Goal: Task Accomplishment & Management: Manage account settings

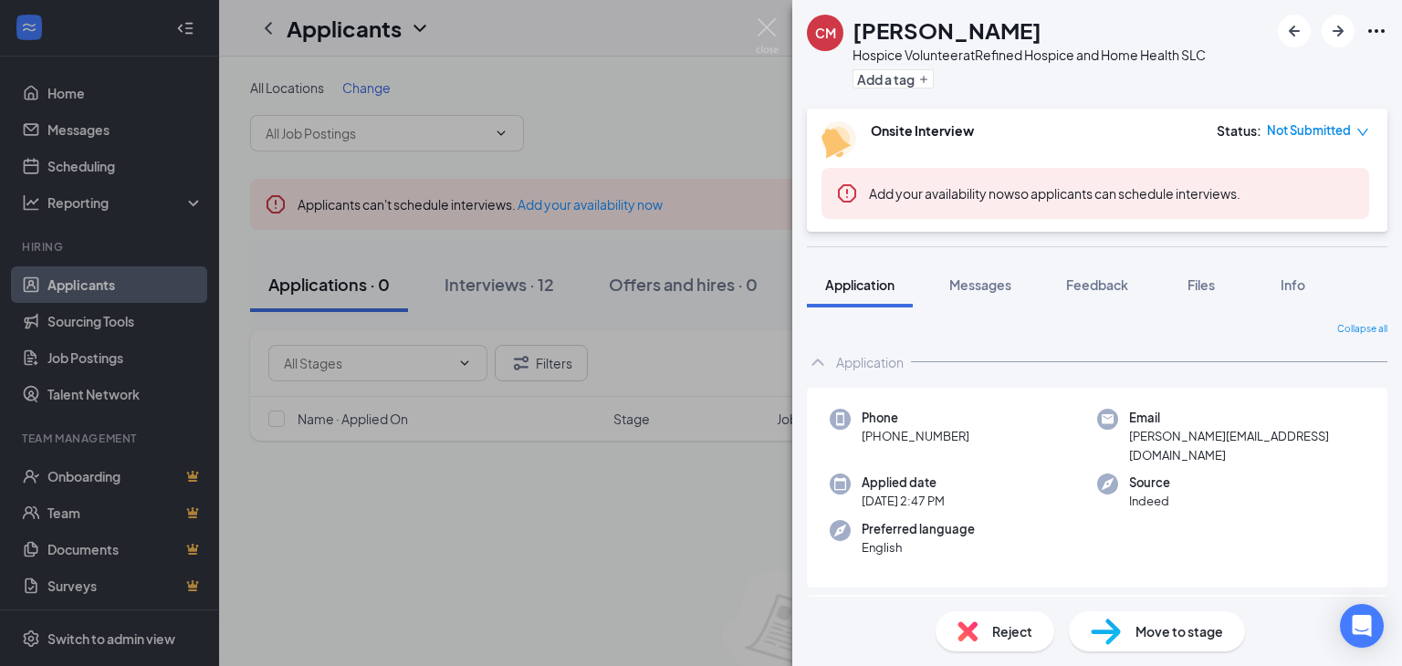
click at [646, 147] on div "CM [PERSON_NAME] Hospice Volunteer at Refined Hospice and Home Health SLC Add a…" at bounding box center [701, 333] width 1402 height 666
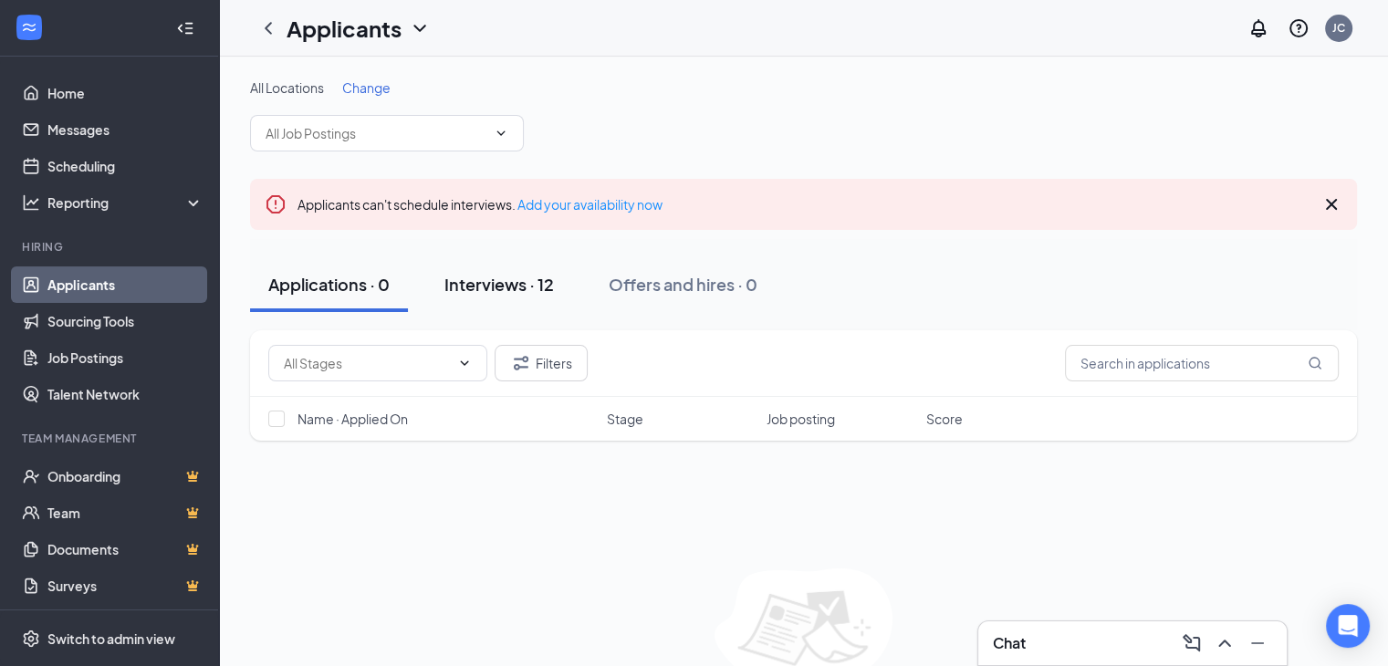
click at [511, 283] on div "Interviews · 12" at bounding box center [500, 284] width 110 height 23
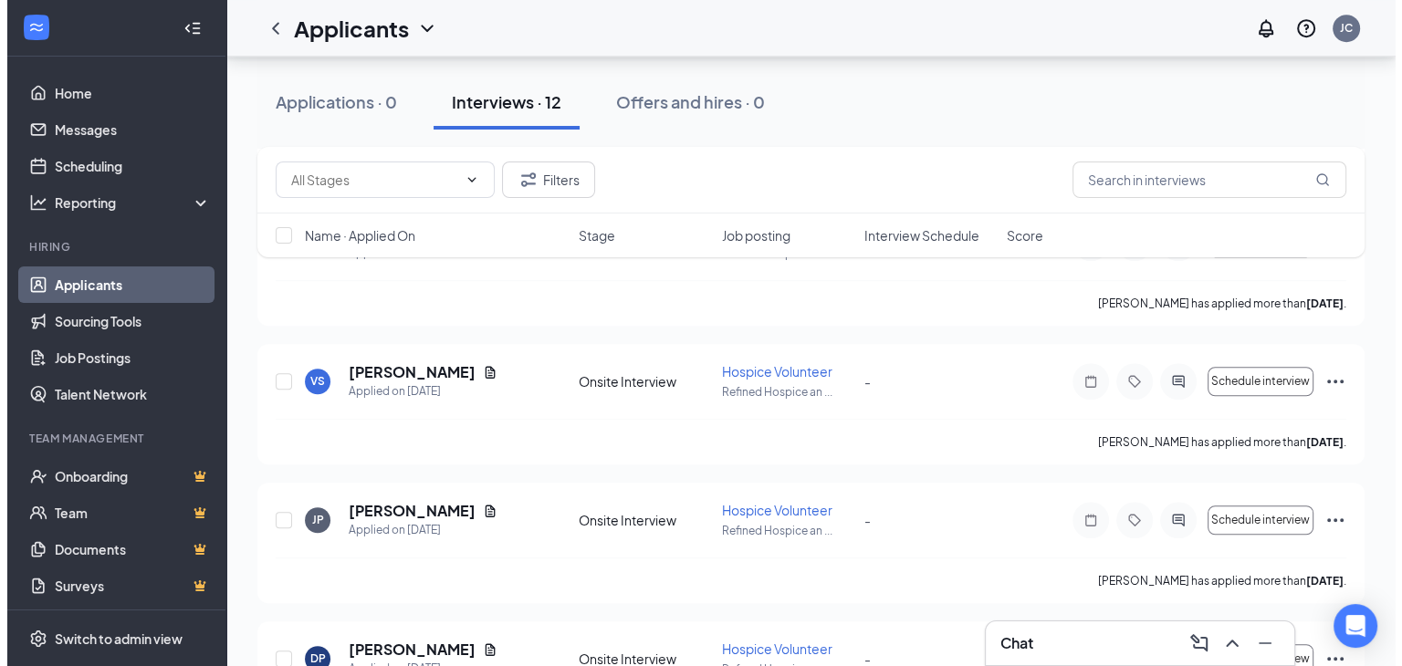
scroll to position [1220, 0]
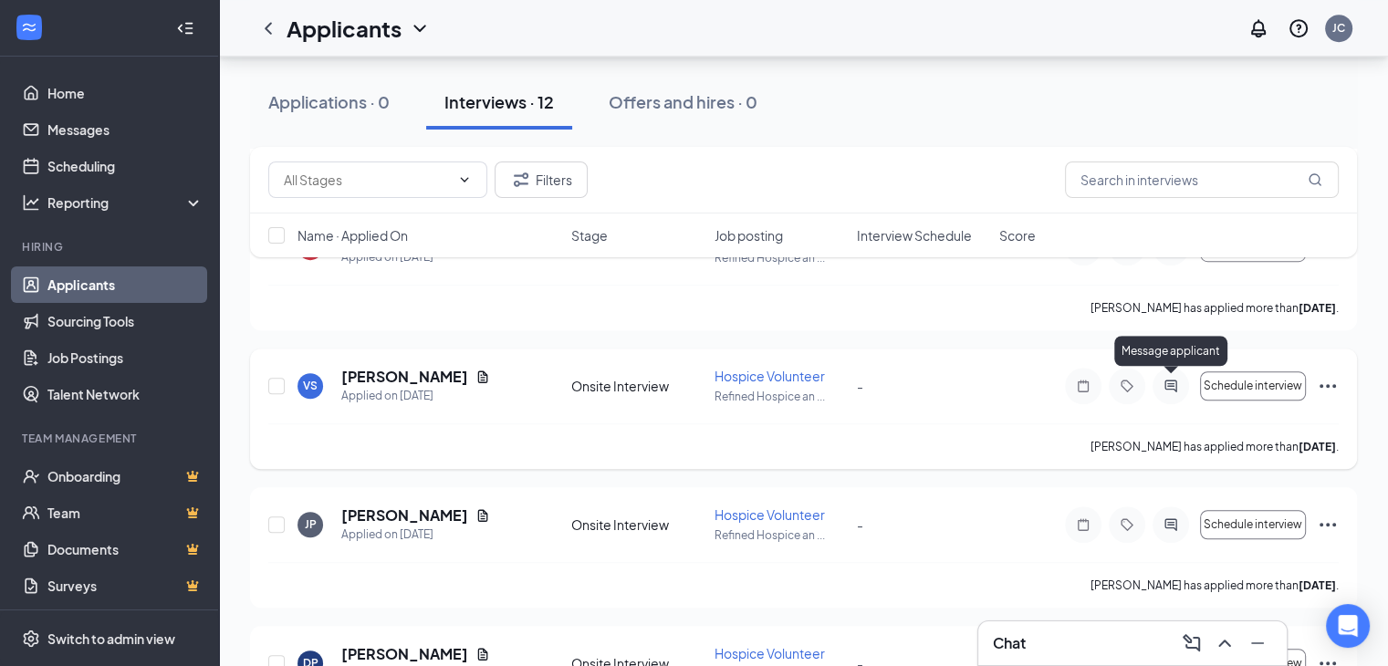
click at [1165, 388] on icon "ActiveChat" at bounding box center [1171, 386] width 22 height 15
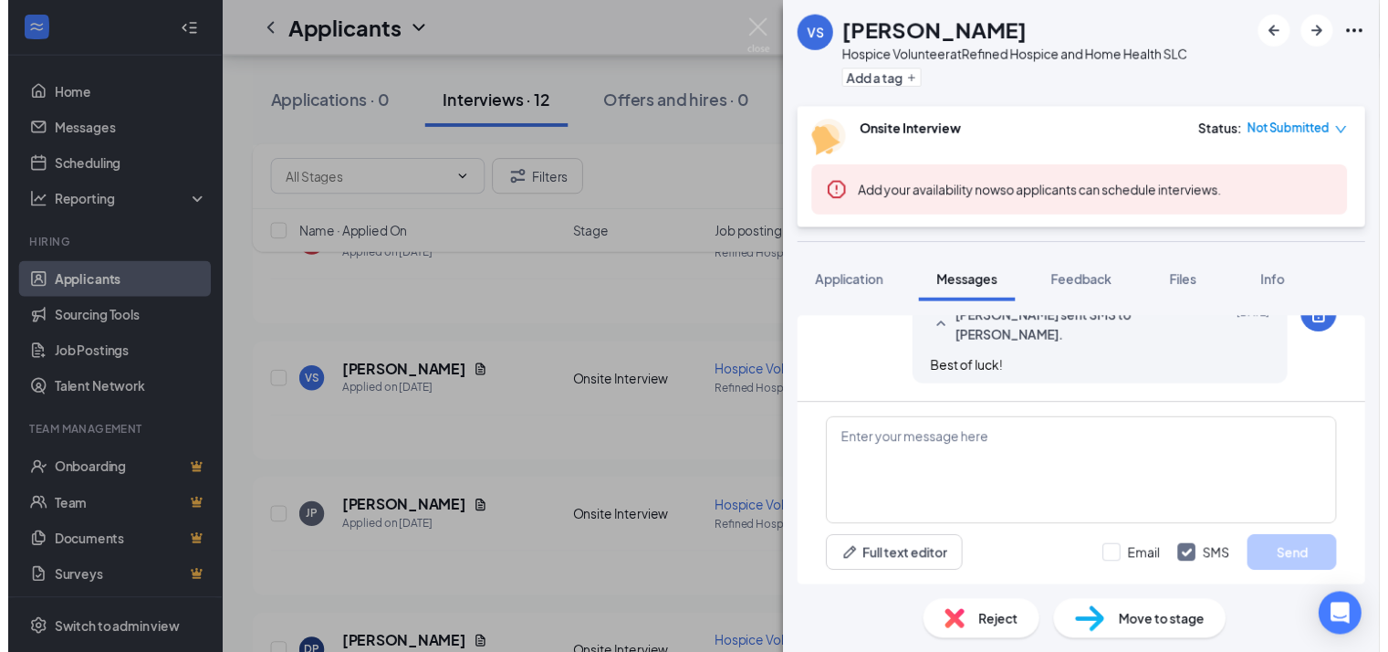
scroll to position [884, 0]
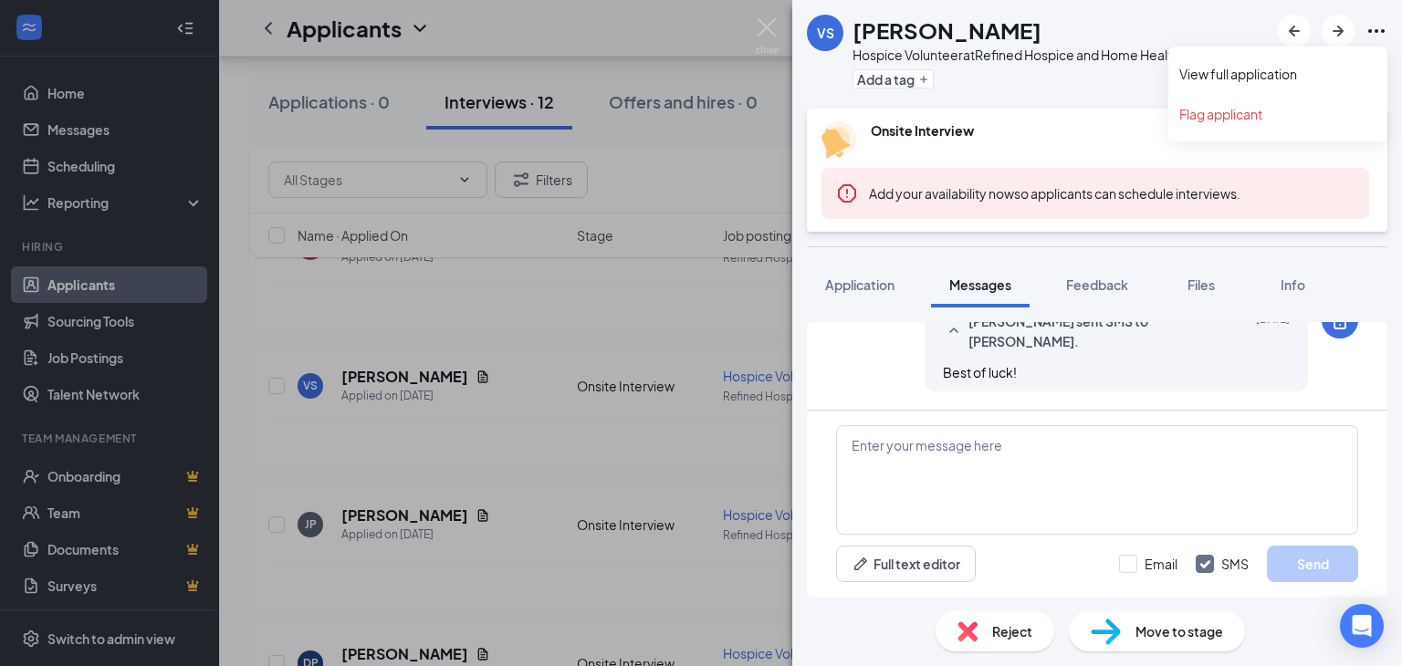
click at [1378, 33] on icon "Ellipses" at bounding box center [1376, 31] width 22 height 22
click at [999, 633] on span "Reject" at bounding box center [1012, 632] width 40 height 20
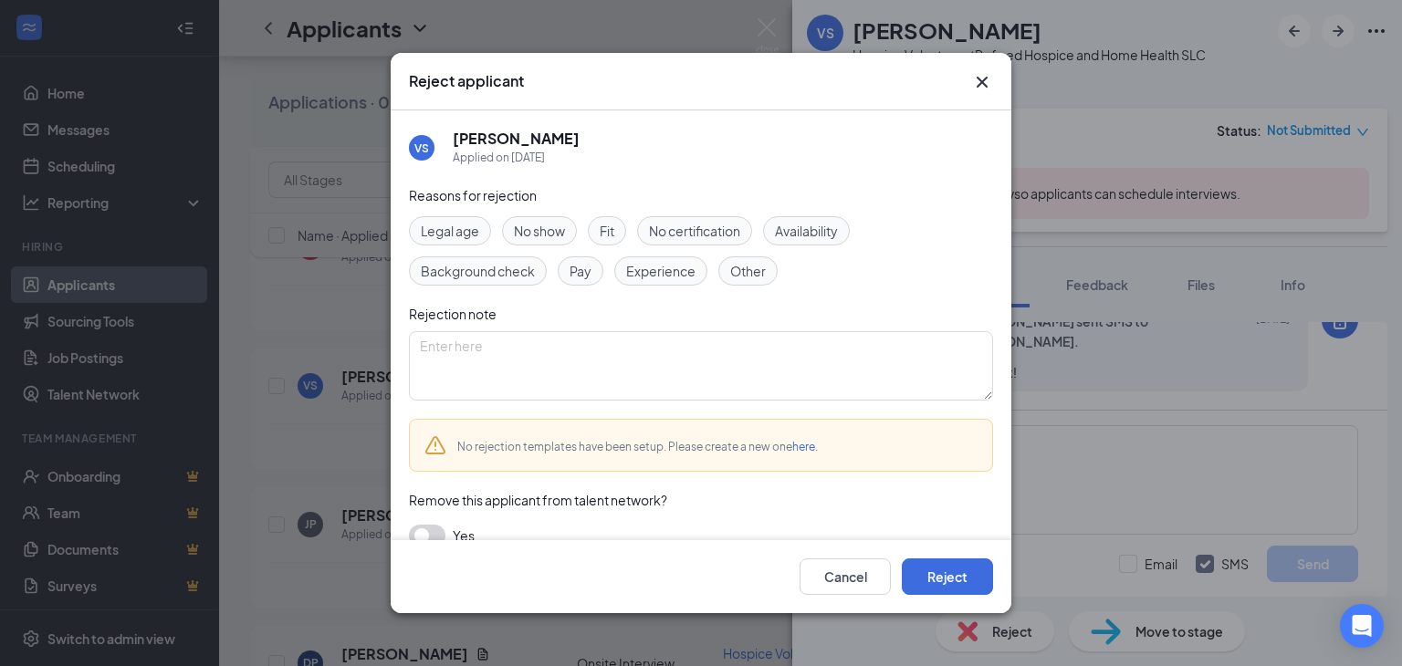
click at [580, 273] on span "Pay" at bounding box center [581, 271] width 22 height 20
click at [923, 570] on button "Reject" at bounding box center [947, 577] width 91 height 37
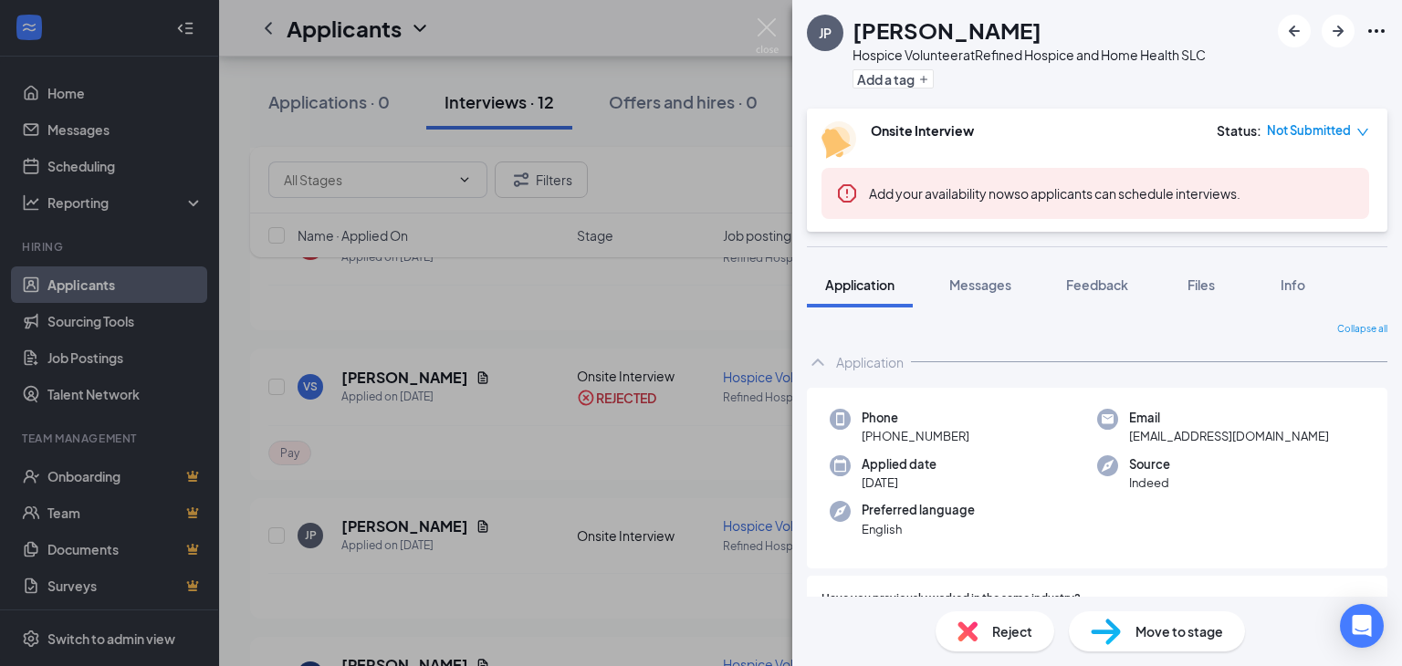
click at [713, 559] on div "JP [PERSON_NAME] Hospice Volunteer at Refined Hospice and Home Health SLC Add a…" at bounding box center [701, 333] width 1402 height 666
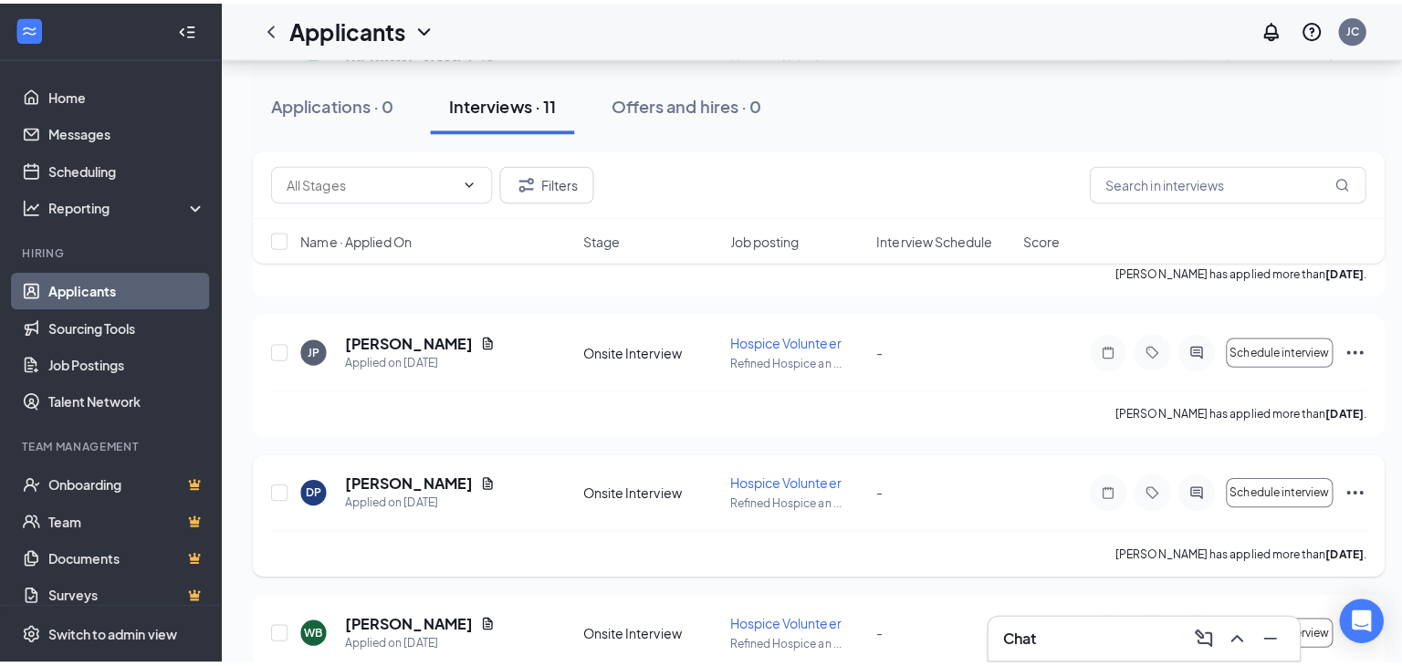
scroll to position [1261, 0]
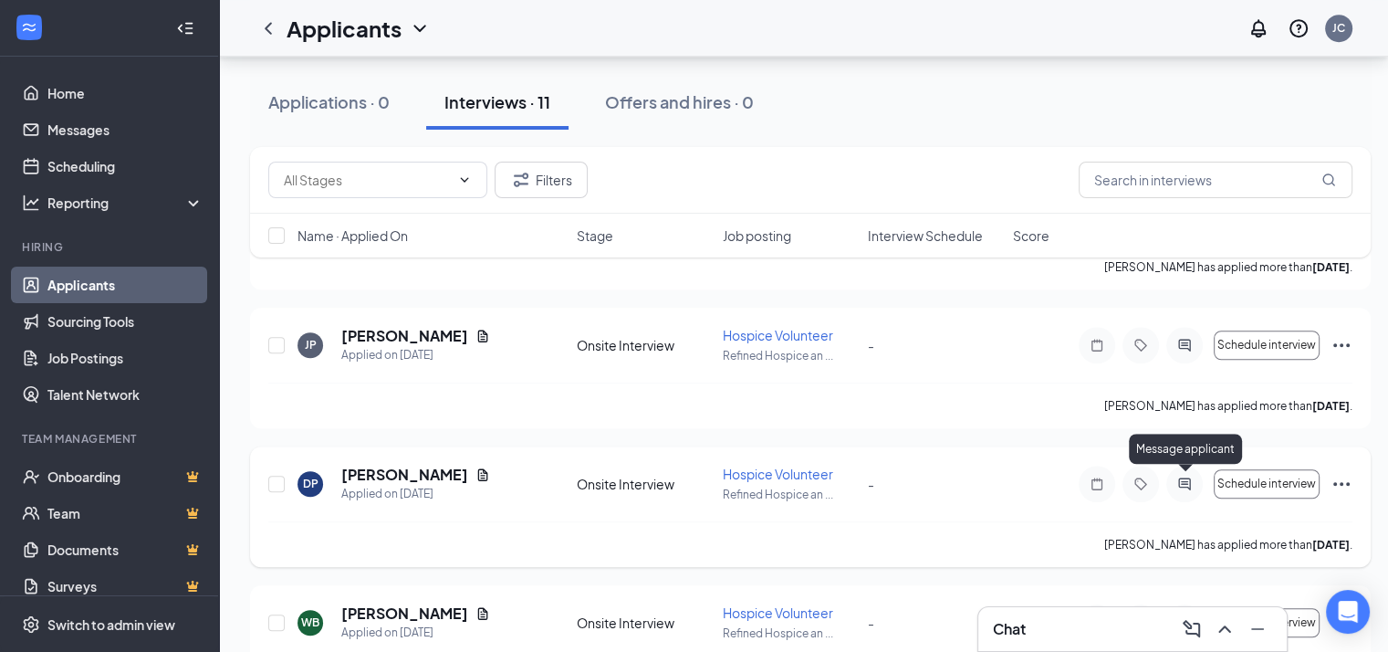
click at [1179, 486] on icon "ActiveChat" at bounding box center [1185, 483] width 22 height 15
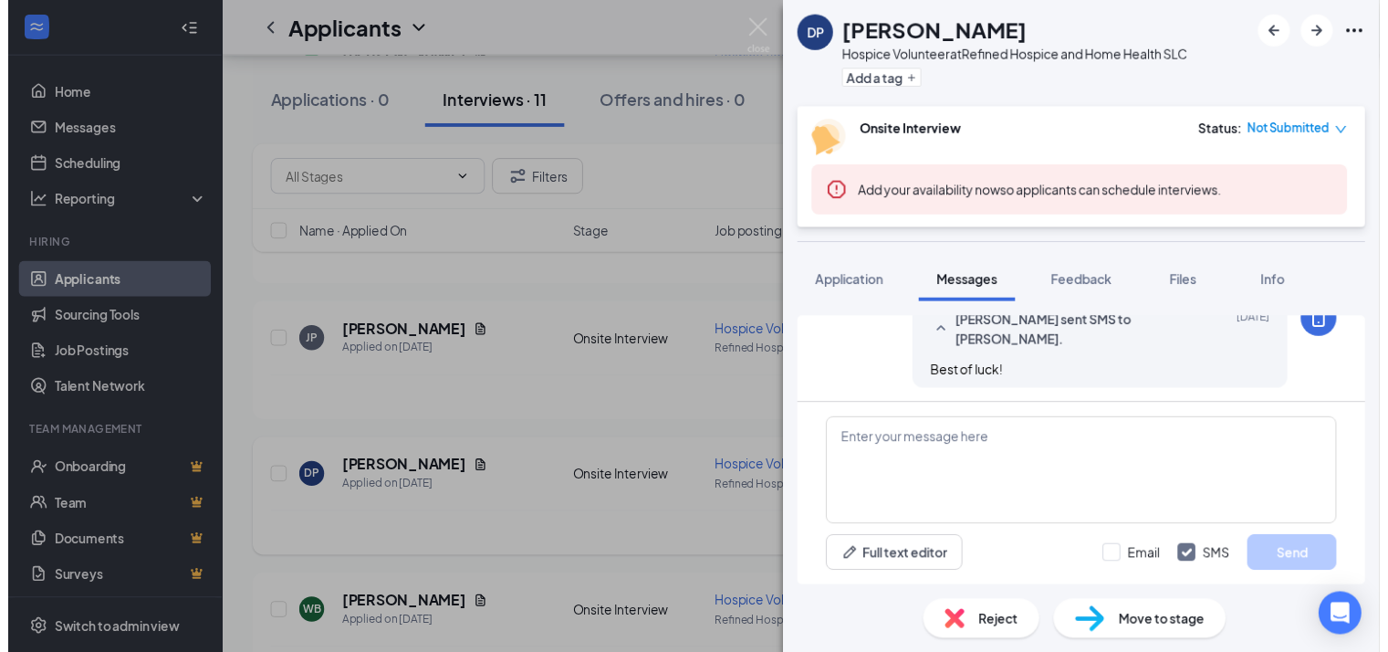
scroll to position [1106, 0]
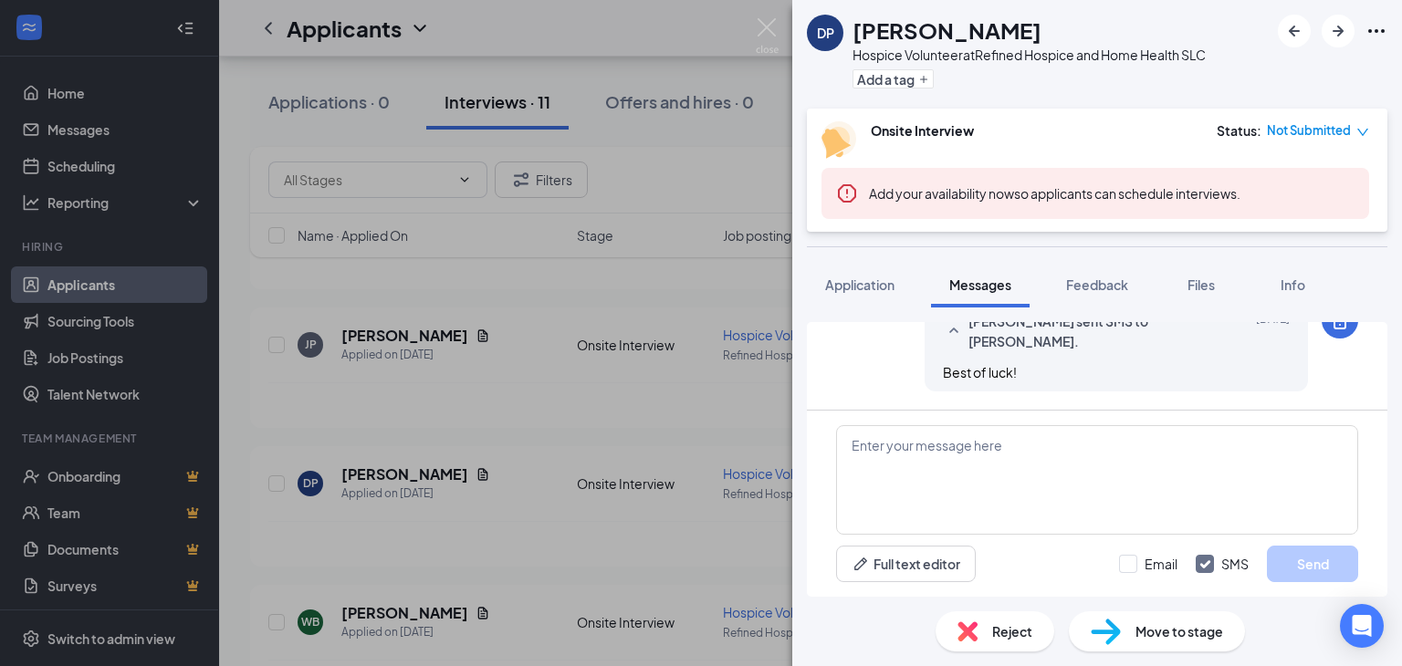
click at [1005, 629] on span "Reject" at bounding box center [1012, 632] width 40 height 20
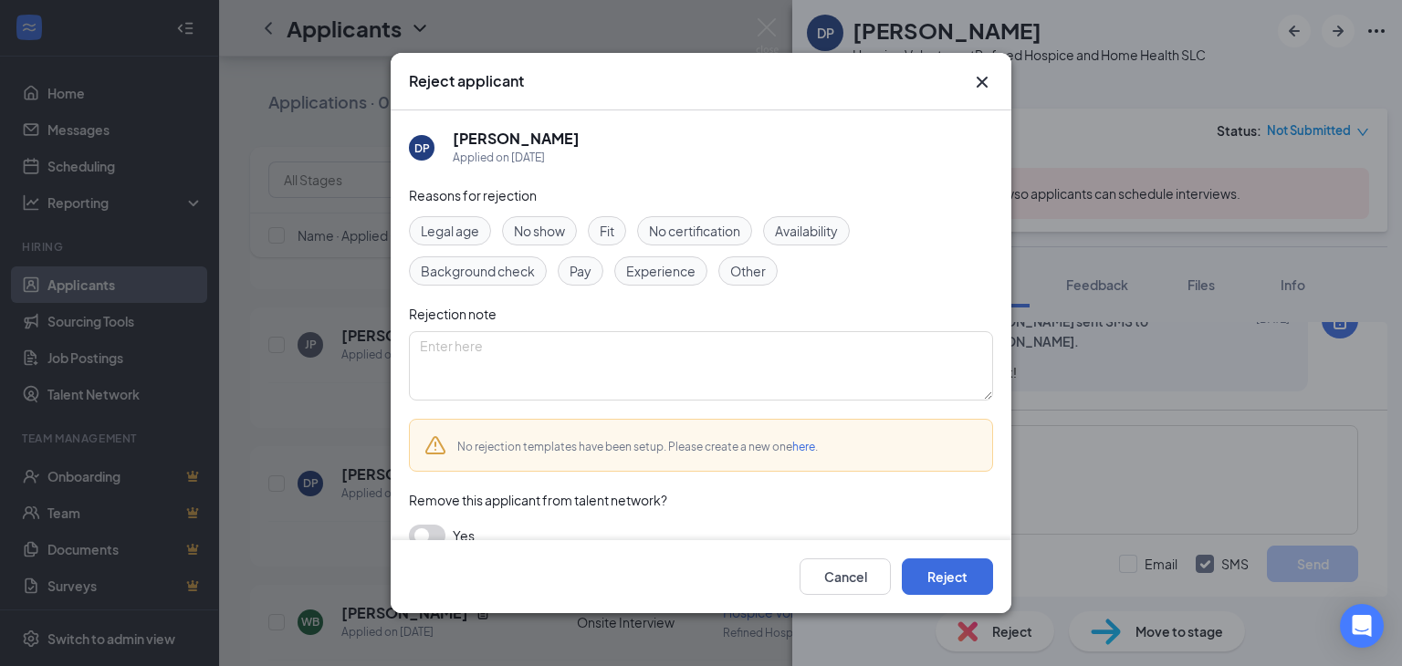
click at [581, 267] on span "Pay" at bounding box center [581, 271] width 22 height 20
click at [929, 574] on button "Reject" at bounding box center [947, 577] width 91 height 37
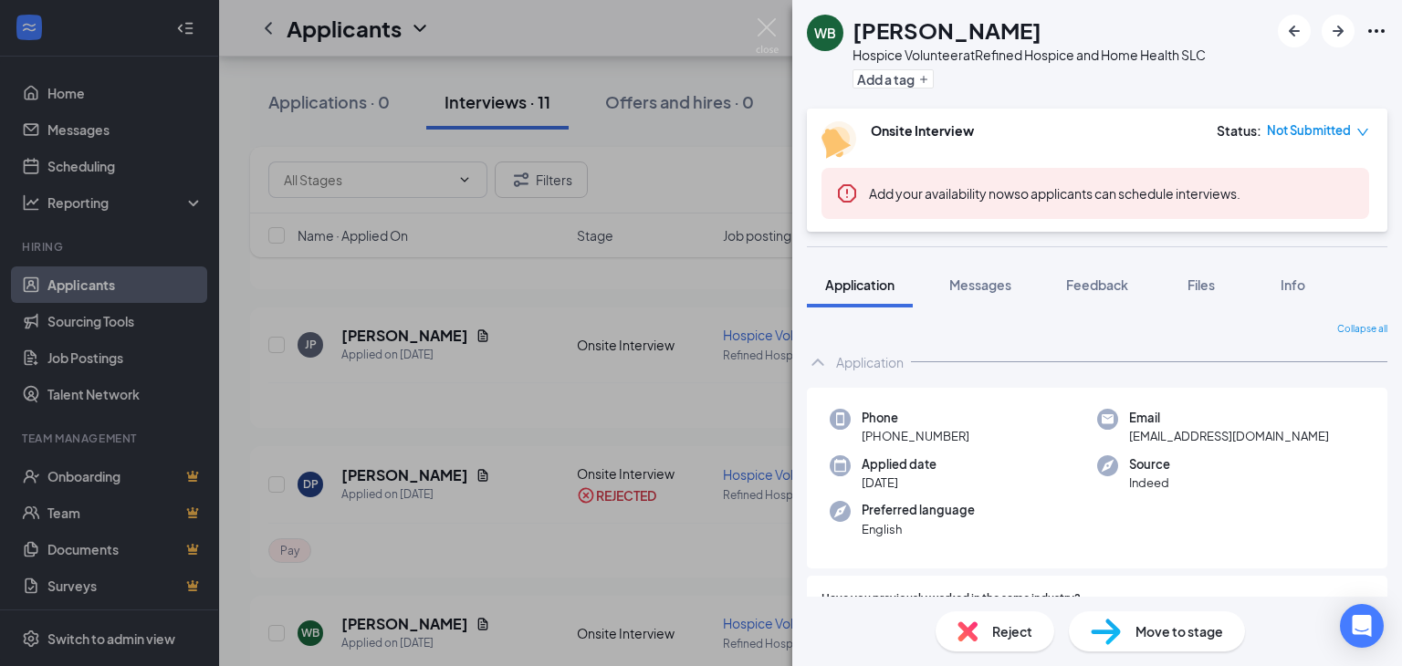
click at [976, 631] on img at bounding box center [967, 632] width 20 height 20
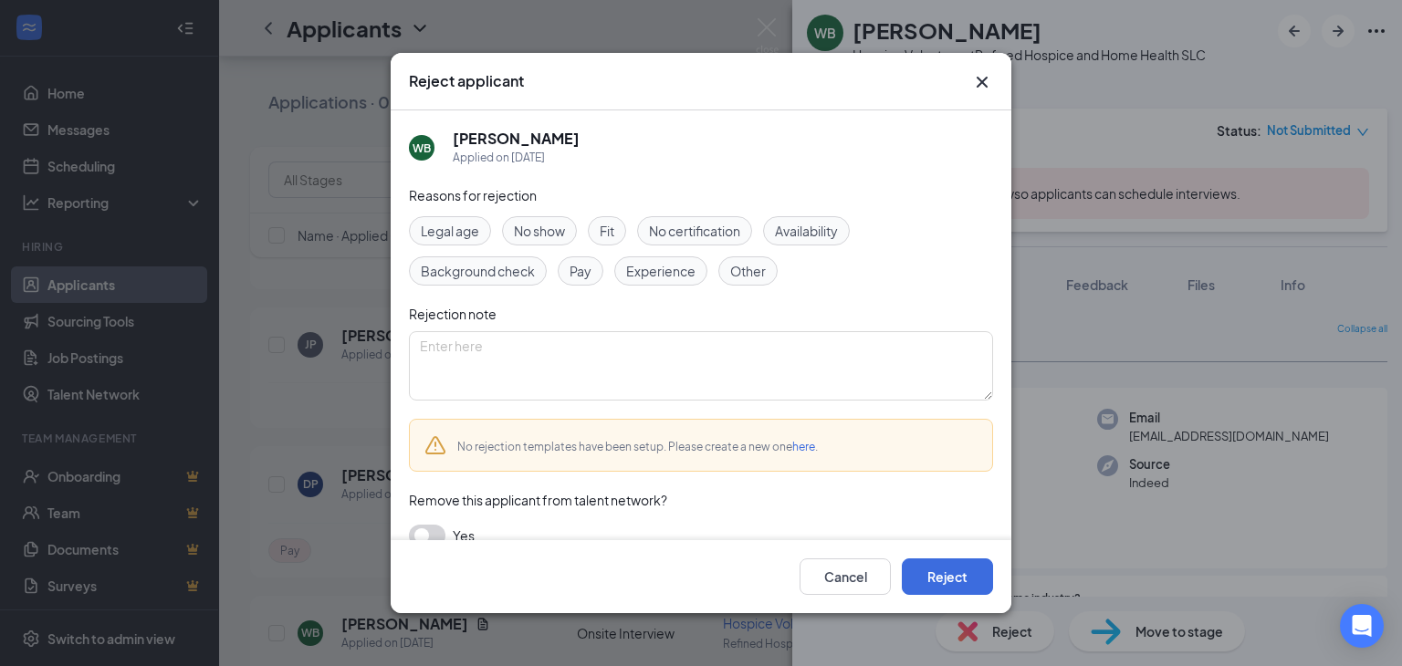
click at [982, 83] on icon "Cross" at bounding box center [982, 82] width 11 height 11
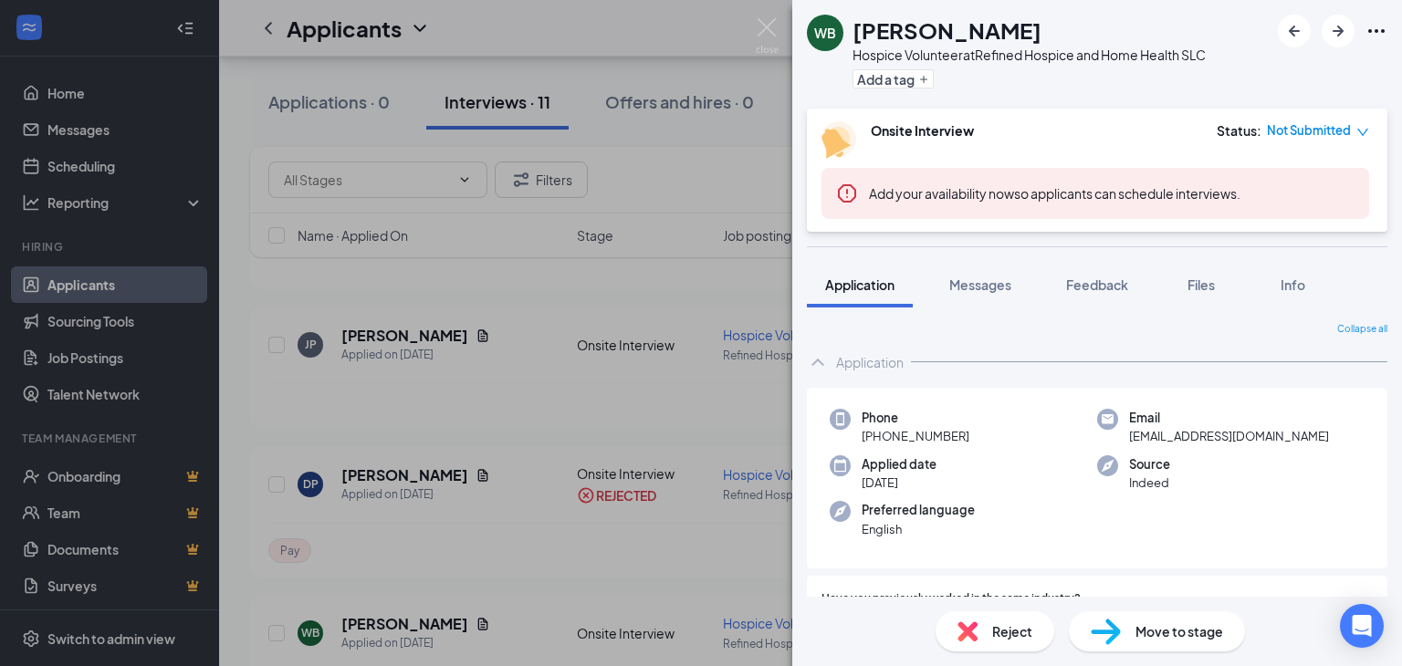
click at [532, 507] on div "WB [PERSON_NAME] Hospice Volunteer at Refined Hospice and Home Health SLC Add a…" at bounding box center [701, 333] width 1402 height 666
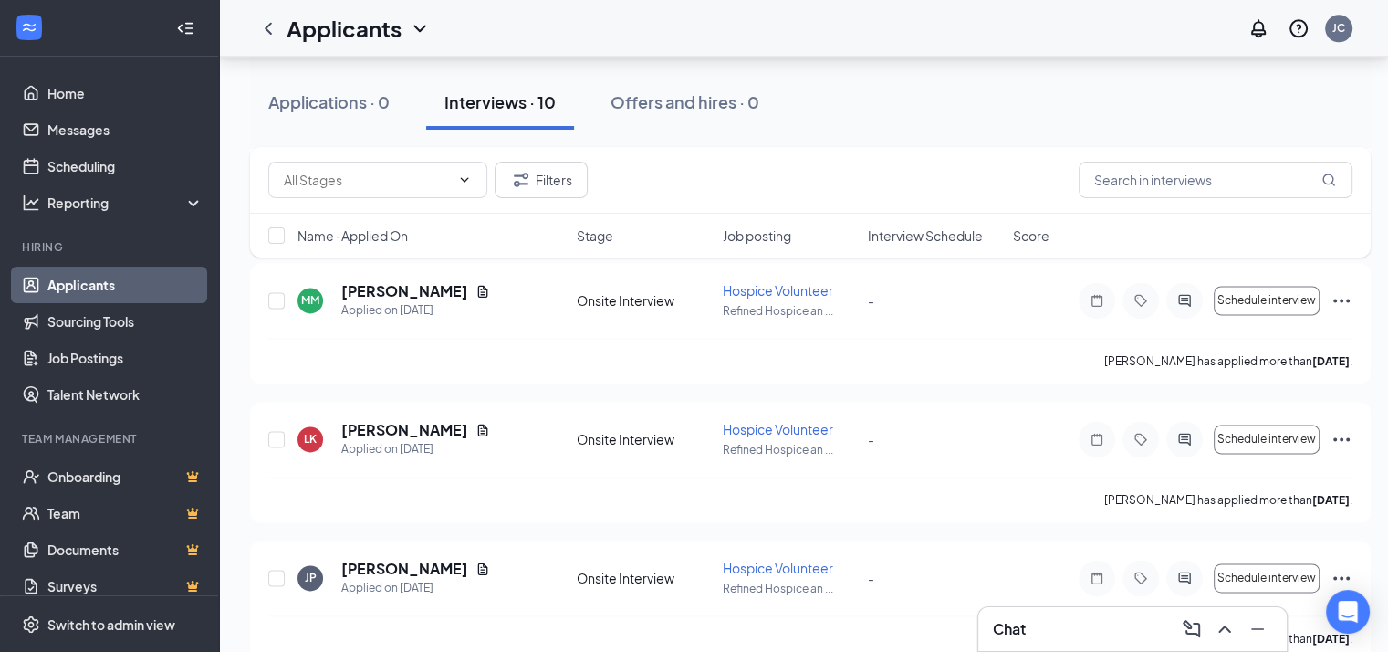
scroll to position [2581, 0]
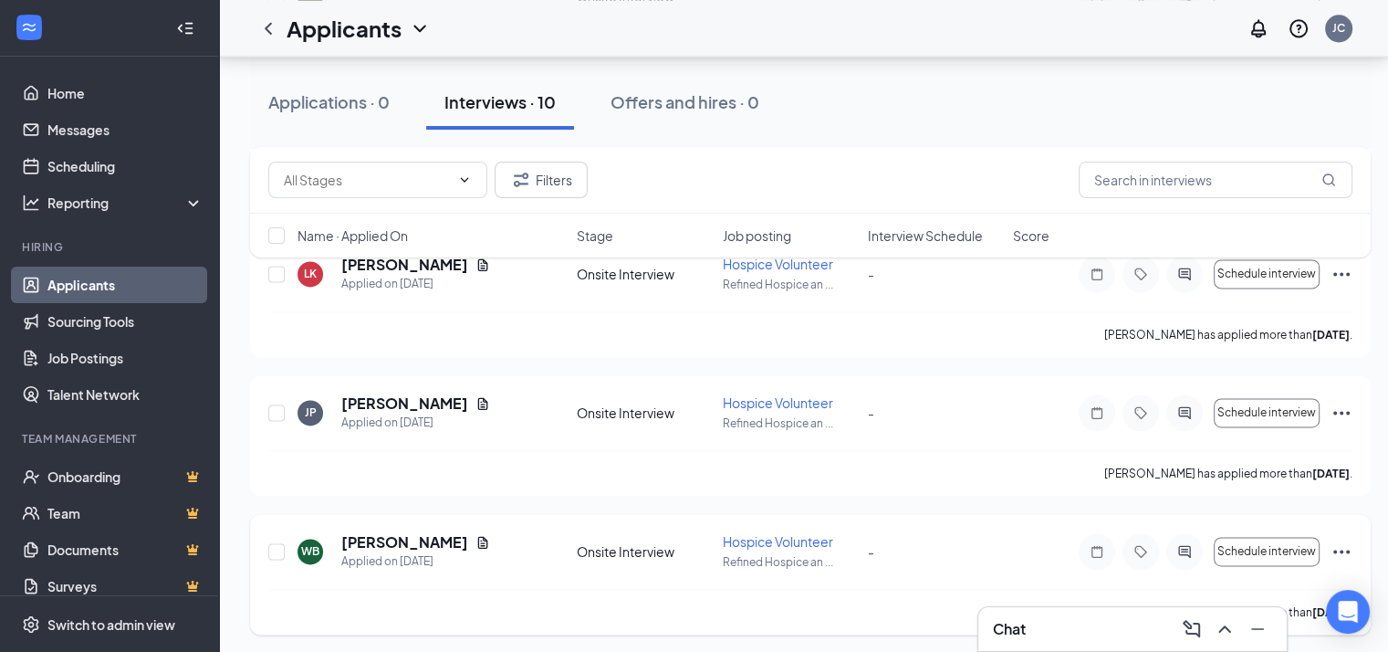
click at [1177, 538] on div at bounding box center [1184, 551] width 37 height 37
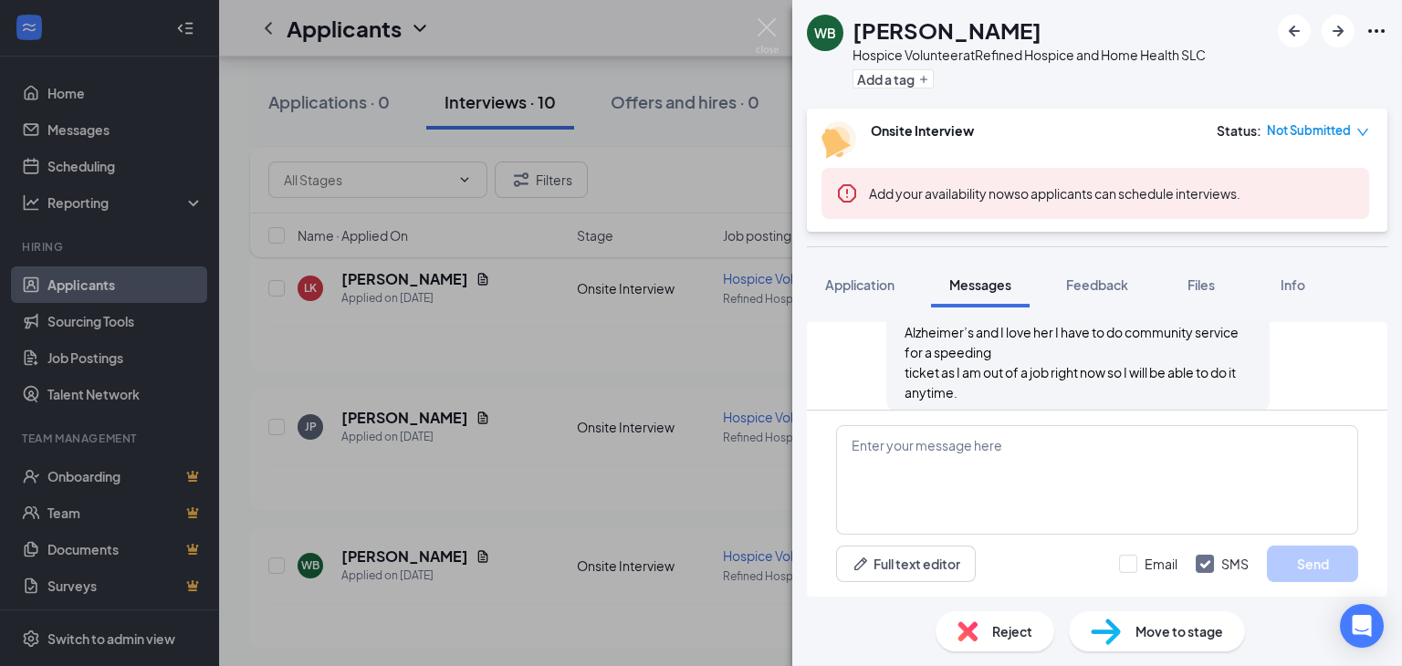
scroll to position [1491, 0]
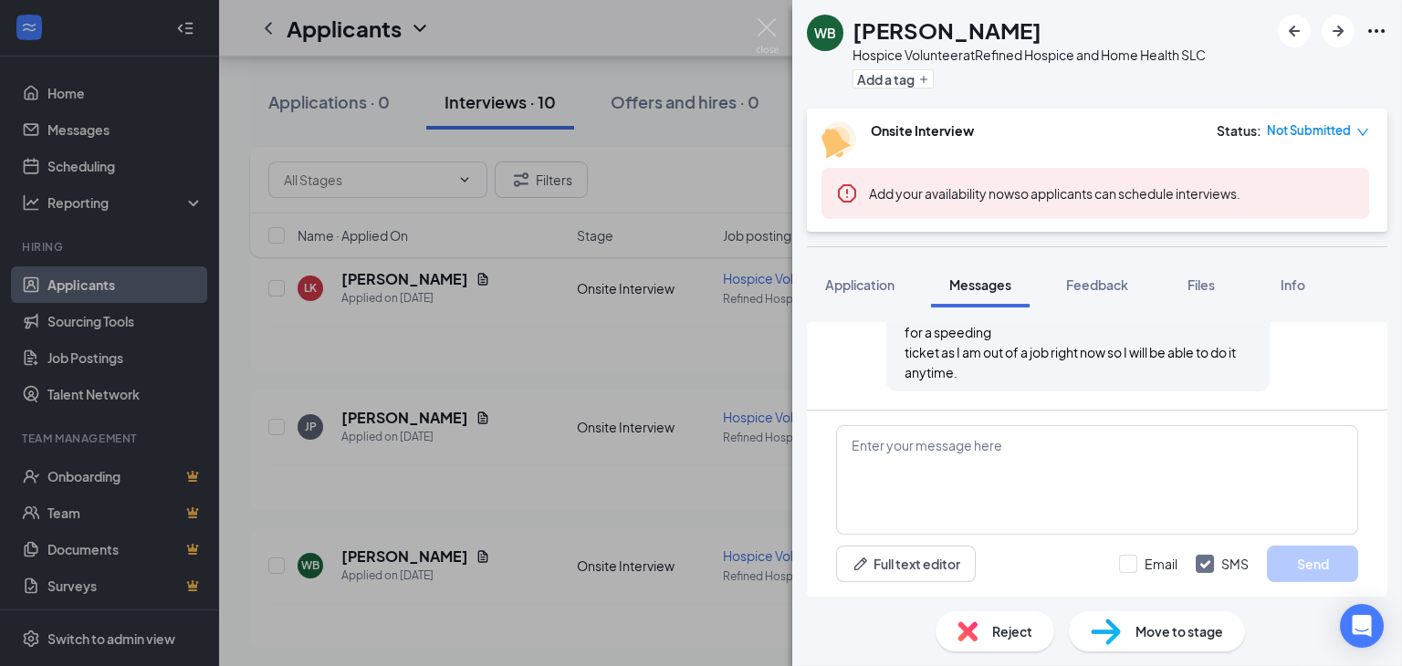
scroll to position [1491, 0]
click at [905, 455] on textarea at bounding box center [1097, 480] width 522 height 110
type textarea "w"
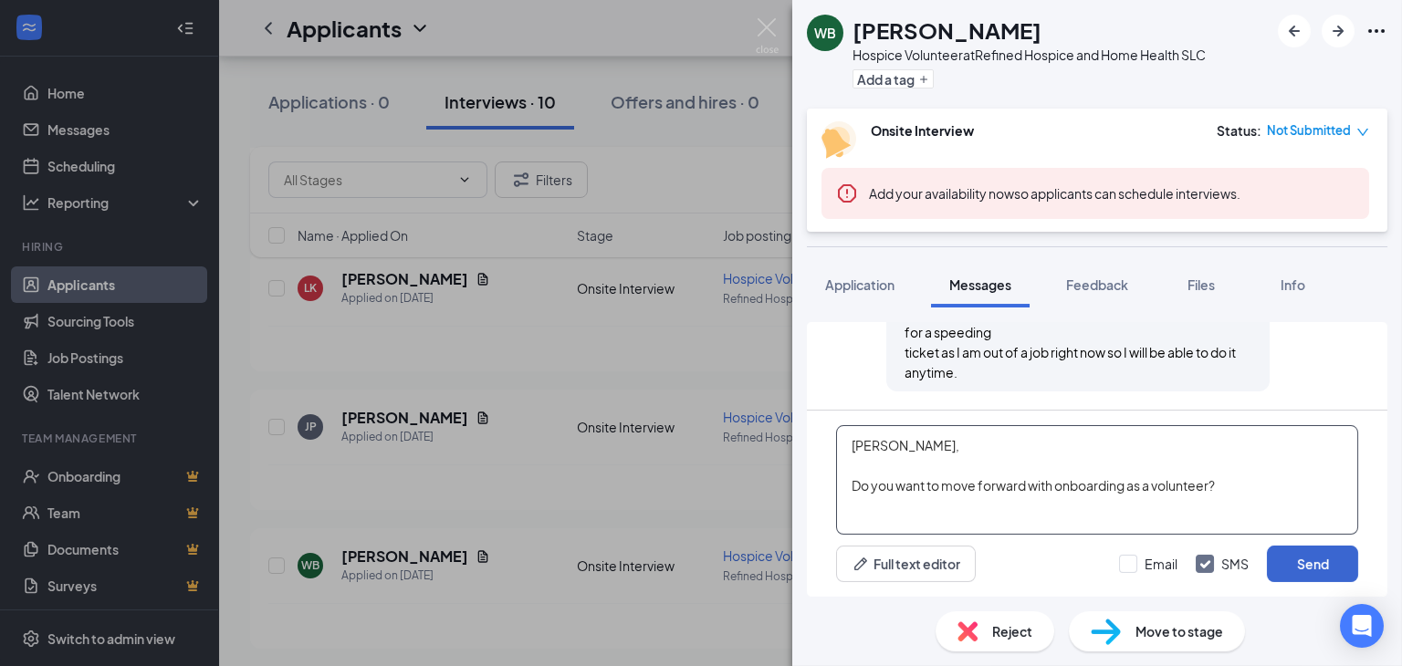
type textarea "[PERSON_NAME], Do you want to move forward with onboarding as a volunteer?"
click at [1303, 560] on button "Send" at bounding box center [1312, 564] width 91 height 37
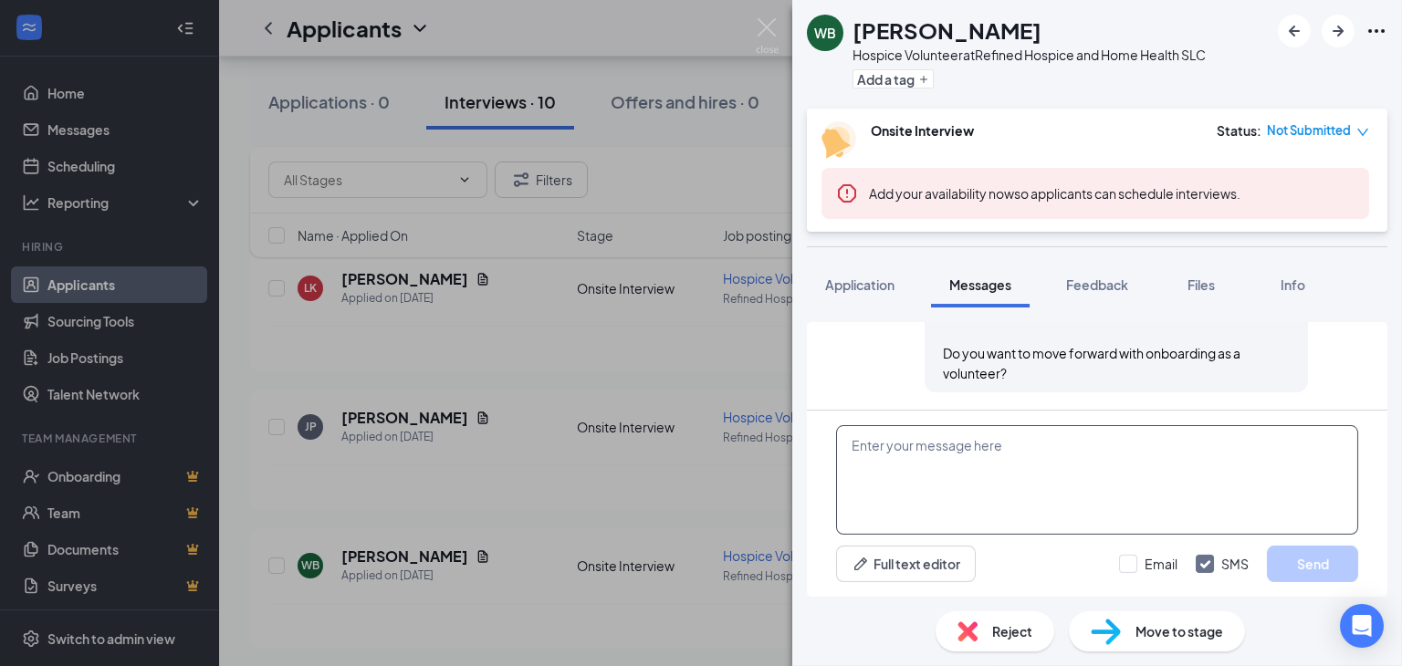
scroll to position [1668, 0]
click at [608, 473] on div "WB [PERSON_NAME] Hospice Volunteer at Refined Hospice and Home Health SLC Add a…" at bounding box center [701, 333] width 1402 height 666
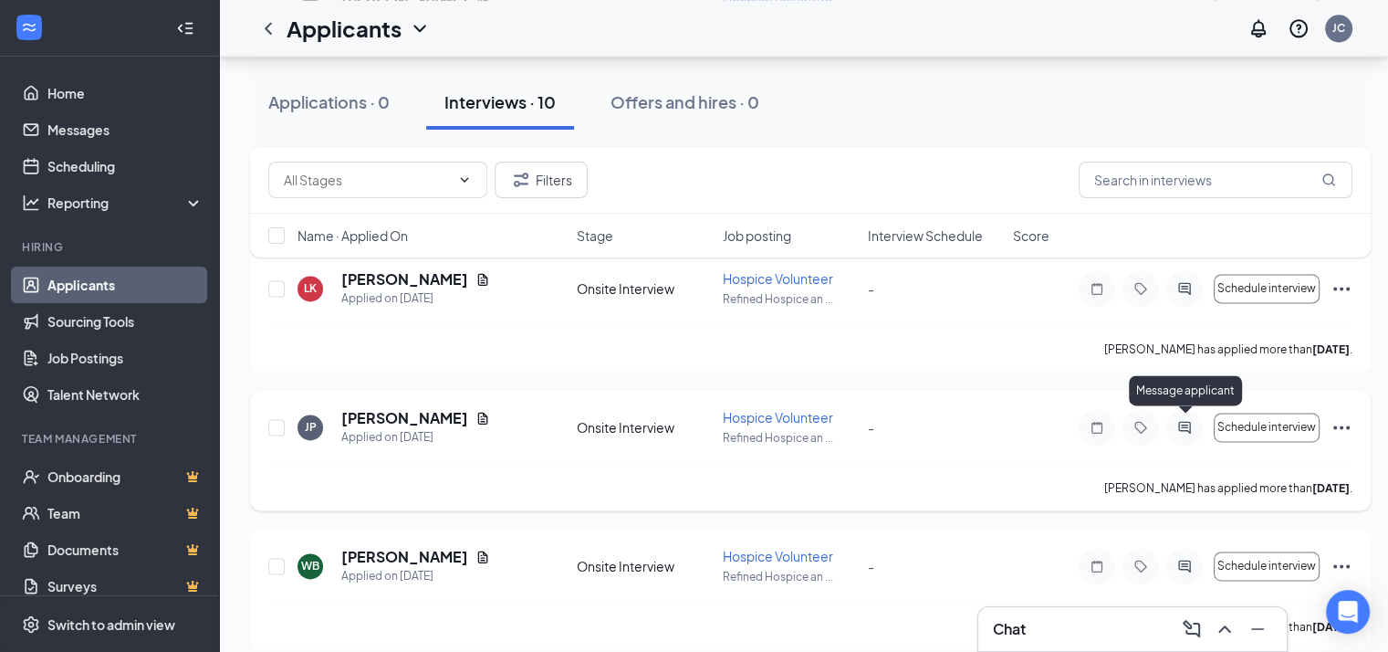
click at [1180, 425] on icon "ActiveChat" at bounding box center [1184, 427] width 12 height 12
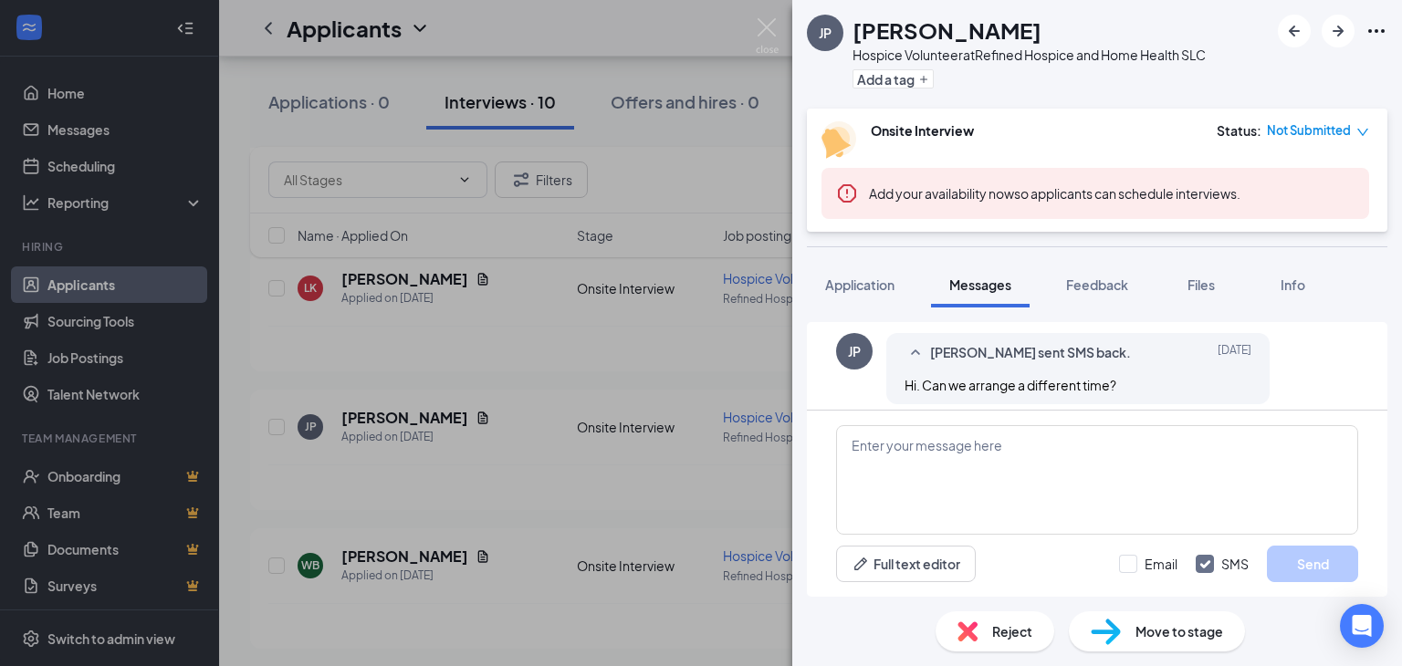
scroll to position [1121, 0]
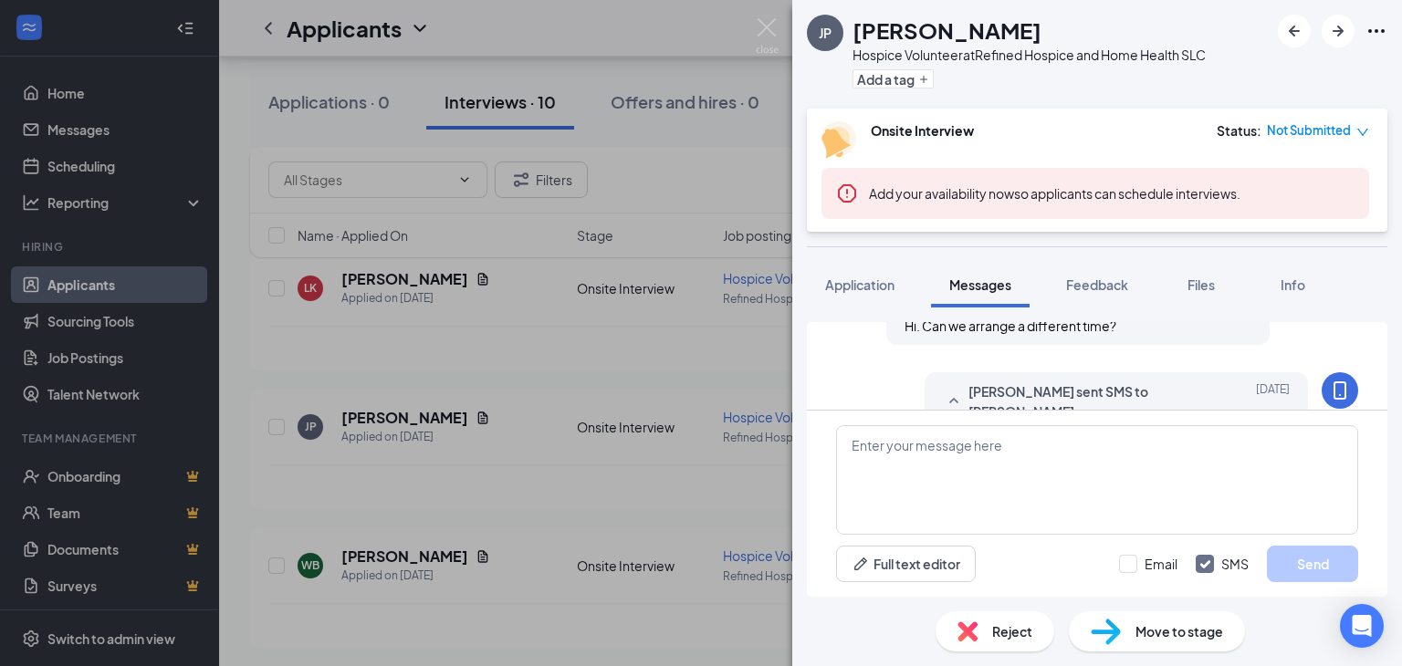
scroll to position [1252, 0]
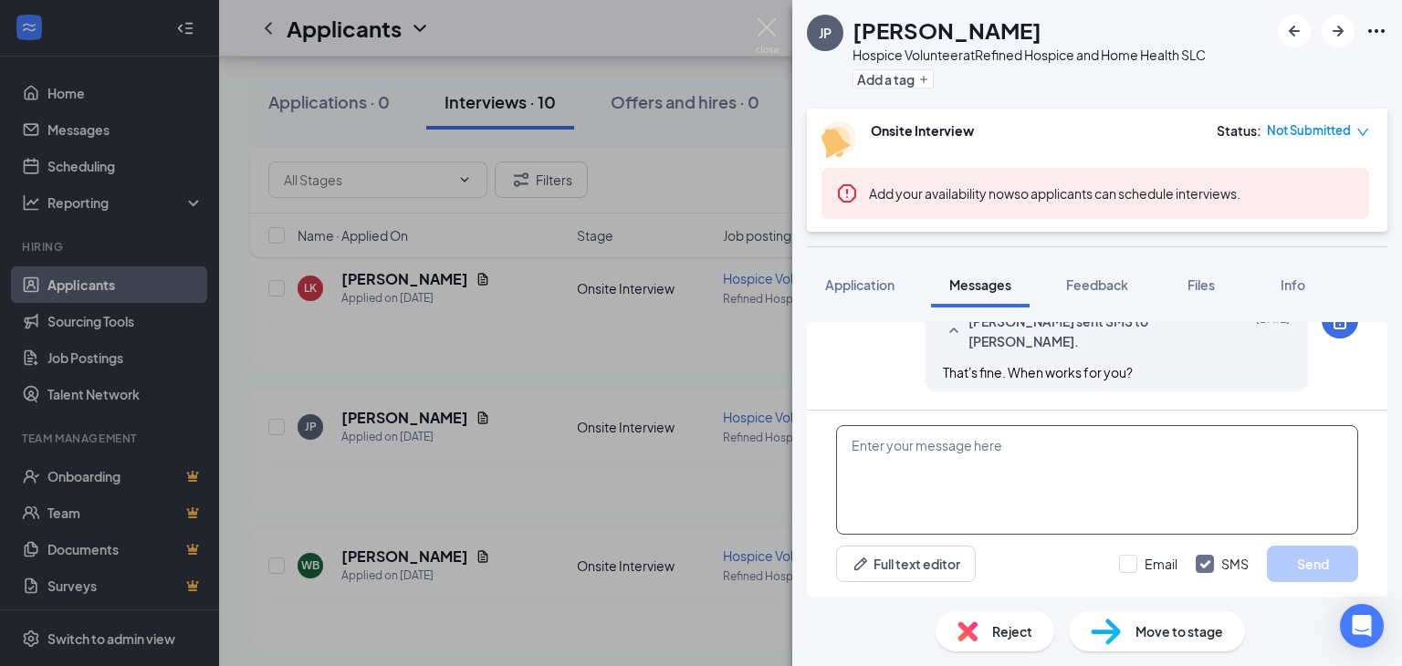
click at [940, 449] on textarea at bounding box center [1097, 480] width 522 height 110
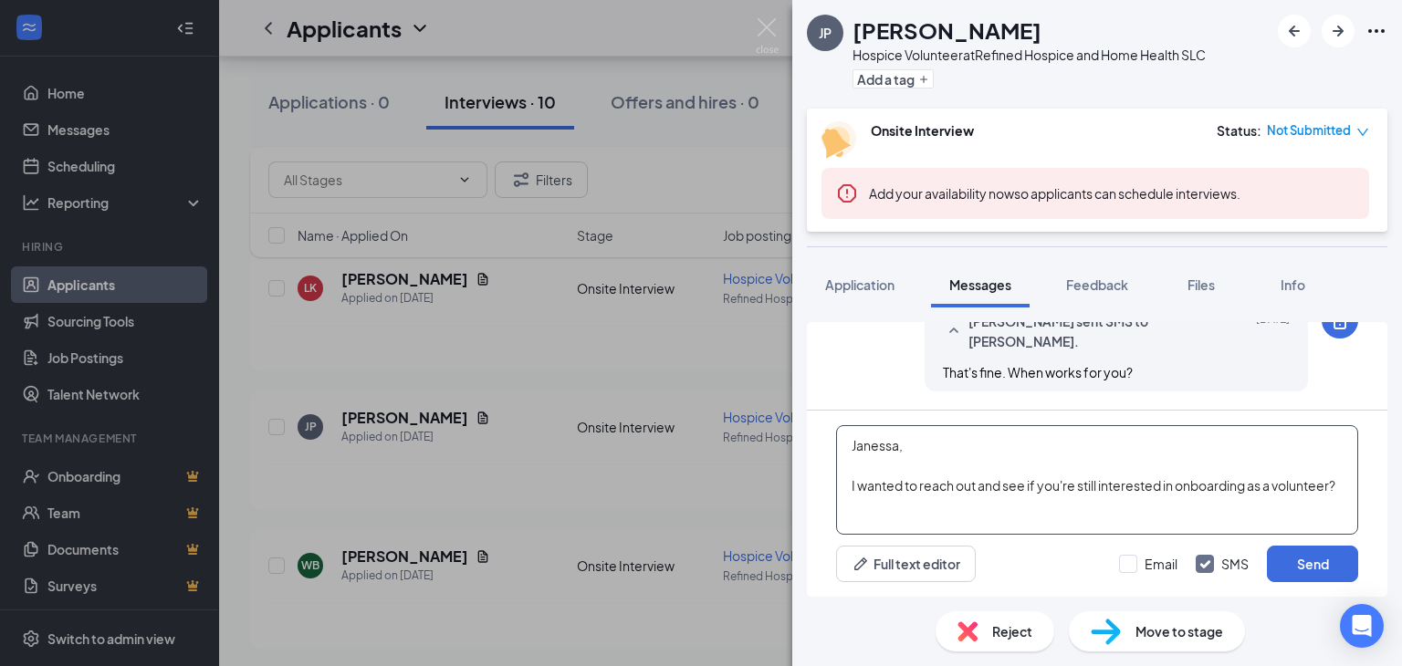
scroll to position [18, 0]
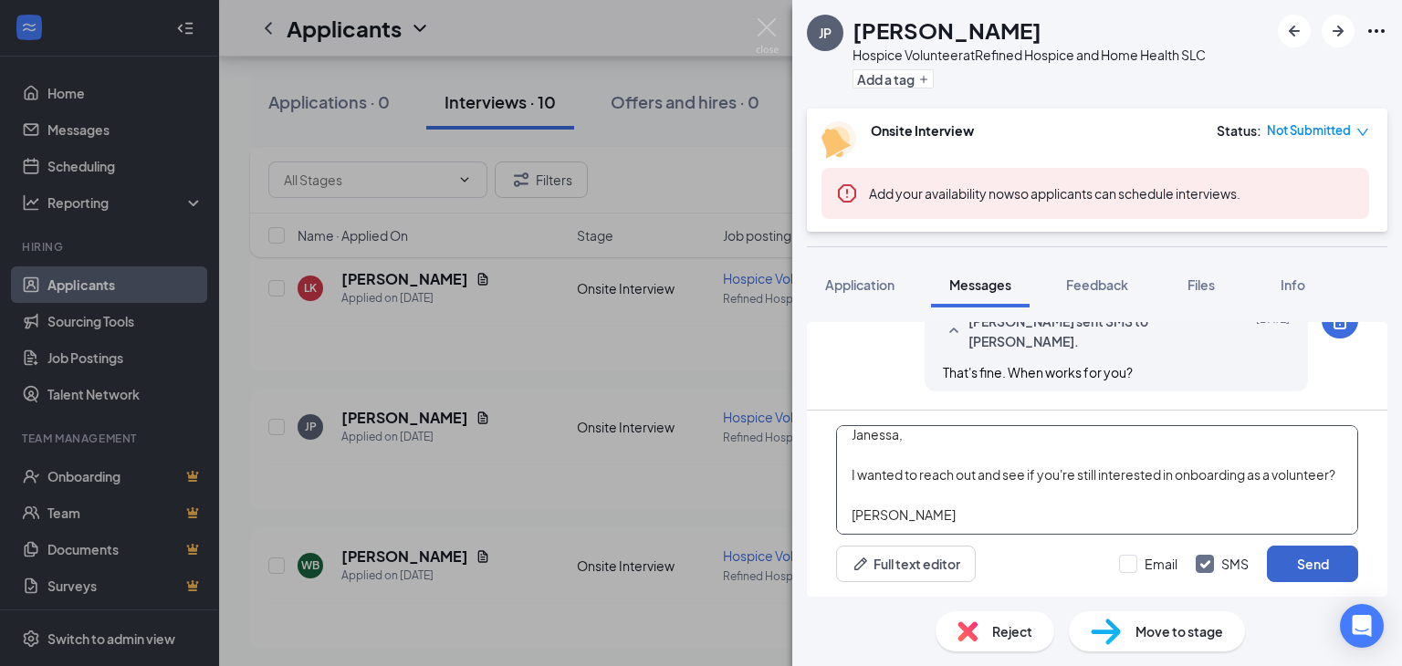
type textarea "Janessa, I wanted to reach out and see if you're still interested in onboarding…"
click at [1300, 563] on button "Send" at bounding box center [1312, 564] width 91 height 37
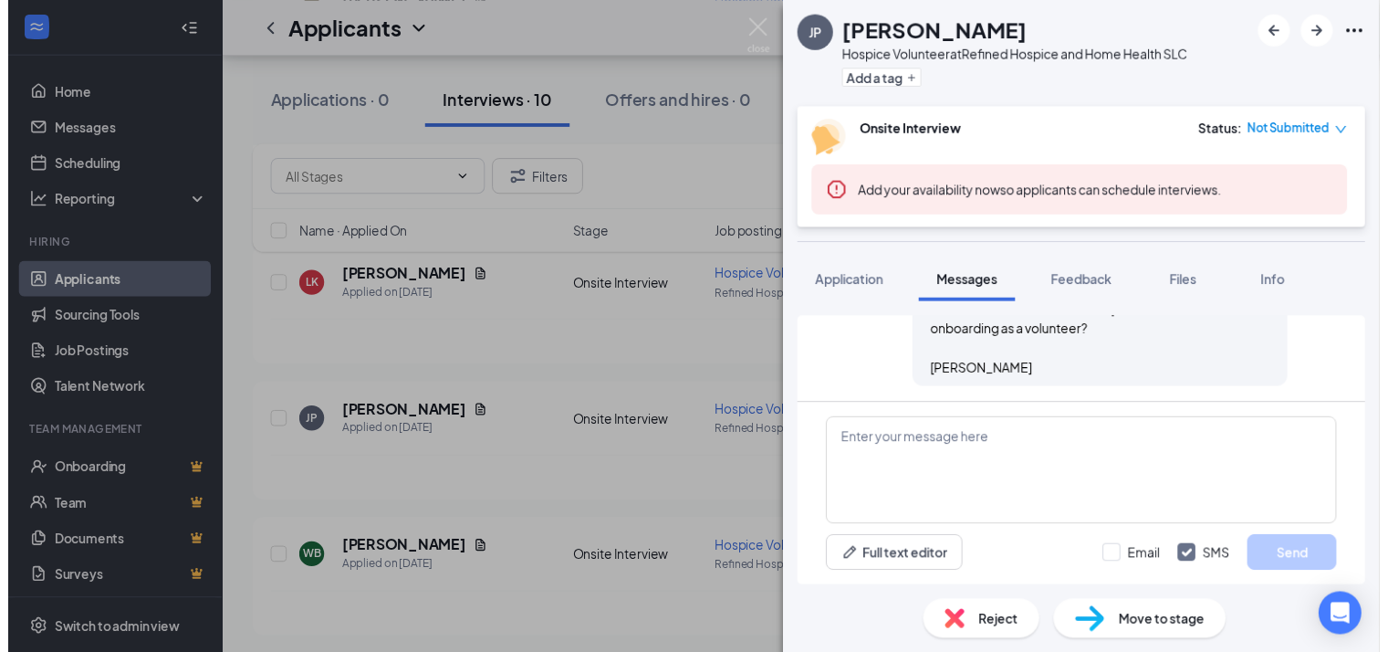
scroll to position [1470, 0]
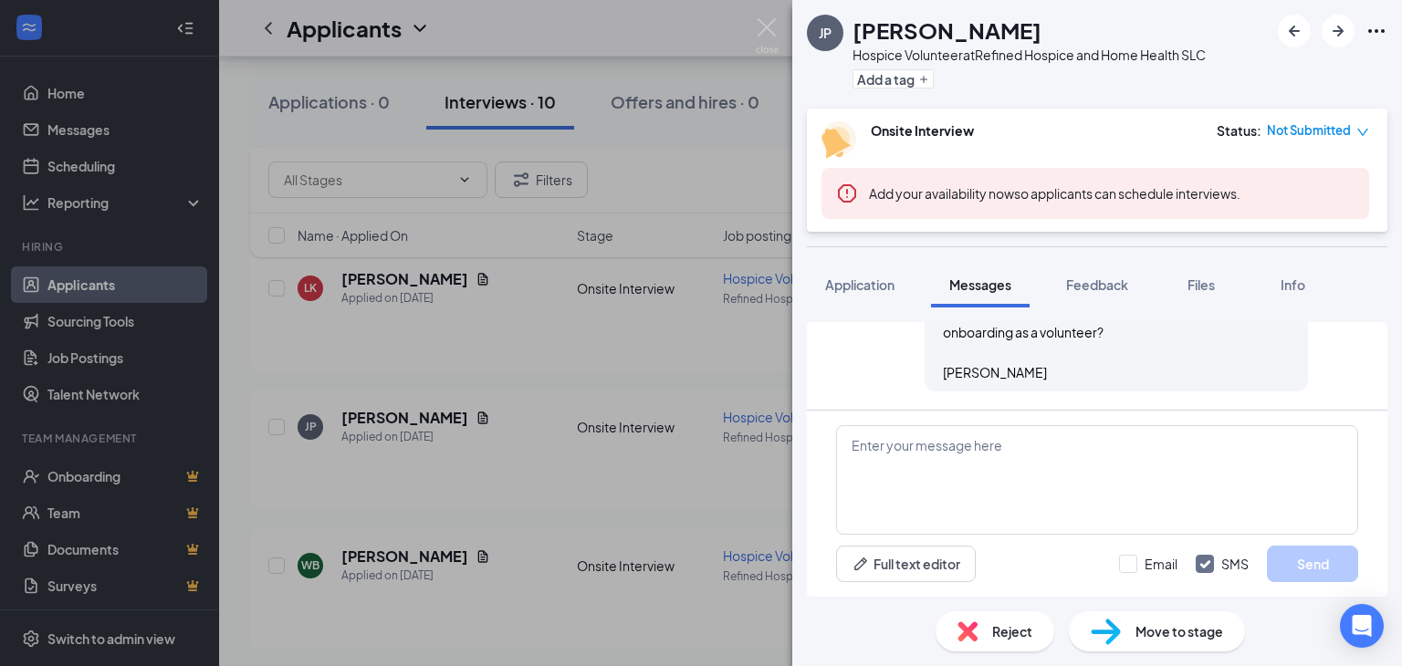
click at [580, 479] on div "JP [PERSON_NAME] Hospice Volunteer at Refined Hospice and Home Health SLC Add a…" at bounding box center [701, 333] width 1402 height 666
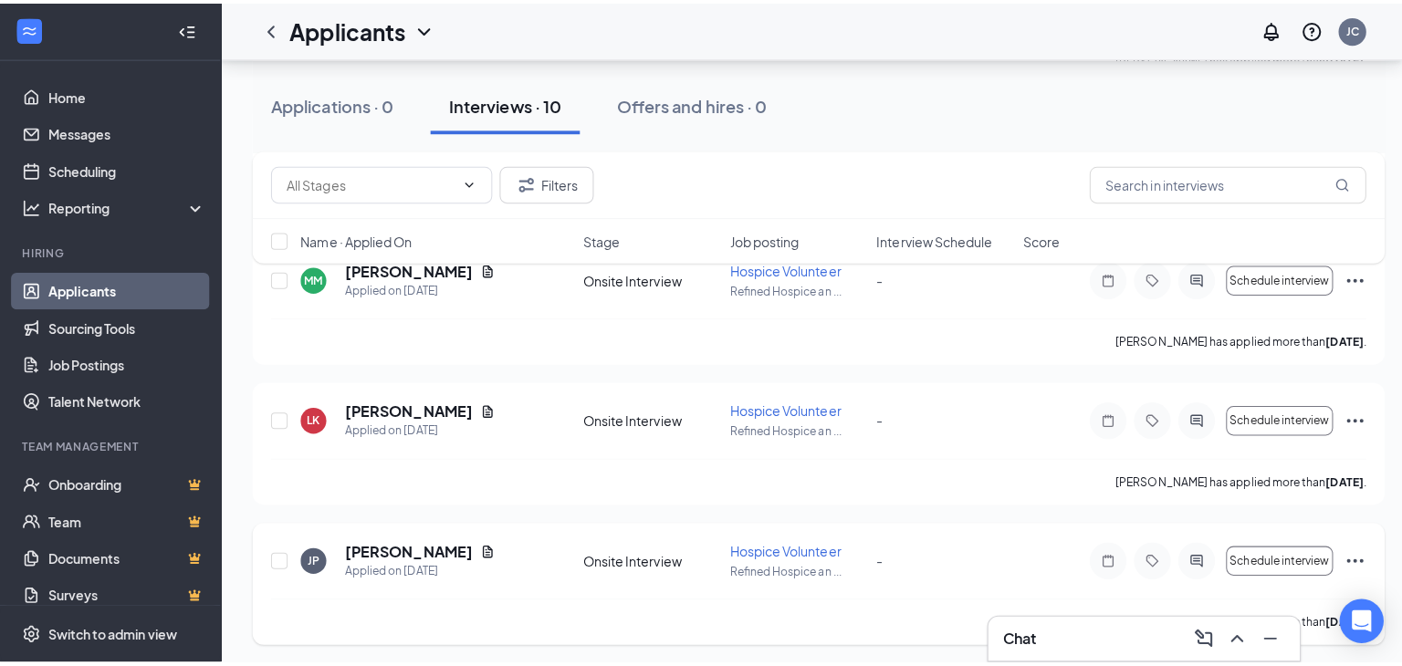
scroll to position [2439, 0]
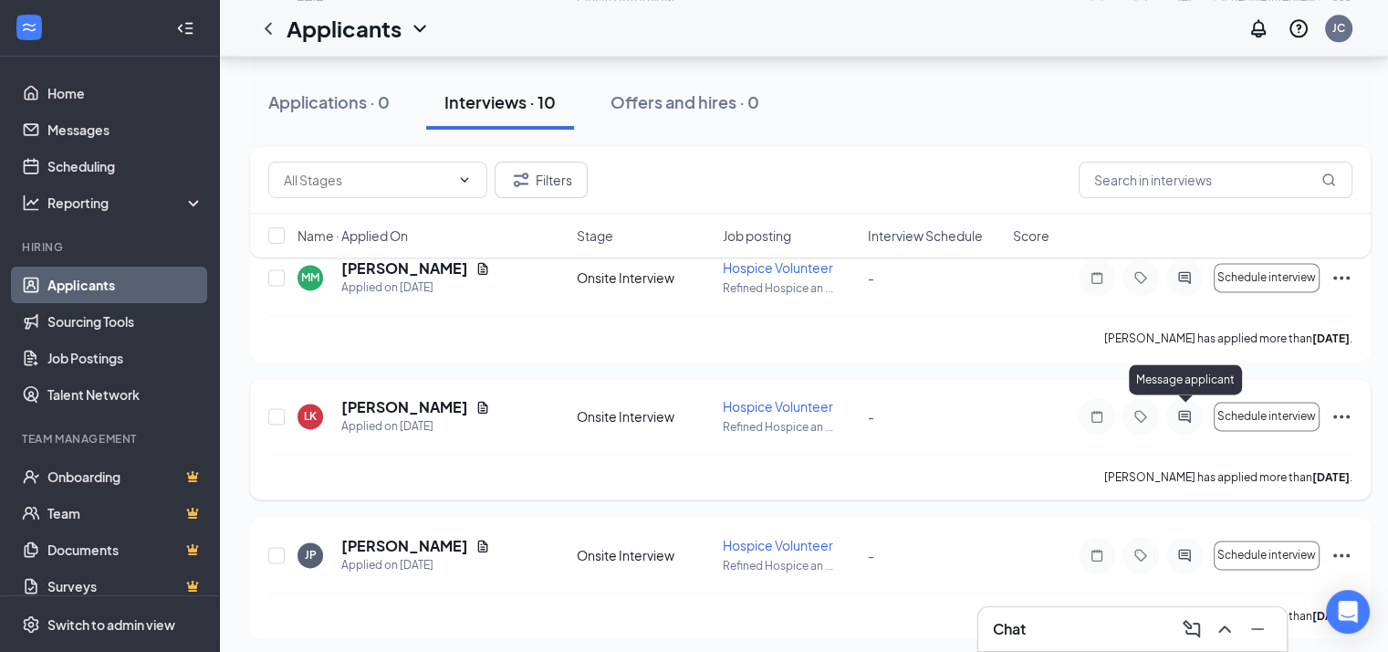
click at [1183, 411] on icon "ActiveChat" at bounding box center [1185, 416] width 22 height 15
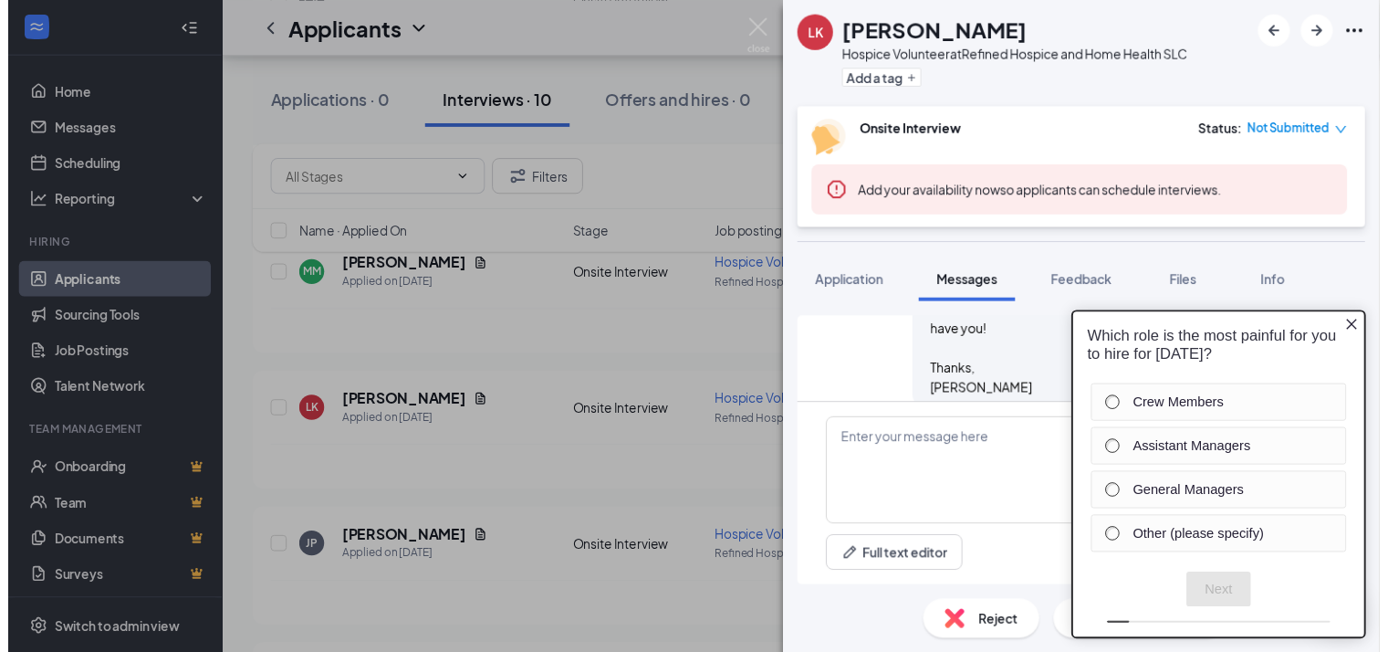
scroll to position [575, 0]
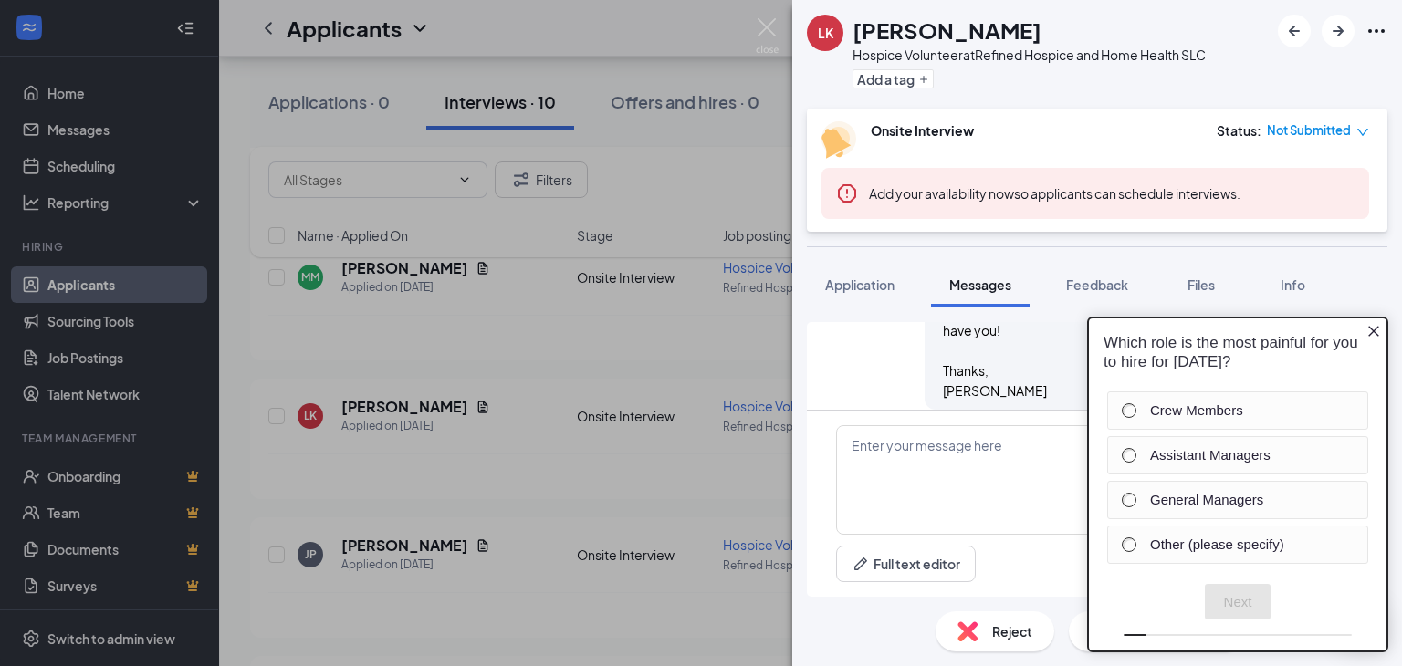
click at [1373, 331] on icon "Close button" at bounding box center [1373, 330] width 11 height 11
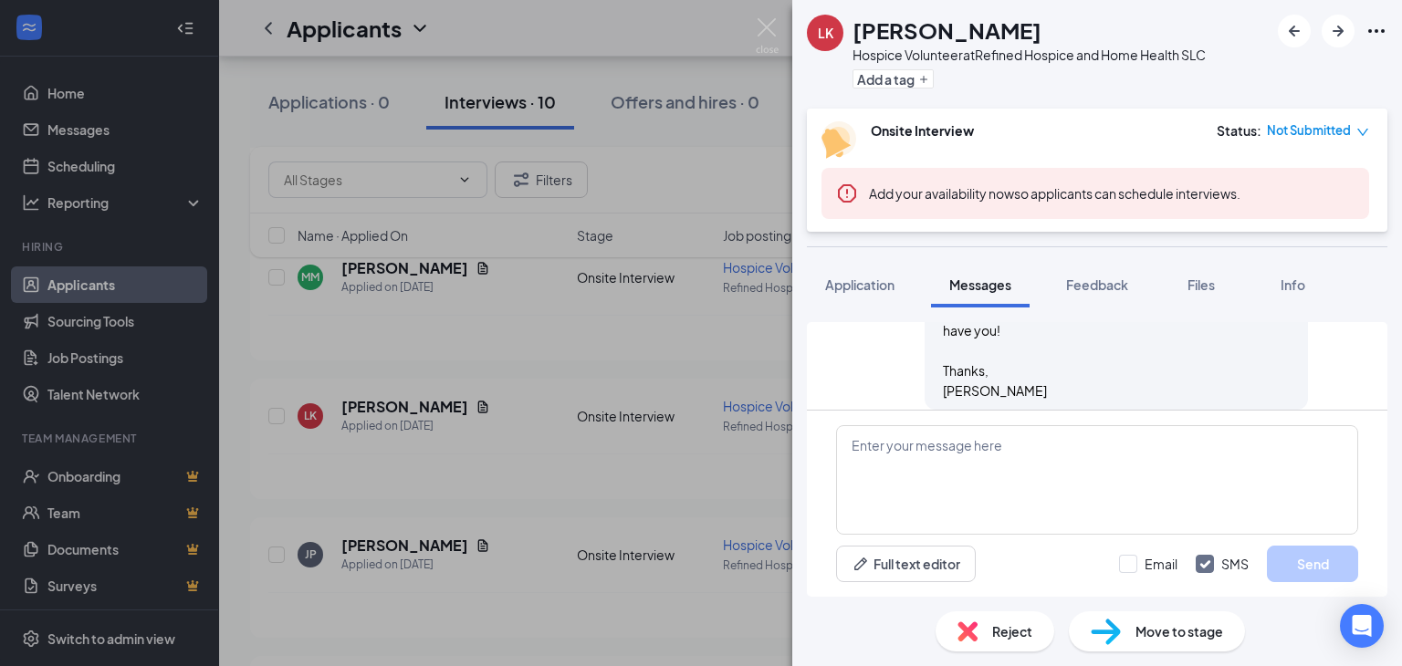
click at [734, 625] on div "[PERSON_NAME] Hospice Volunteer at Refined Hospice and Home Health SLC Add a ta…" at bounding box center [701, 333] width 1402 height 666
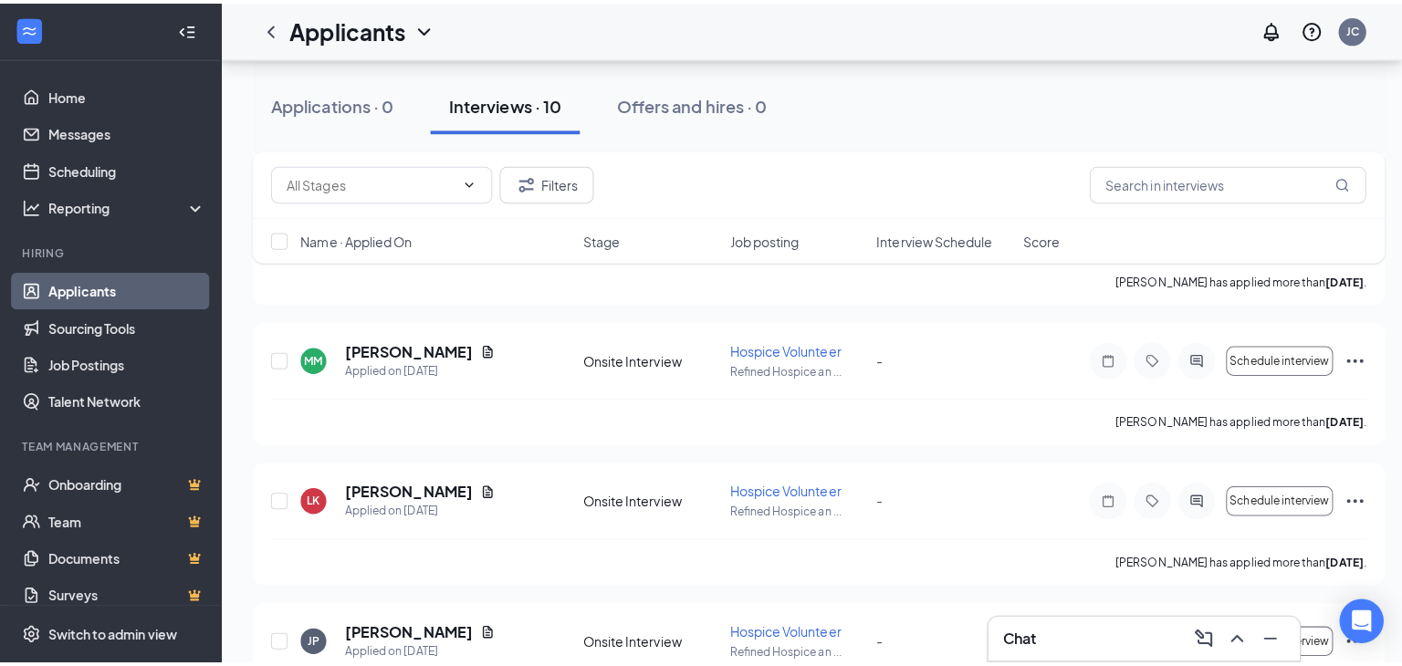
scroll to position [2362, 0]
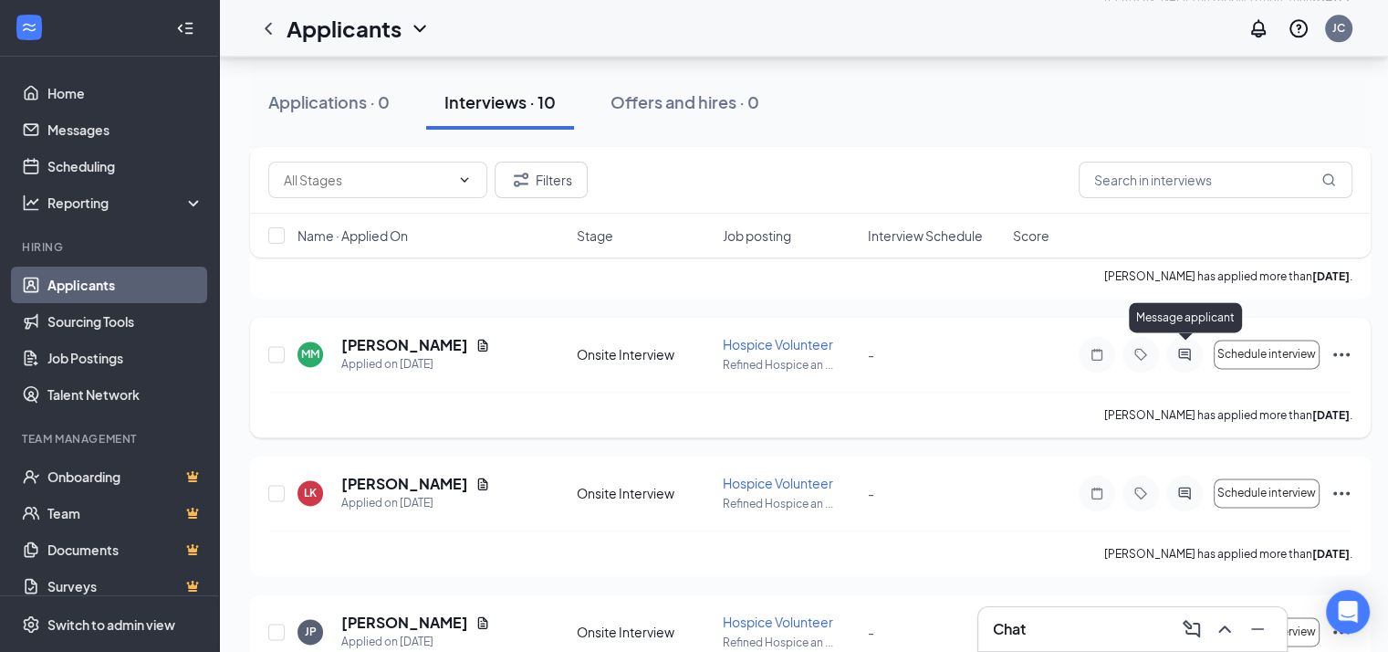
click at [1179, 352] on icon "ActiveChat" at bounding box center [1184, 354] width 12 height 12
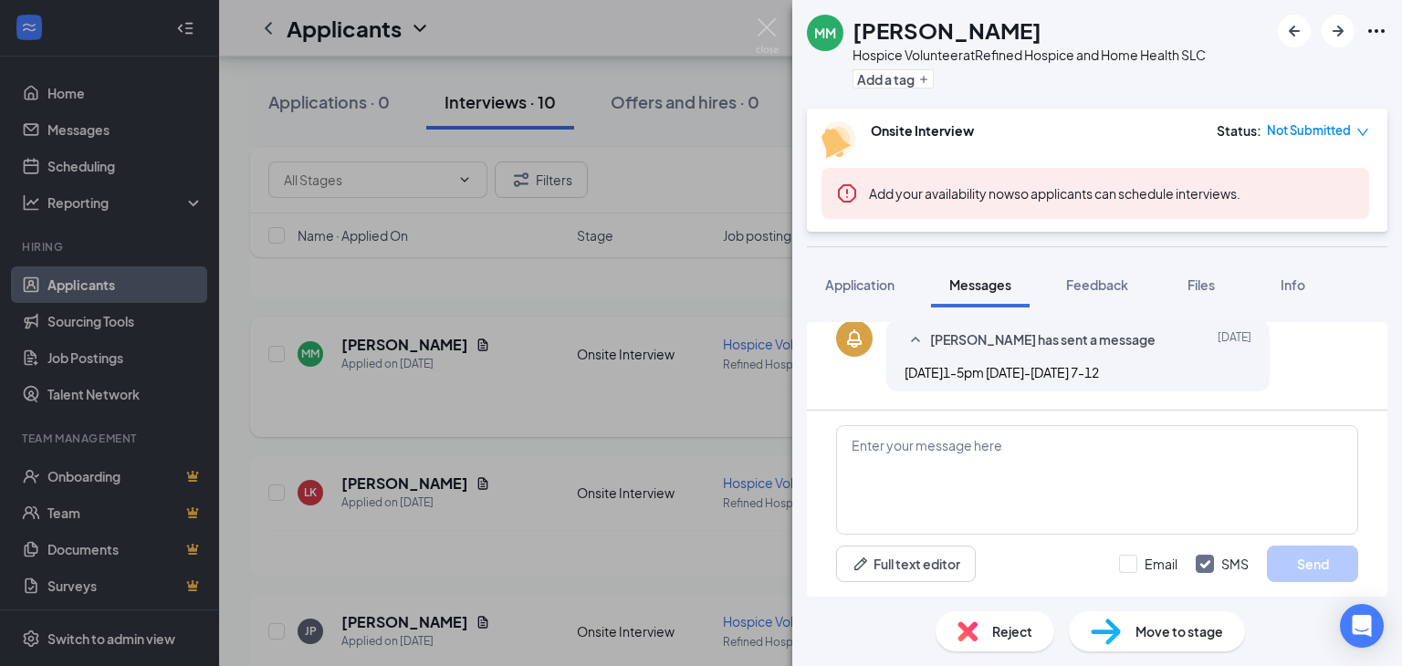
scroll to position [374, 0]
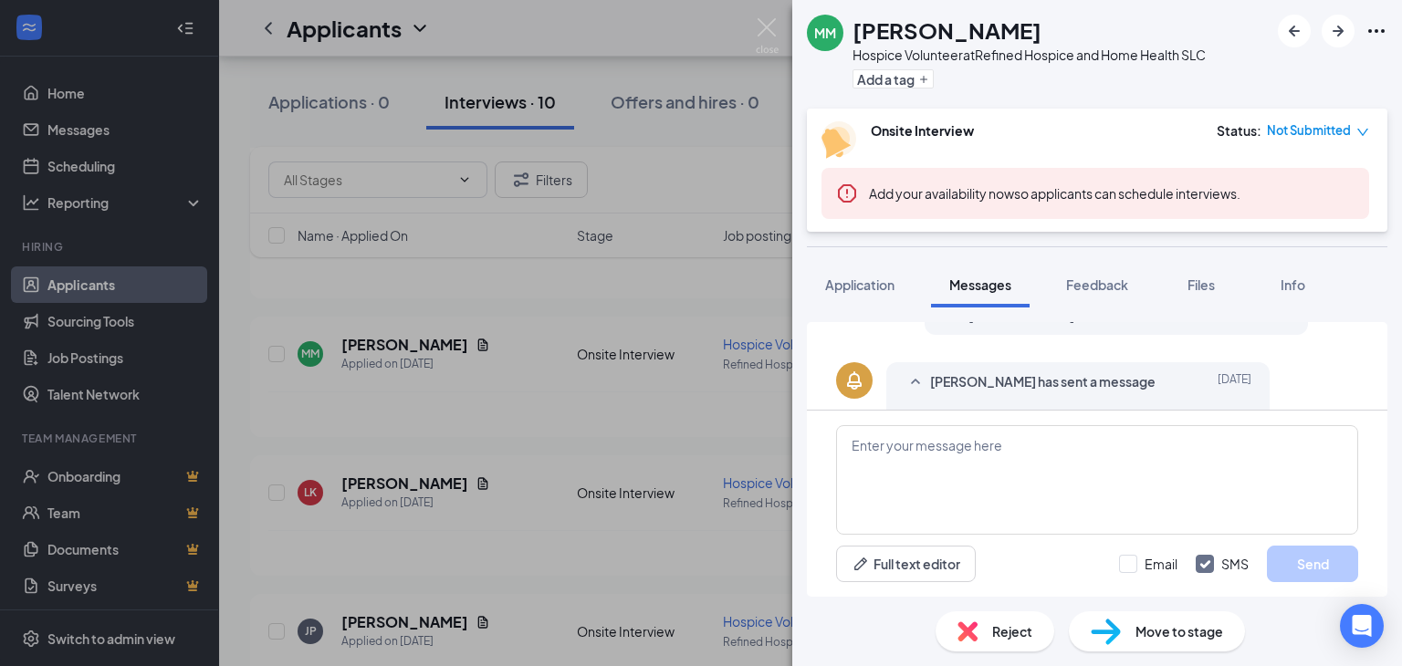
scroll to position [374, 0]
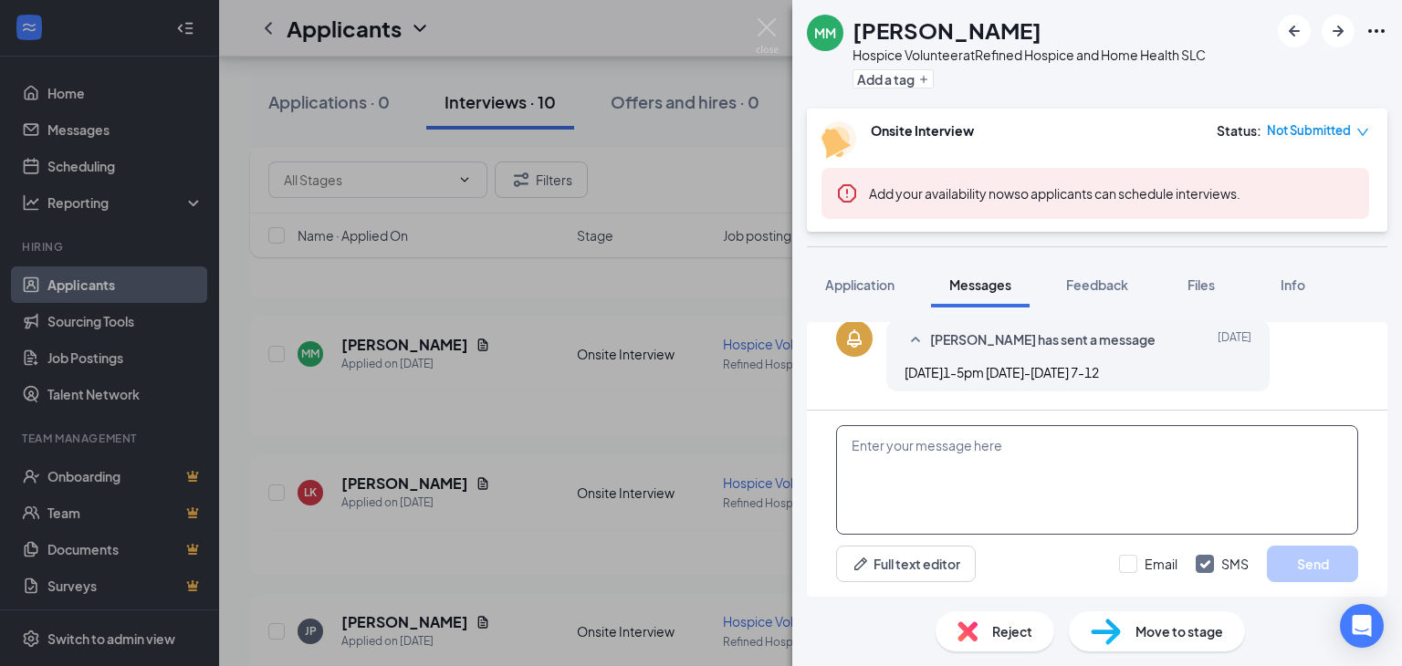
click at [971, 450] on textarea at bounding box center [1097, 480] width 522 height 110
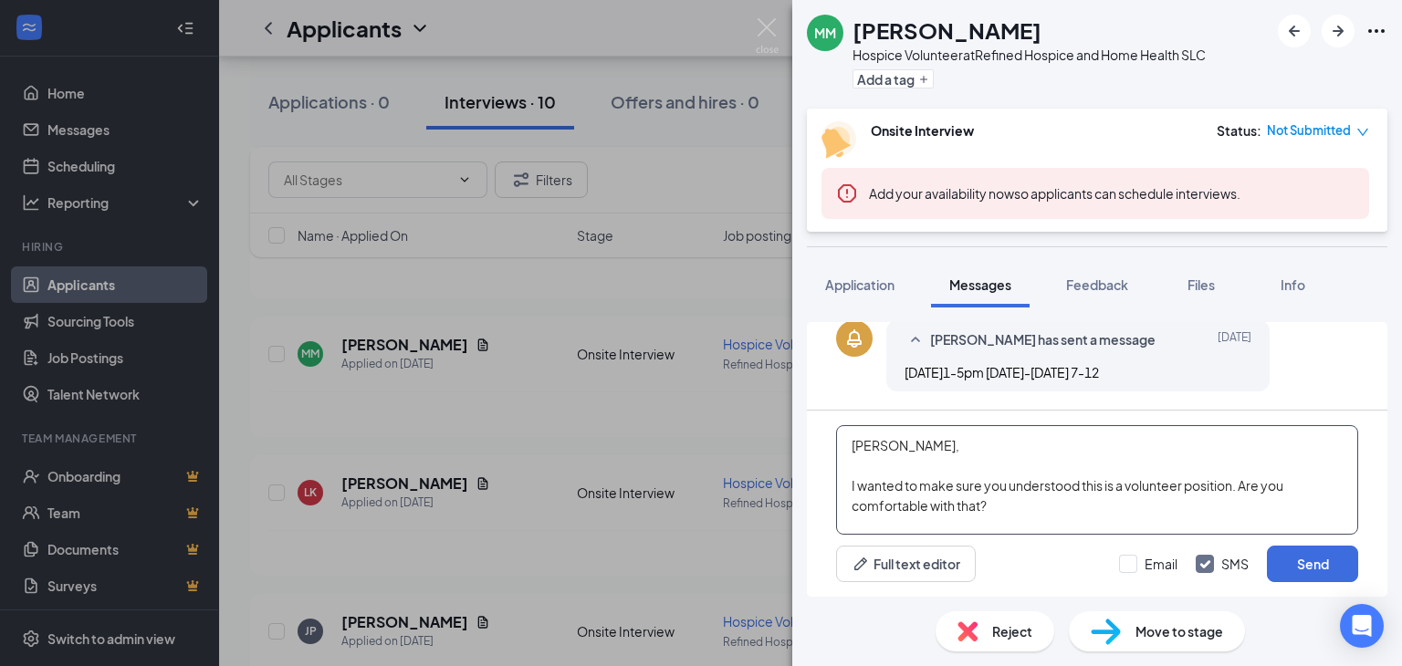
scroll to position [18, 0]
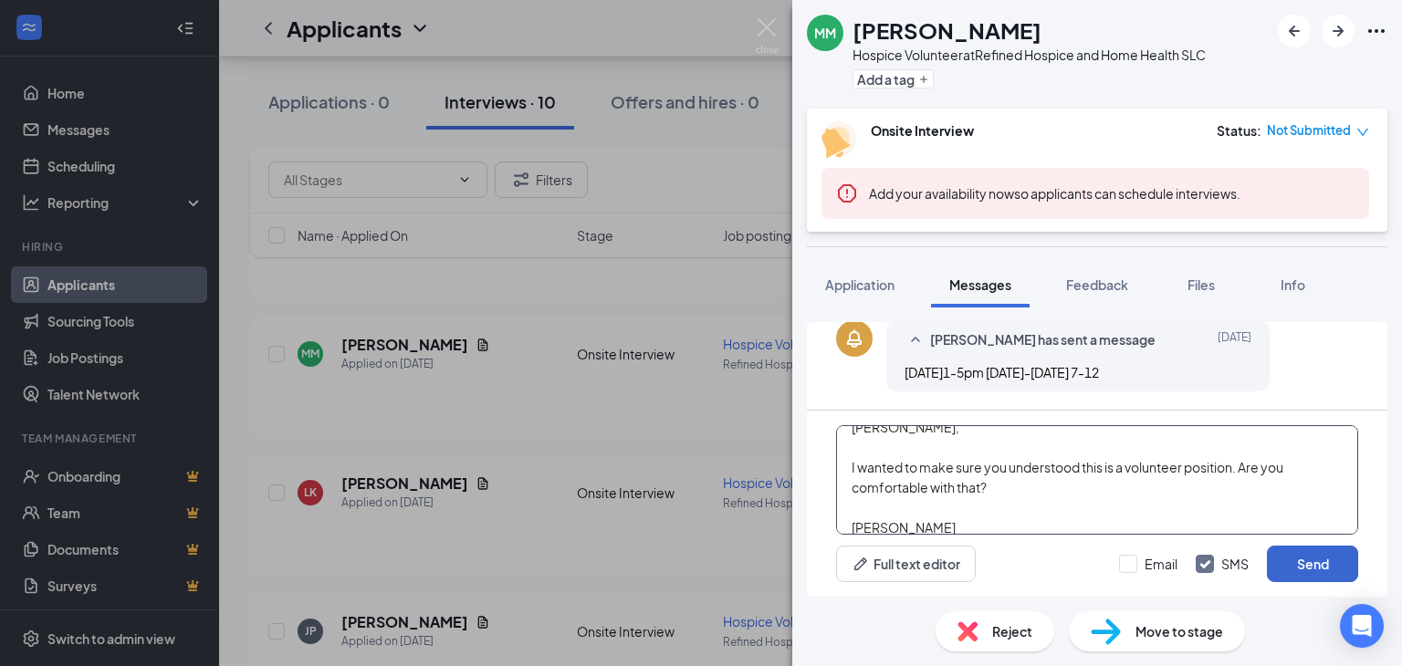
type textarea "[PERSON_NAME], I wanted to make sure you understood this is a volunteer positio…"
click at [1312, 570] on button "Send" at bounding box center [1312, 564] width 91 height 37
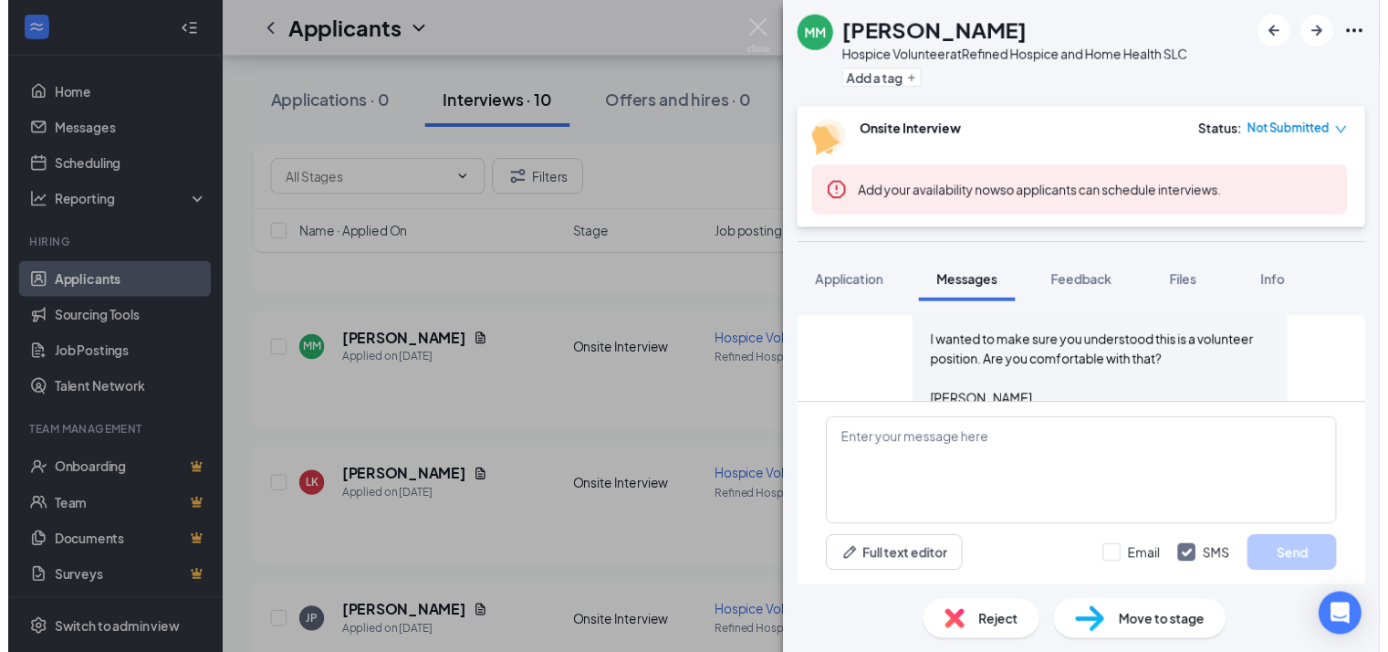
scroll to position [573, 0]
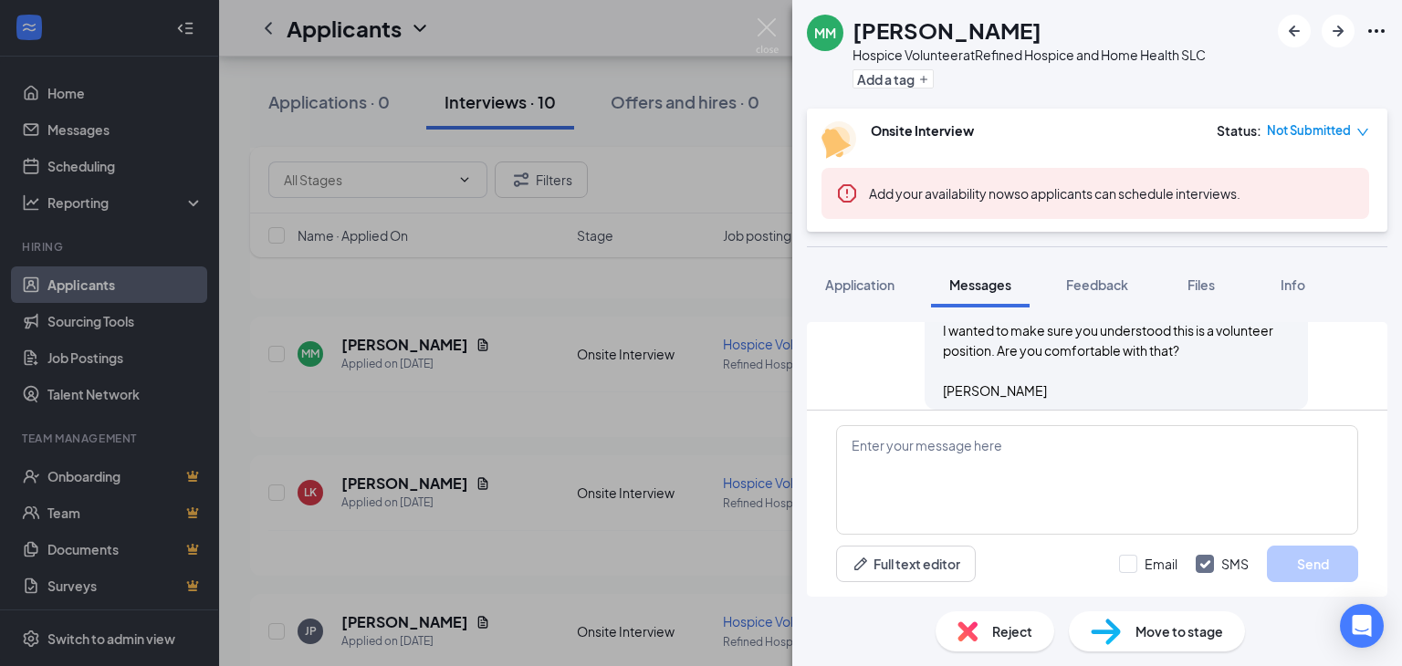
click at [613, 409] on div "MM [PERSON_NAME] Hospice Volunteer at Refined Hospice and Home Health SLC Add a…" at bounding box center [701, 333] width 1402 height 666
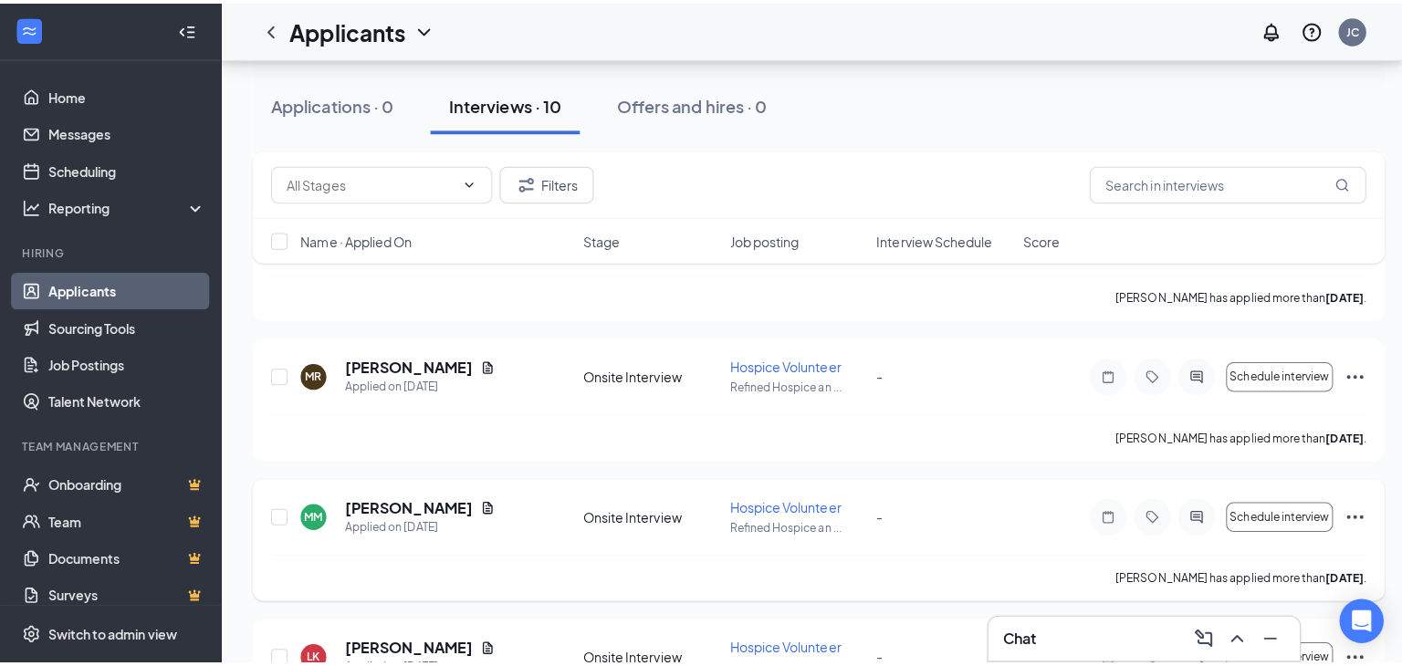
scroll to position [2200, 0]
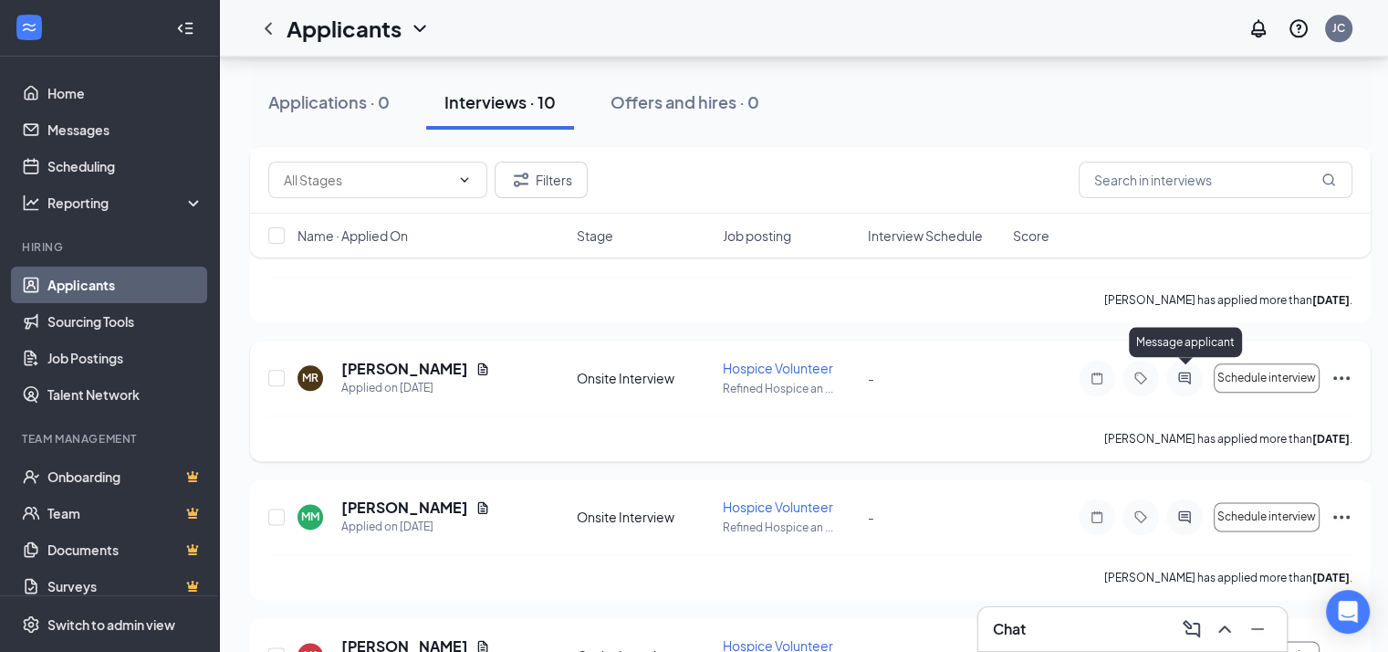
click at [1181, 373] on icon "ActiveChat" at bounding box center [1185, 378] width 22 height 15
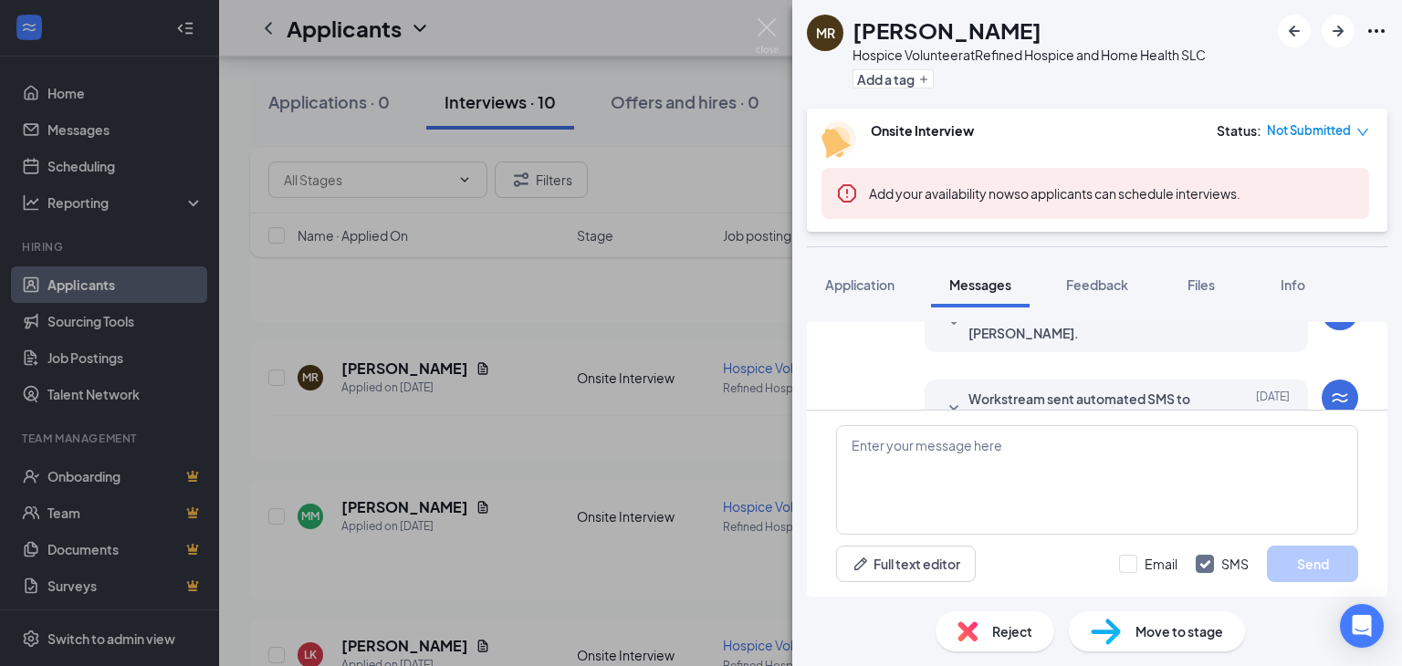
scroll to position [296, 0]
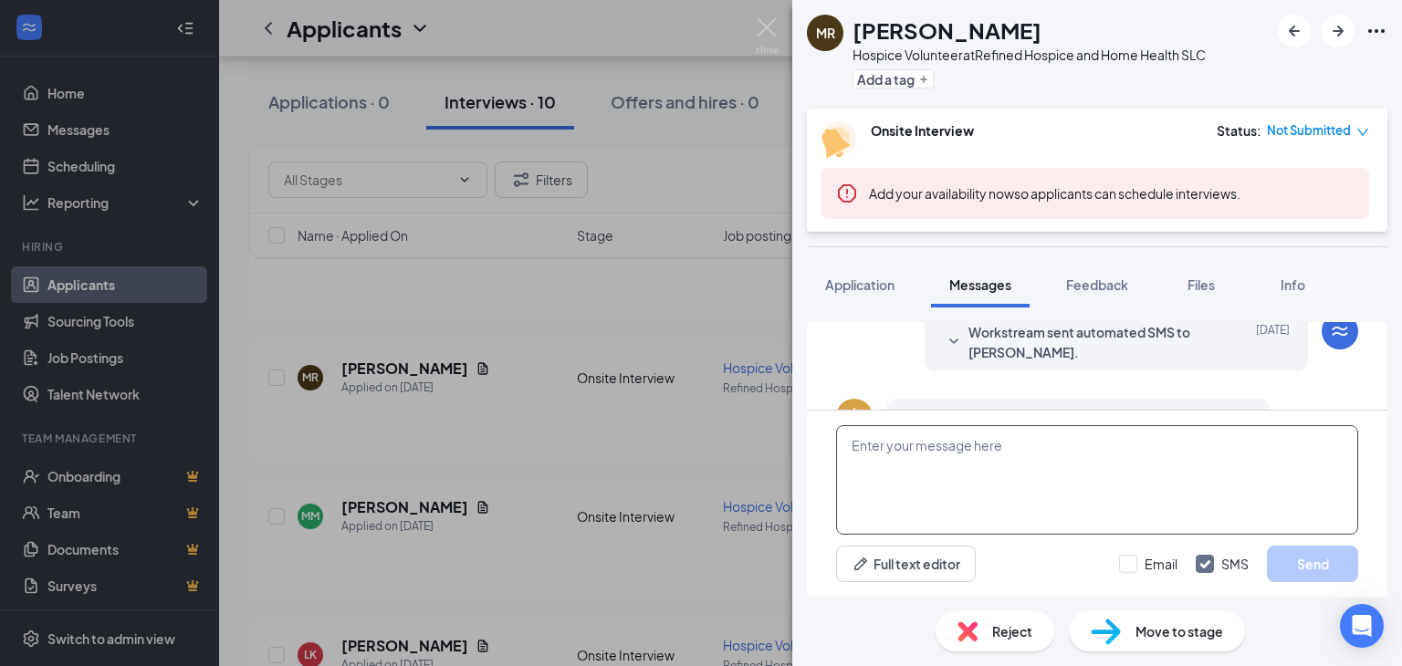
click at [961, 450] on textarea at bounding box center [1097, 480] width 522 height 110
paste textarea "I'm [PERSON_NAME], and I'm the volunteer coordinator for Refined Hospice. I wan…"
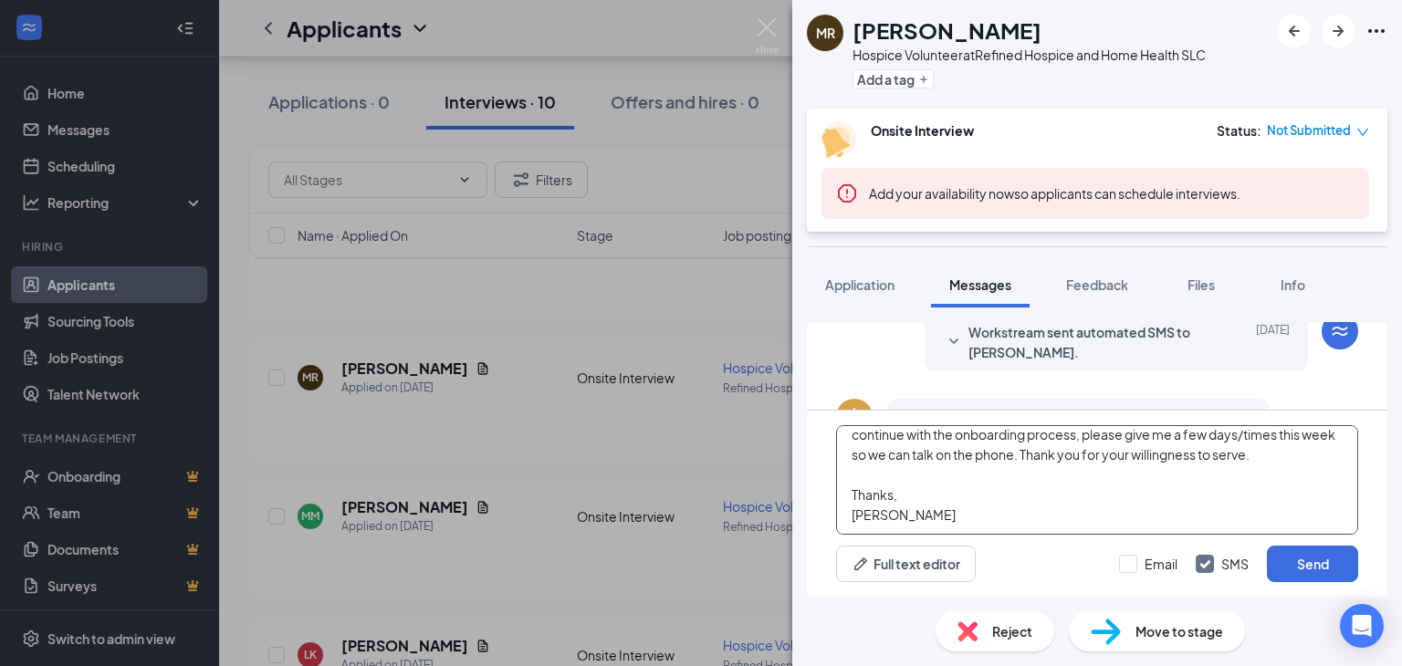
scroll to position [0, 0]
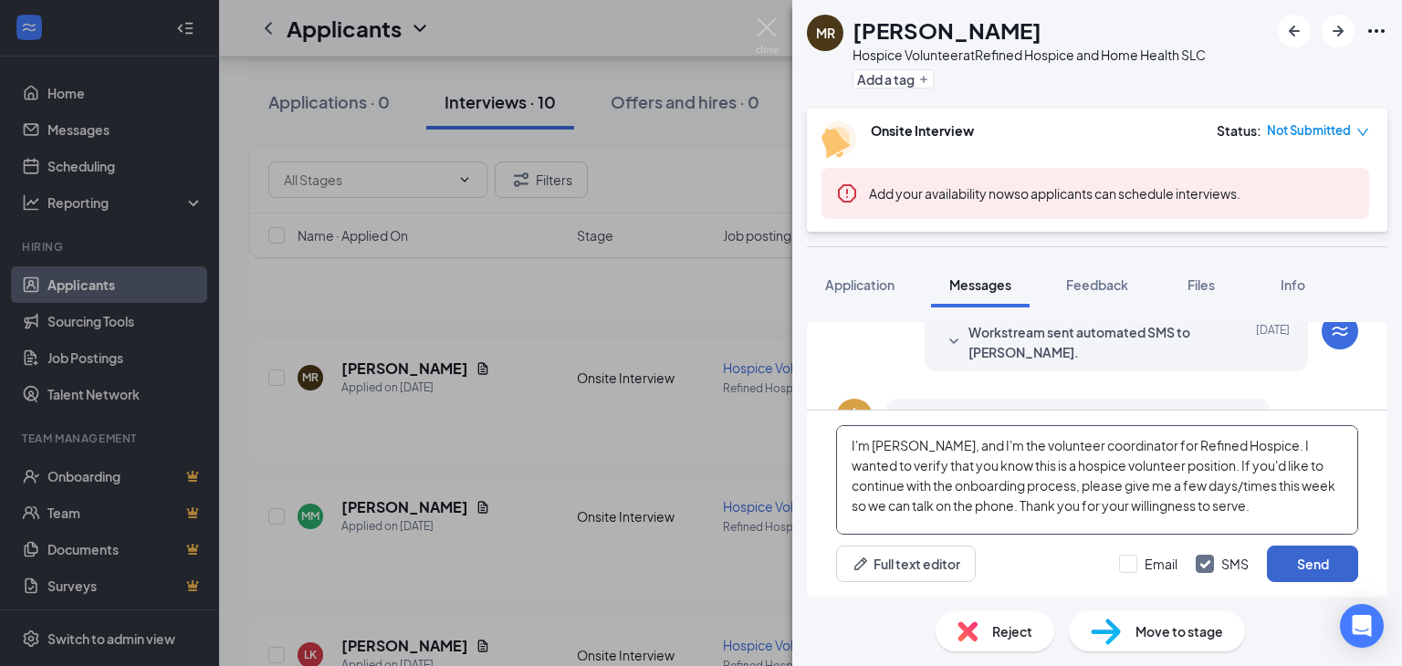
type textarea "I'm [PERSON_NAME], and I'm the volunteer coordinator for Refined Hospice. I wan…"
click at [1297, 570] on button "Send" at bounding box center [1312, 564] width 91 height 37
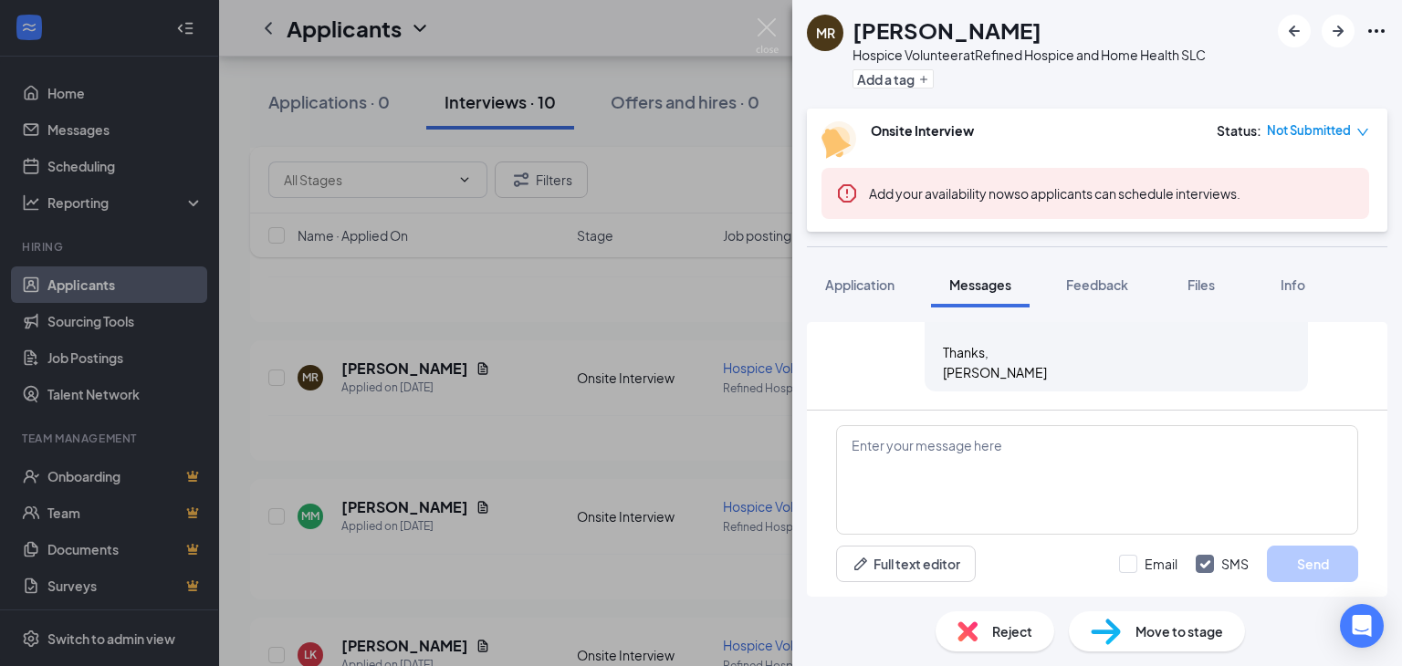
scroll to position [670, 0]
click at [621, 286] on div "MR [PERSON_NAME] Hospice Volunteer at Refined Hospice and Home Health SLC Add a…" at bounding box center [701, 333] width 1402 height 666
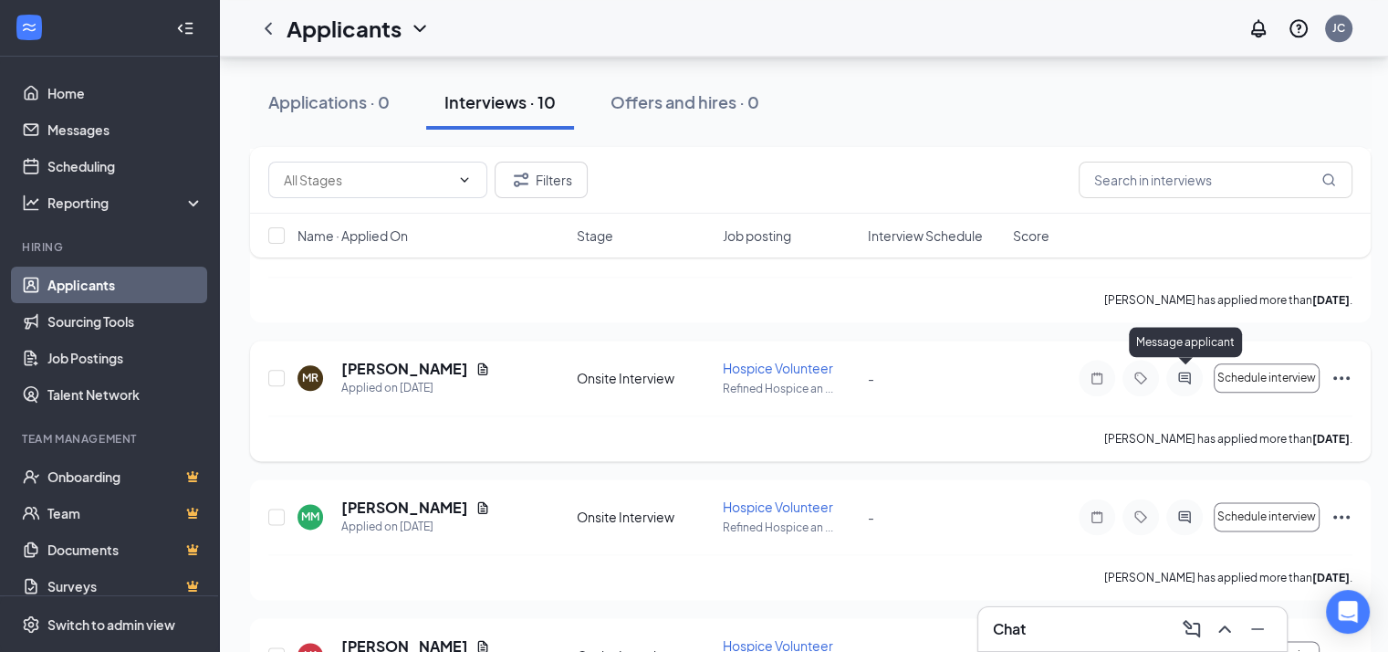
click at [1181, 380] on icon "ActiveChat" at bounding box center [1185, 378] width 22 height 15
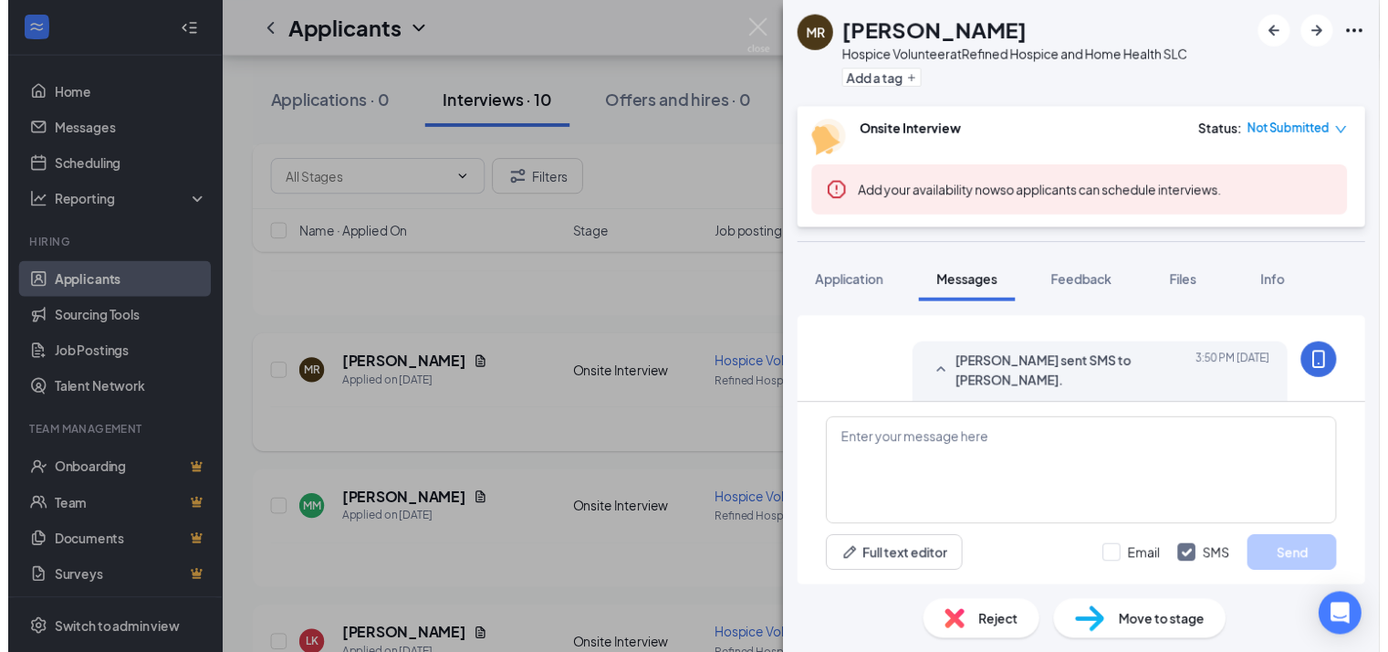
scroll to position [444, 0]
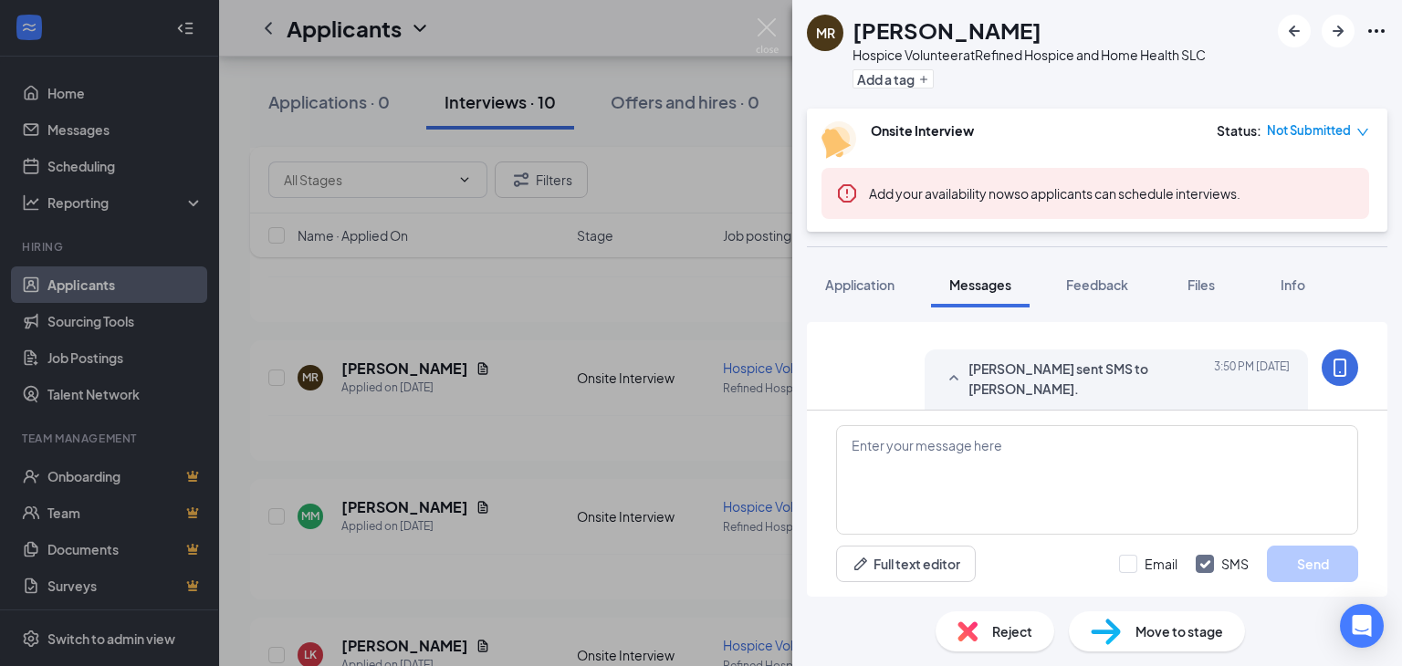
click at [689, 433] on div "MR [PERSON_NAME] Hospice Volunteer at Refined Hospice and Home Health SLC Add a…" at bounding box center [701, 333] width 1402 height 666
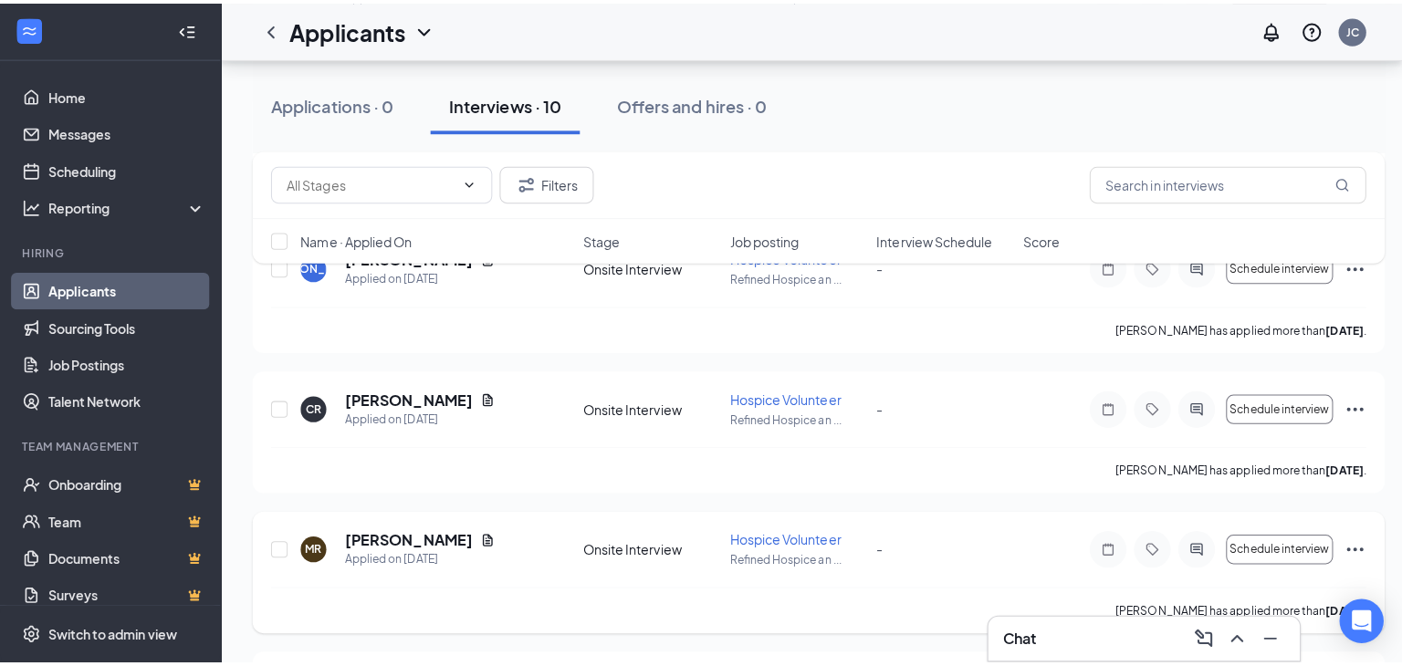
scroll to position [2035, 0]
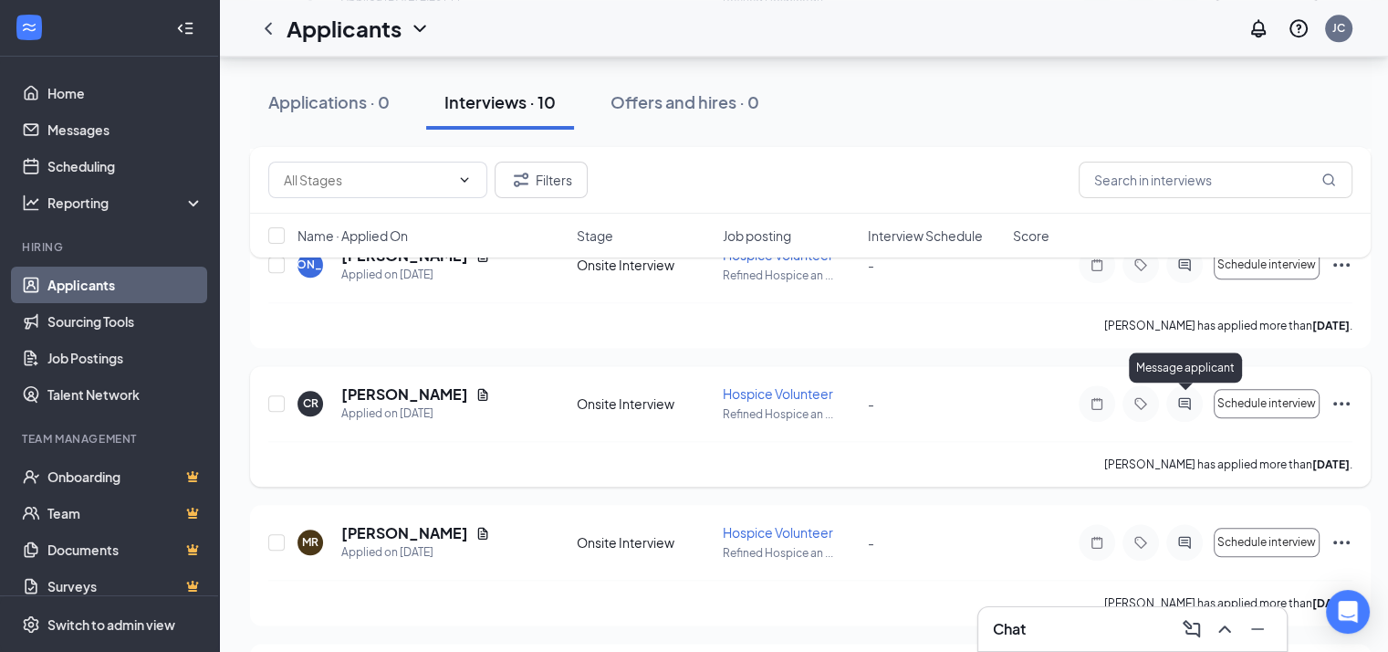
click at [1181, 405] on icon "ActiveChat" at bounding box center [1185, 403] width 22 height 15
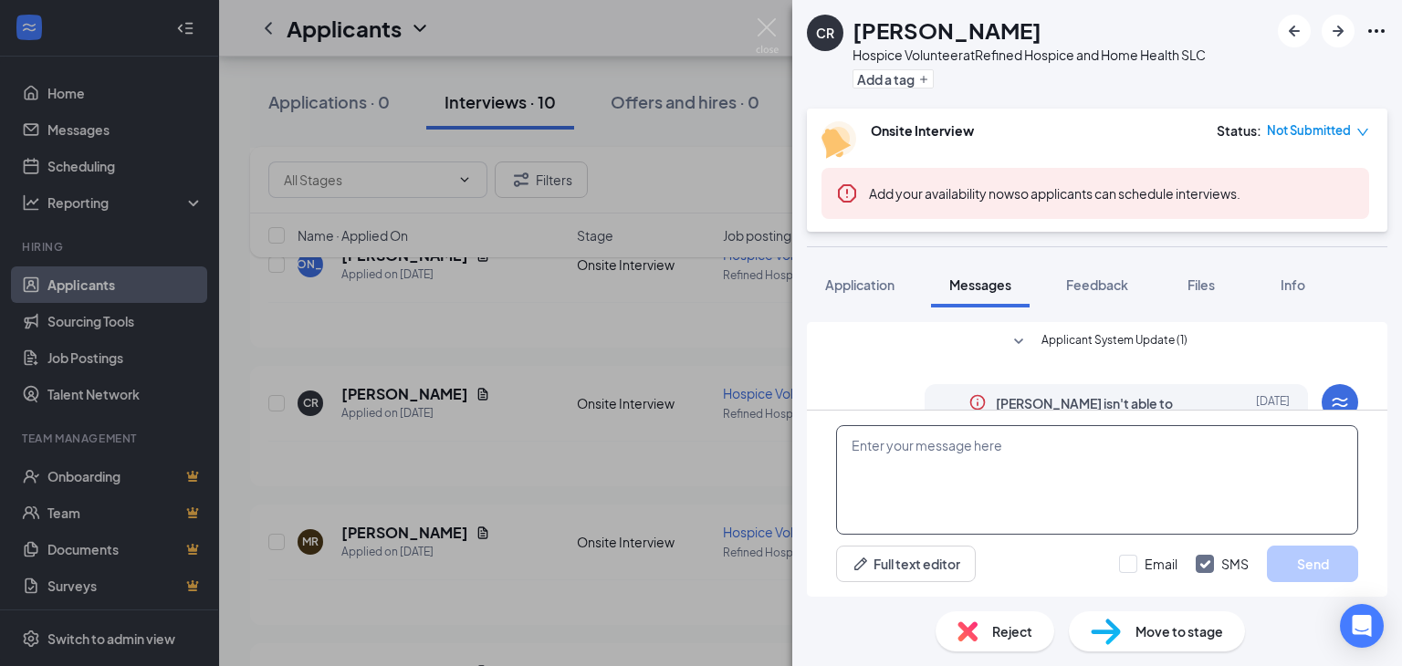
click at [1010, 468] on textarea at bounding box center [1097, 480] width 522 height 110
paste textarea "I'm [PERSON_NAME], and I'm the volunteer coordinator for Refined Hospice. I wan…"
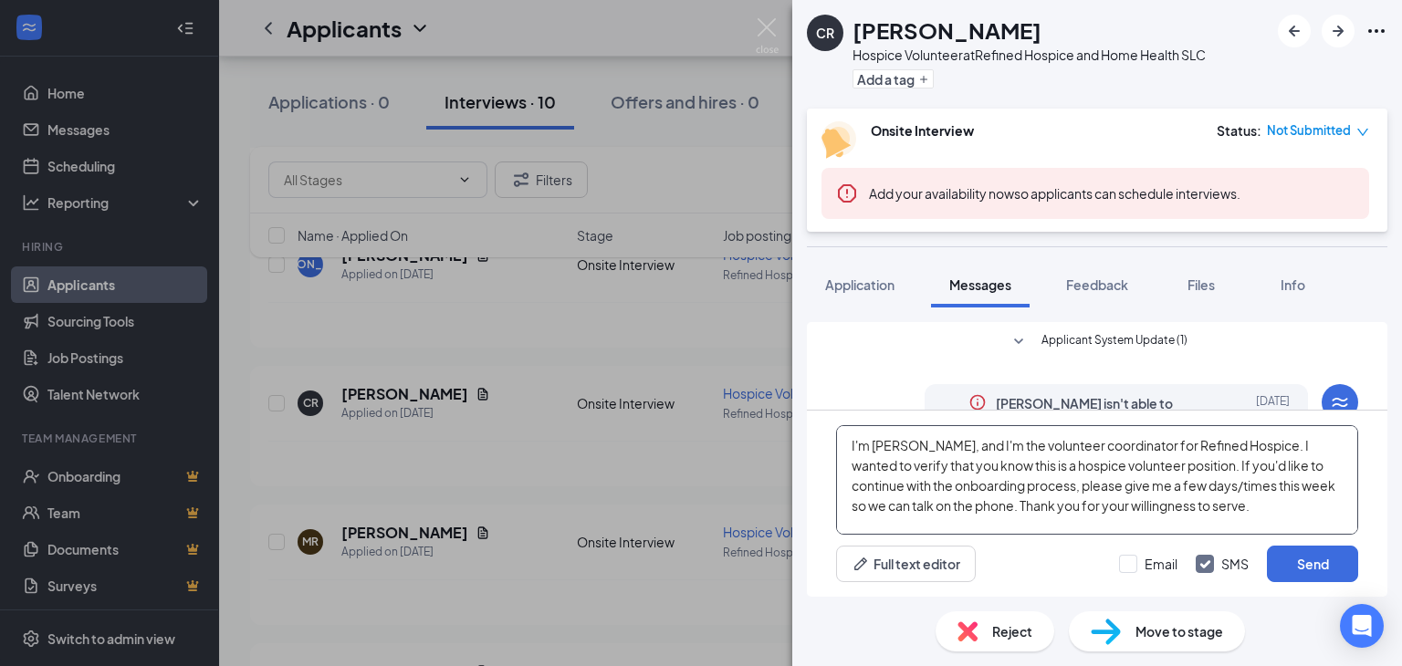
scroll to position [58, 0]
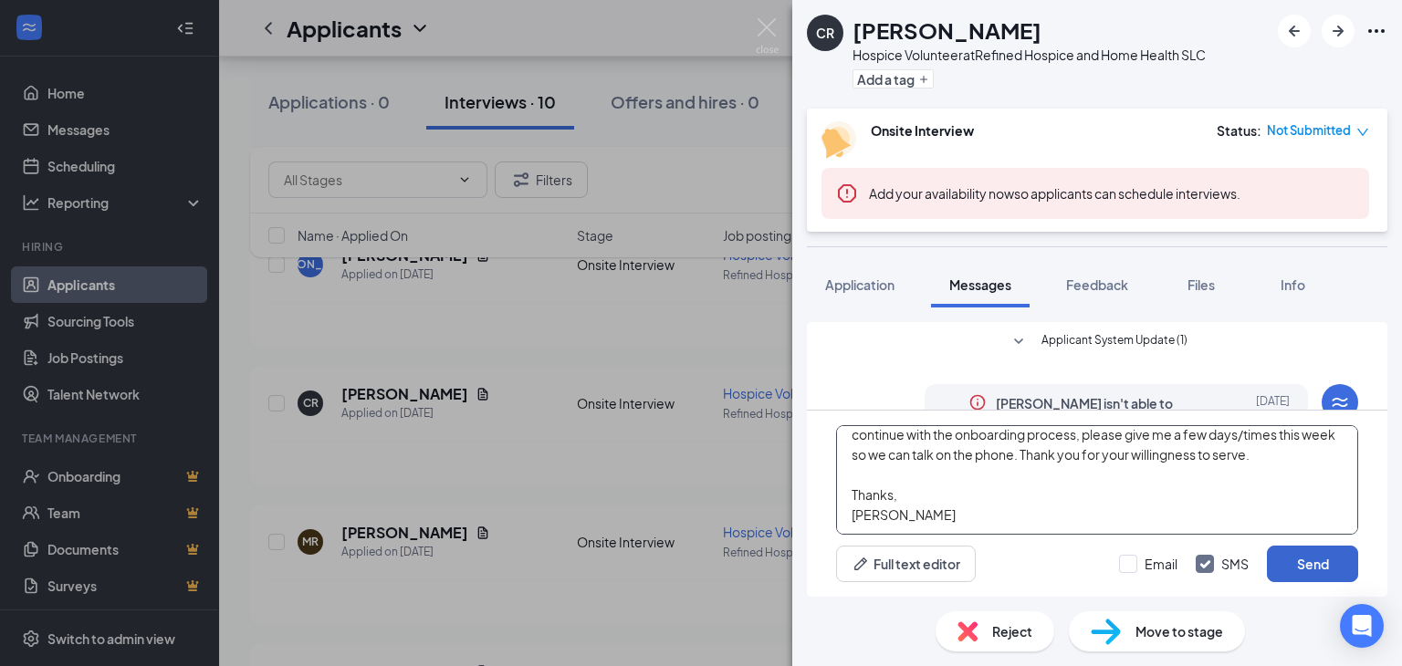
type textarea "I'm [PERSON_NAME], and I'm the volunteer coordinator for Refined Hospice. I wan…"
click at [1303, 566] on button "Send" at bounding box center [1312, 564] width 91 height 37
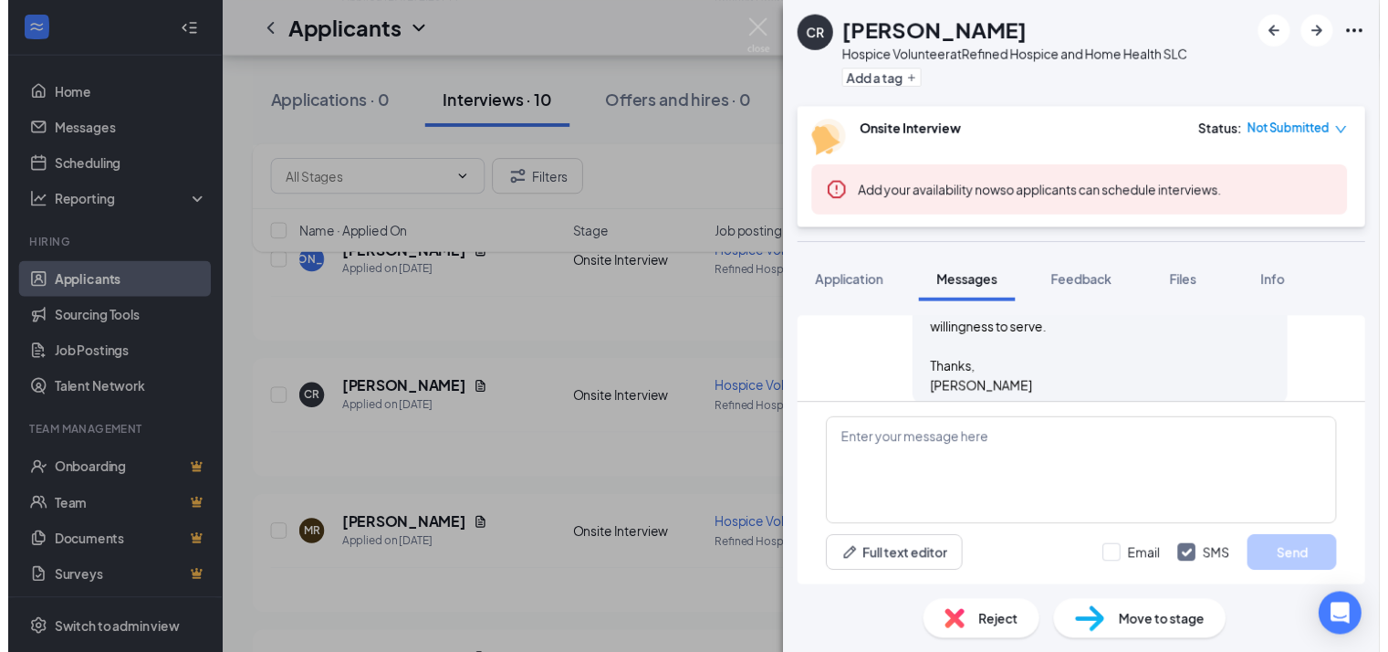
scroll to position [535, 0]
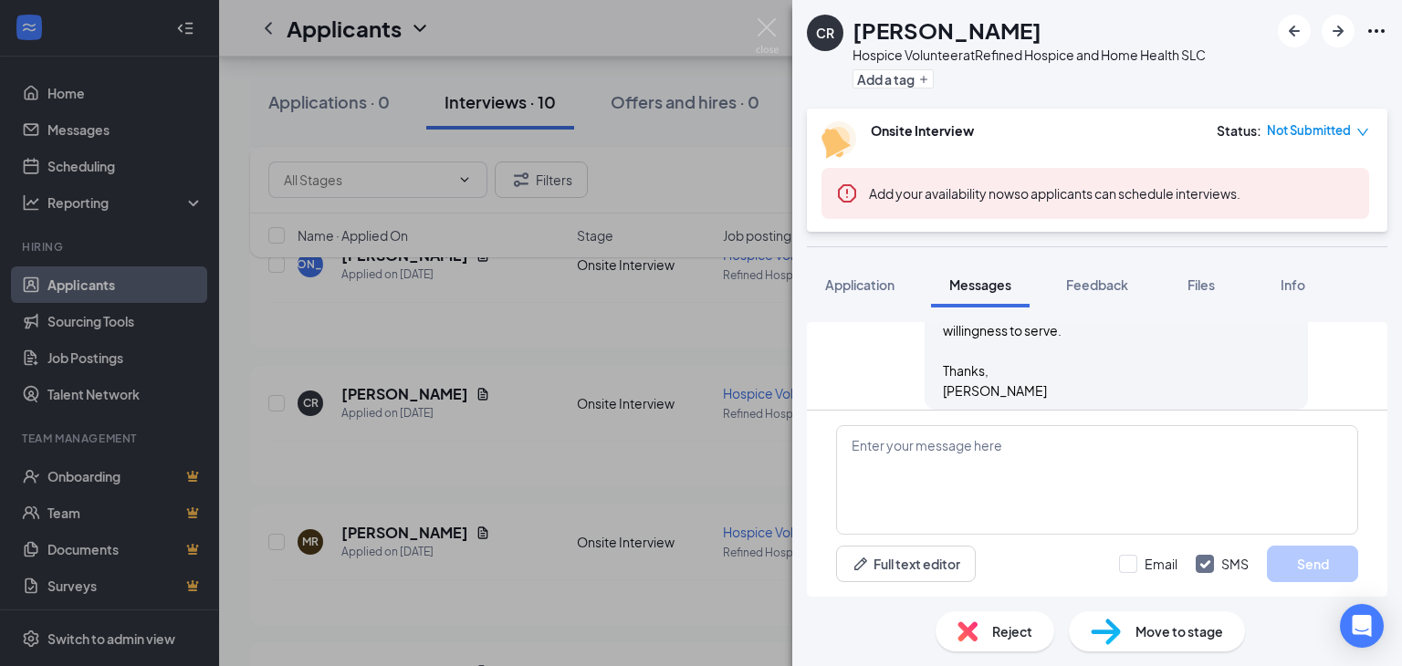
click at [729, 304] on div "CR [PERSON_NAME] Hospice Volunteer at Refined Hospice and Home Health SLC Add a…" at bounding box center [701, 333] width 1402 height 666
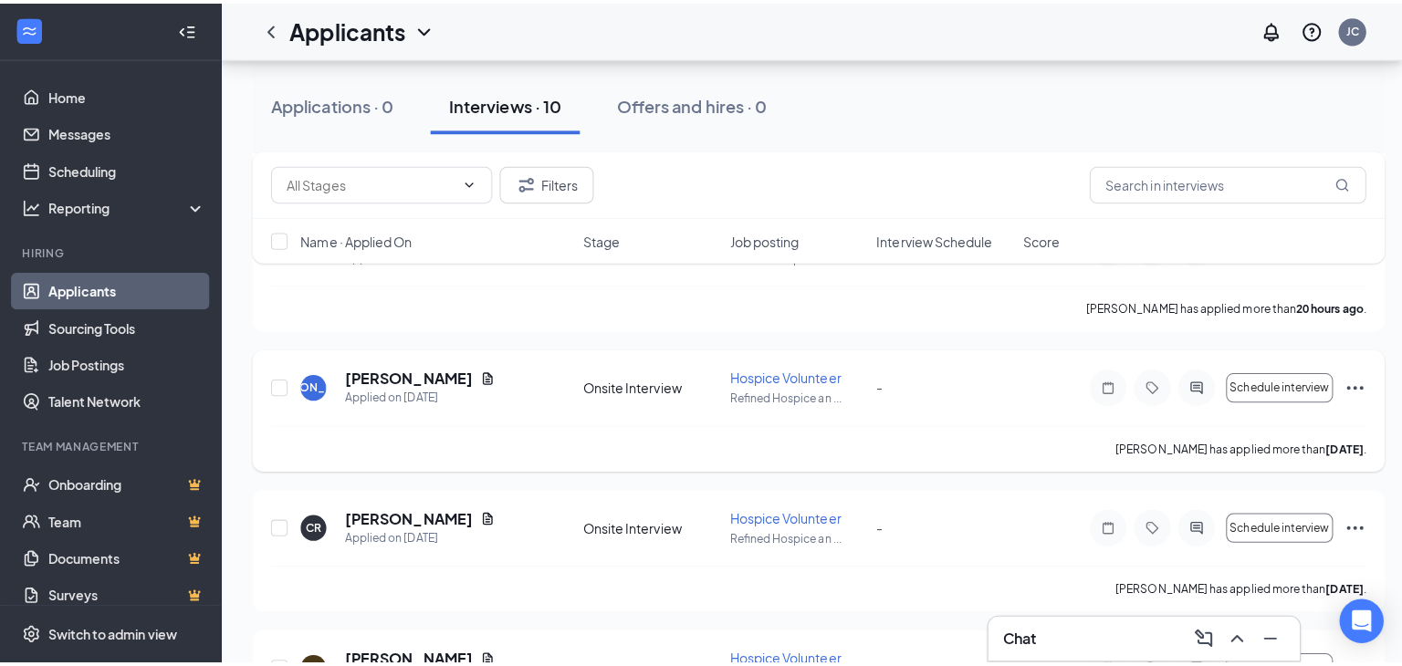
scroll to position [1919, 0]
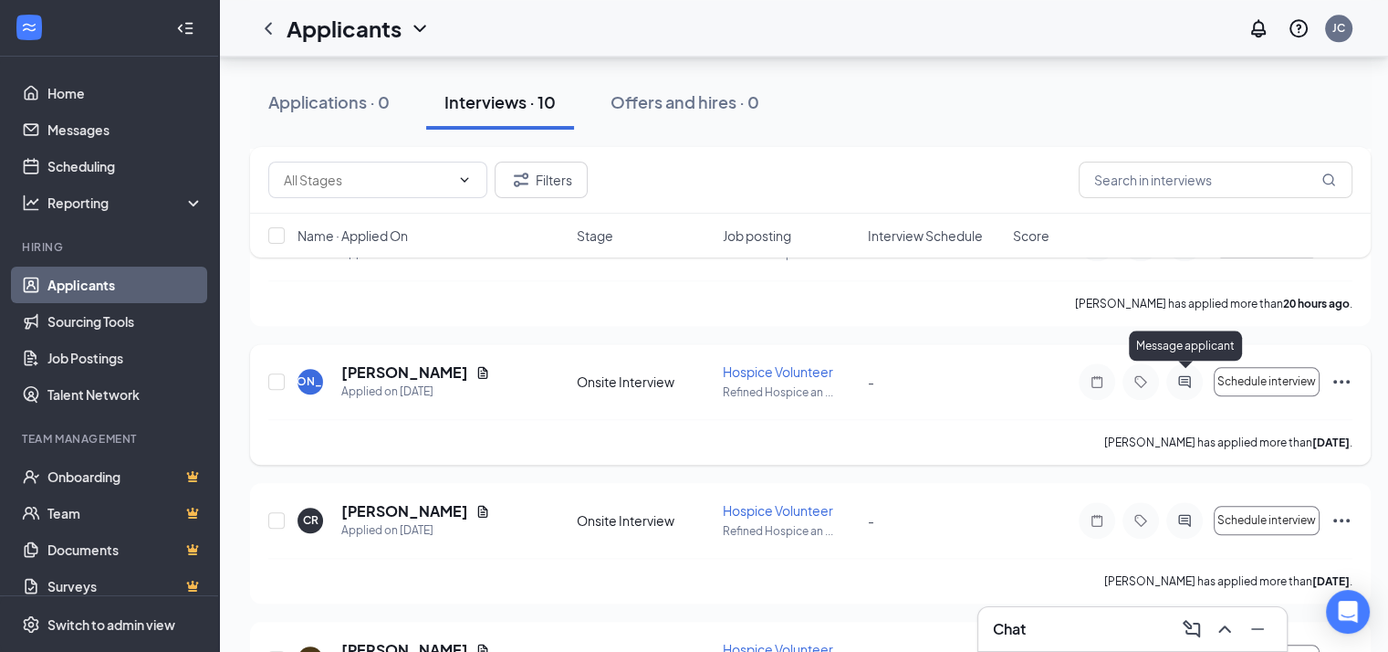
click at [1183, 382] on icon "ActiveChat" at bounding box center [1185, 381] width 22 height 15
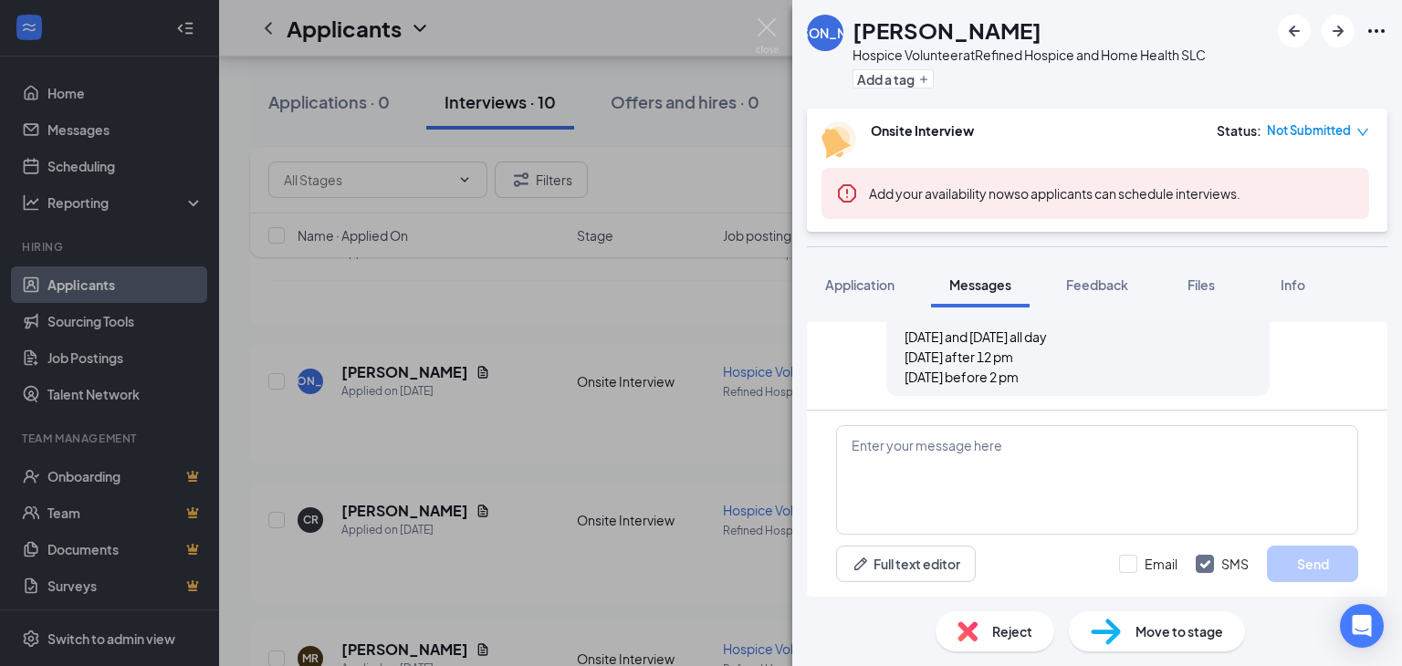
scroll to position [413, 0]
click at [963, 450] on textarea at bounding box center [1097, 480] width 522 height 110
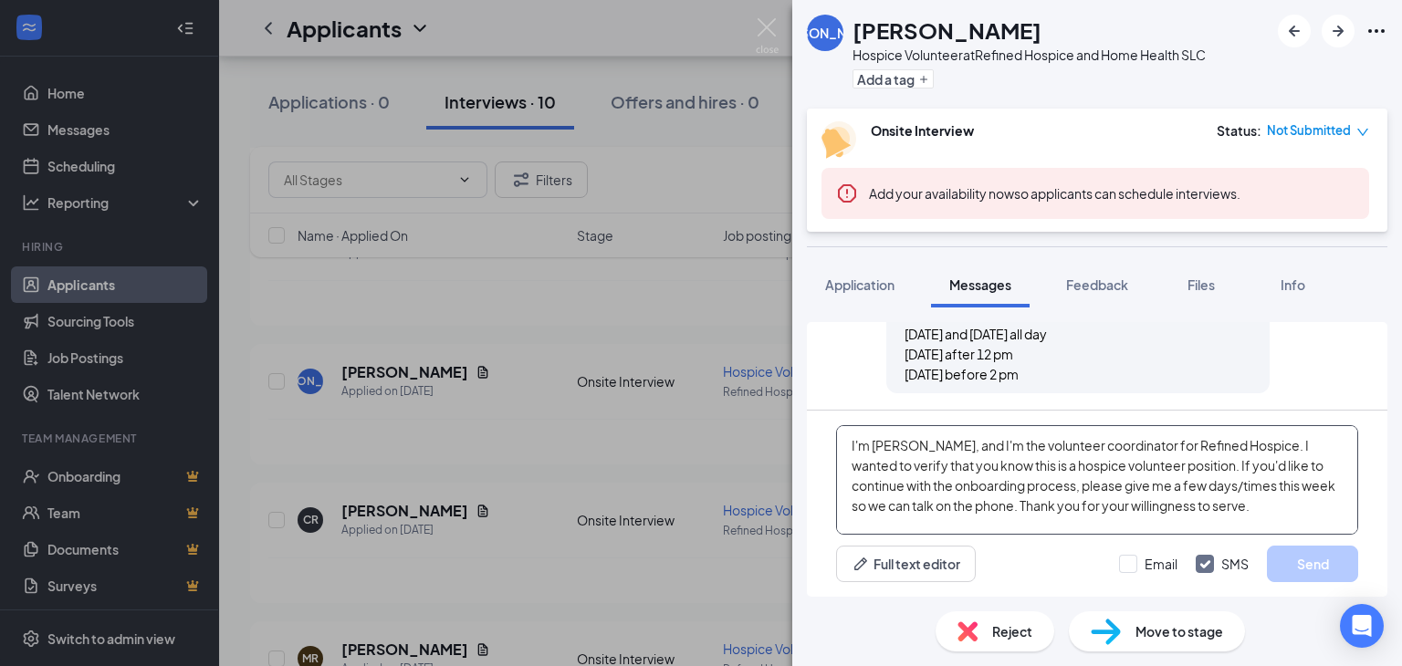
scroll to position [58, 0]
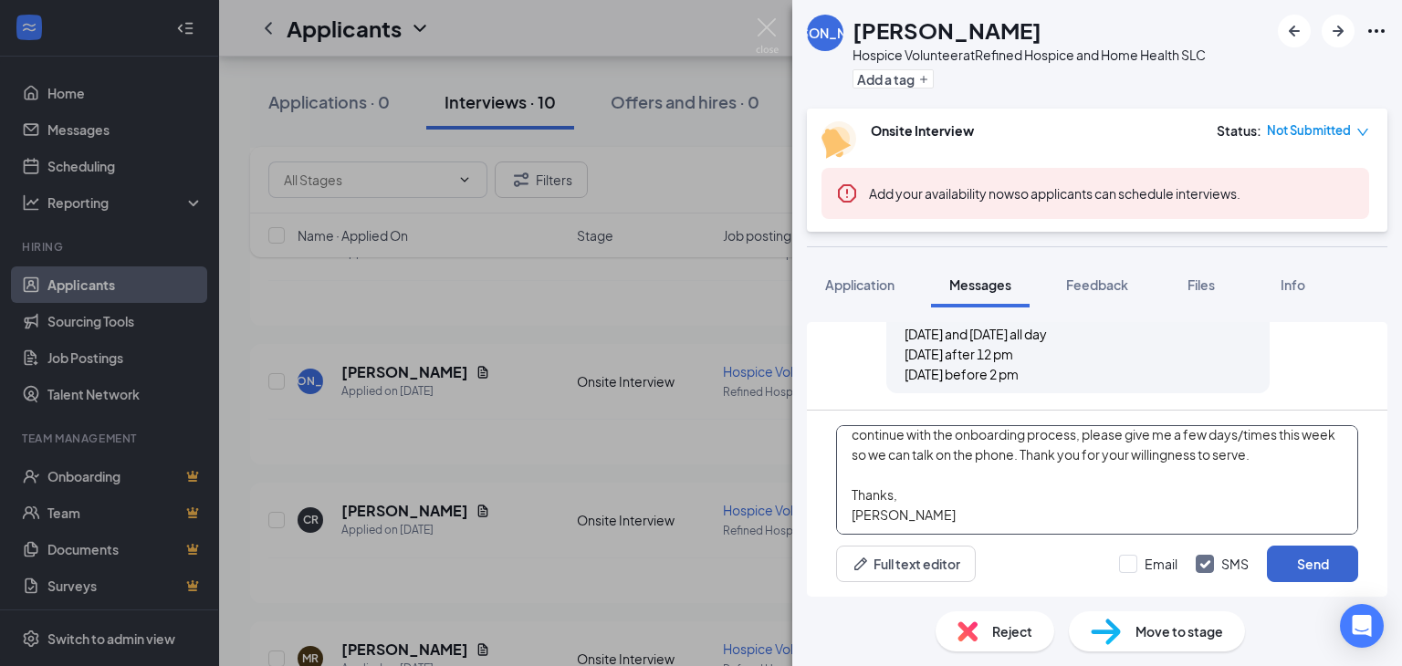
type textarea "I'm [PERSON_NAME], and I'm the volunteer coordinator for Refined Hospice. I wan…"
click at [1307, 560] on button "Send" at bounding box center [1312, 564] width 91 height 37
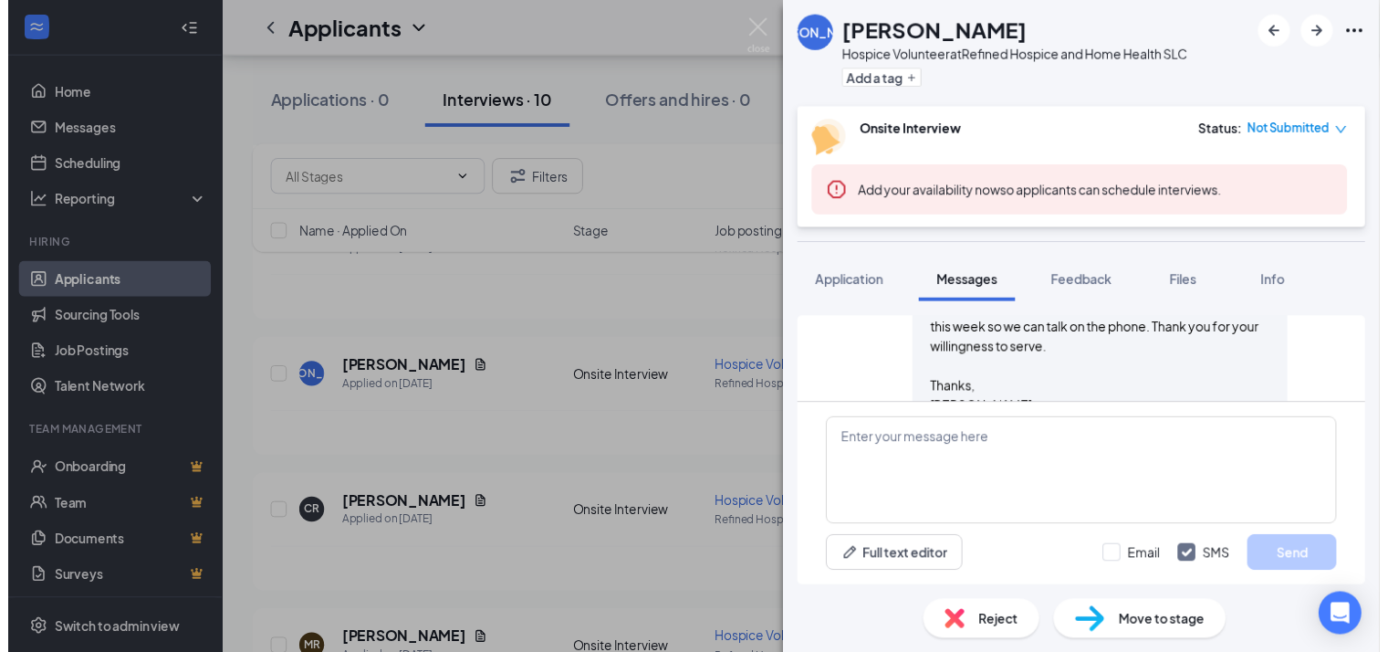
scroll to position [692, 0]
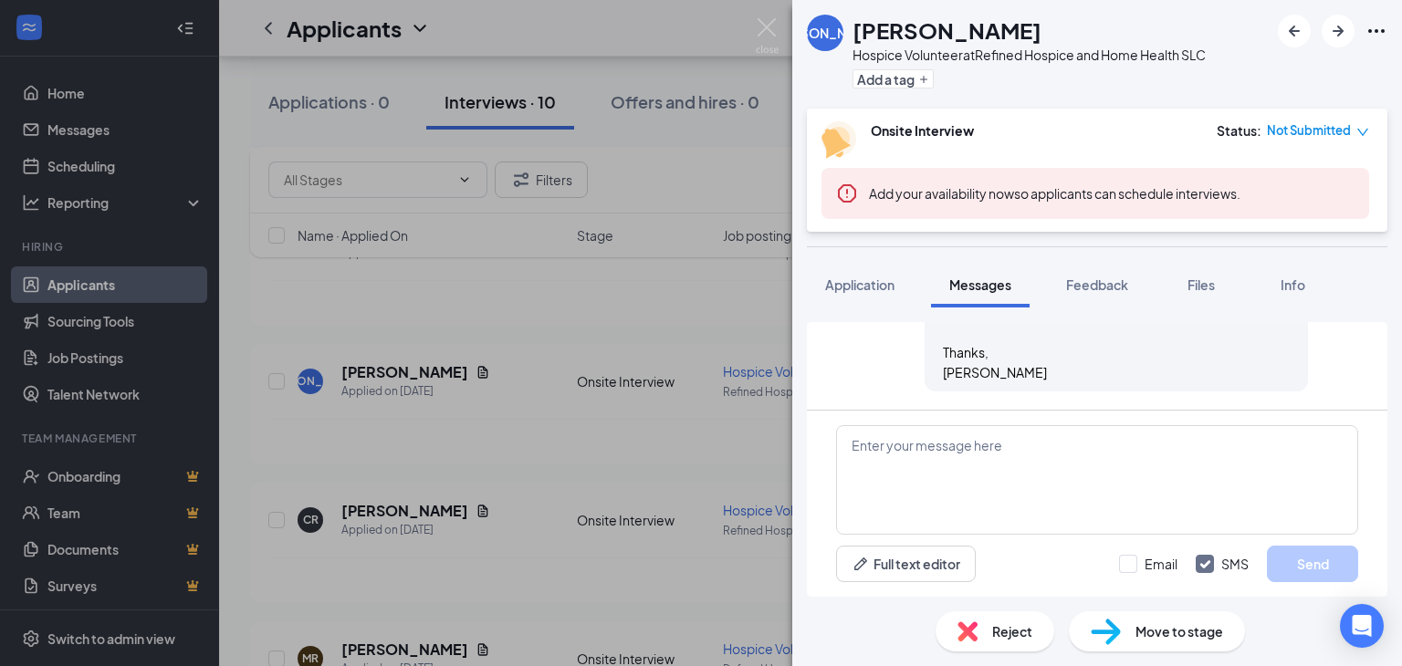
click at [741, 292] on div "JA [PERSON_NAME] Hospice Volunteer at Refined Hospice and Home Health SLC Add a…" at bounding box center [701, 333] width 1402 height 666
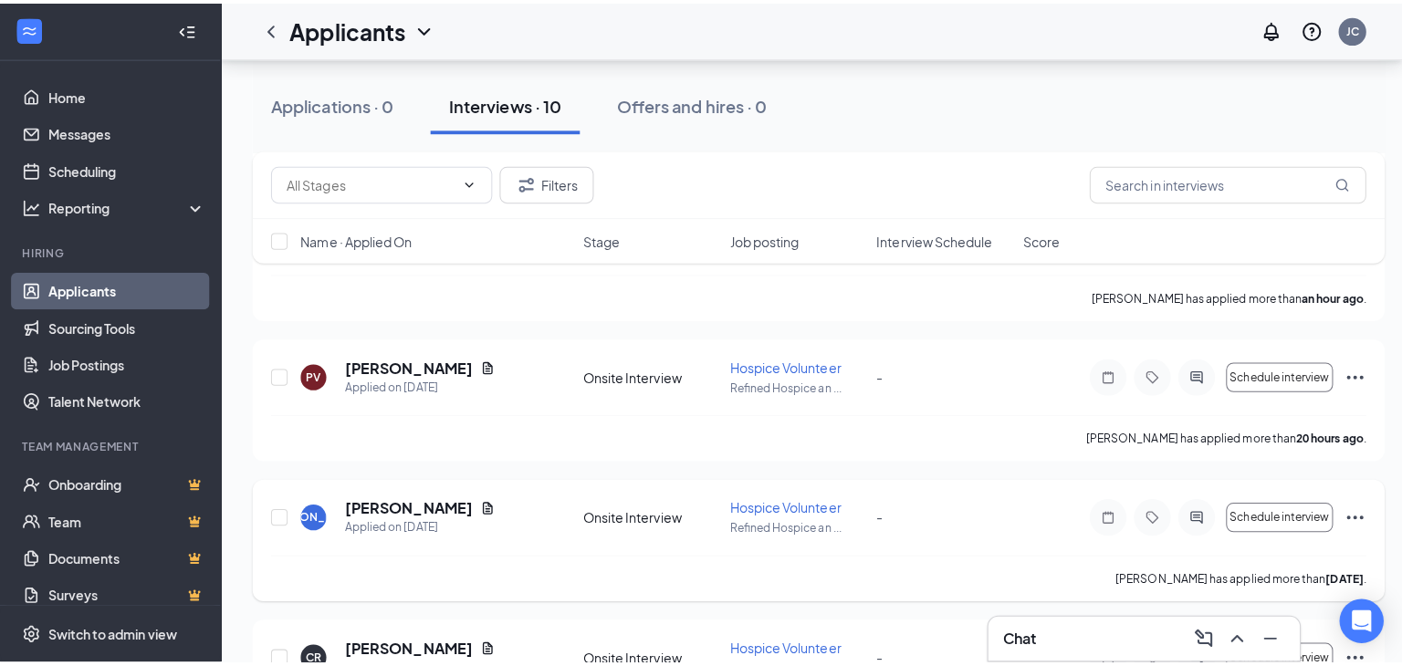
scroll to position [1782, 0]
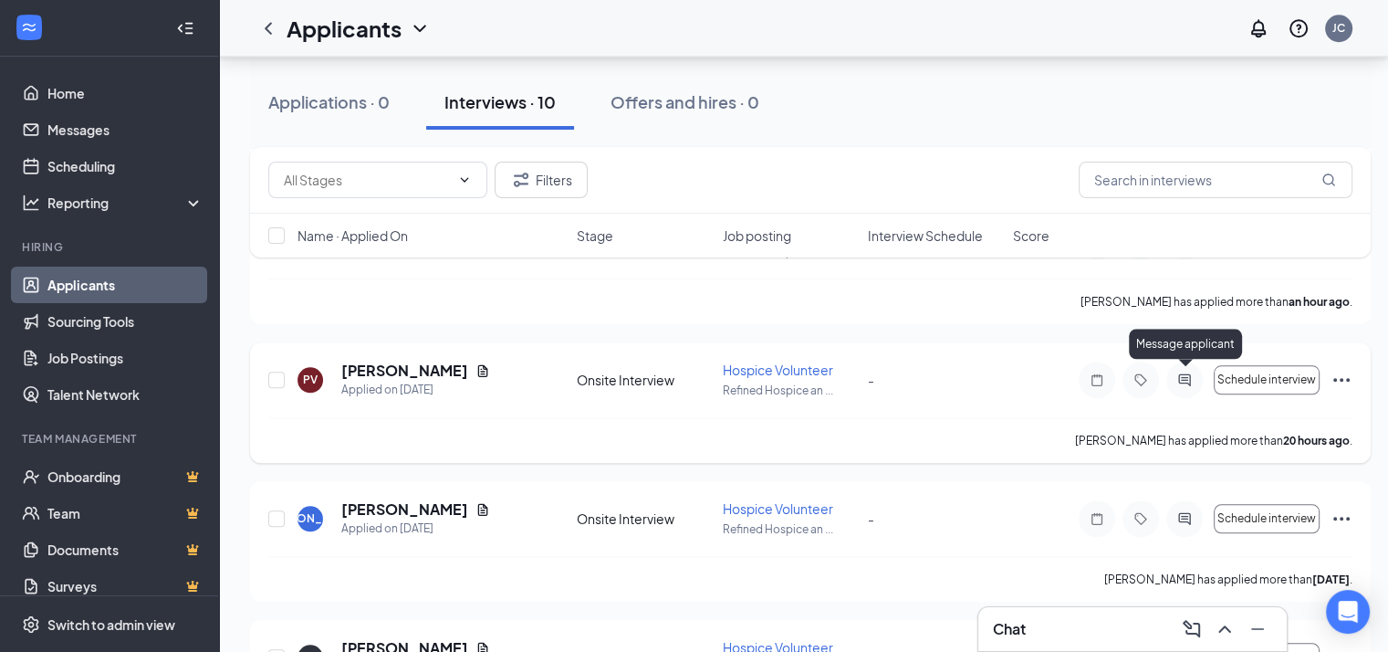
click at [1188, 381] on icon "ActiveChat" at bounding box center [1184, 379] width 12 height 12
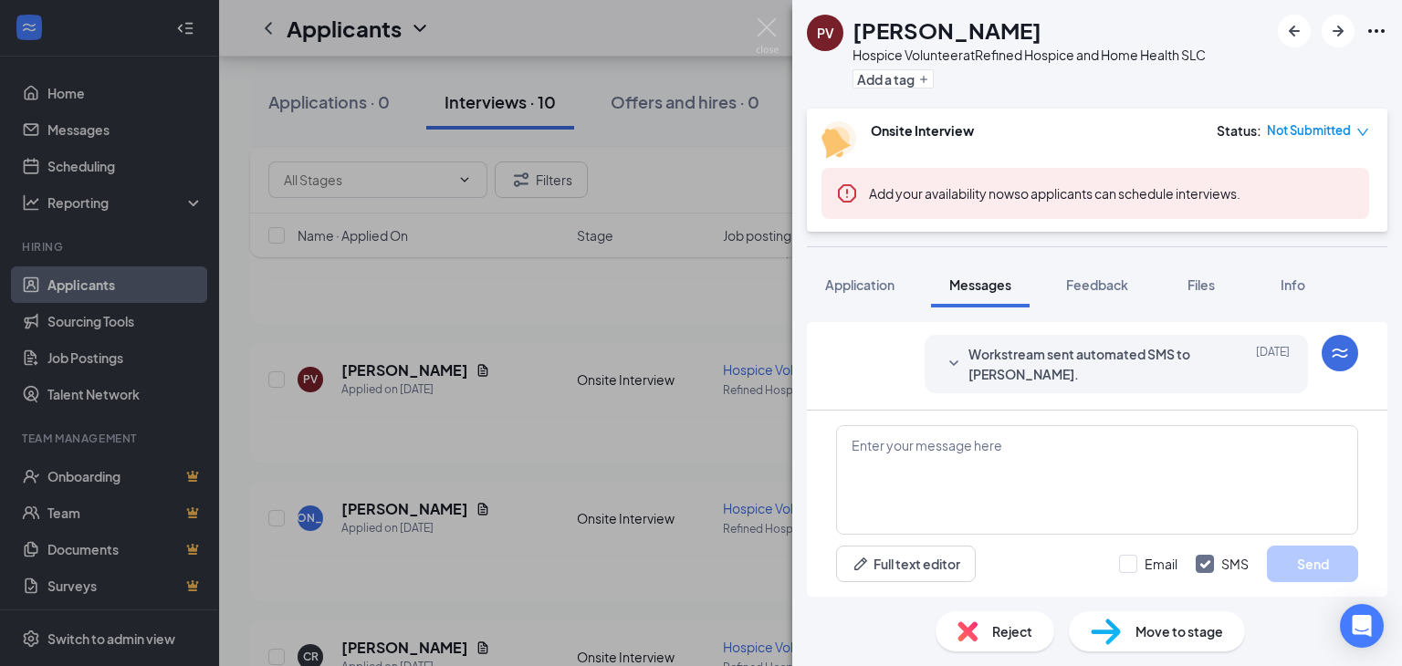
scroll to position [276, 0]
click at [1102, 454] on textarea at bounding box center [1097, 480] width 522 height 110
paste textarea "I'm [PERSON_NAME], and I'm the volunteer coordinator for Refined Hospice. I wan…"
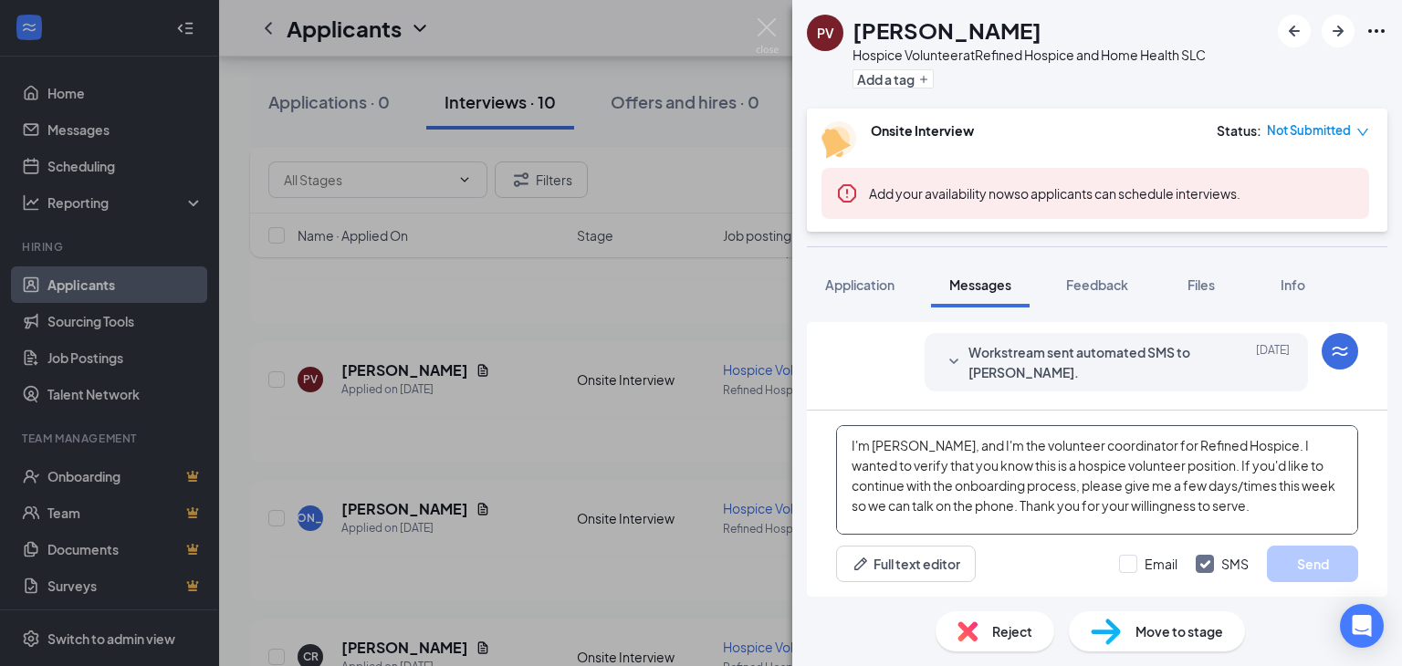
scroll to position [58, 0]
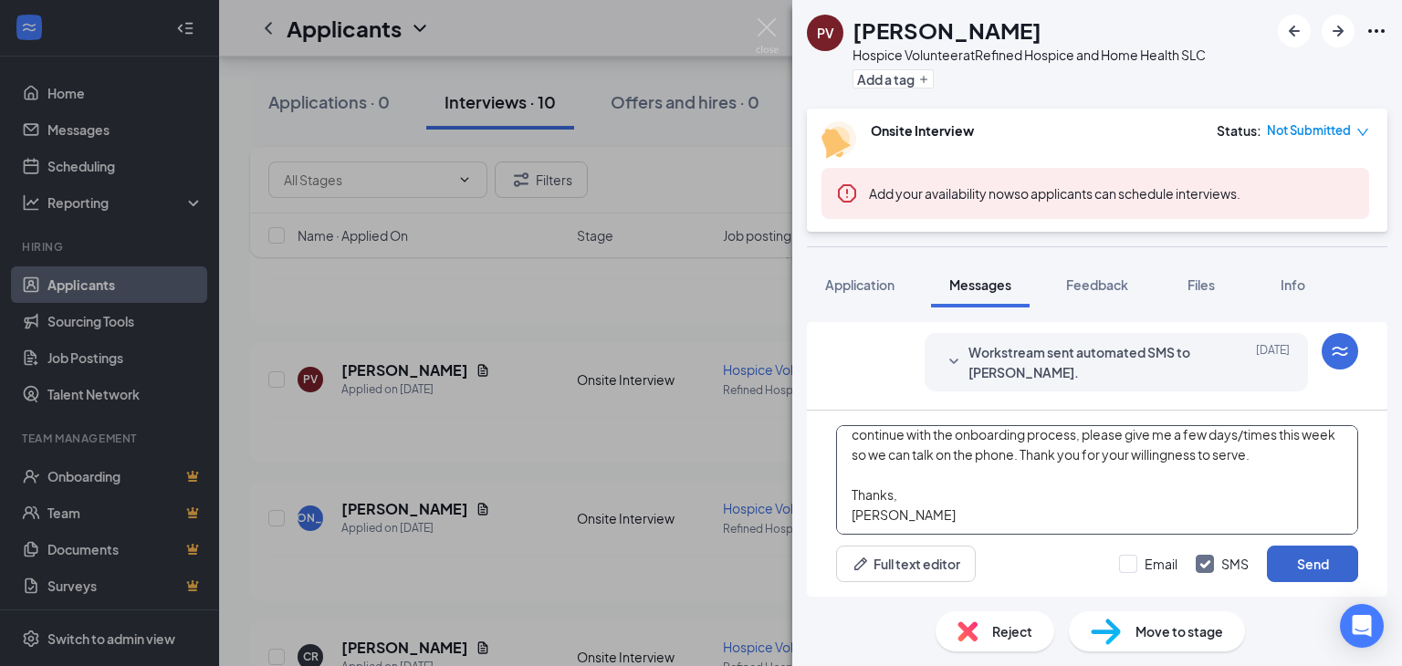
type textarea "I'm [PERSON_NAME], and I'm the volunteer coordinator for Refined Hospice. I wan…"
click at [1281, 569] on button "Send" at bounding box center [1312, 564] width 91 height 37
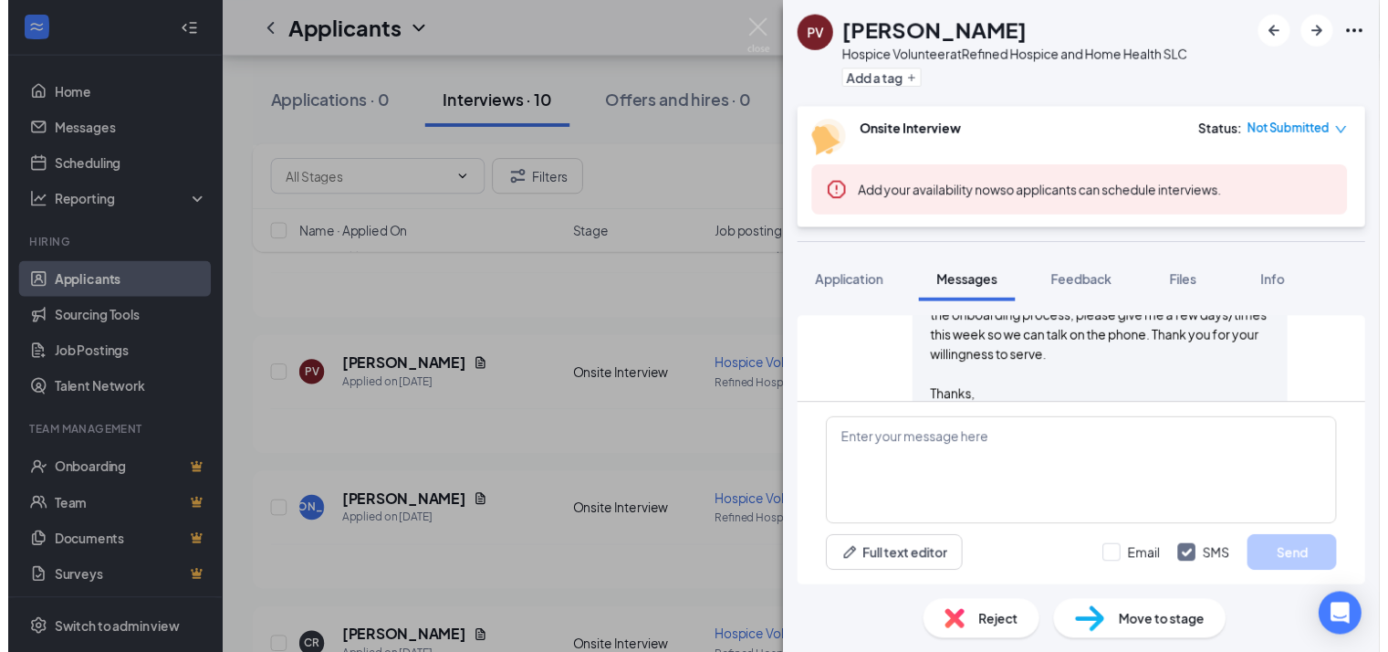
scroll to position [535, 0]
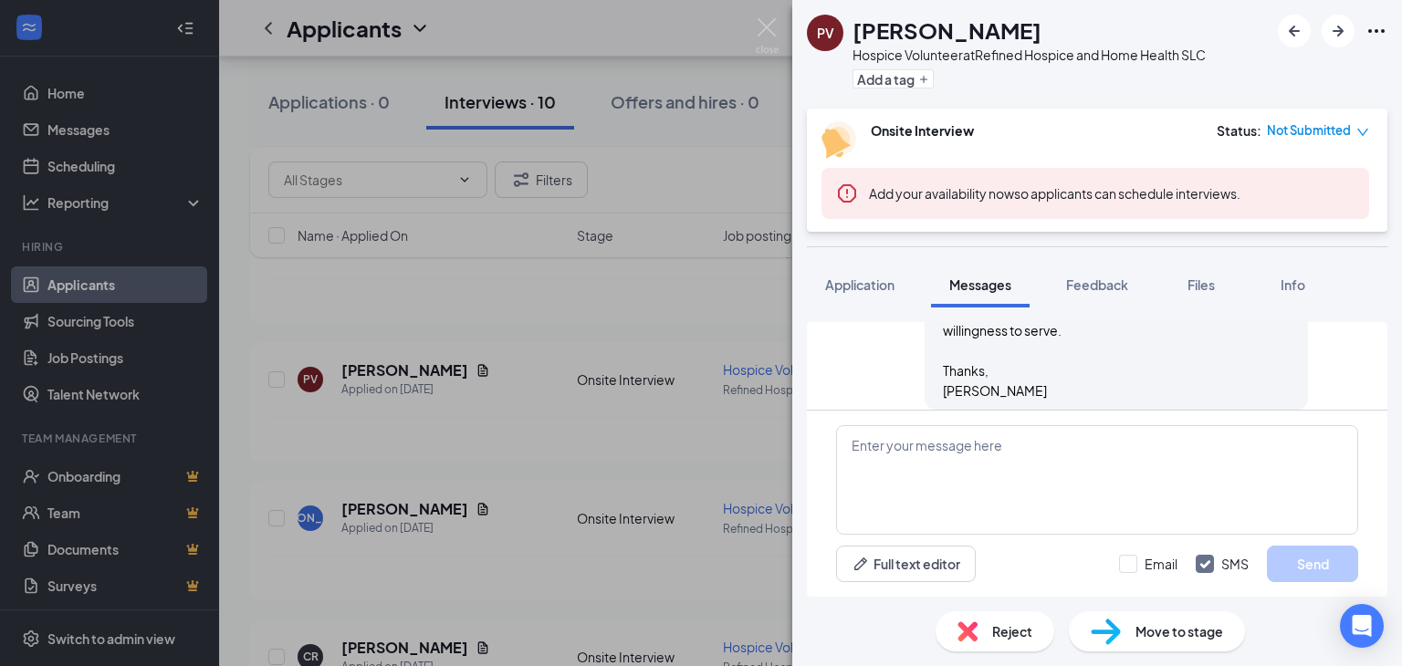
click at [753, 446] on div "PV [PERSON_NAME] Hospice Volunteer at Refined Hospice and Home Health SLC Add a…" at bounding box center [701, 333] width 1402 height 666
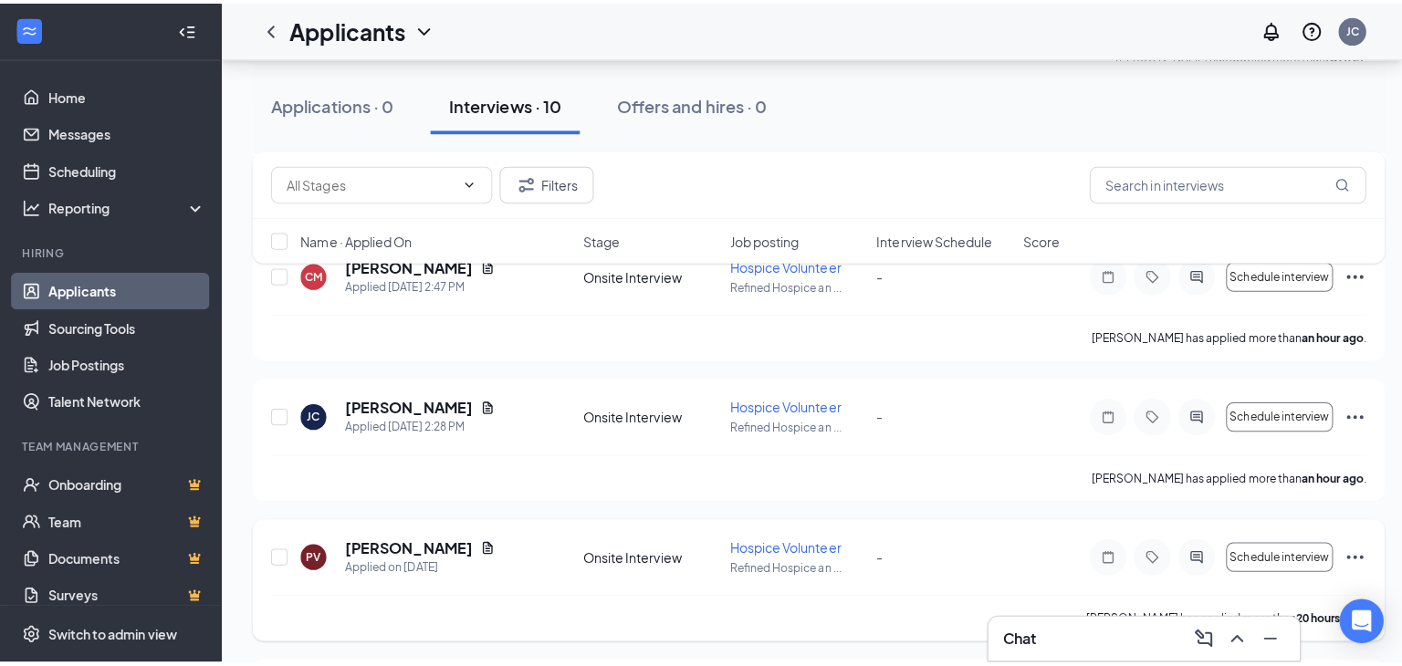
scroll to position [1610, 0]
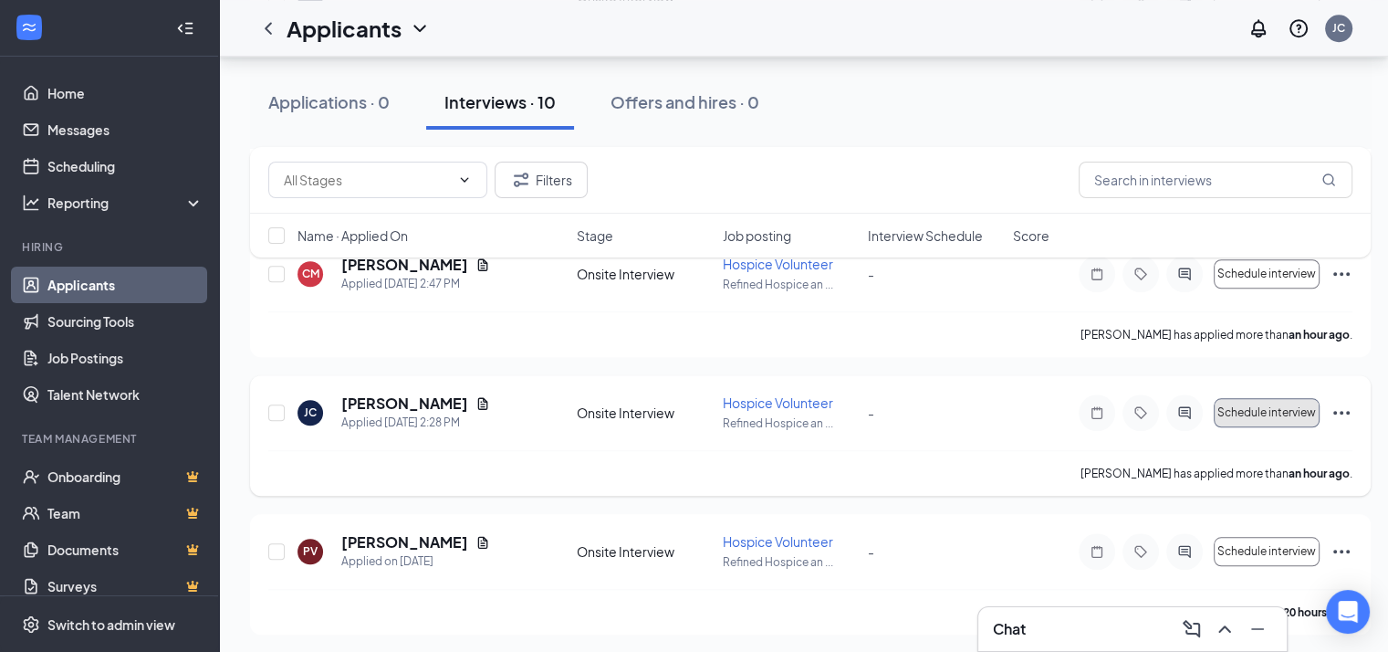
click at [1260, 411] on span "Schedule interview" at bounding box center [1267, 412] width 99 height 13
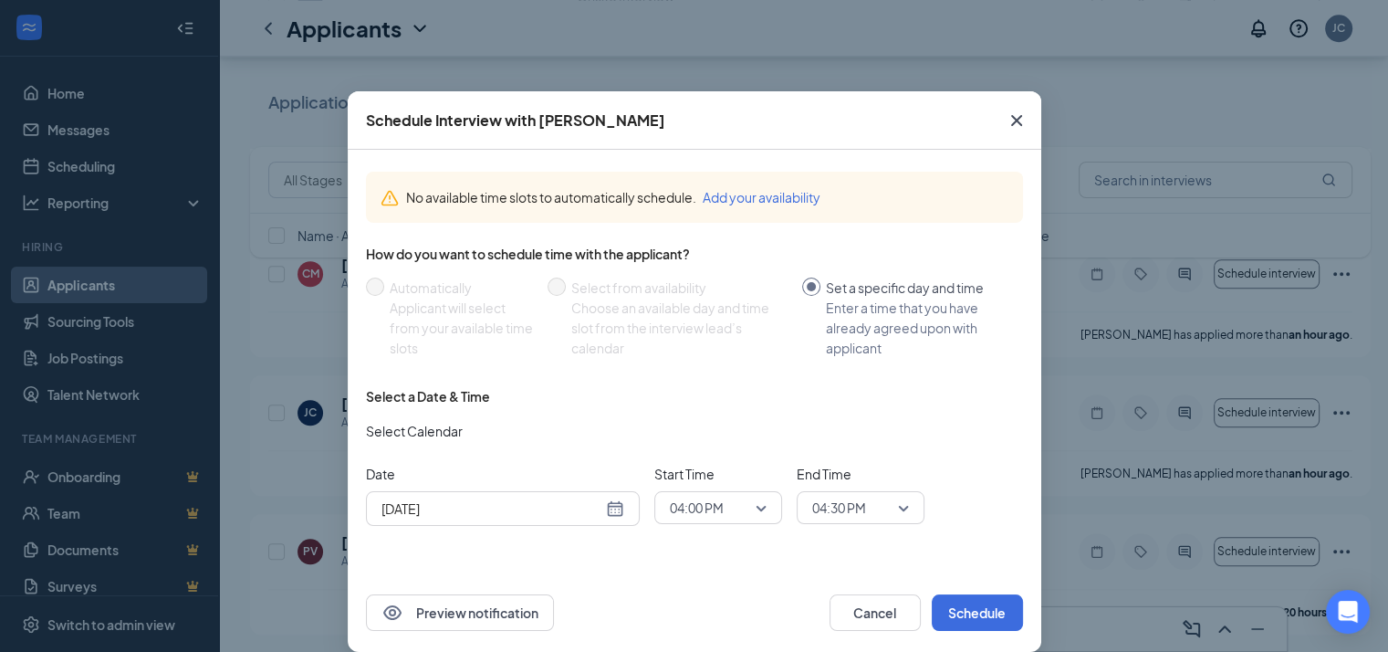
click at [1009, 121] on icon "Cross" at bounding box center [1017, 121] width 22 height 22
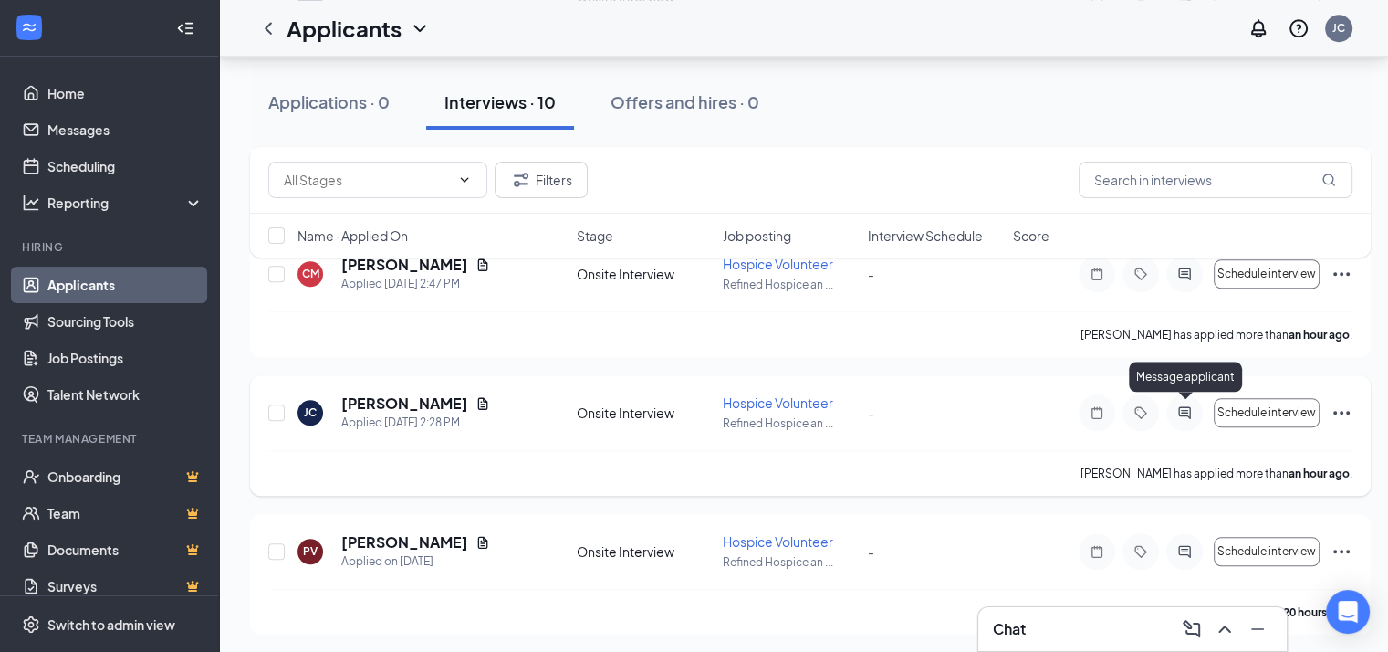
click at [1183, 413] on icon "ActiveChat" at bounding box center [1184, 412] width 12 height 12
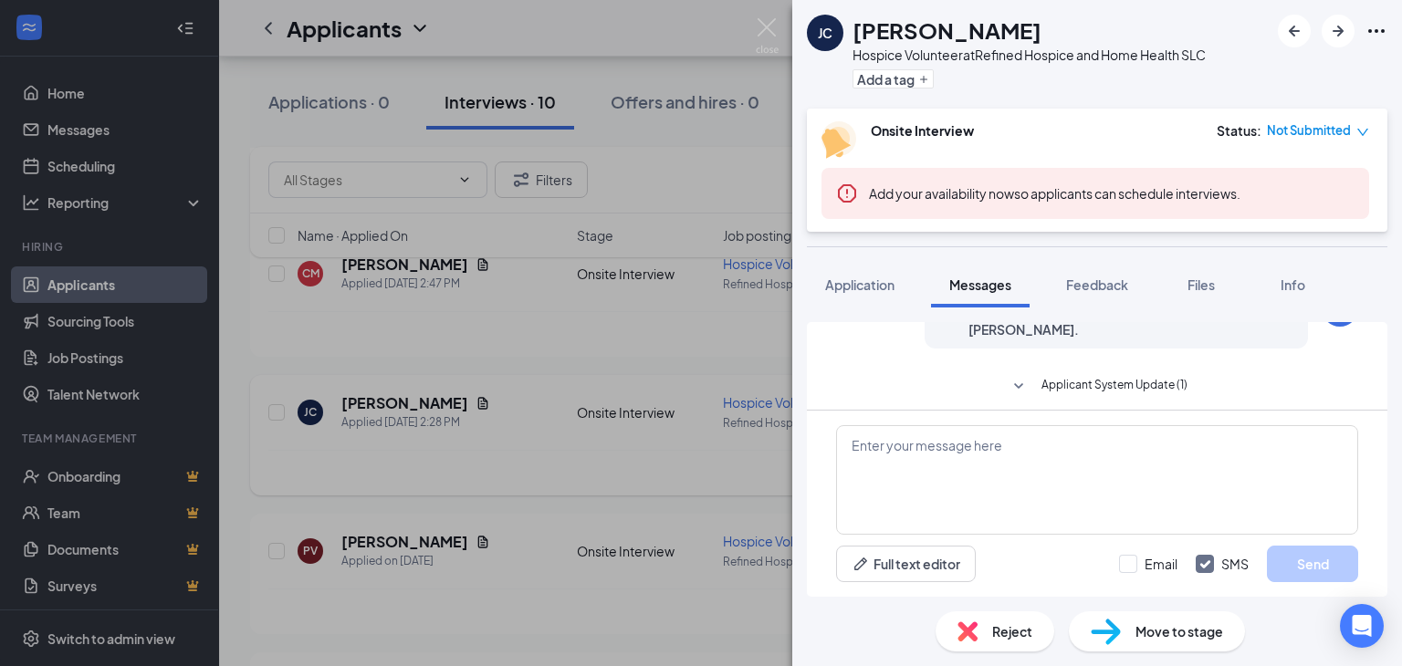
scroll to position [276, 0]
click at [1061, 474] on textarea at bounding box center [1097, 480] width 522 height 110
paste textarea "I'm [PERSON_NAME], and I'm the volunteer coordinator for Refined Hospice. I wan…"
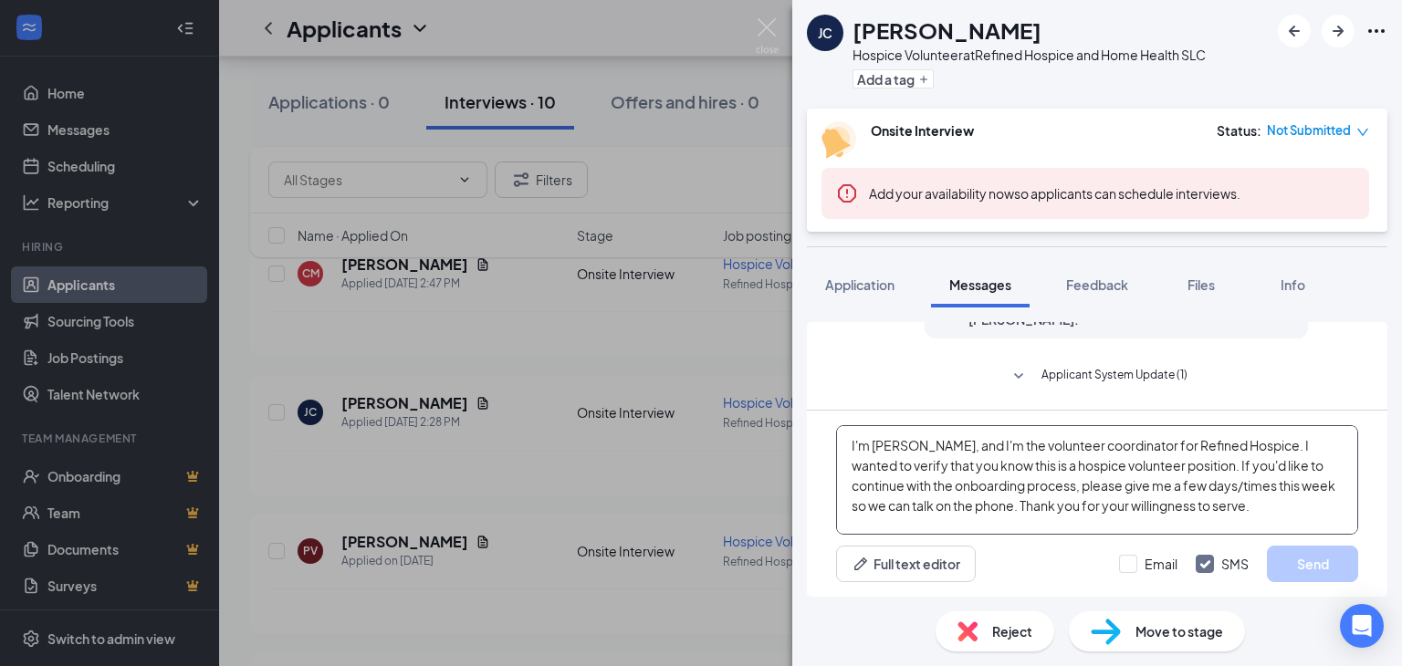
scroll to position [58, 0]
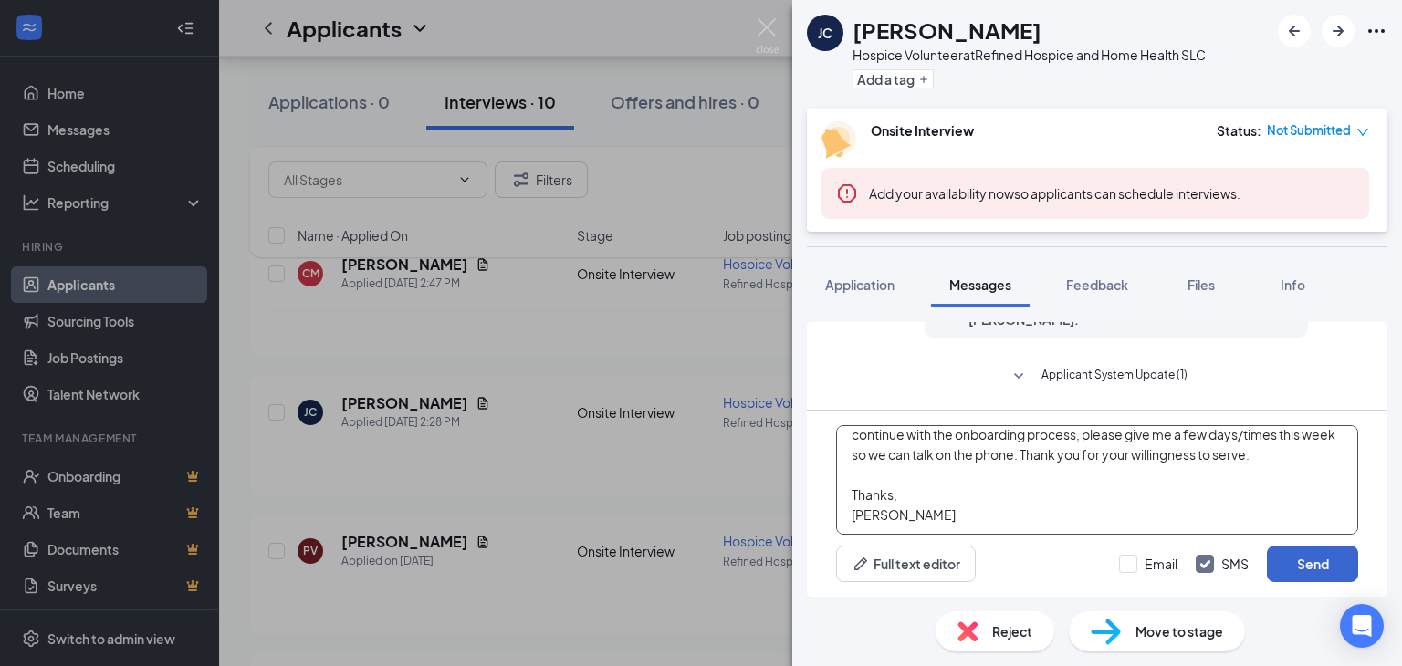
type textarea "I'm [PERSON_NAME], and I'm the volunteer coordinator for Refined Hospice. I wan…"
click at [1304, 559] on button "Send" at bounding box center [1312, 564] width 91 height 37
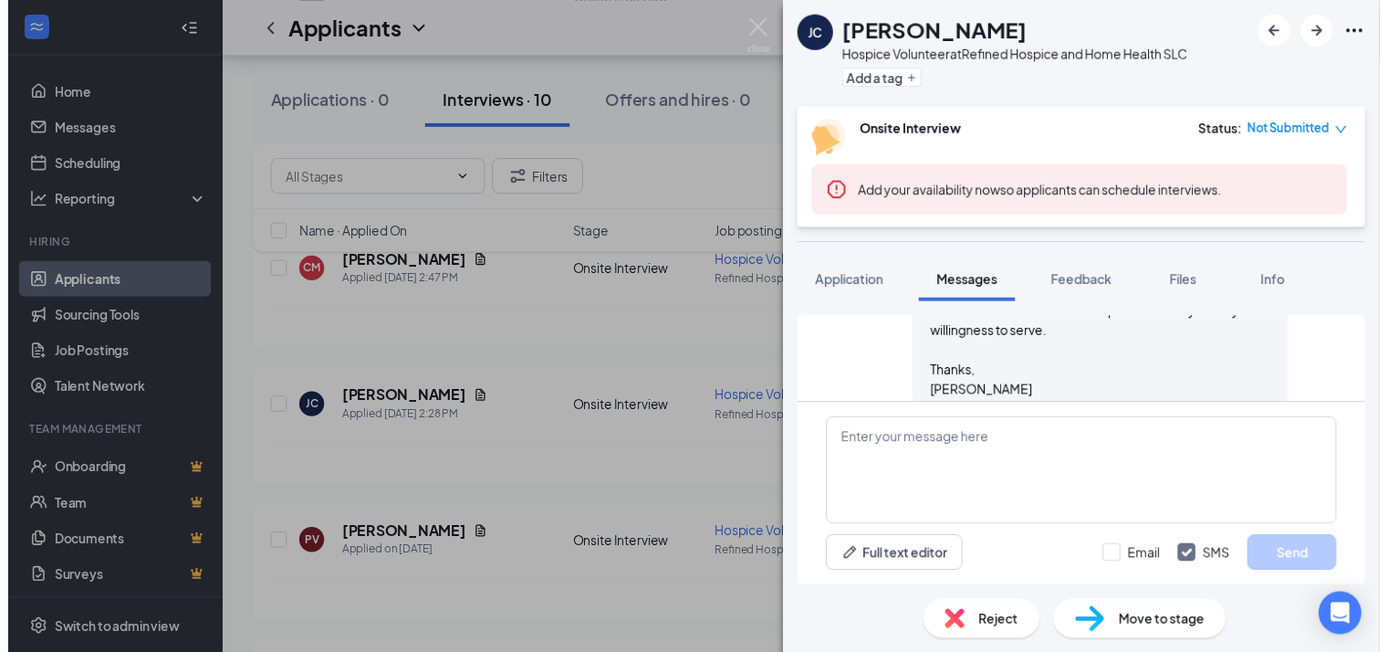
scroll to position [535, 0]
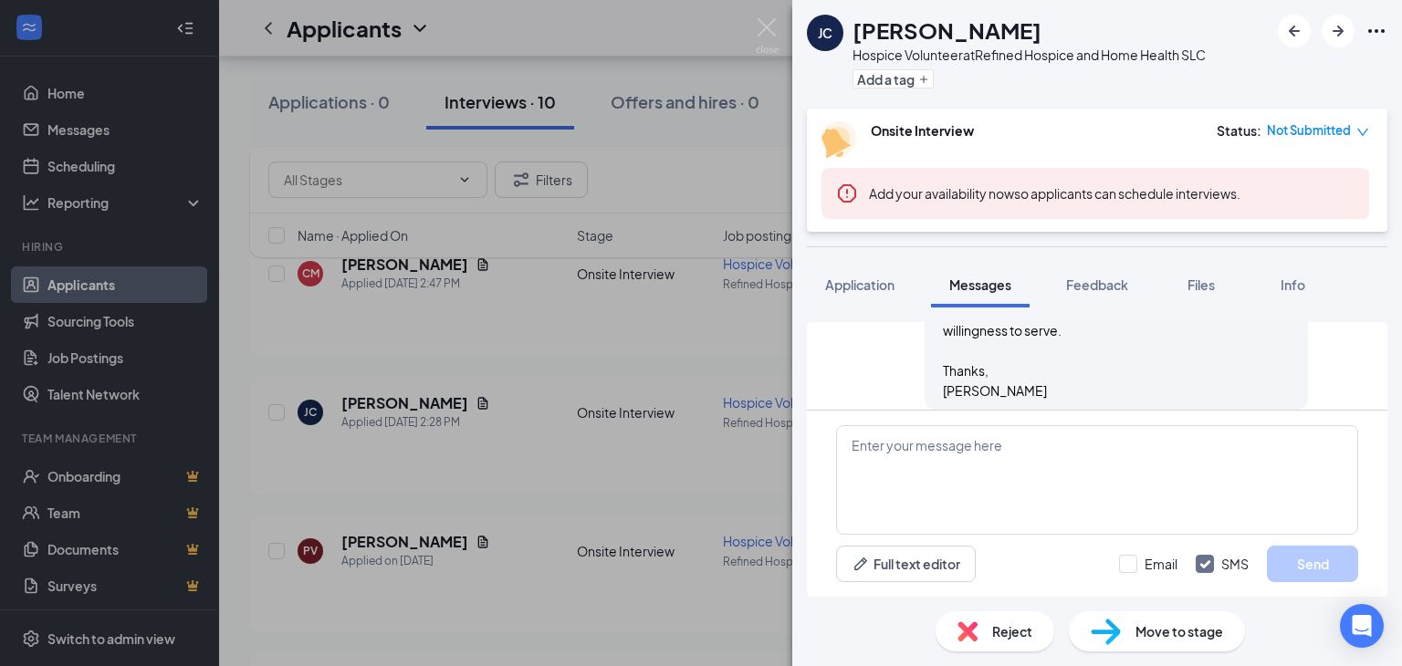
click at [725, 444] on div "[PERSON_NAME] Hospice Volunteer at Refined Hospice and Home Health SLC Add a ta…" at bounding box center [701, 333] width 1402 height 666
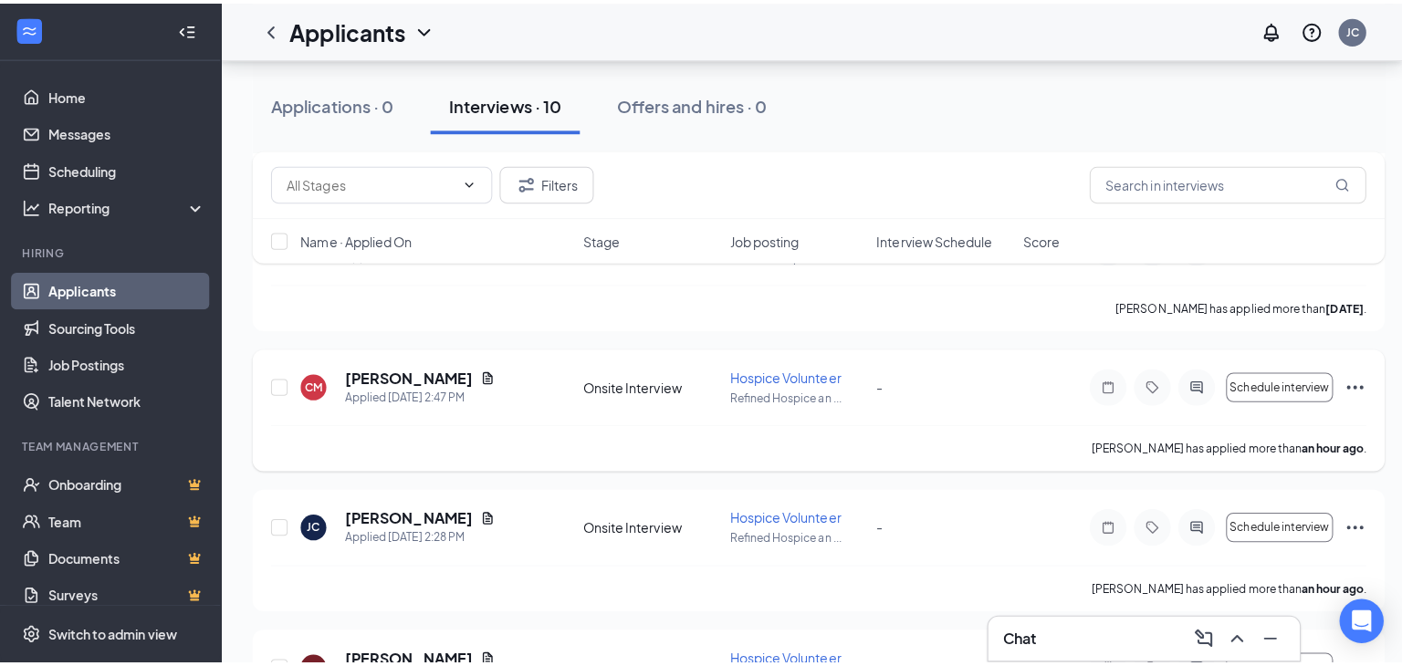
scroll to position [1503, 0]
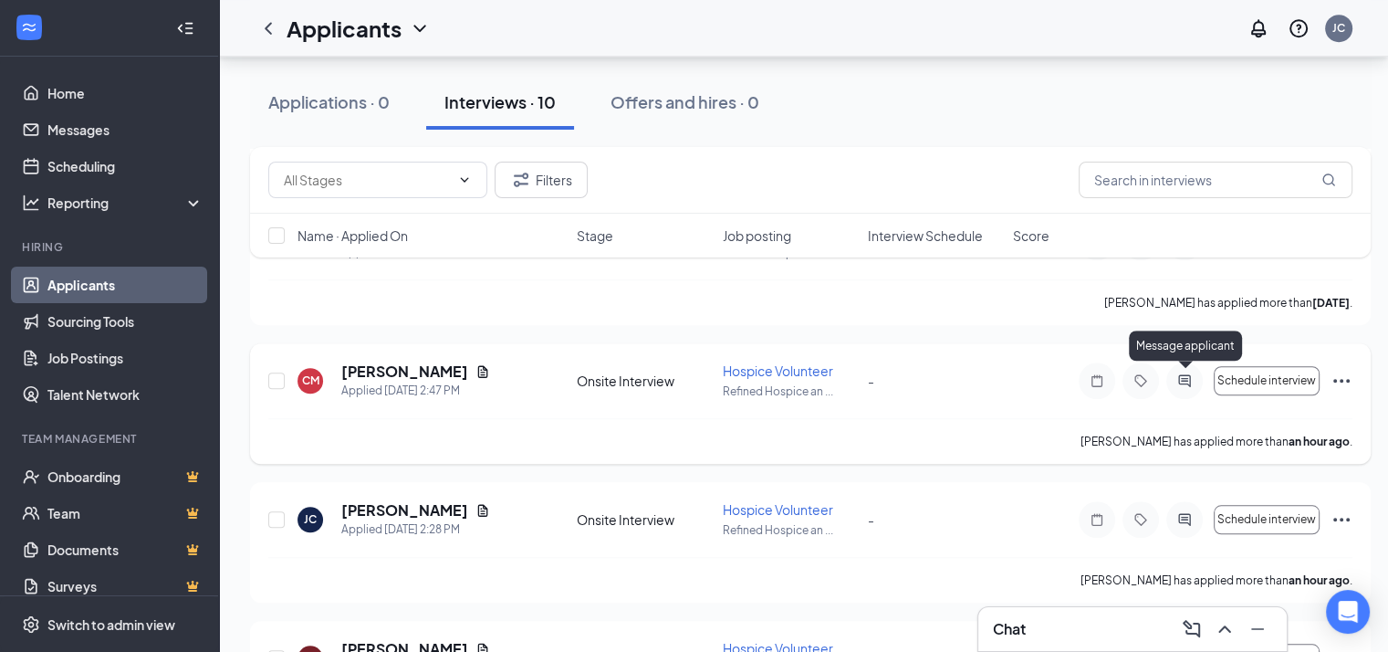
click at [1183, 381] on icon "ActiveChat" at bounding box center [1184, 380] width 12 height 12
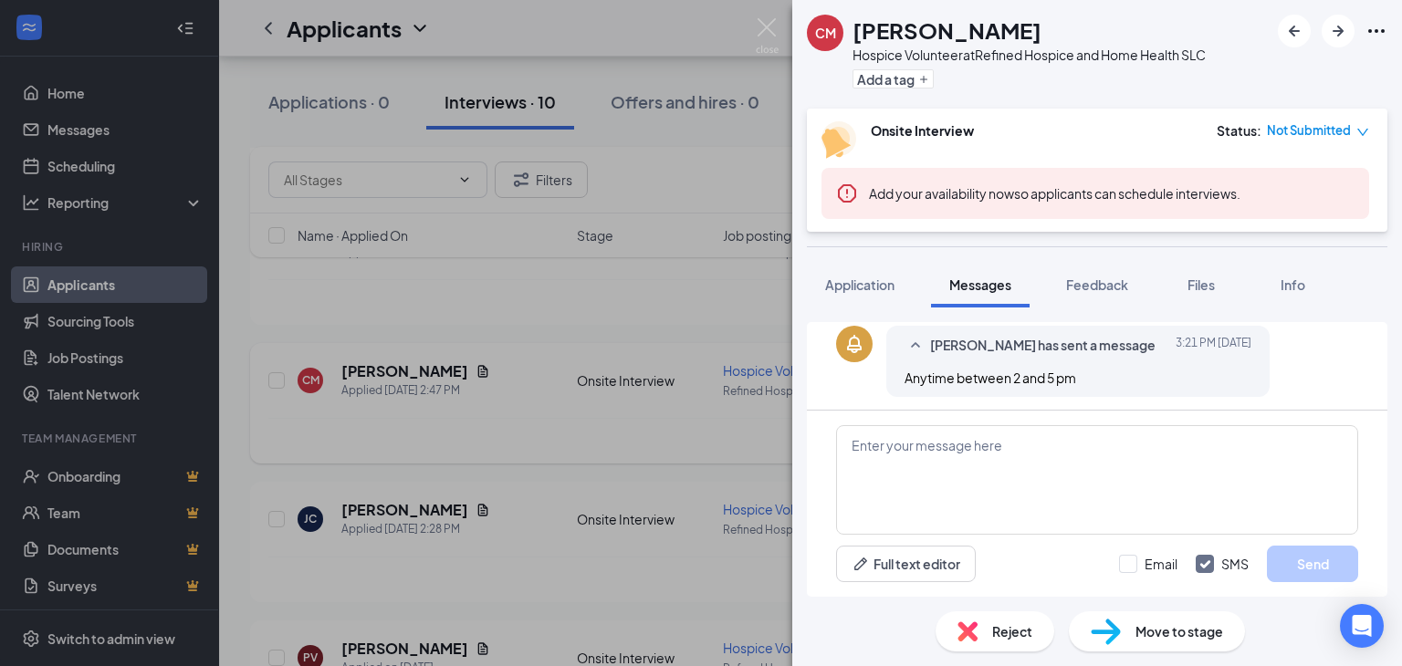
scroll to position [374, 0]
click at [915, 470] on textarea at bounding box center [1097, 480] width 522 height 110
paste textarea "I'm [PERSON_NAME], and I'm the volunteer coordinator for Refined Hospice. I wan…"
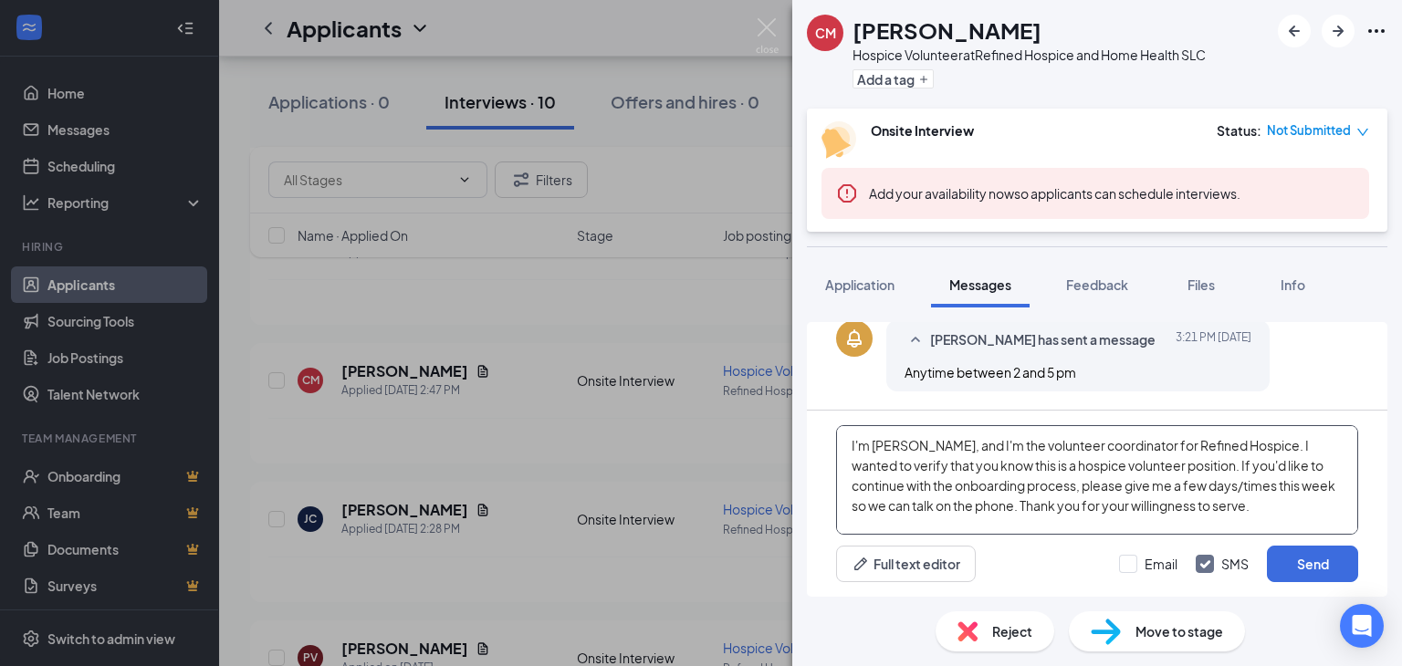
scroll to position [58, 0]
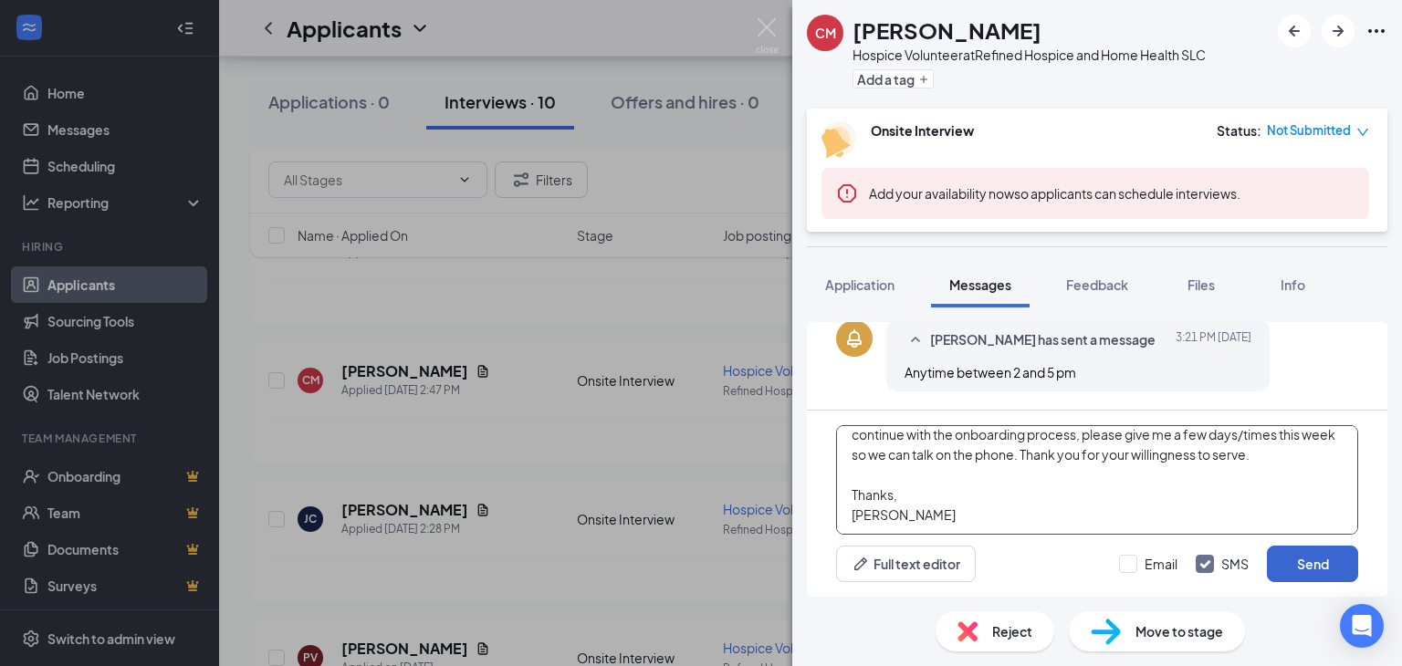
type textarea "I'm [PERSON_NAME], and I'm the volunteer coordinator for Refined Hospice. I wan…"
click at [1290, 561] on button "Send" at bounding box center [1312, 564] width 91 height 37
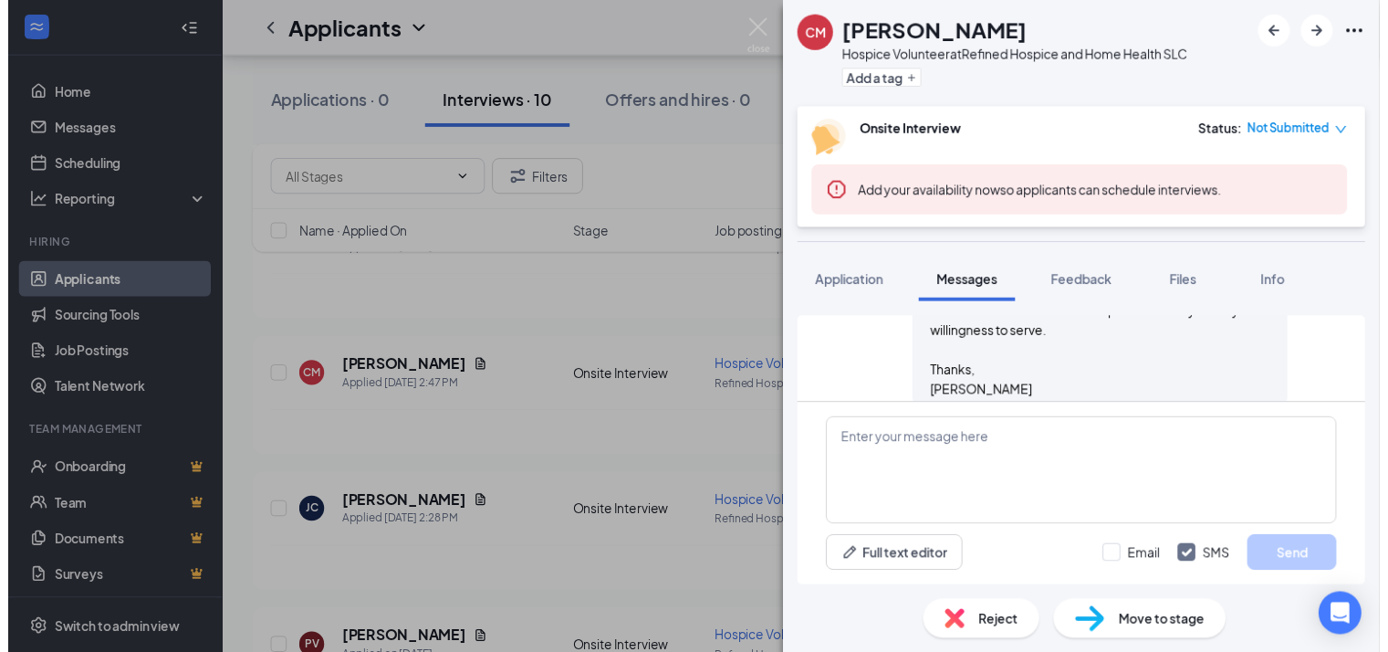
scroll to position [633, 0]
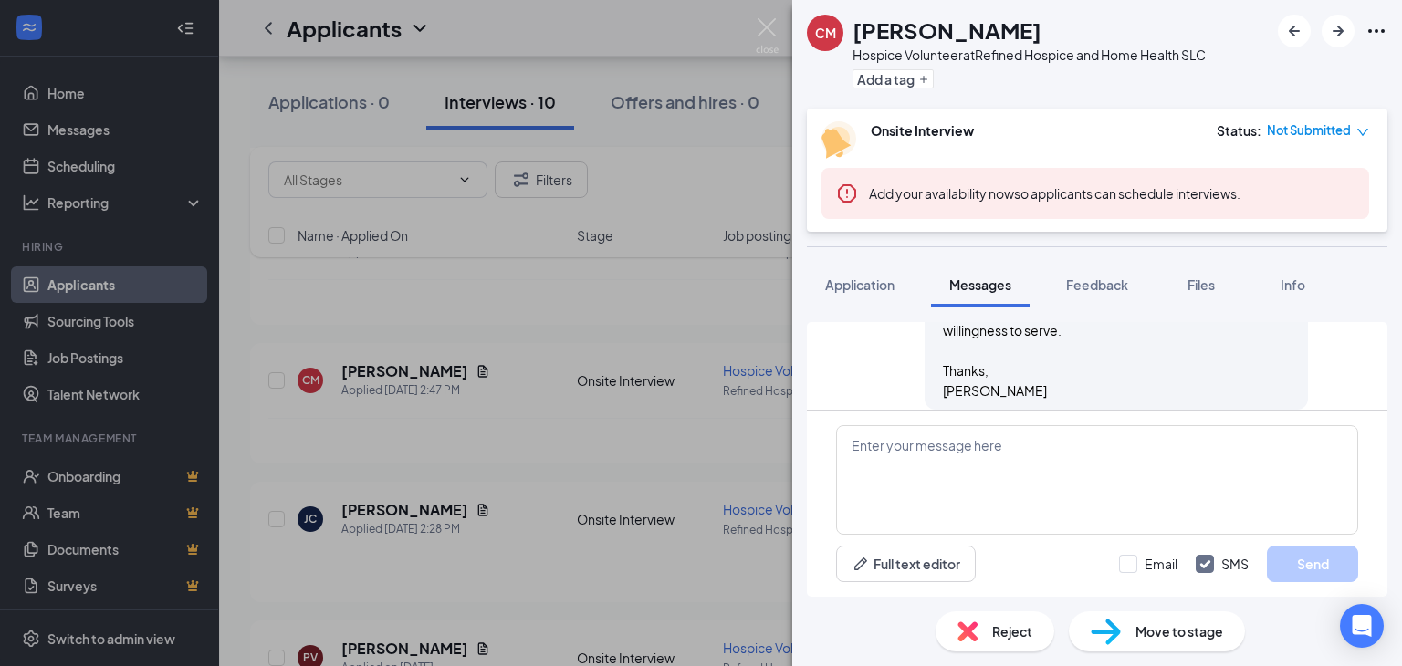
click at [649, 465] on div "CM [PERSON_NAME] Hospice Volunteer at Refined Hospice and Home Health SLC Add a…" at bounding box center [701, 333] width 1402 height 666
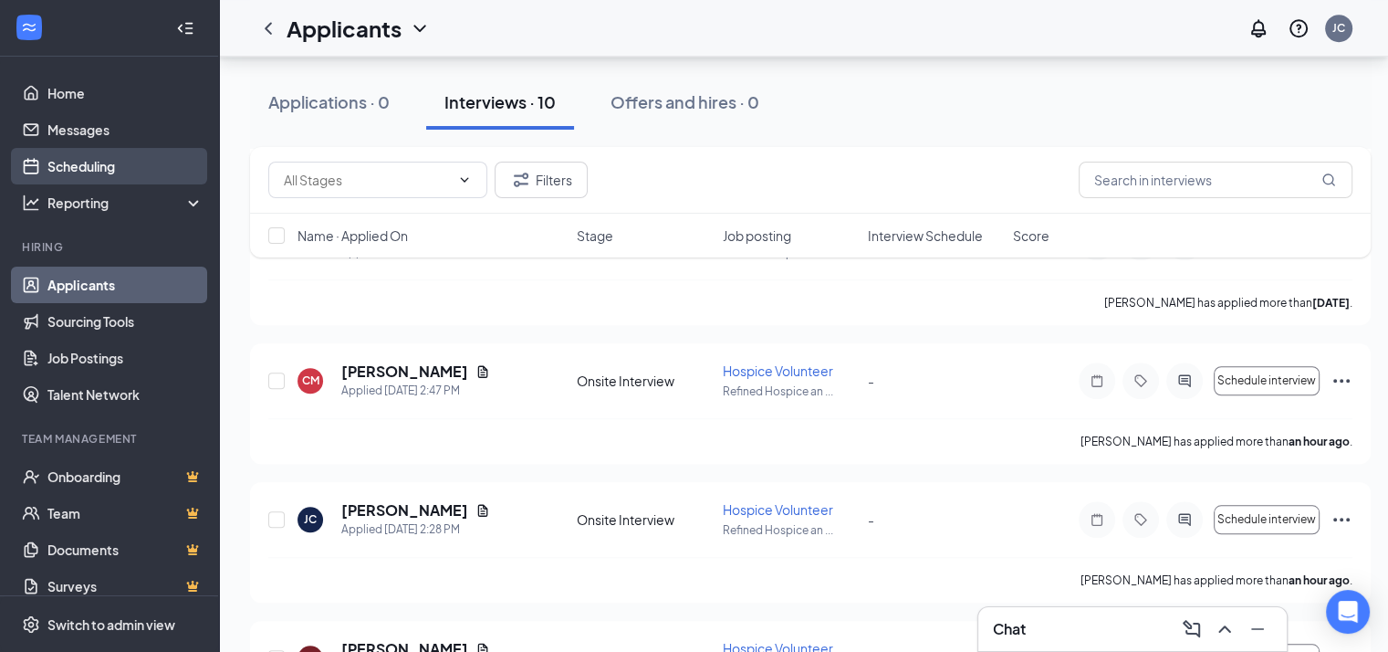
click at [47, 158] on link "Scheduling" at bounding box center [125, 166] width 156 height 37
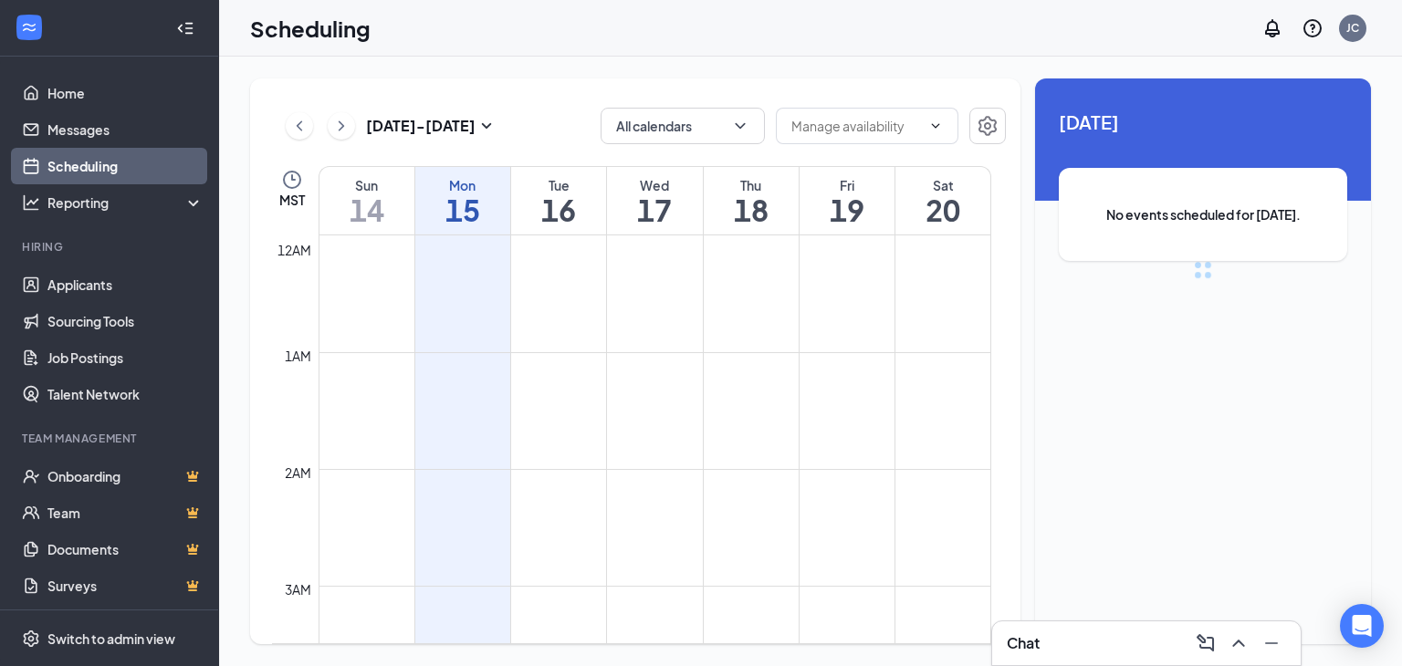
scroll to position [897, 0]
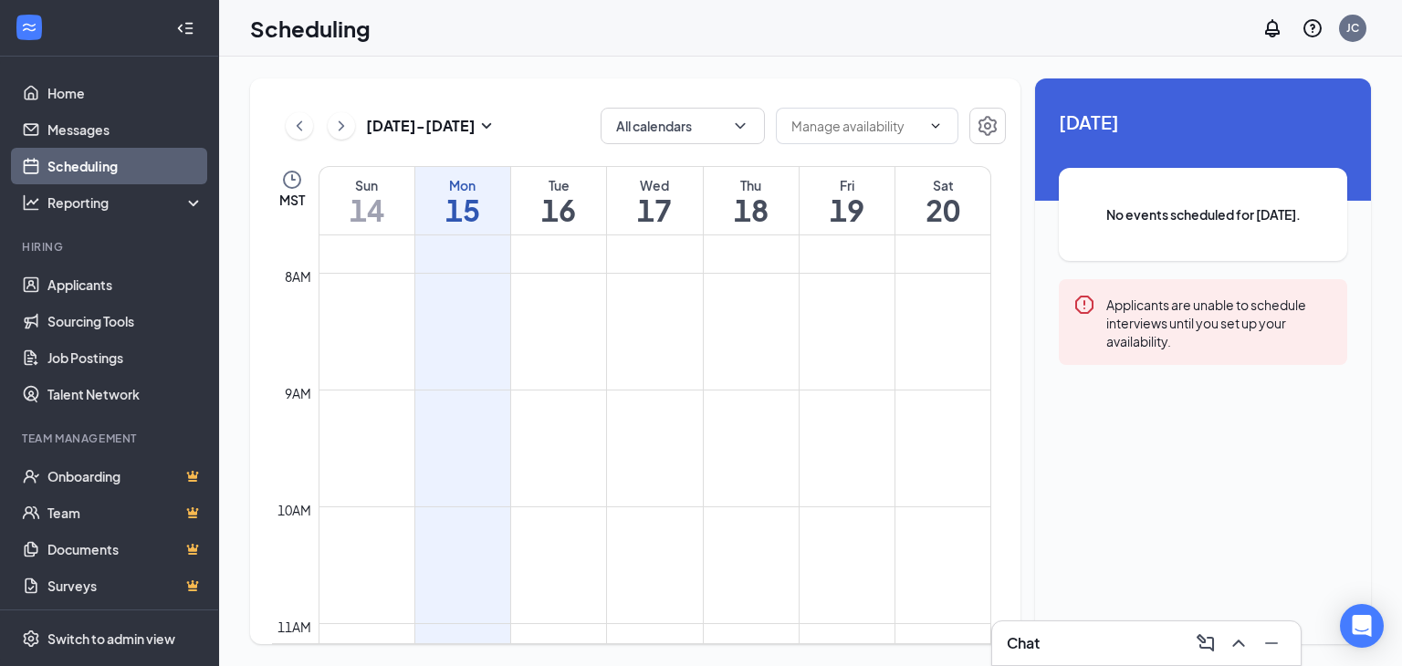
click at [564, 331] on td at bounding box center [655, 345] width 673 height 29
click at [564, 213] on h1 "16" at bounding box center [558, 209] width 95 height 31
click at [832, 121] on input "text" at bounding box center [856, 126] width 130 height 20
click at [544, 251] on td at bounding box center [655, 258] width 673 height 29
click at [1074, 650] on div "Chat 1" at bounding box center [1146, 643] width 279 height 29
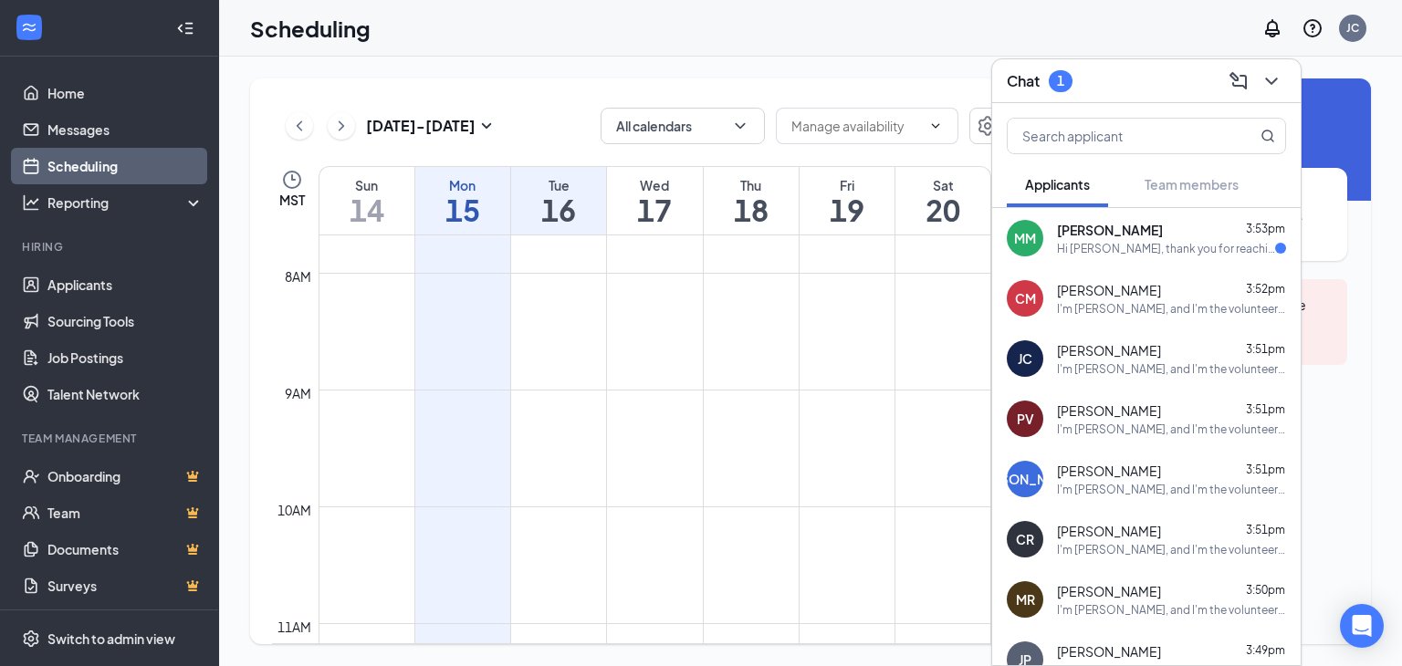
click at [1099, 254] on div "Hi [PERSON_NAME], thank you for reaching out. Yes I am aware it's a volunteer p…" at bounding box center [1166, 249] width 218 height 16
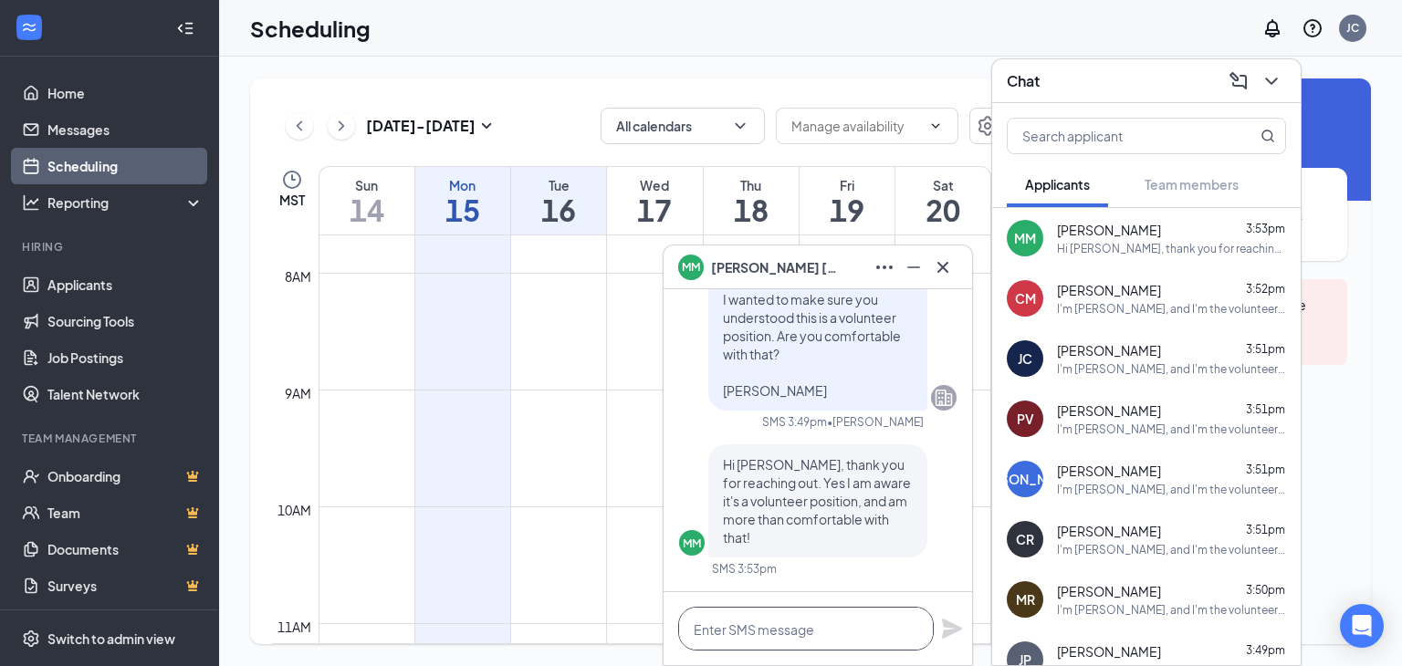
click at [708, 617] on textarea at bounding box center [806, 629] width 256 height 44
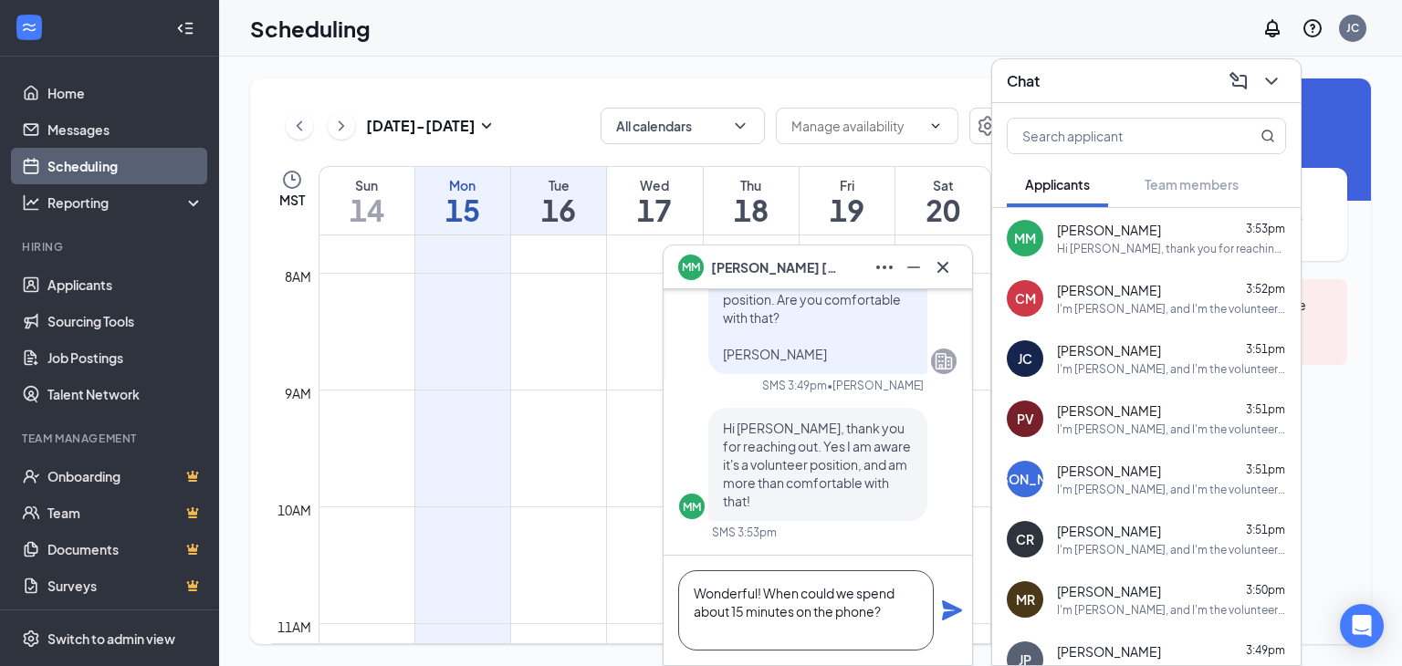
type textarea "Wonderful! When could we spend about 15 minutes on the phone?"
click at [946, 615] on icon "Plane" at bounding box center [952, 611] width 20 height 20
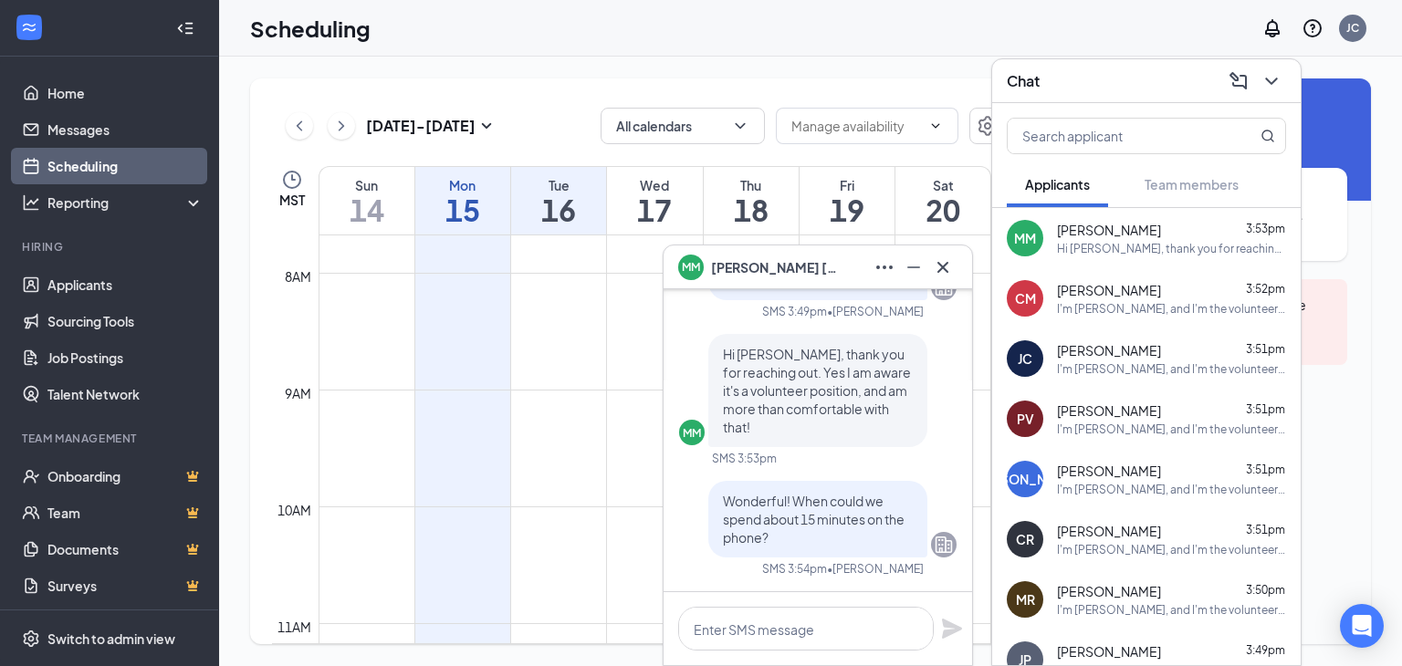
click at [540, 256] on td at bounding box center [655, 258] width 673 height 29
click at [550, 184] on div "Tue" at bounding box center [558, 185] width 95 height 18
drag, startPoint x: 550, startPoint y: 186, endPoint x: 535, endPoint y: 201, distance: 21.3
click at [535, 201] on h1 "16" at bounding box center [558, 209] width 95 height 31
click at [944, 267] on icon "Cross" at bounding box center [942, 266] width 11 height 11
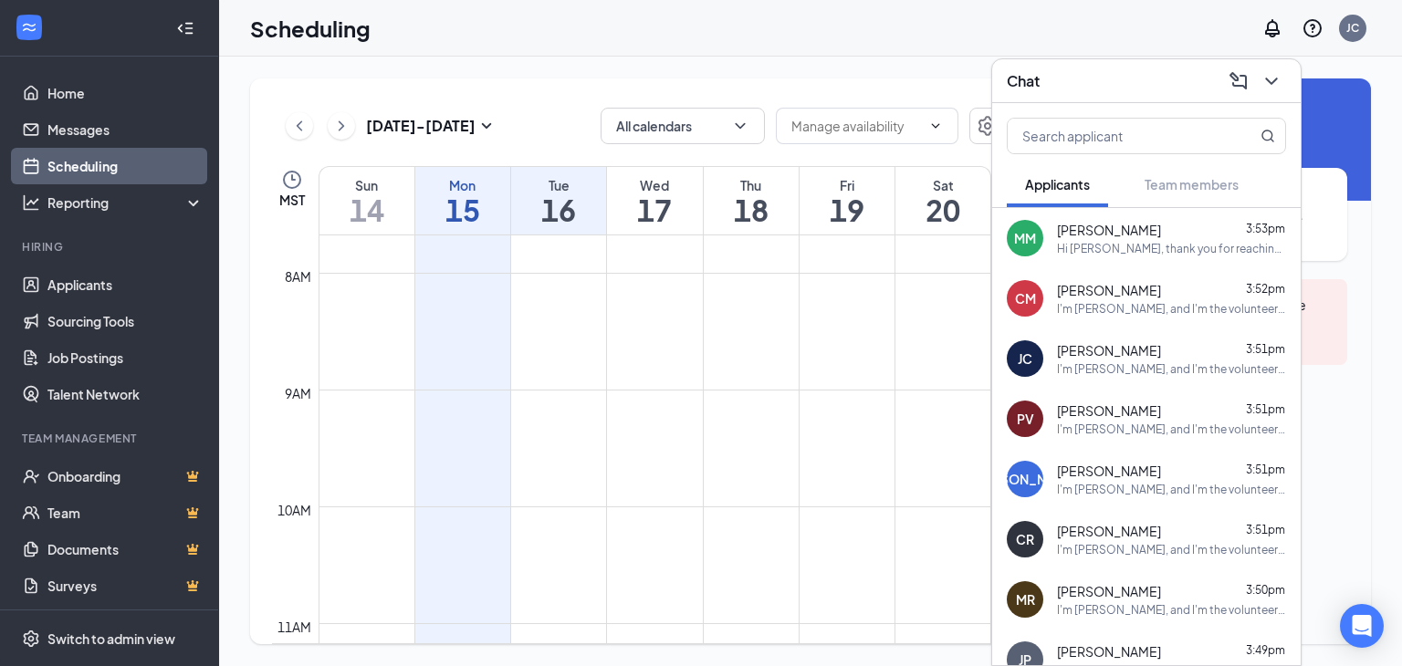
click at [1073, 227] on span "[PERSON_NAME]" at bounding box center [1109, 230] width 104 height 18
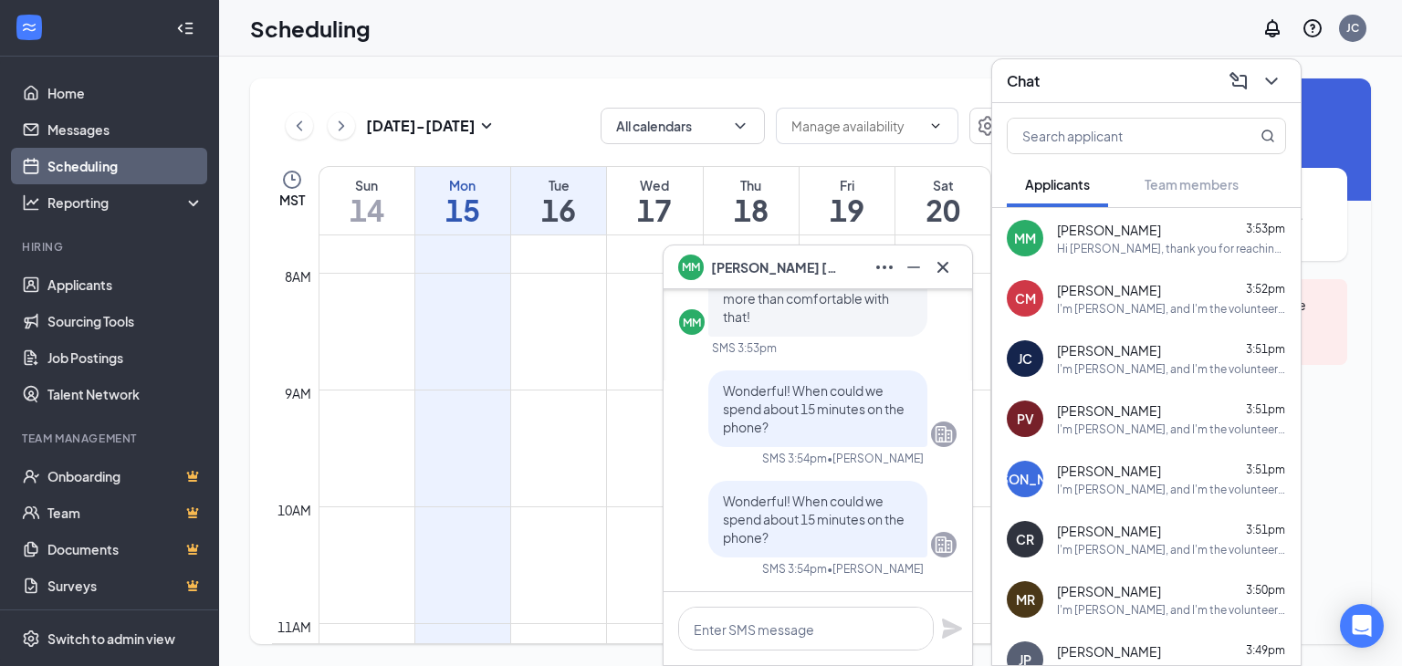
click at [1073, 227] on span "[PERSON_NAME]" at bounding box center [1109, 230] width 104 height 18
click at [1263, 85] on icon "ChevronDown" at bounding box center [1271, 81] width 22 height 22
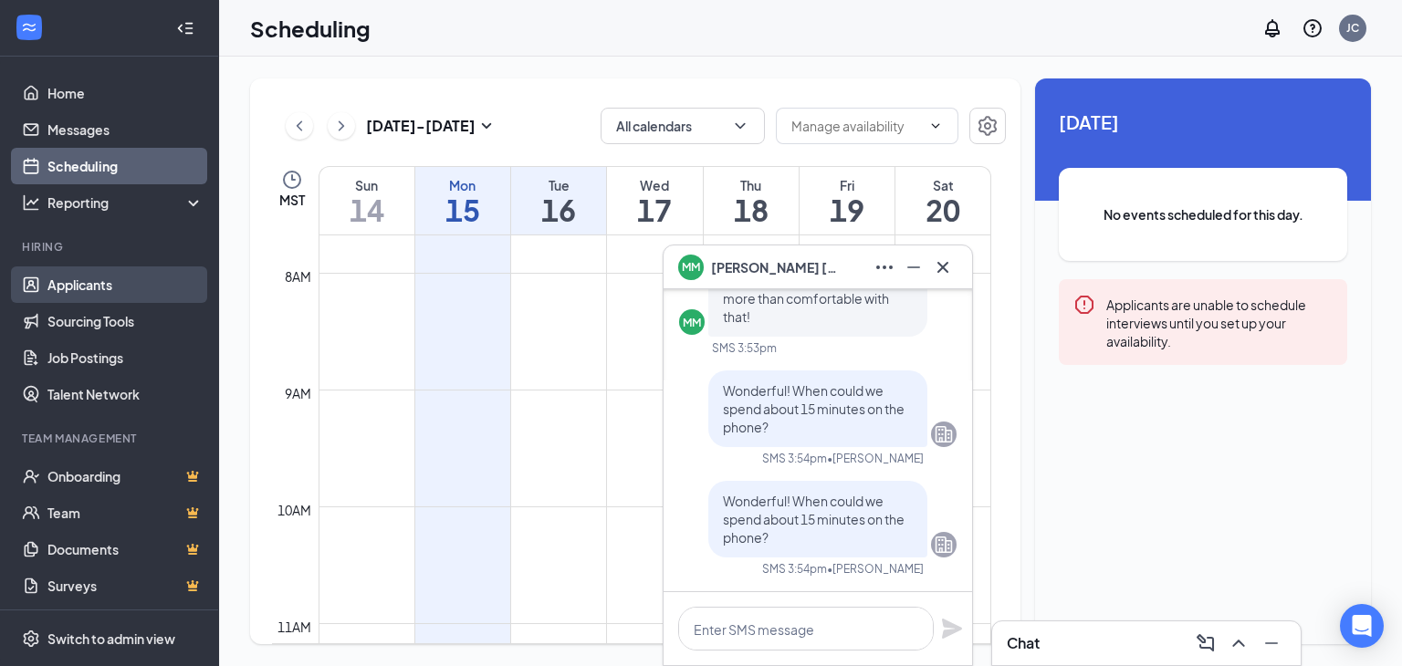
click at [63, 278] on link "Applicants" at bounding box center [125, 285] width 156 height 37
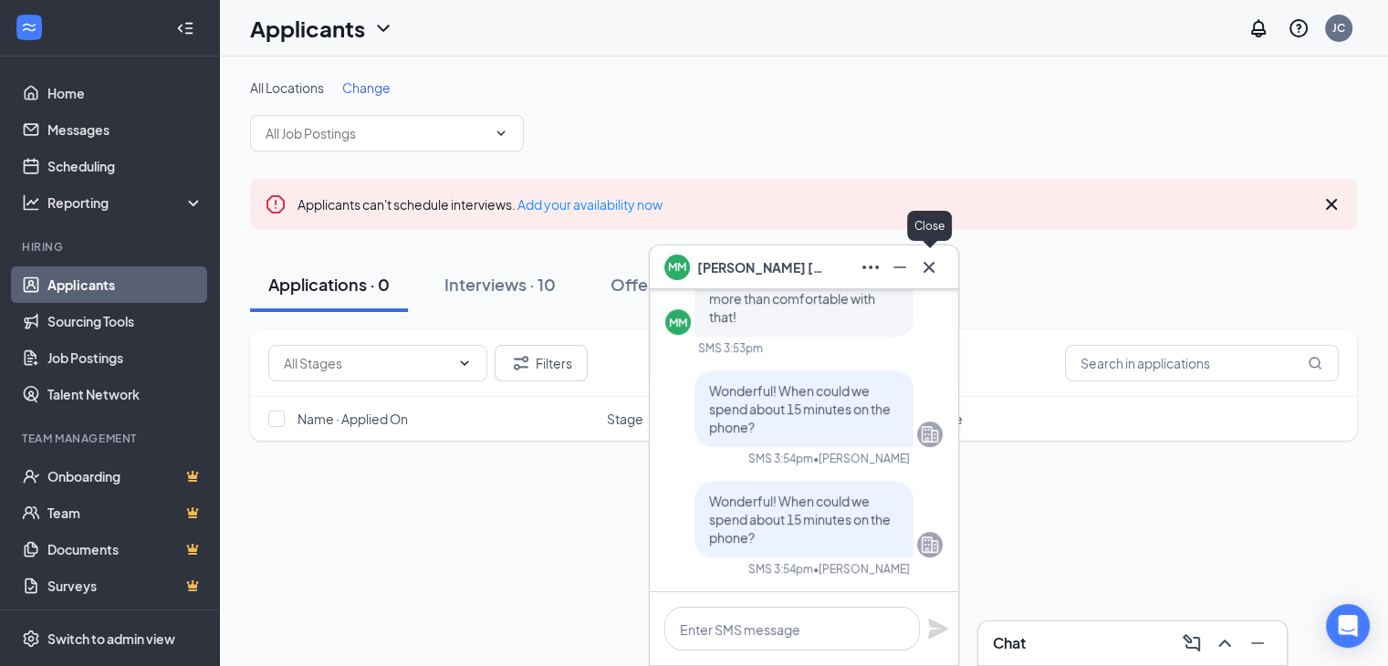
click at [930, 268] on icon "Cross" at bounding box center [929, 266] width 11 height 11
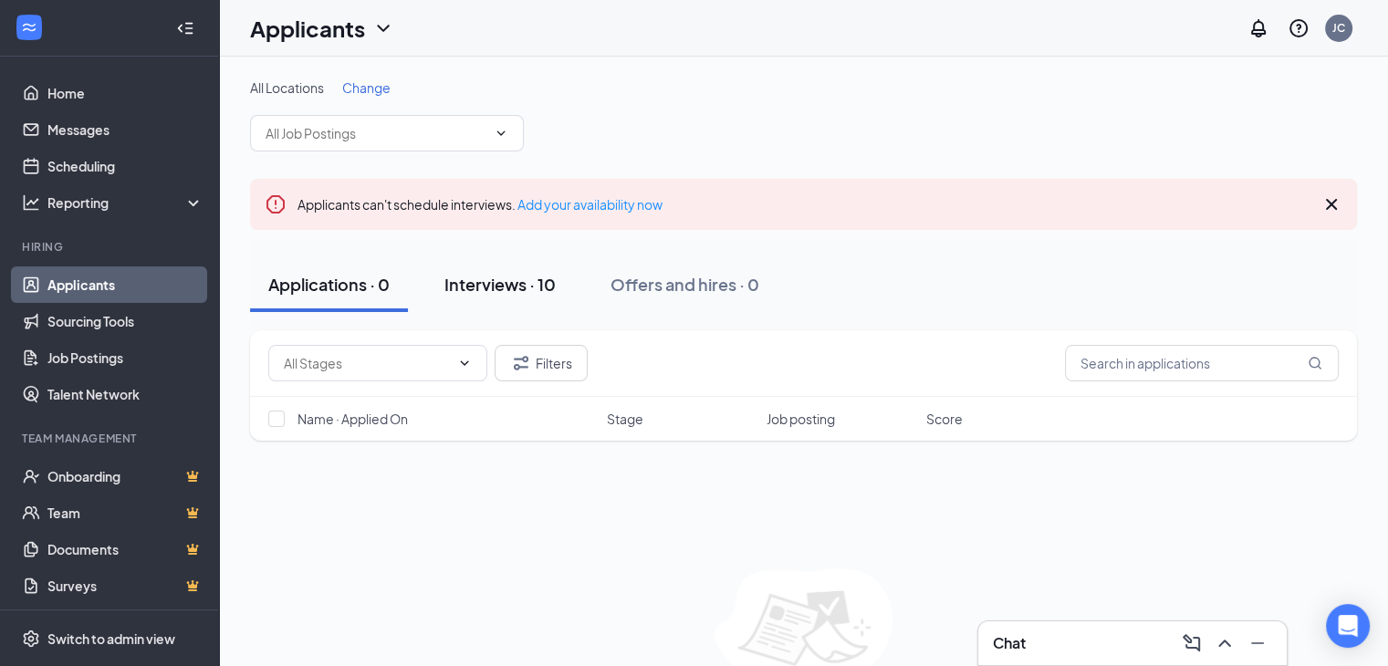
click at [520, 284] on div "Interviews · 10" at bounding box center [500, 284] width 111 height 23
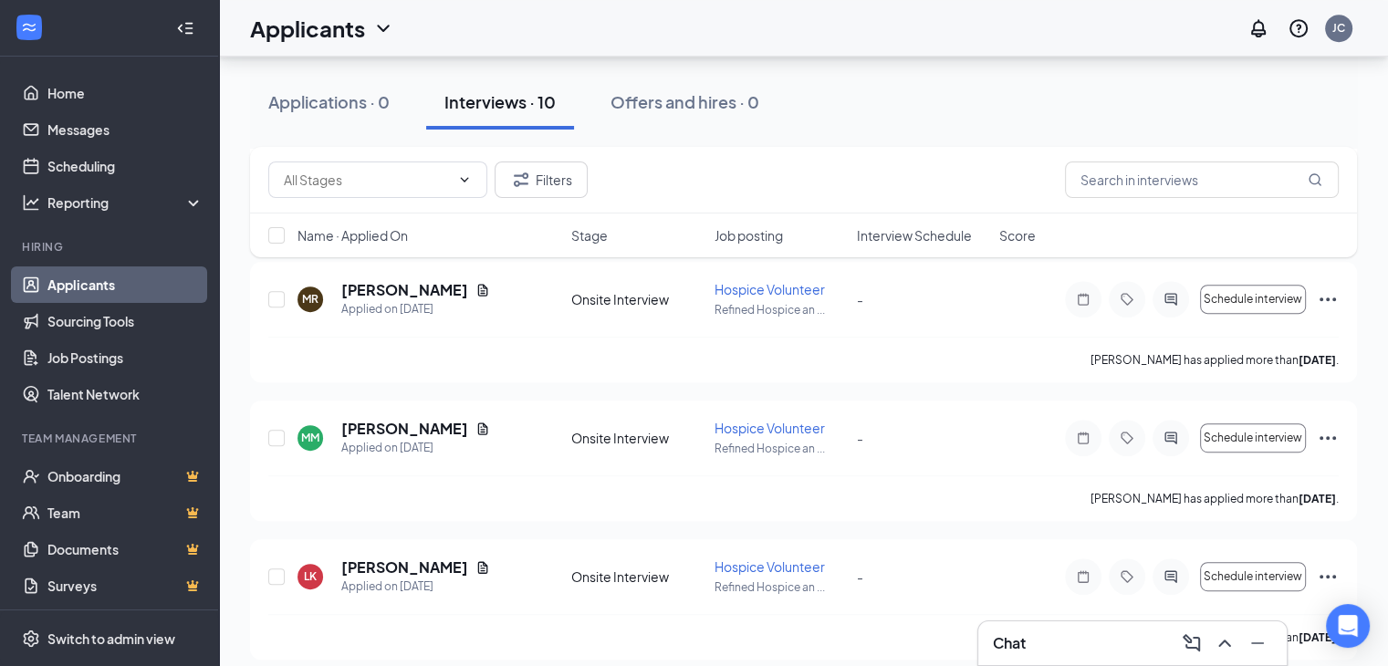
scroll to position [893, 0]
click at [732, 424] on span "Hospice Volunteer" at bounding box center [770, 426] width 110 height 16
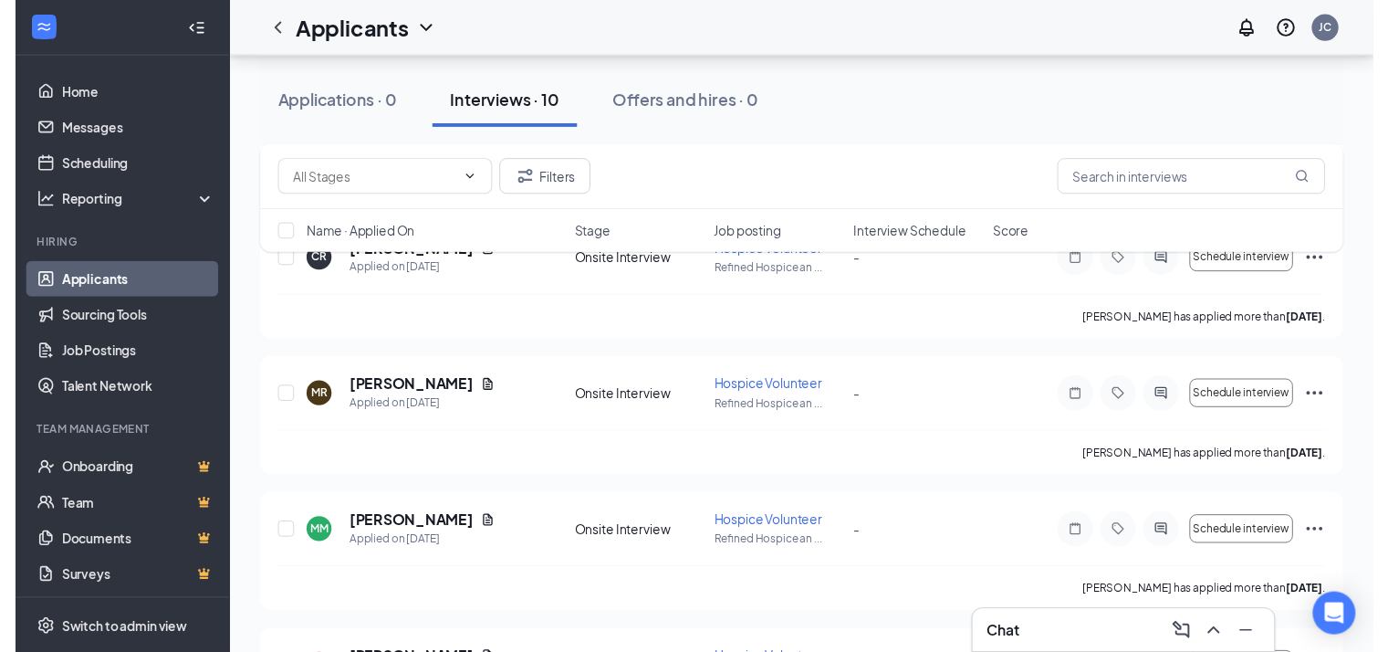
scroll to position [823, 0]
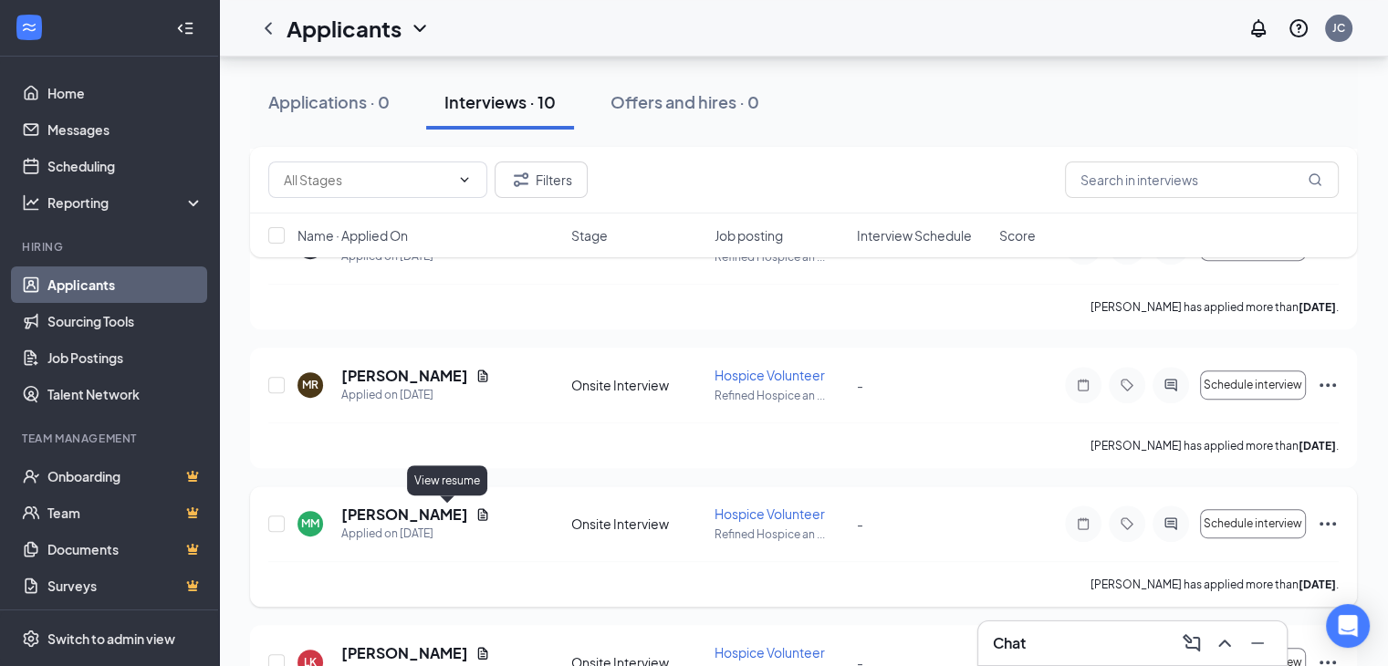
click at [476, 515] on icon "Document" at bounding box center [483, 514] width 15 height 15
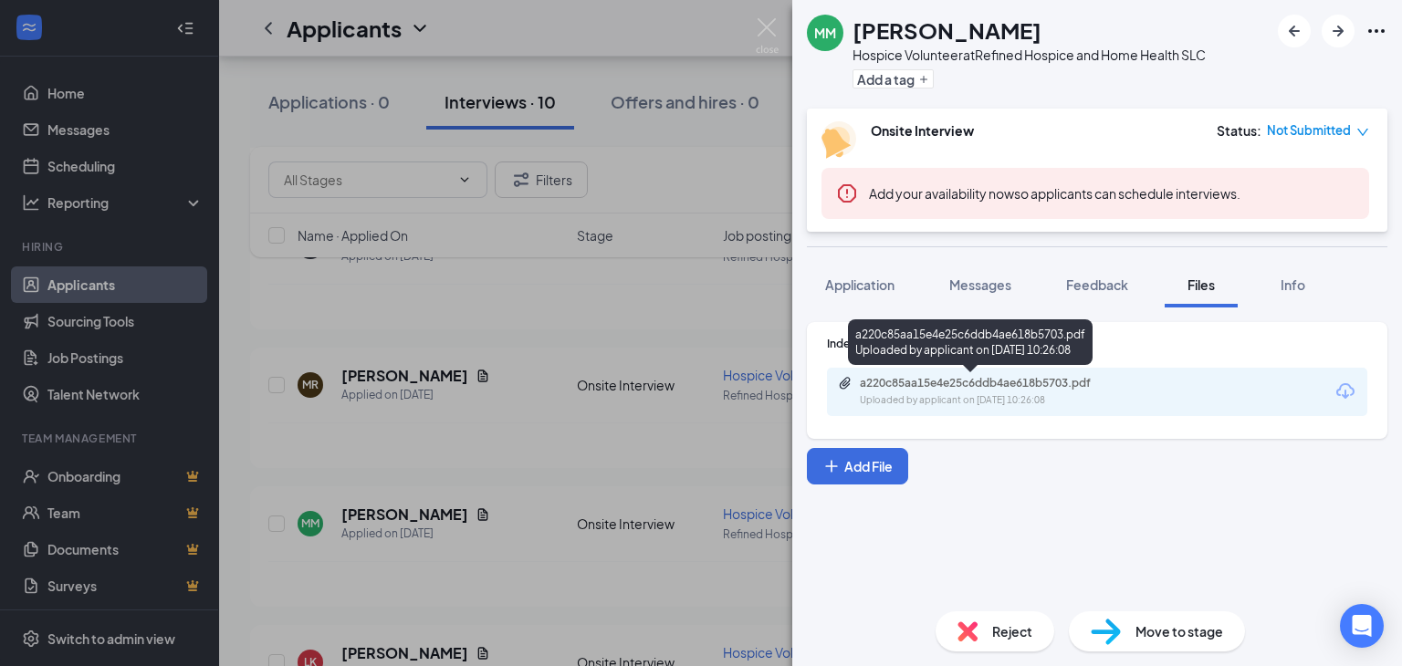
click at [939, 382] on div "a220c85aa15e4e25c6ddb4ae618b5703.pdf" at bounding box center [988, 383] width 256 height 15
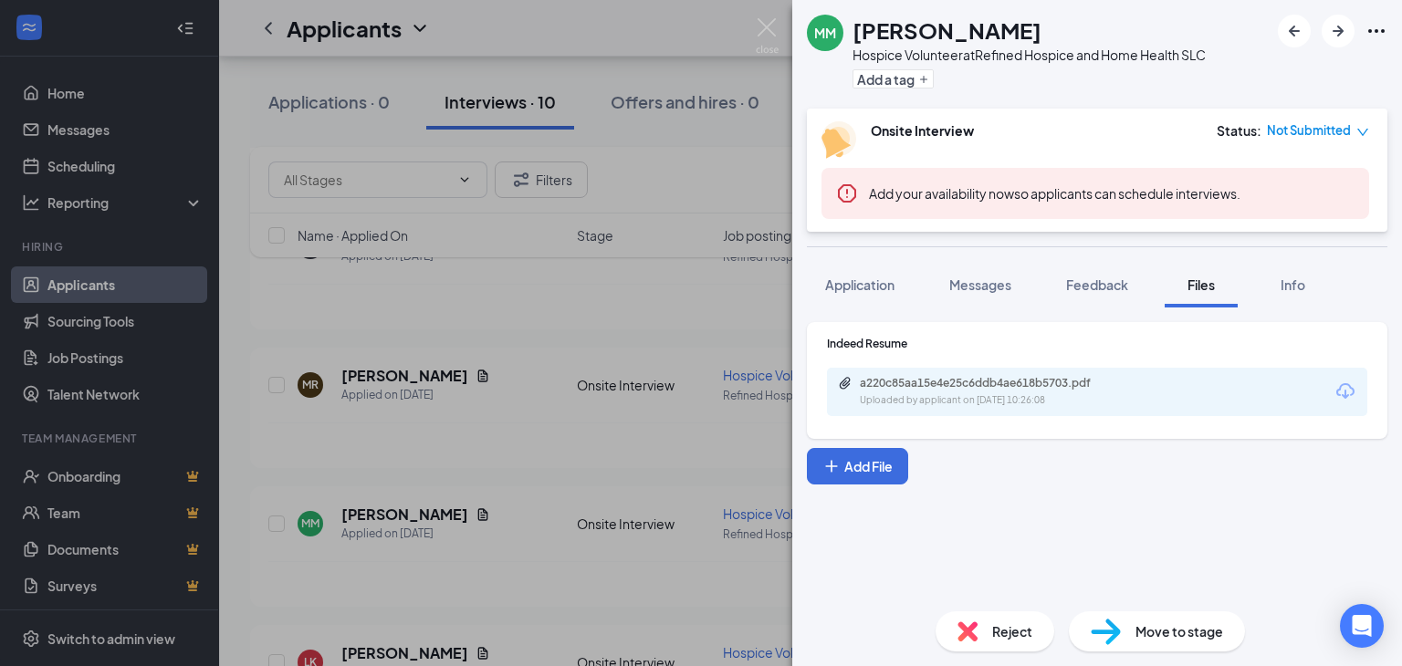
click at [554, 461] on div "MM [PERSON_NAME] Hospice Volunteer at Refined Hospice and Home Health SLC Add a…" at bounding box center [701, 333] width 1402 height 666
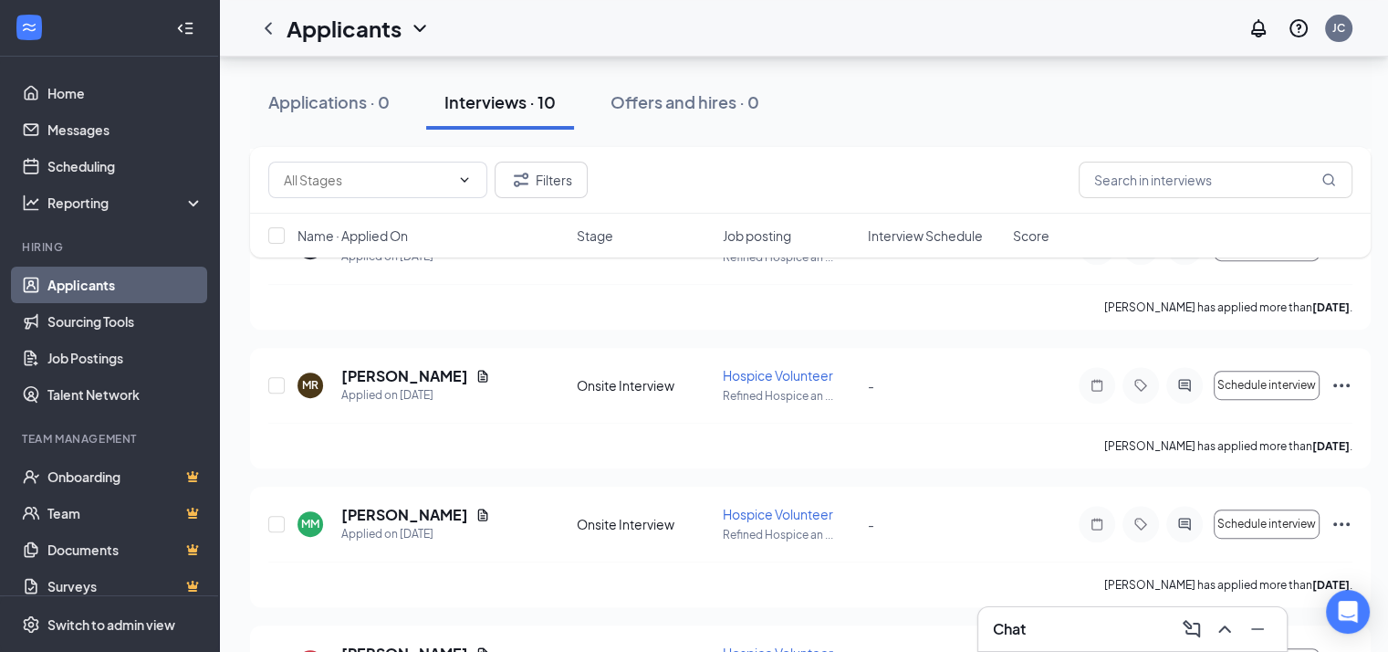
click at [1123, 636] on div "Chat" at bounding box center [1132, 628] width 279 height 29
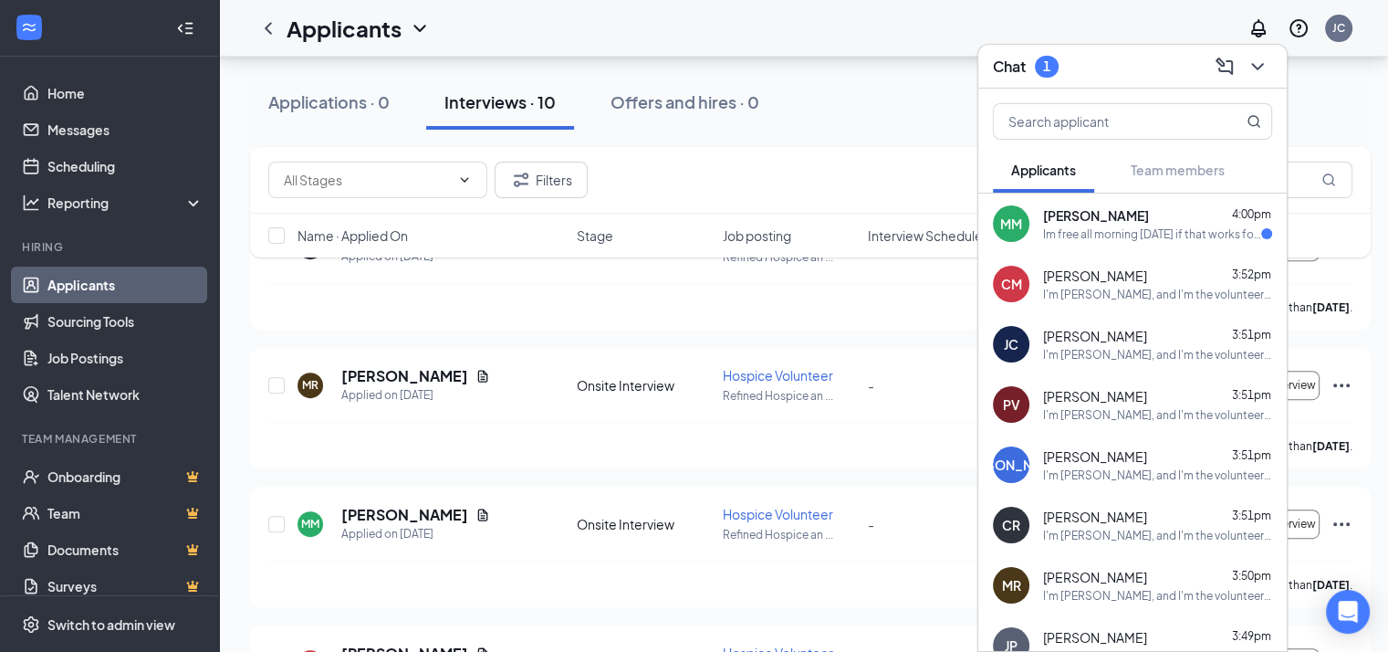
click at [1094, 226] on div "Im free all morning [DATE] if that works for you!" at bounding box center [1152, 234] width 218 height 16
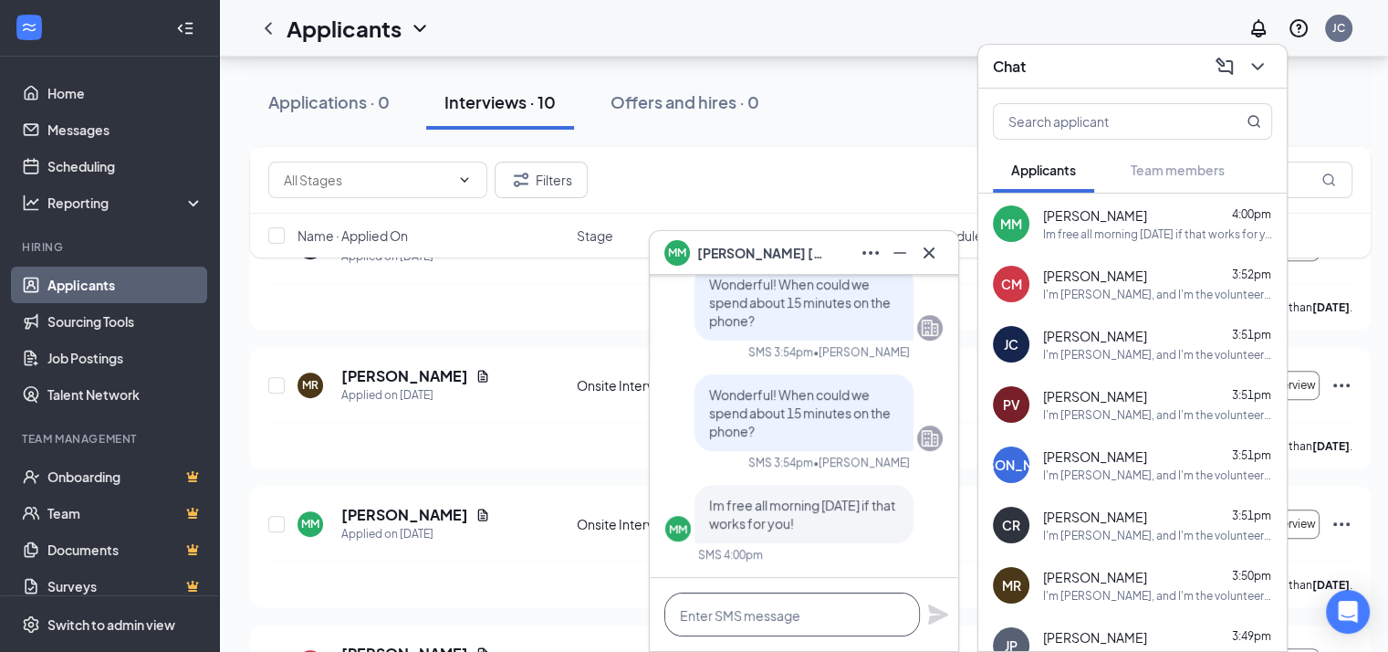
click at [703, 604] on textarea at bounding box center [792, 614] width 256 height 44
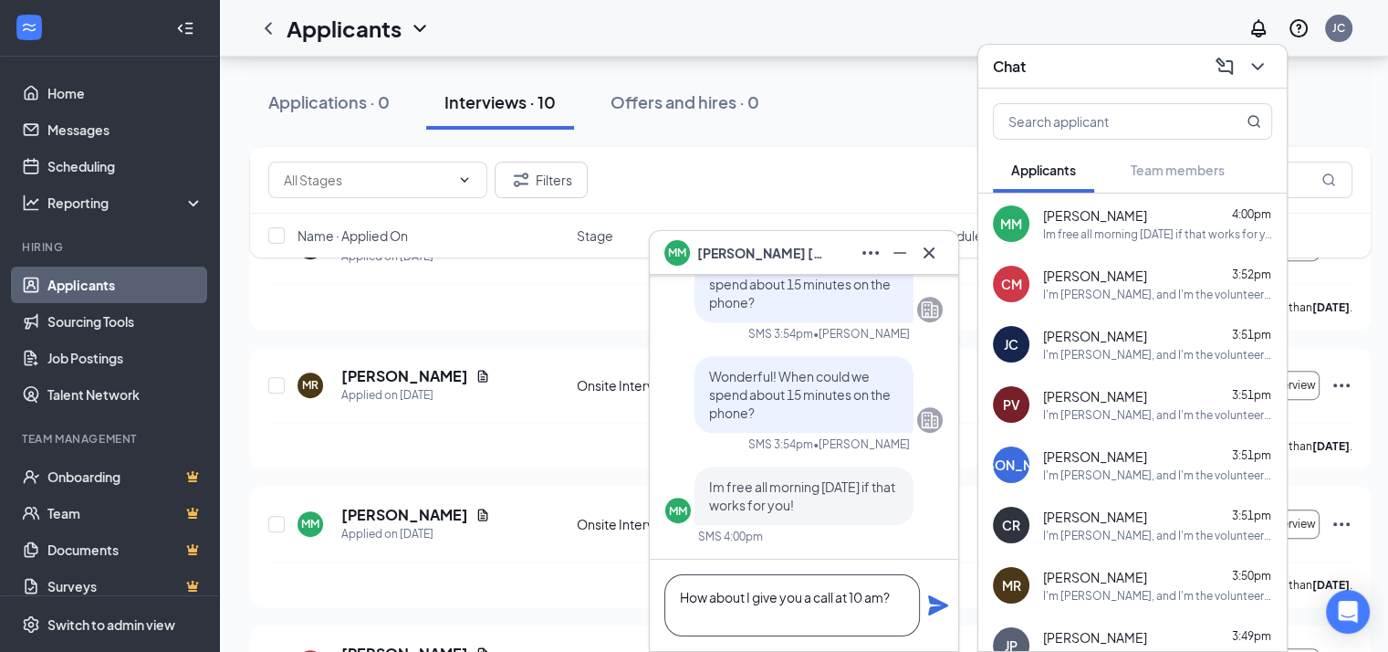
scroll to position [235, 0]
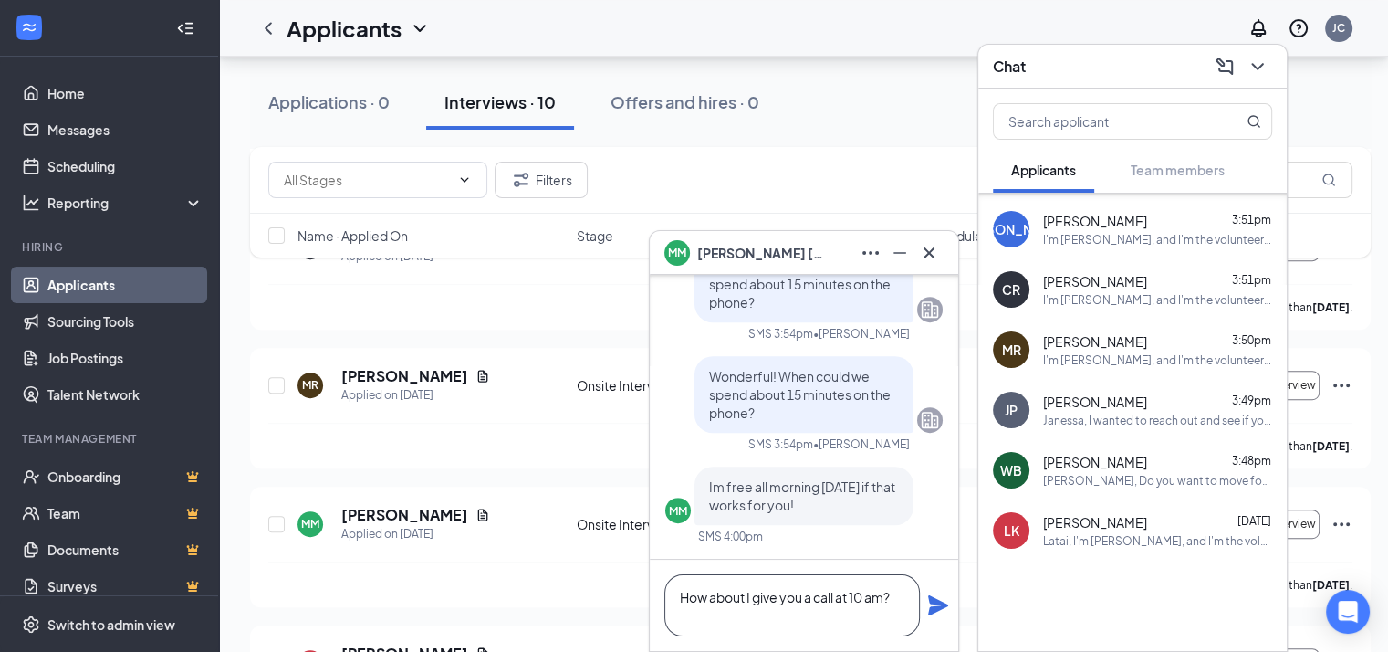
type textarea "How about I give you a call at 10 am?"
click at [1085, 473] on div "[PERSON_NAME], Do you want to move forward with onboarding as a volunteer?" at bounding box center [1157, 481] width 229 height 16
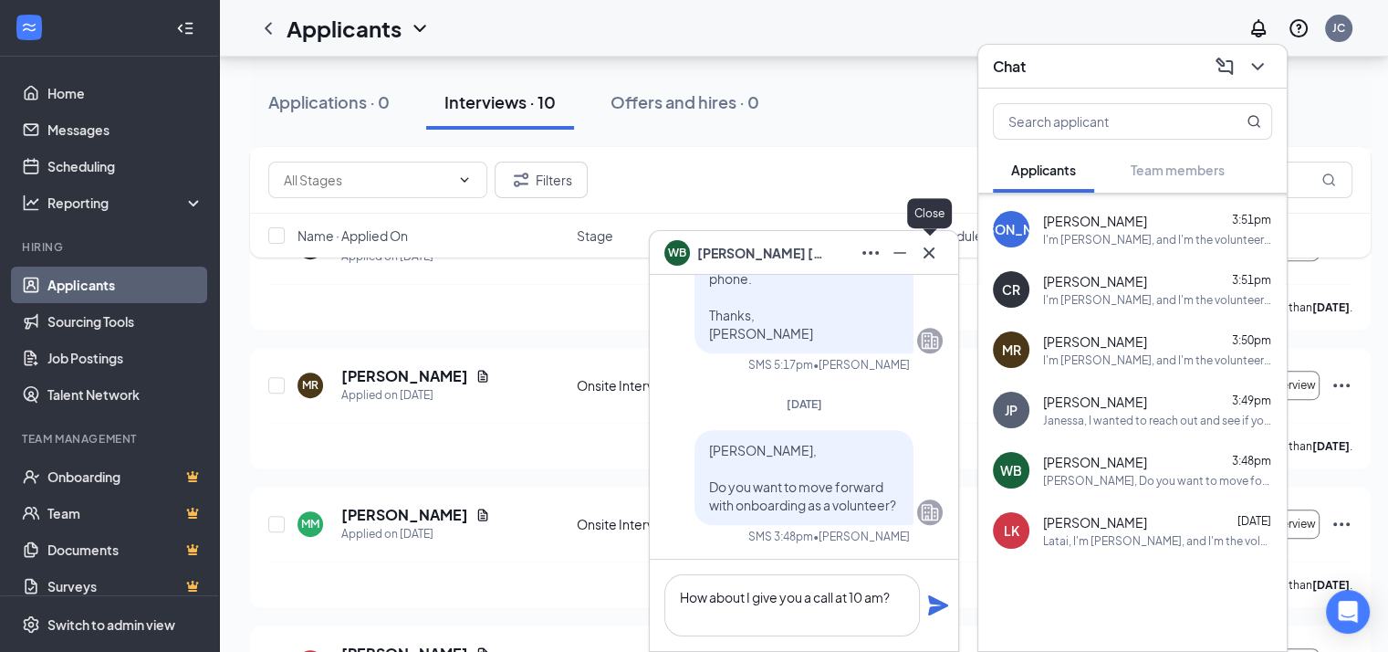
click at [934, 253] on icon "Cross" at bounding box center [929, 253] width 22 height 22
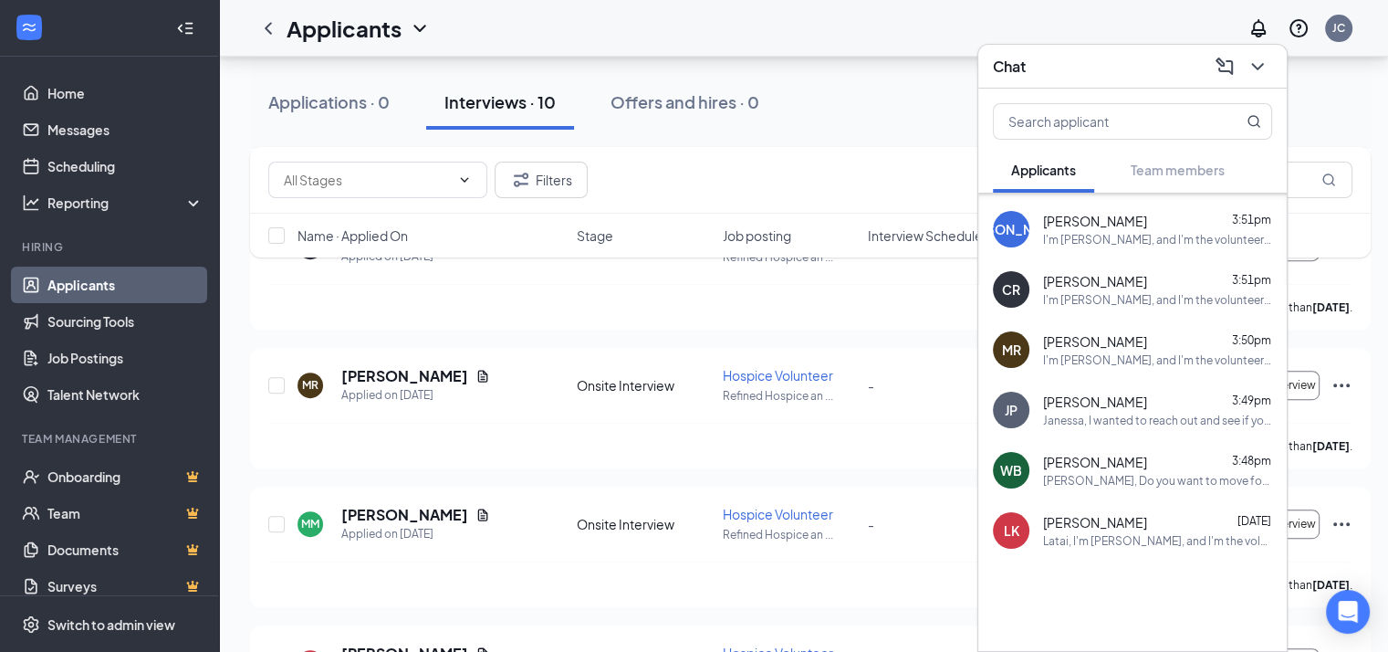
scroll to position [0, 0]
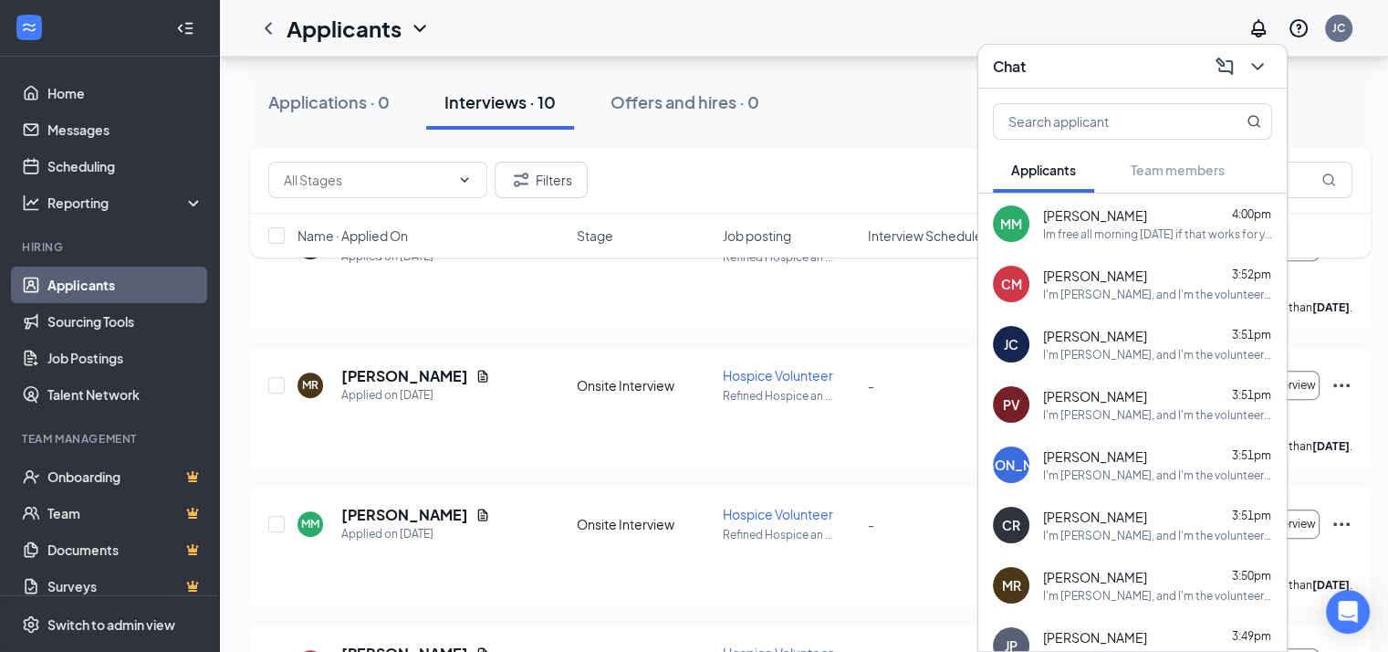
click at [1091, 228] on div "Im free all morning [DATE] if that works for you!" at bounding box center [1157, 234] width 229 height 16
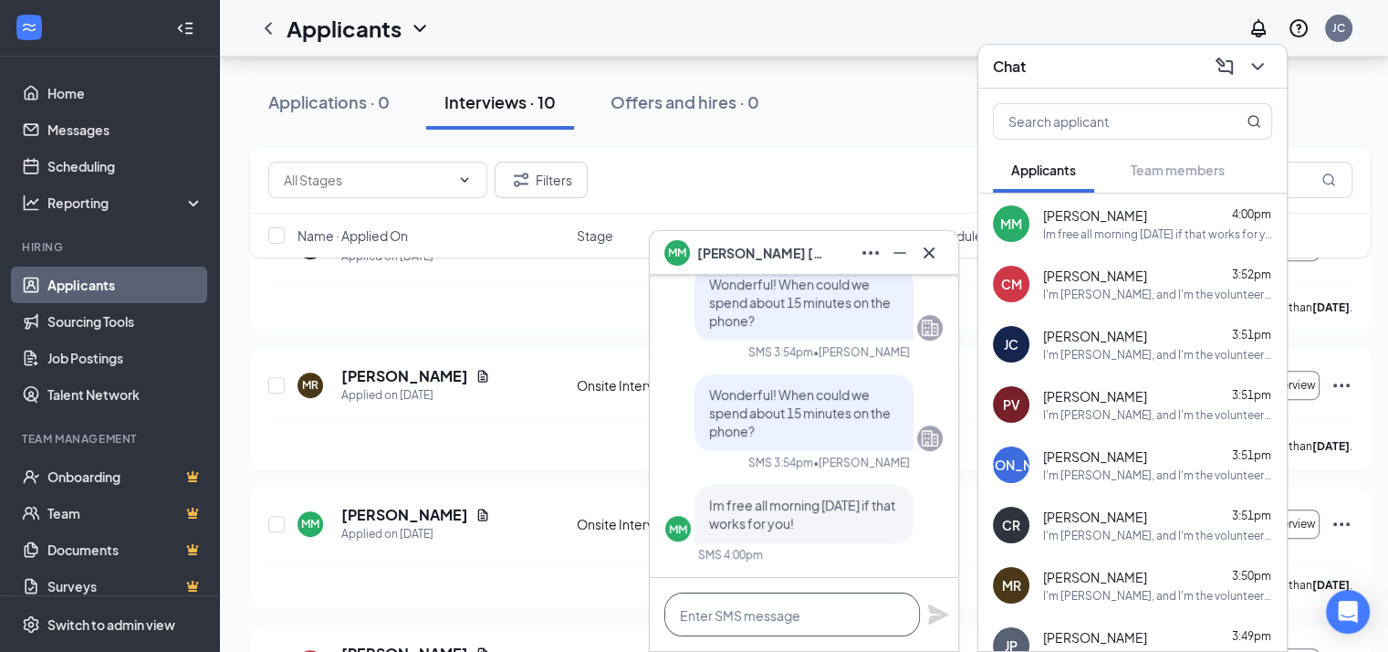
click at [819, 601] on textarea at bounding box center [792, 614] width 256 height 44
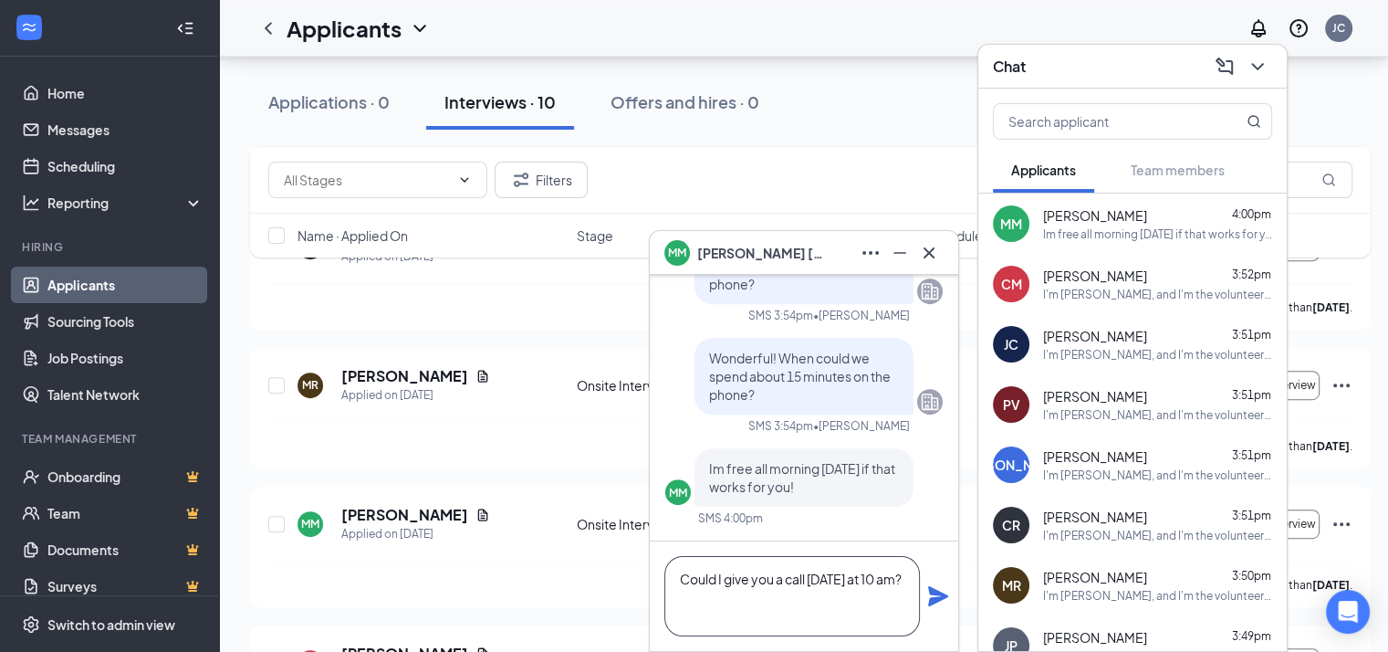
type textarea "Could I give you a call [DATE] at 10 am?"
click at [942, 601] on icon "Plane" at bounding box center [938, 596] width 22 height 22
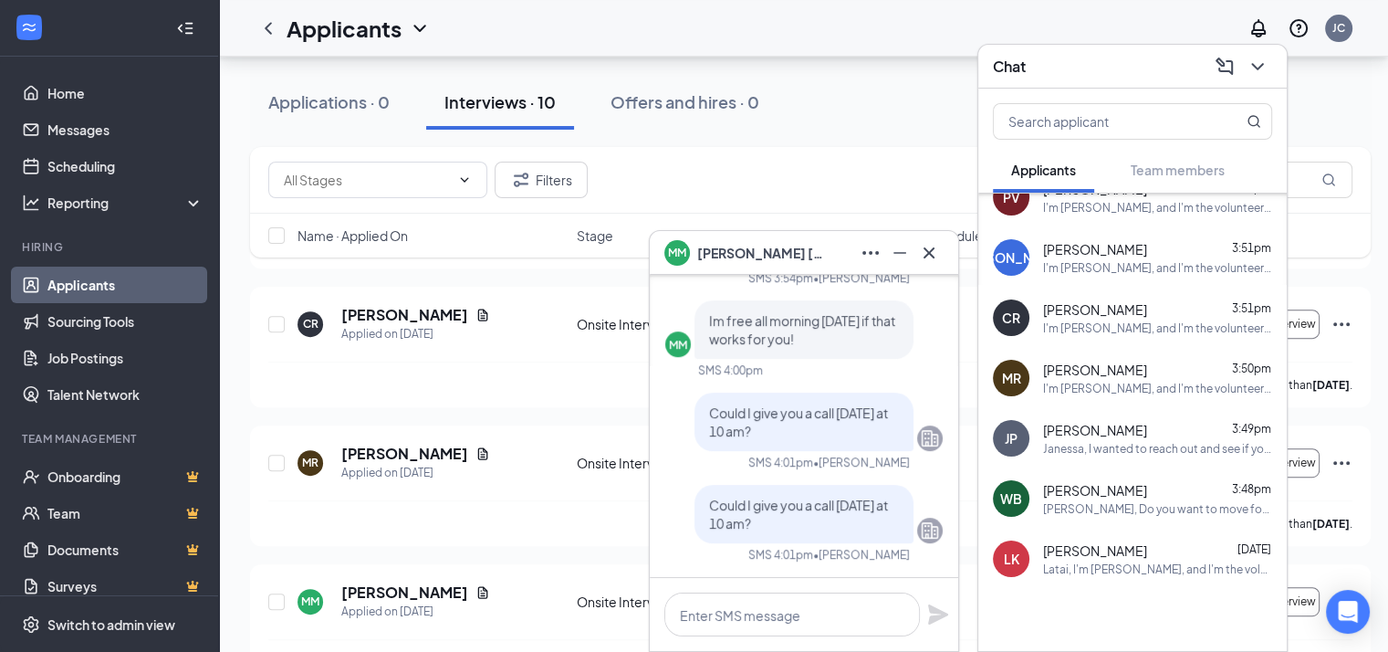
scroll to position [235, 0]
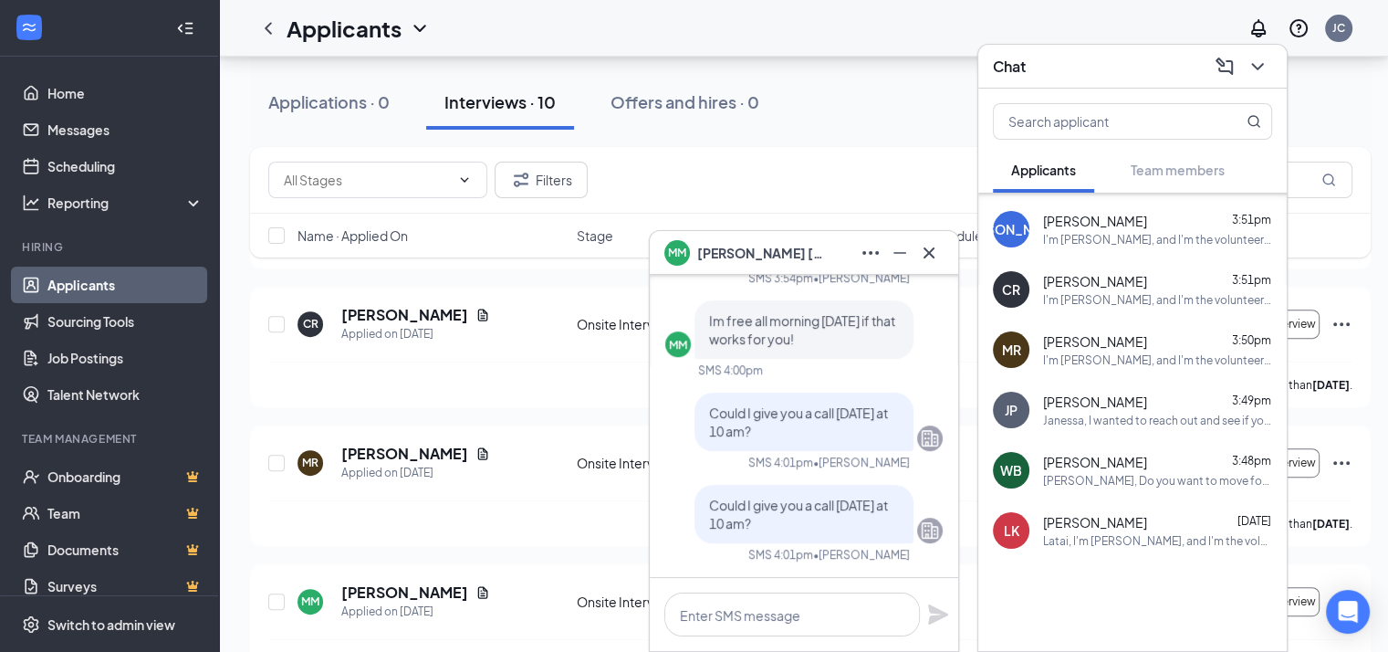
drag, startPoint x: 1090, startPoint y: 421, endPoint x: 1099, endPoint y: 574, distance: 153.6
click at [1099, 574] on div at bounding box center [1132, 605] width 309 height 91
click at [1093, 486] on div "[PERSON_NAME], Do you want to move forward with onboarding as a volunteer?" at bounding box center [1157, 481] width 229 height 16
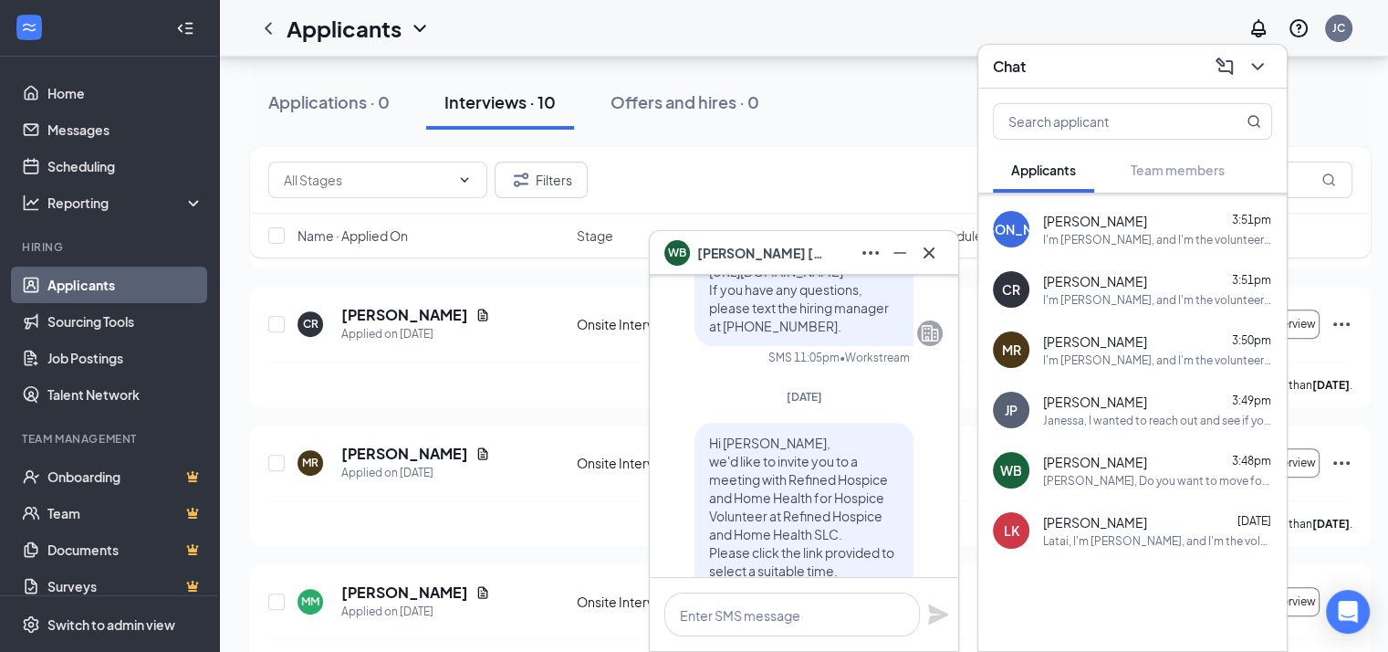
scroll to position [-1000, 0]
click at [1064, 428] on div "JP [PERSON_NAME] 3:49pm [PERSON_NAME], I wanted to reach out and see if you're …" at bounding box center [1132, 410] width 309 height 60
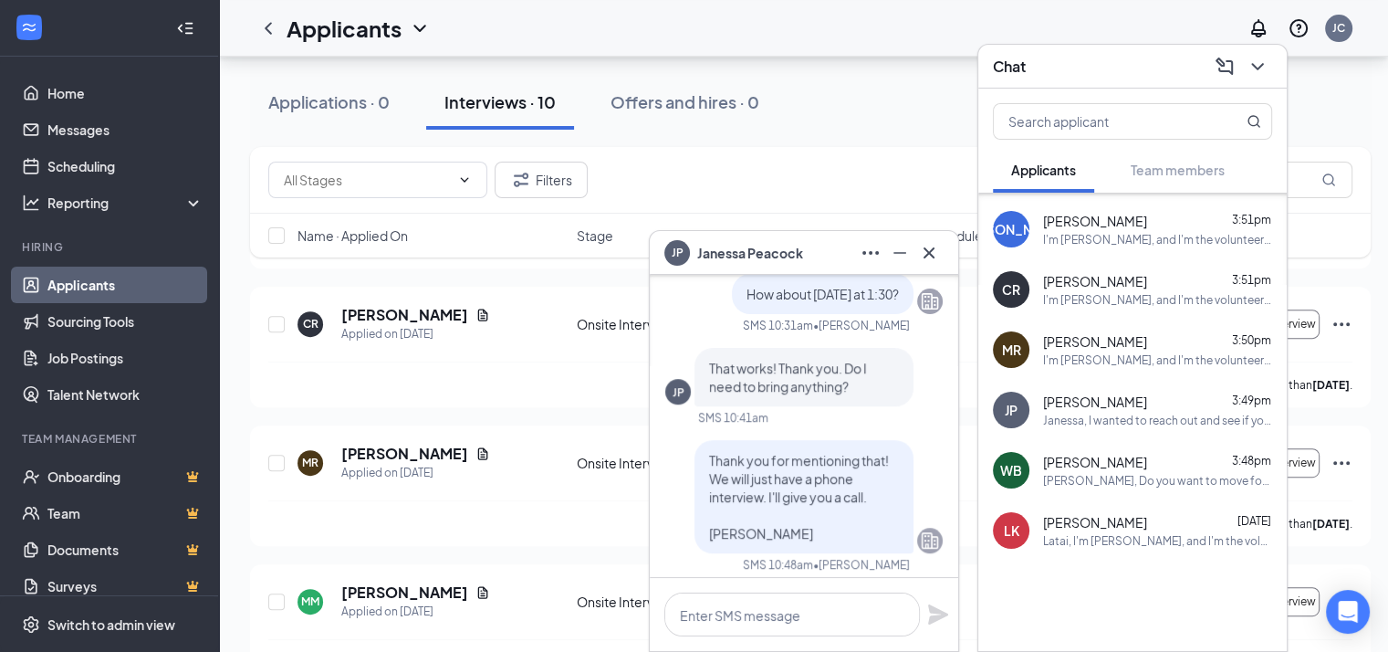
scroll to position [-521, 0]
click at [1066, 349] on span "[PERSON_NAME]" at bounding box center [1095, 341] width 104 height 18
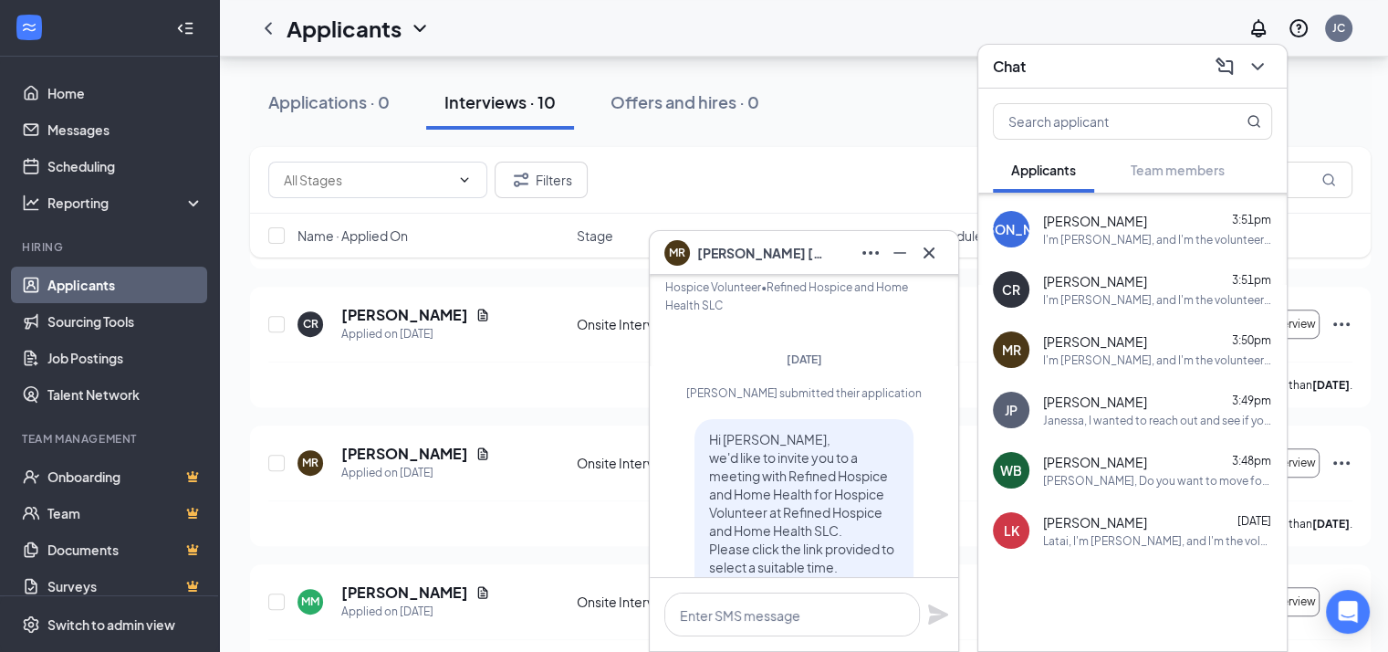
scroll to position [-507, 0]
click at [960, 19] on div "Applicants JC" at bounding box center [803, 28] width 1169 height 57
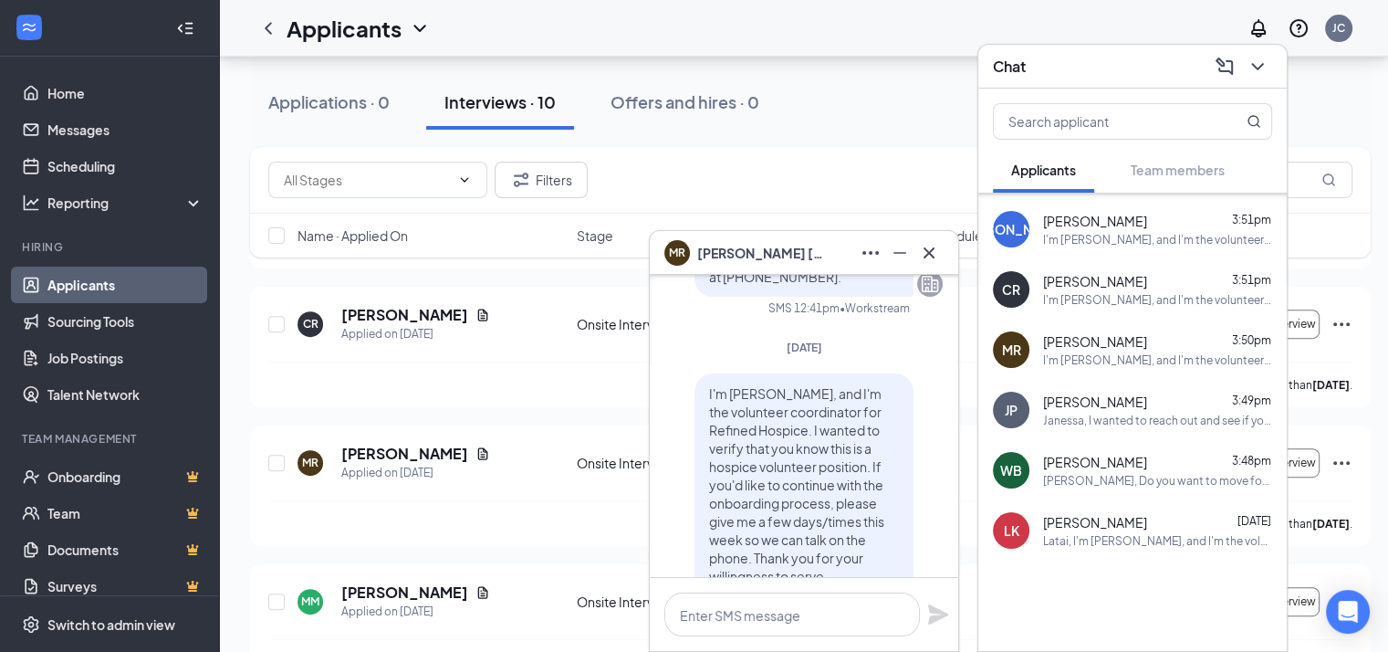
scroll to position [0, 0]
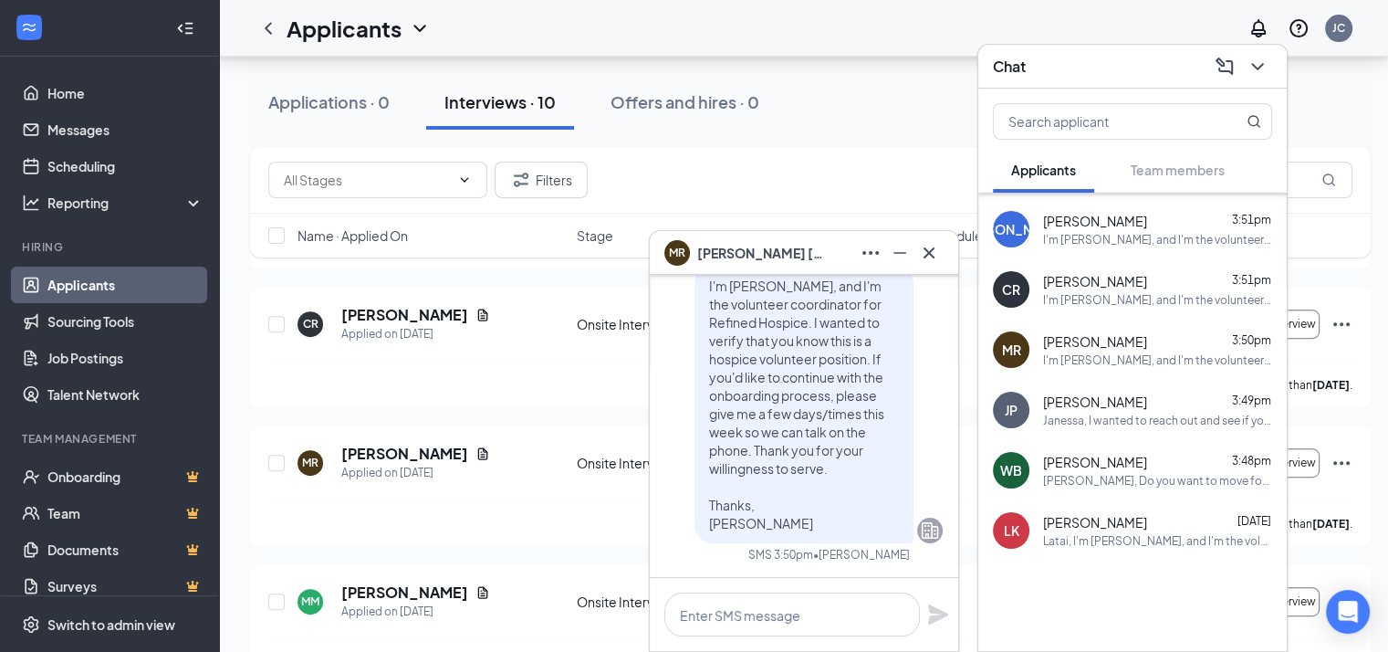
click at [1168, 26] on div "Applicants JC" at bounding box center [803, 28] width 1169 height 57
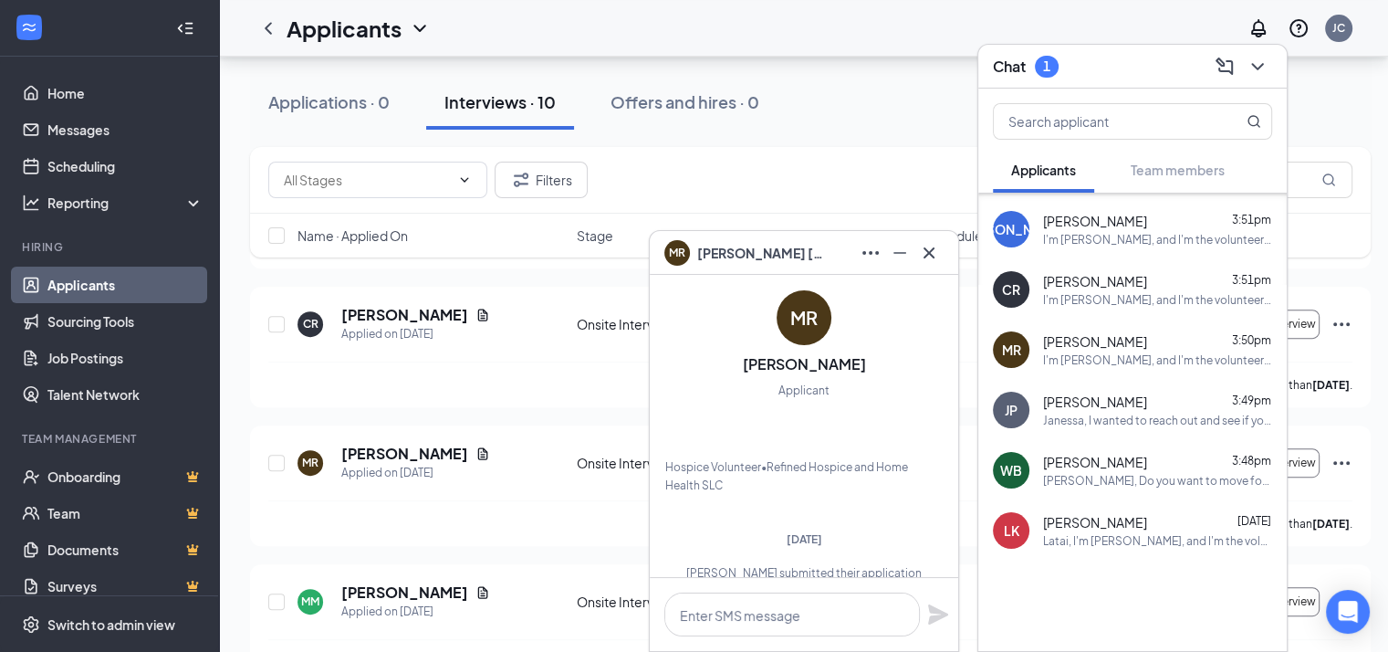
scroll to position [-705, 0]
click at [926, 252] on icon "Cross" at bounding box center [929, 253] width 22 height 22
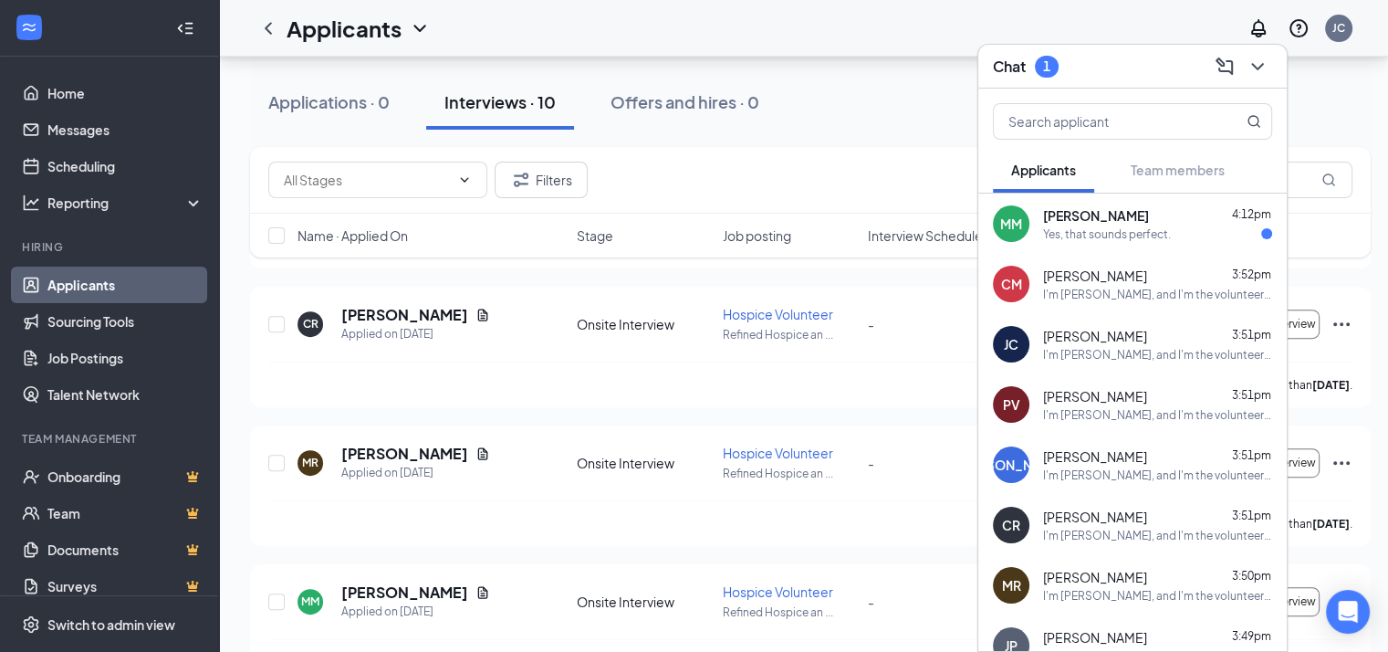
scroll to position [0, 0]
click at [1130, 233] on div "Yes, that sounds perfect." at bounding box center [1107, 234] width 128 height 16
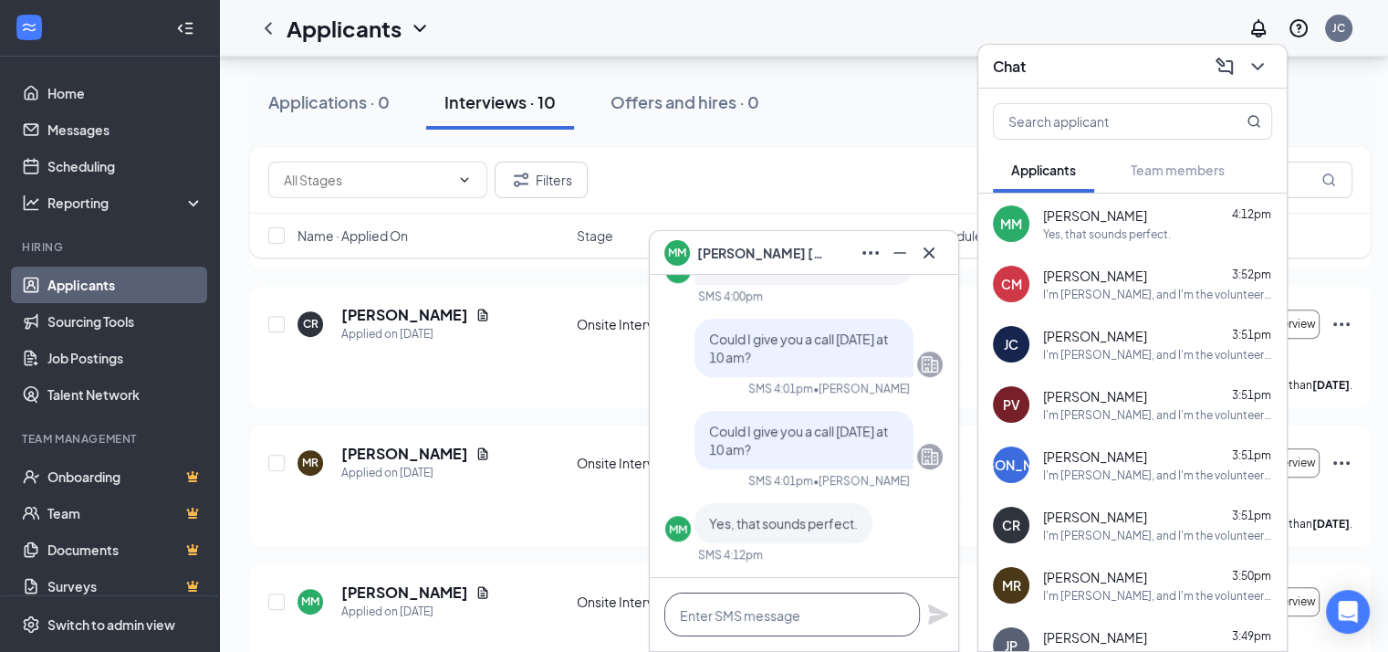
click at [752, 624] on textarea at bounding box center [792, 614] width 256 height 44
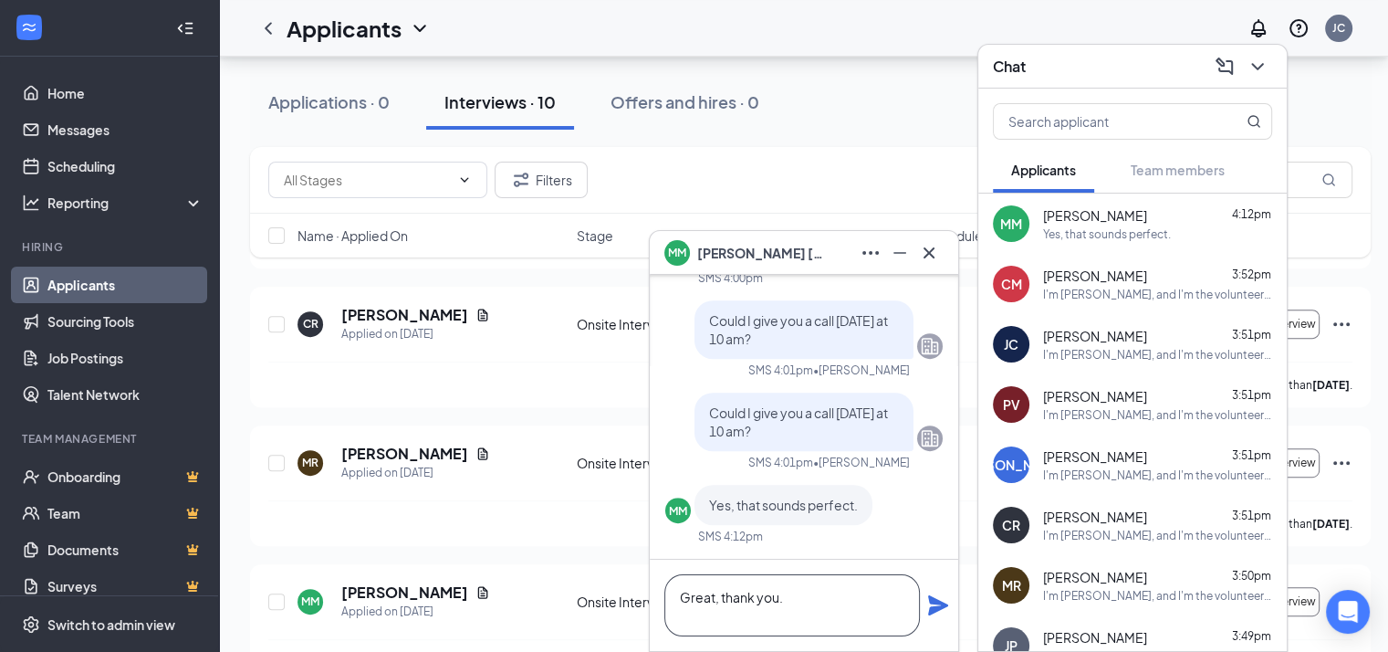
type textarea "Great, thank you."
click at [738, 259] on span "[PERSON_NAME]" at bounding box center [761, 253] width 128 height 20
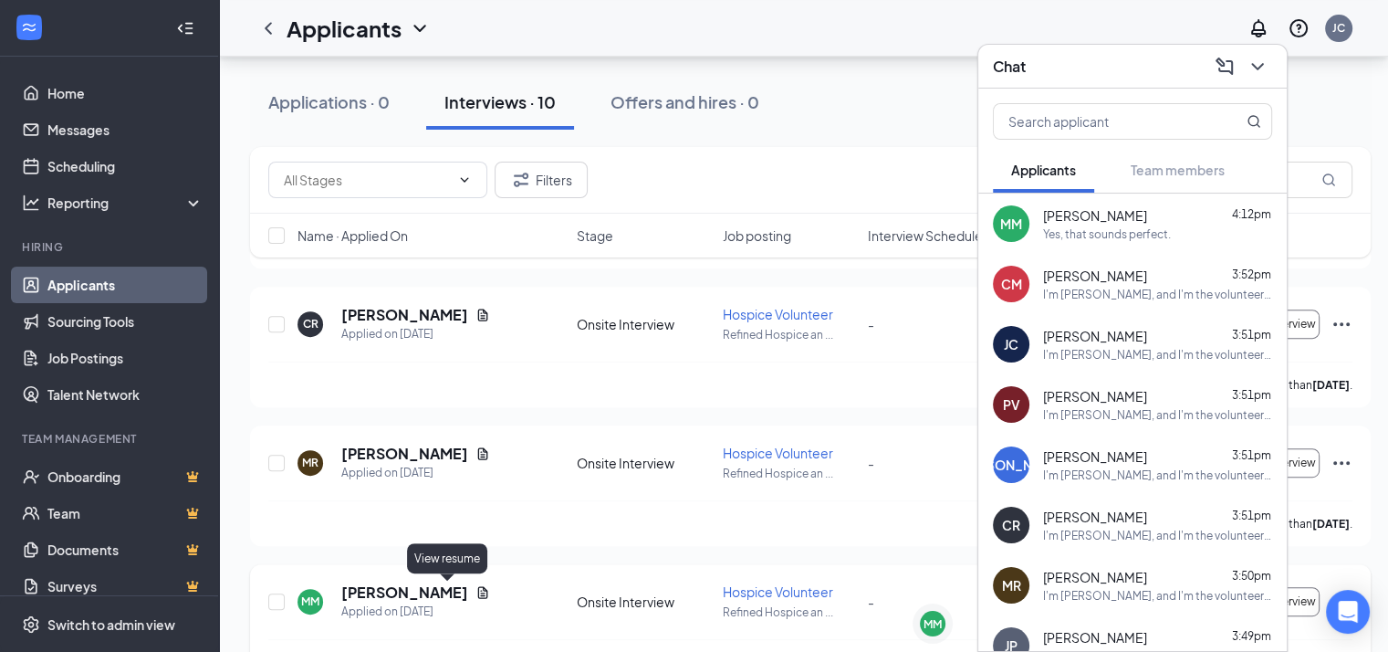
click at [476, 591] on icon "Document" at bounding box center [483, 592] width 15 height 15
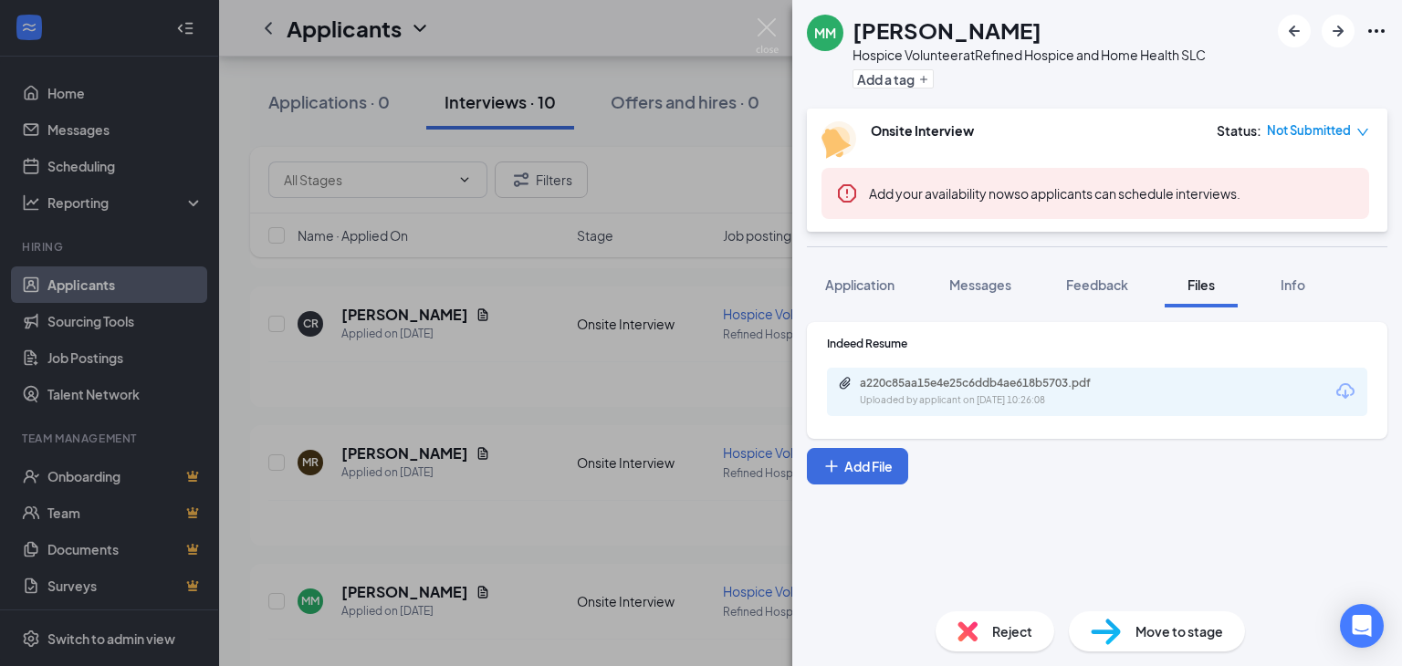
click at [434, 512] on div "MM [PERSON_NAME] Hospice Volunteer at Refined Hospice and Home Health SLC Add a…" at bounding box center [701, 333] width 1402 height 666
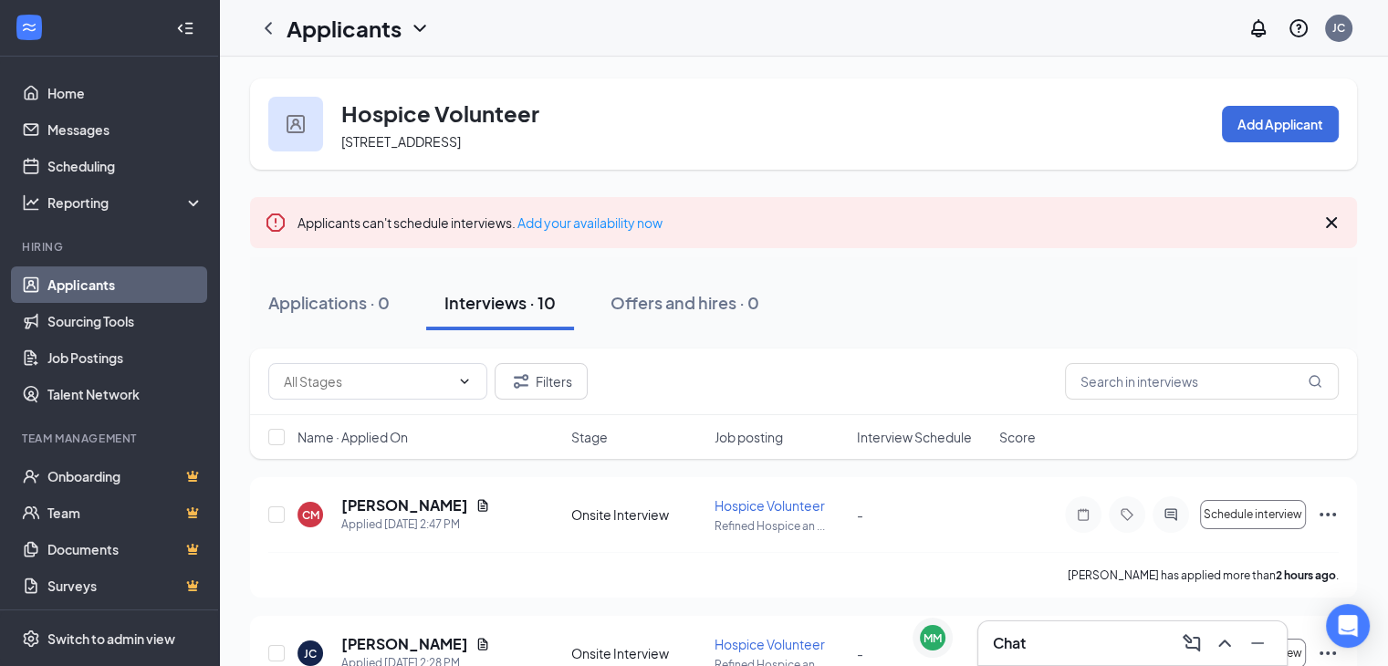
click at [1093, 652] on div "Chat" at bounding box center [1132, 643] width 279 height 29
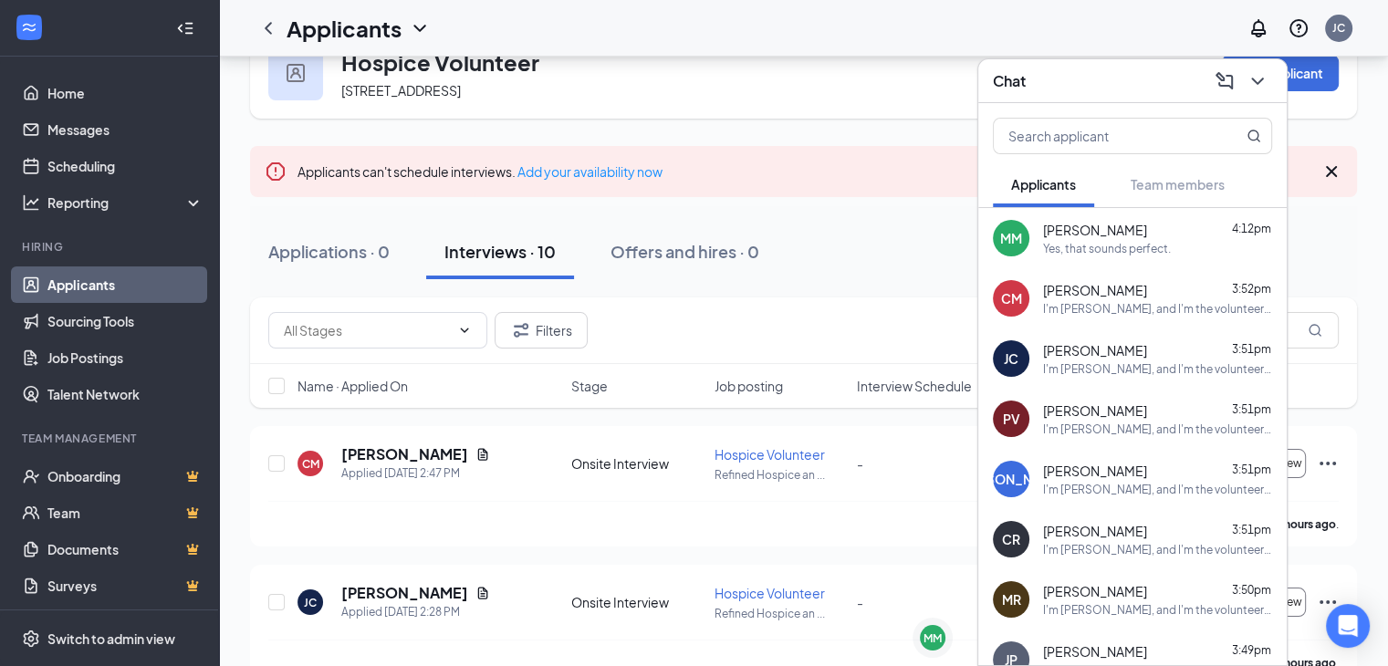
click at [1111, 37] on div "Applicants JC" at bounding box center [803, 28] width 1169 height 57
click at [559, 169] on link "Add your availability now" at bounding box center [590, 171] width 145 height 16
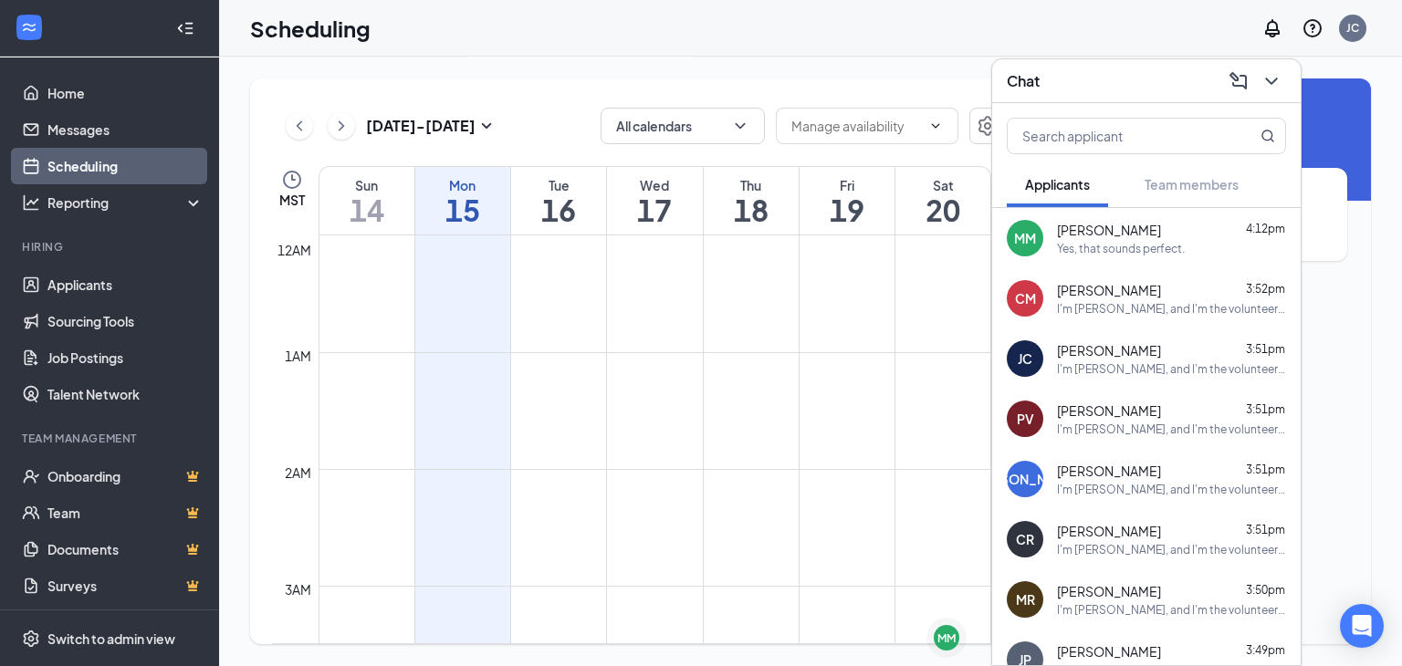
scroll to position [897, 0]
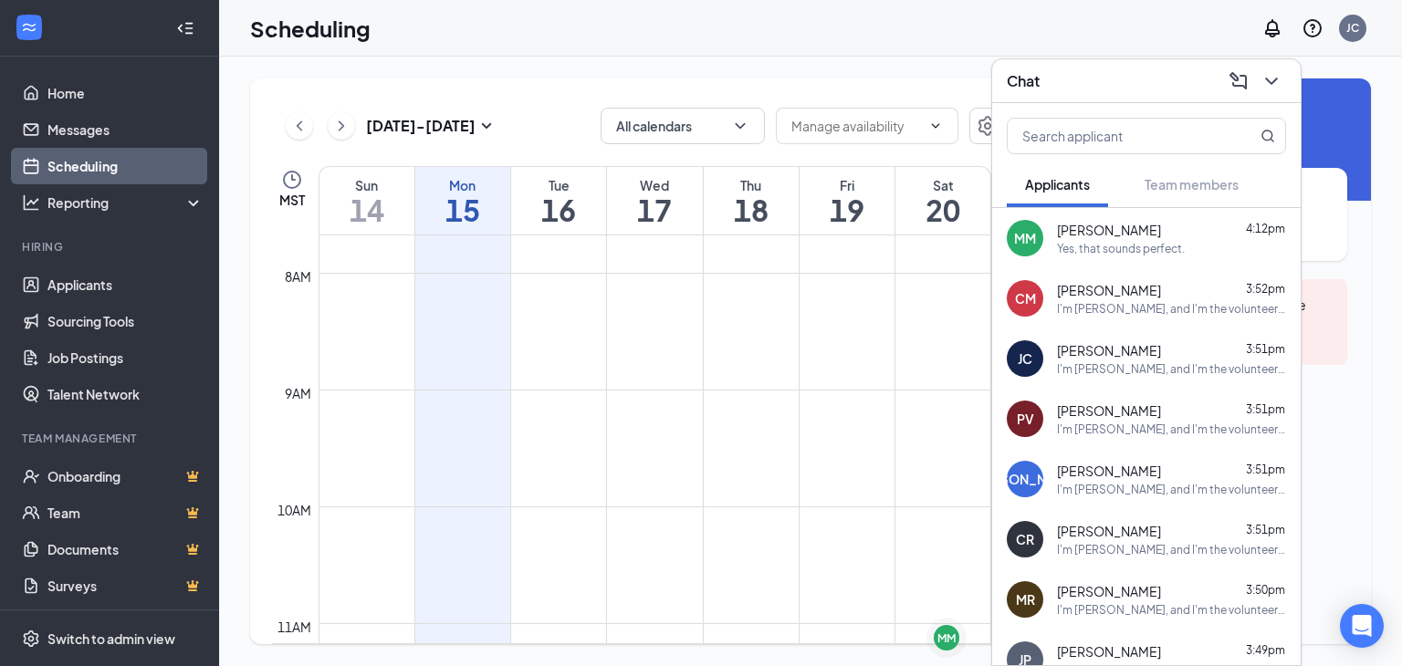
click at [559, 216] on h1 "16" at bounding box center [558, 209] width 95 height 31
click at [543, 253] on td at bounding box center [655, 258] width 673 height 29
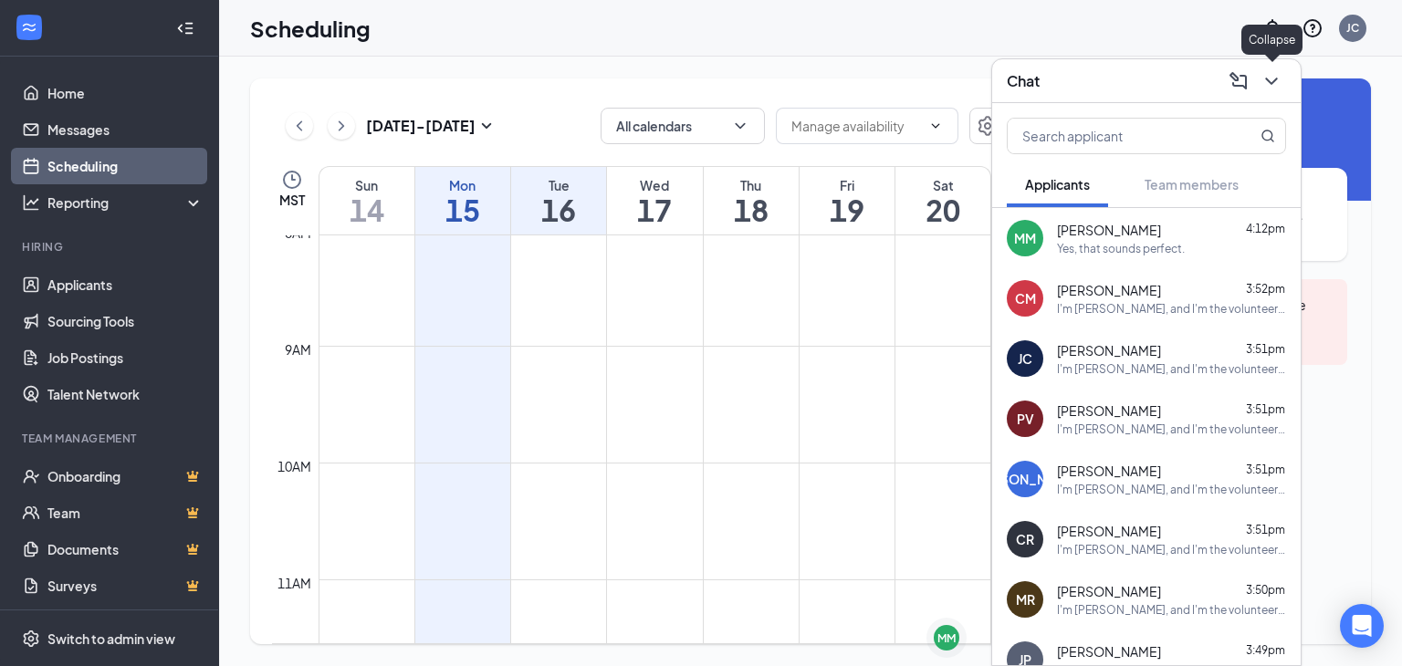
click at [1265, 79] on icon "ChevronDown" at bounding box center [1271, 81] width 22 height 22
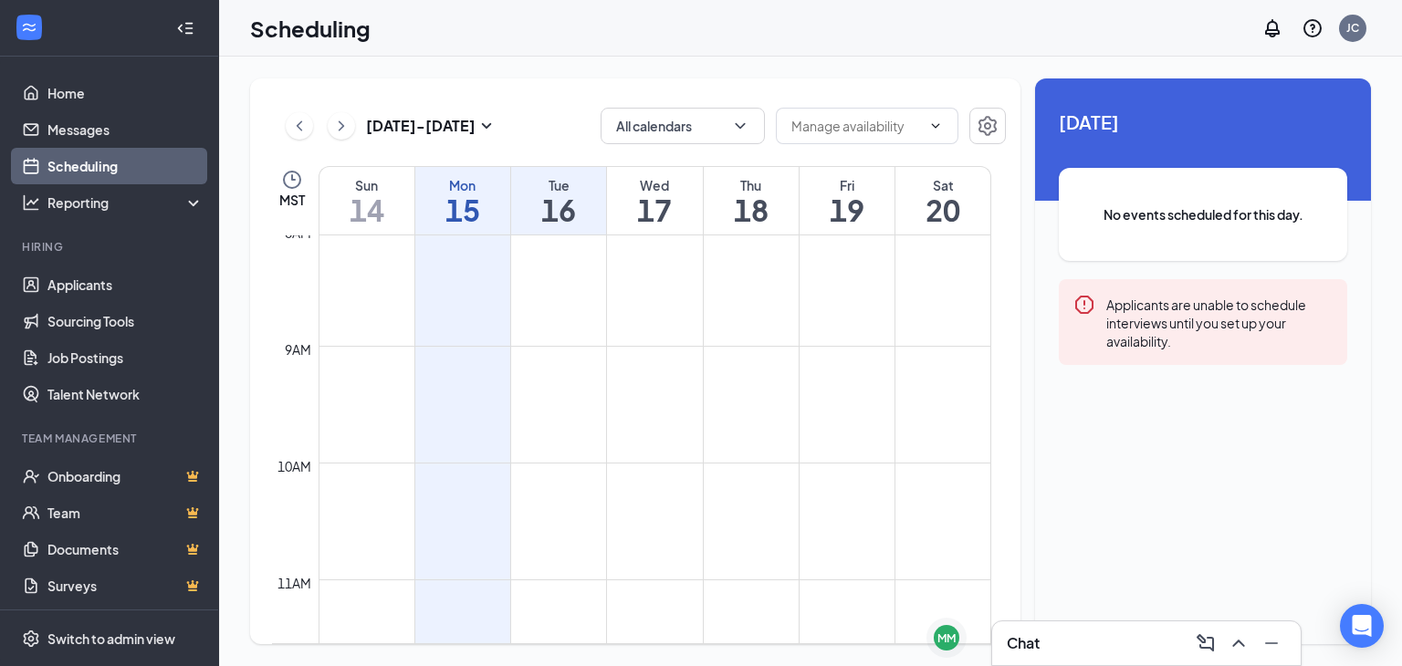
click at [544, 255] on td at bounding box center [655, 243] width 673 height 29
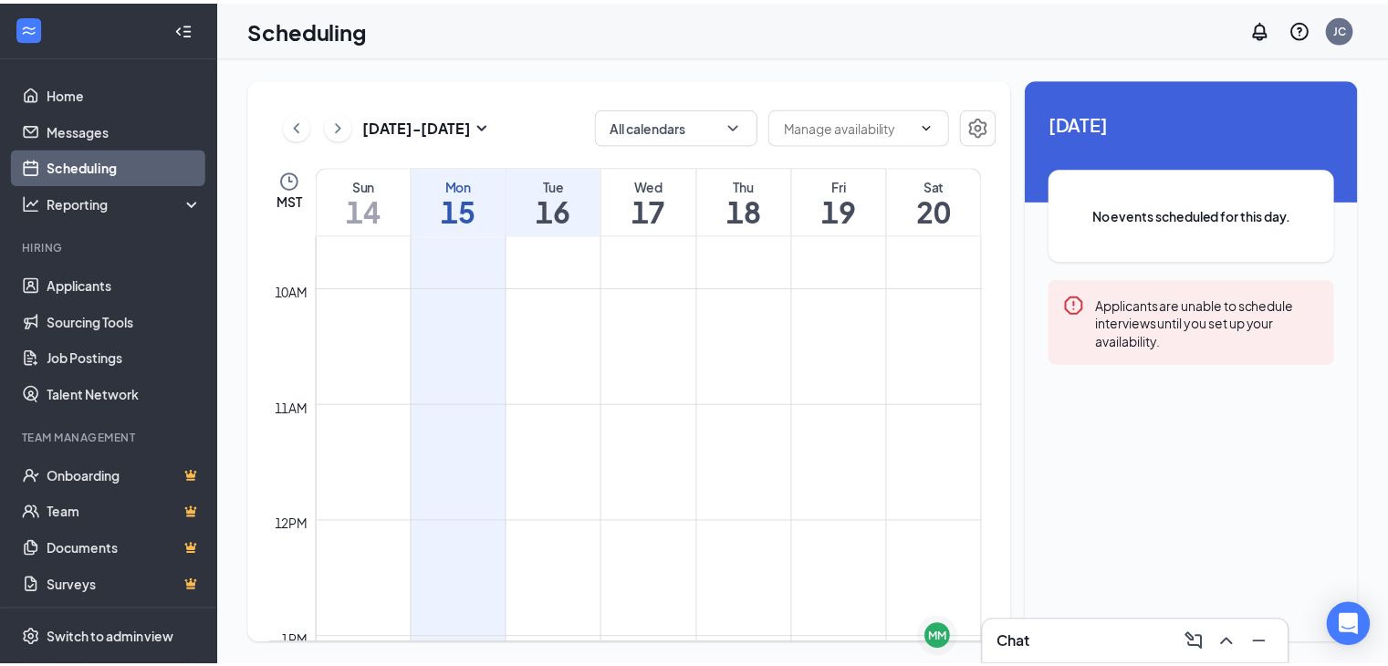
scroll to position [1124, 0]
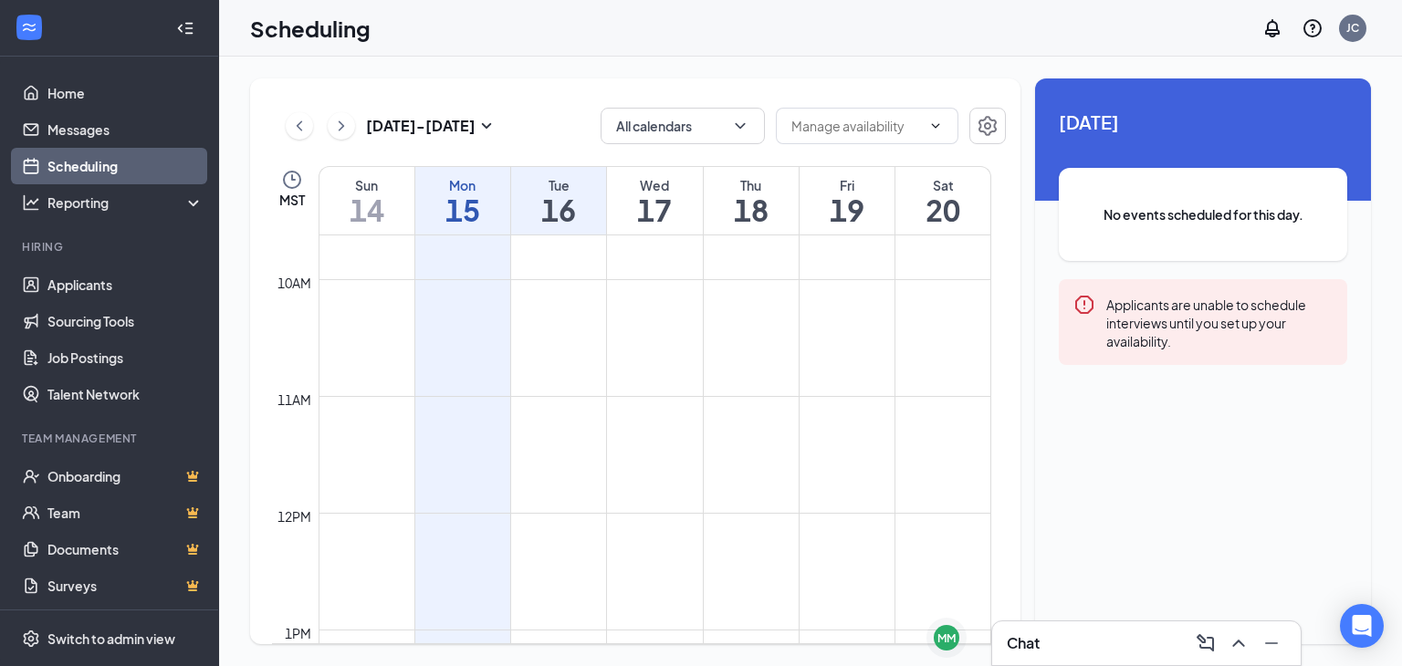
click at [572, 425] on td at bounding box center [655, 439] width 673 height 29
click at [569, 424] on td at bounding box center [655, 410] width 673 height 29
click at [815, 127] on input "text" at bounding box center [856, 126] width 130 height 20
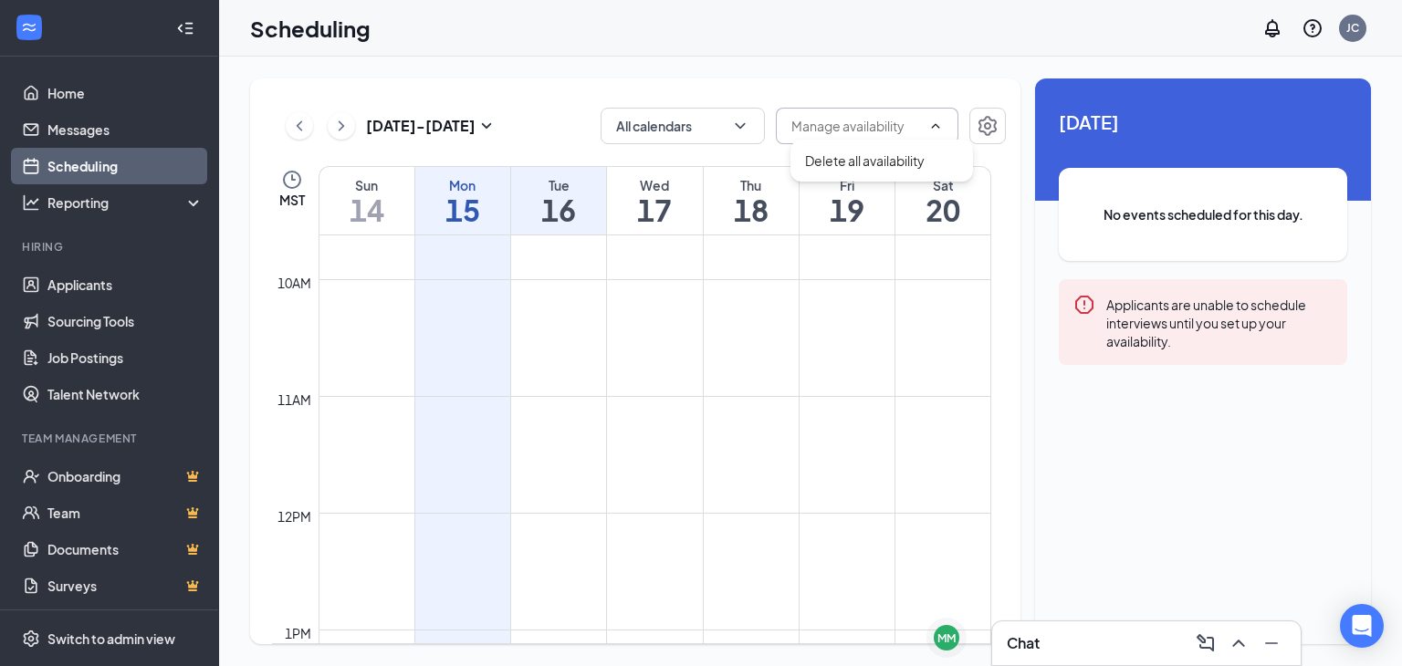
click at [814, 128] on input "text" at bounding box center [856, 126] width 130 height 20
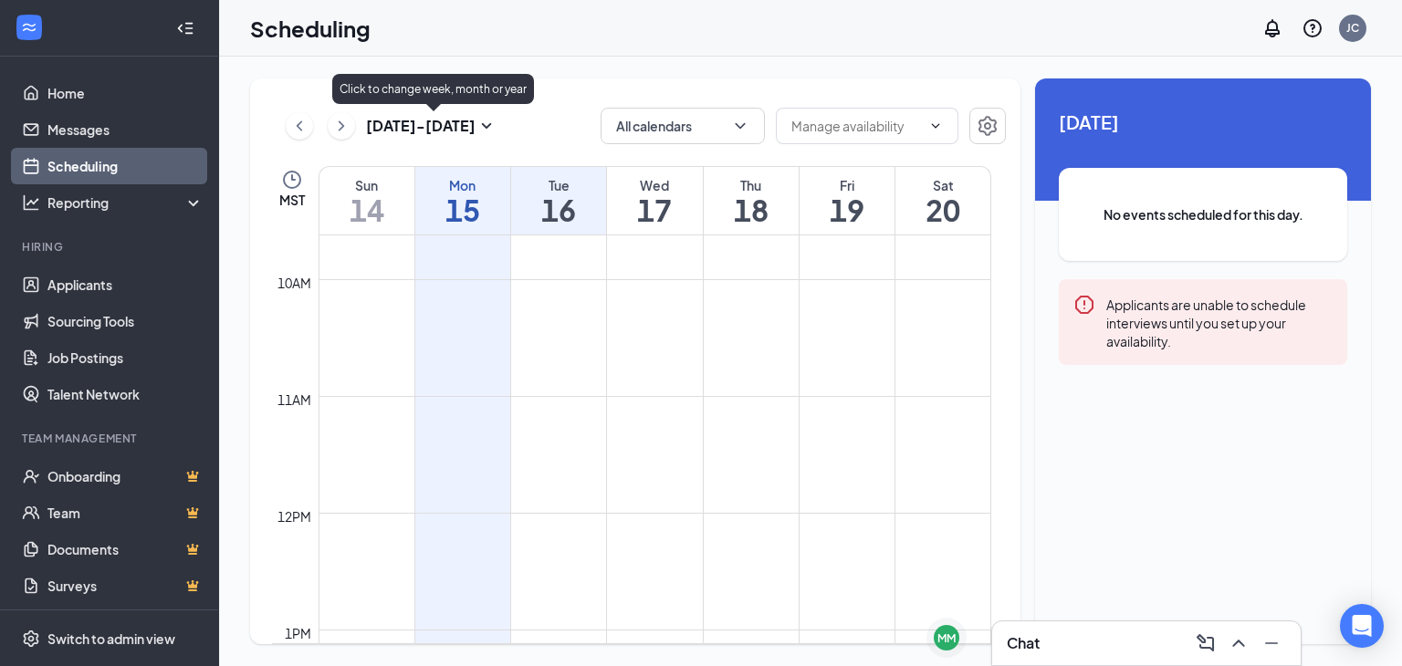
click at [461, 125] on h3 "[DATE] - [DATE]" at bounding box center [421, 126] width 110 height 20
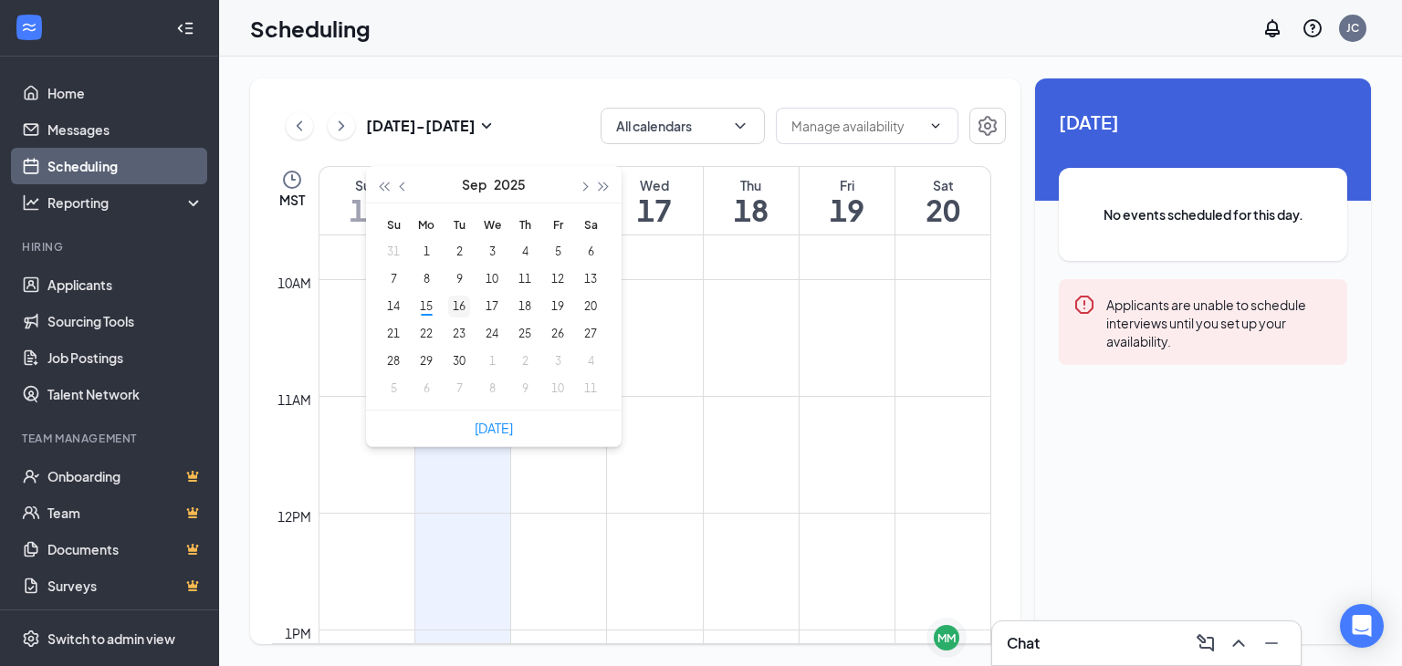
type input "[DATE]"
click at [459, 309] on div "16" at bounding box center [459, 307] width 22 height 22
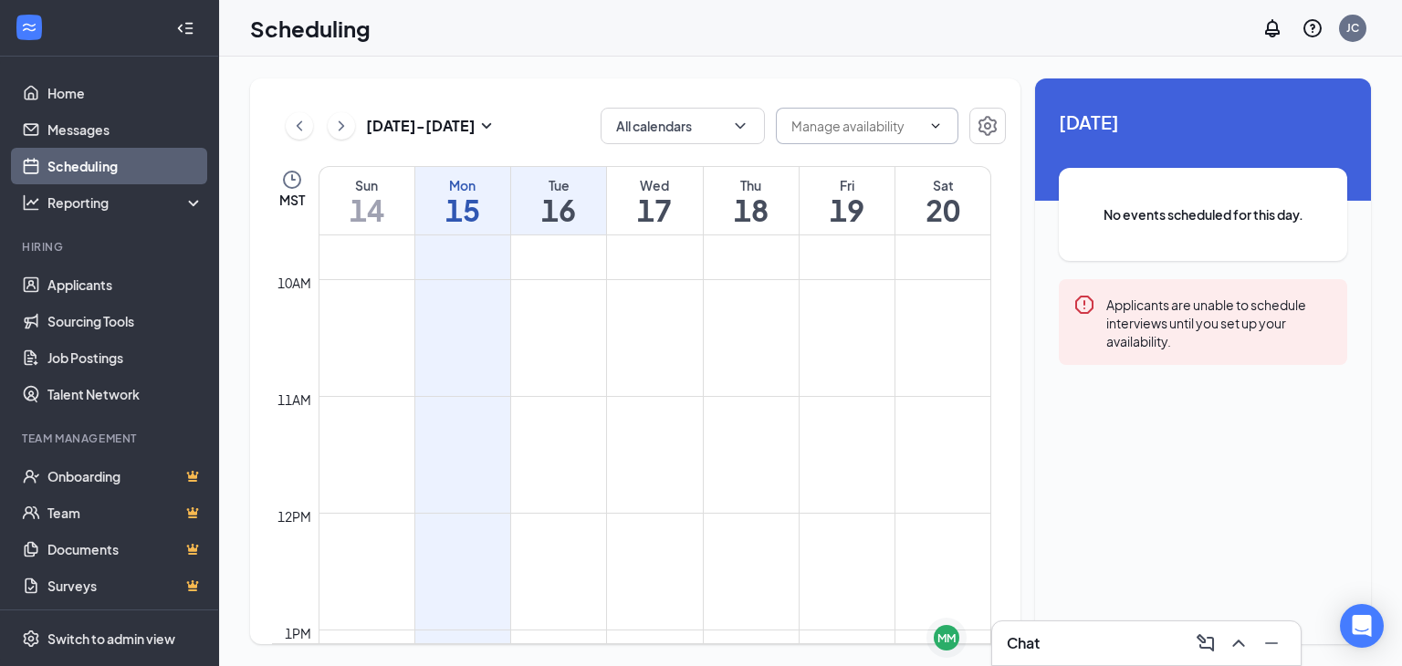
click at [805, 131] on input "text" at bounding box center [856, 126] width 130 height 20
click at [980, 128] on icon "Settings" at bounding box center [987, 126] width 18 height 20
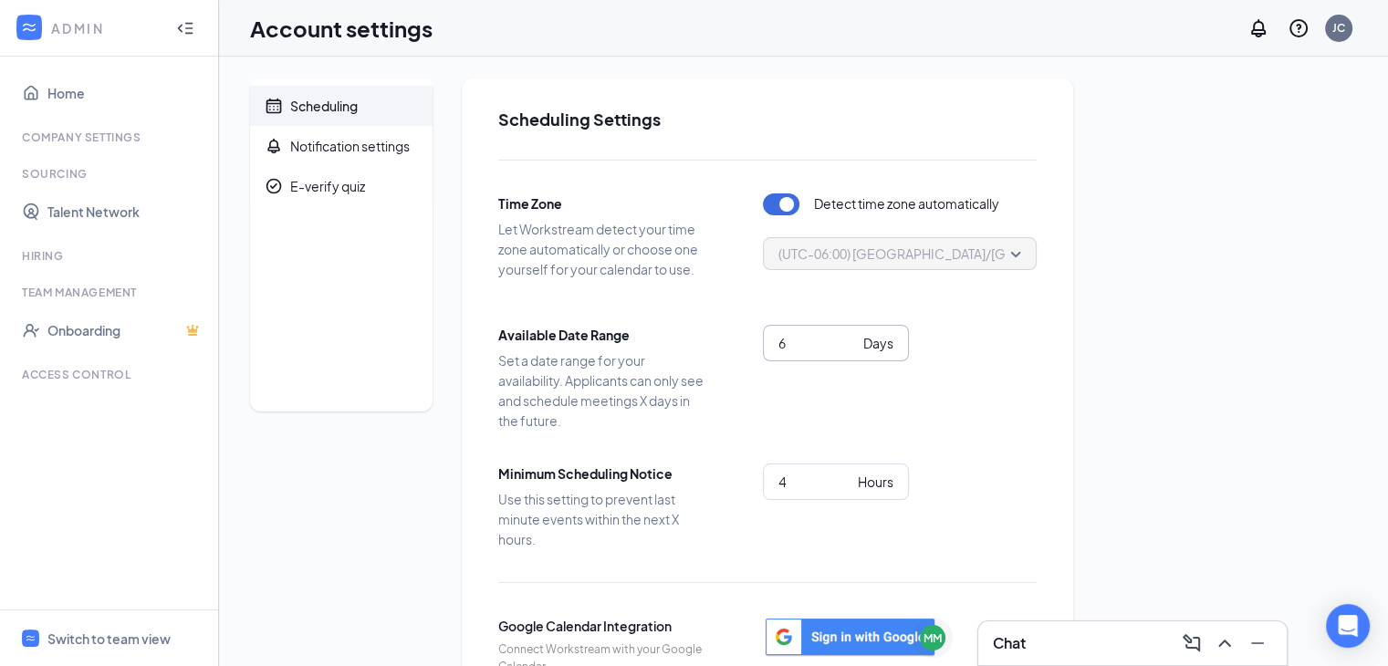
click at [844, 346] on input "6" at bounding box center [818, 343] width 78 height 20
click at [844, 346] on input "5" at bounding box center [818, 343] width 78 height 20
click at [848, 338] on input "6" at bounding box center [818, 343] width 78 height 20
type input "7"
click at [848, 338] on input "7" at bounding box center [818, 343] width 78 height 20
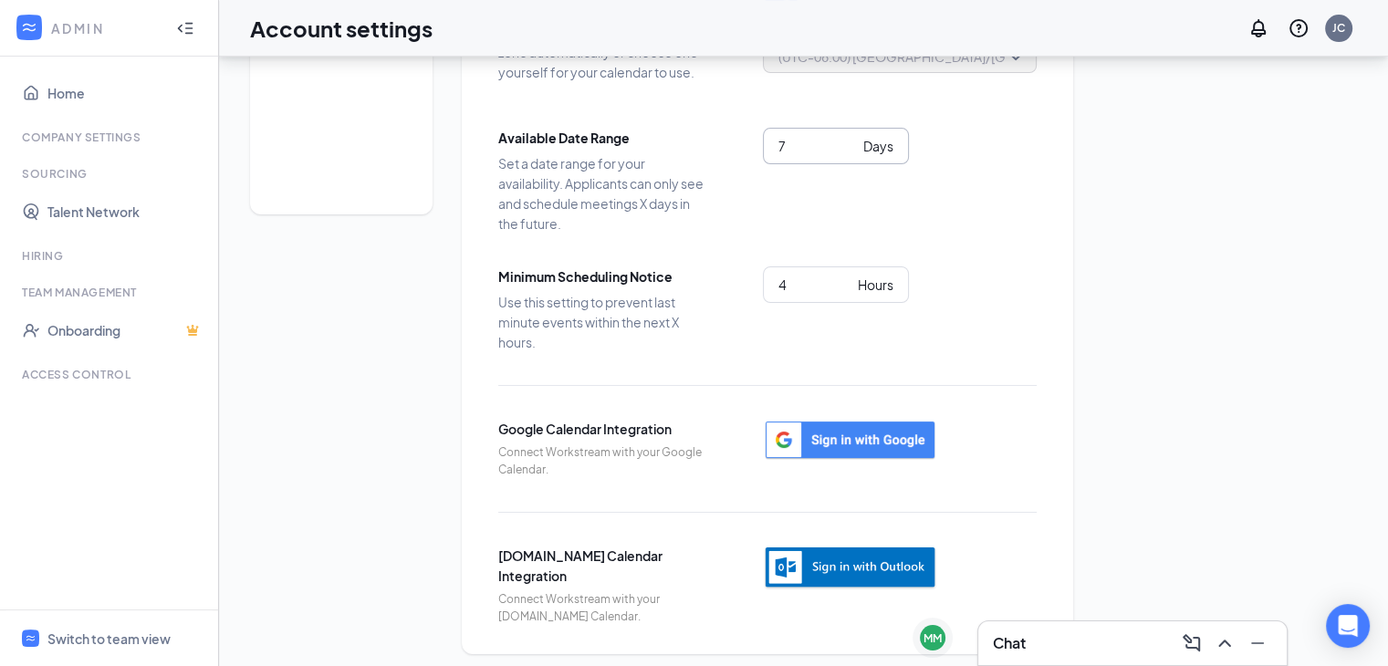
scroll to position [207, 0]
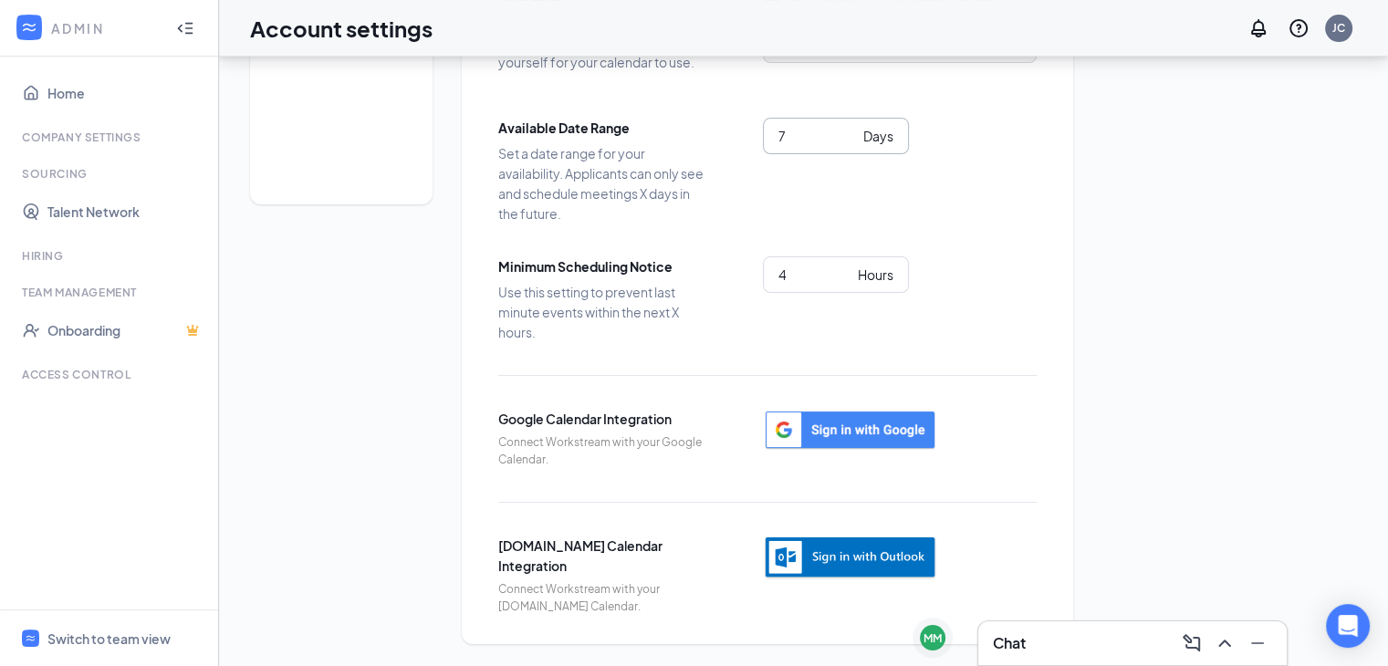
click at [1154, 538] on div "Scheduling Notification settings E-verify quiz Scheduling Settings Time Zone Le…" at bounding box center [803, 257] width 1107 height 773
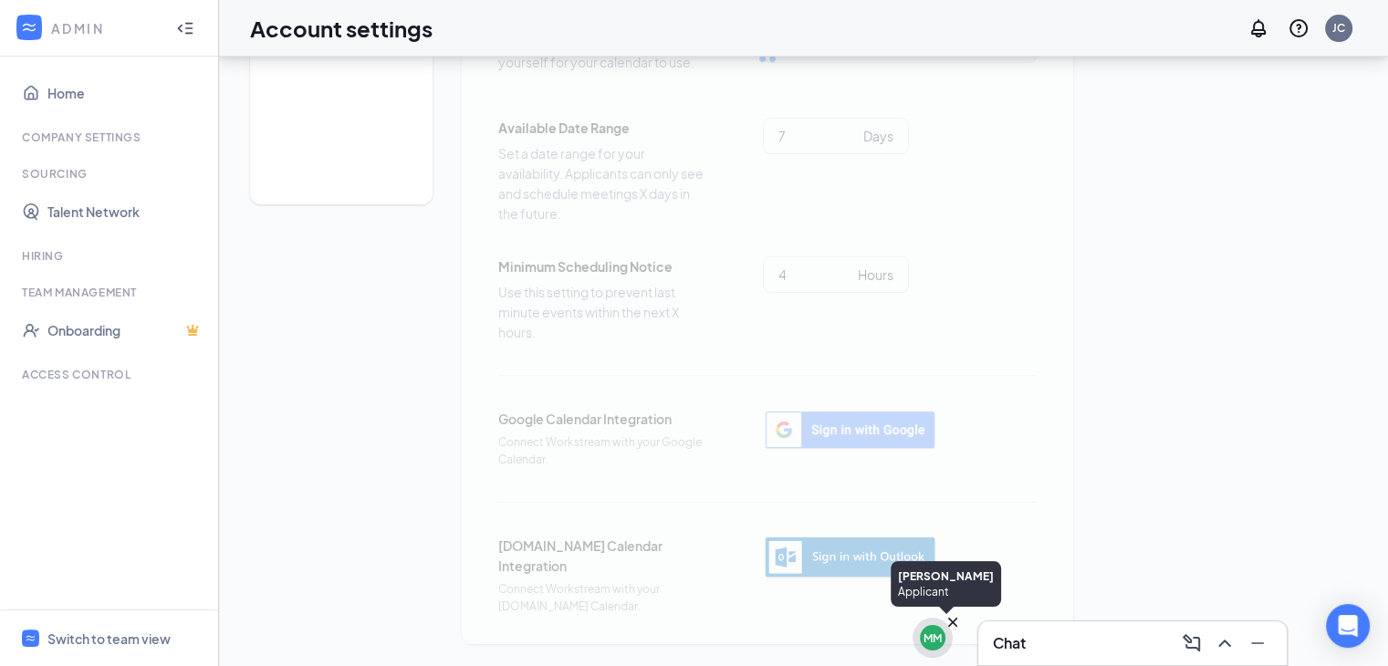
click at [925, 638] on div "MM" at bounding box center [933, 639] width 18 height 16
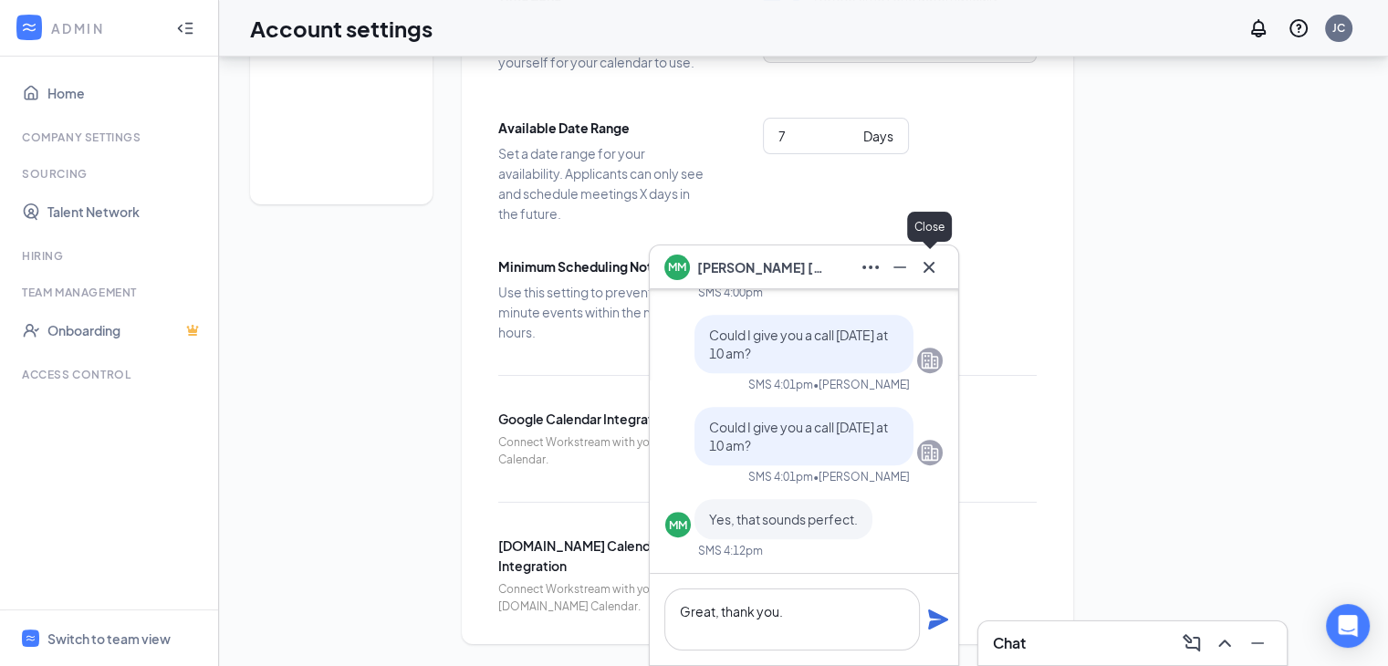
click at [928, 265] on icon "Cross" at bounding box center [929, 266] width 11 height 11
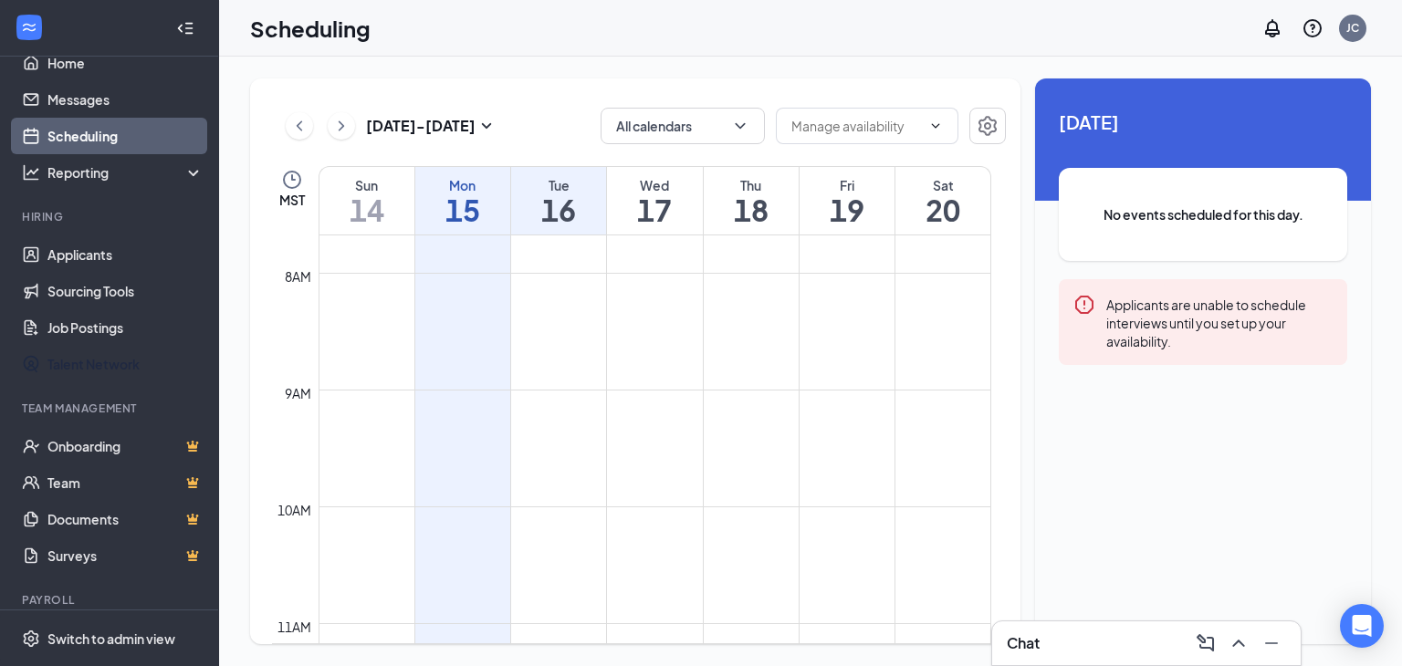
scroll to position [29, 0]
click at [91, 138] on link "Scheduling" at bounding box center [125, 137] width 156 height 37
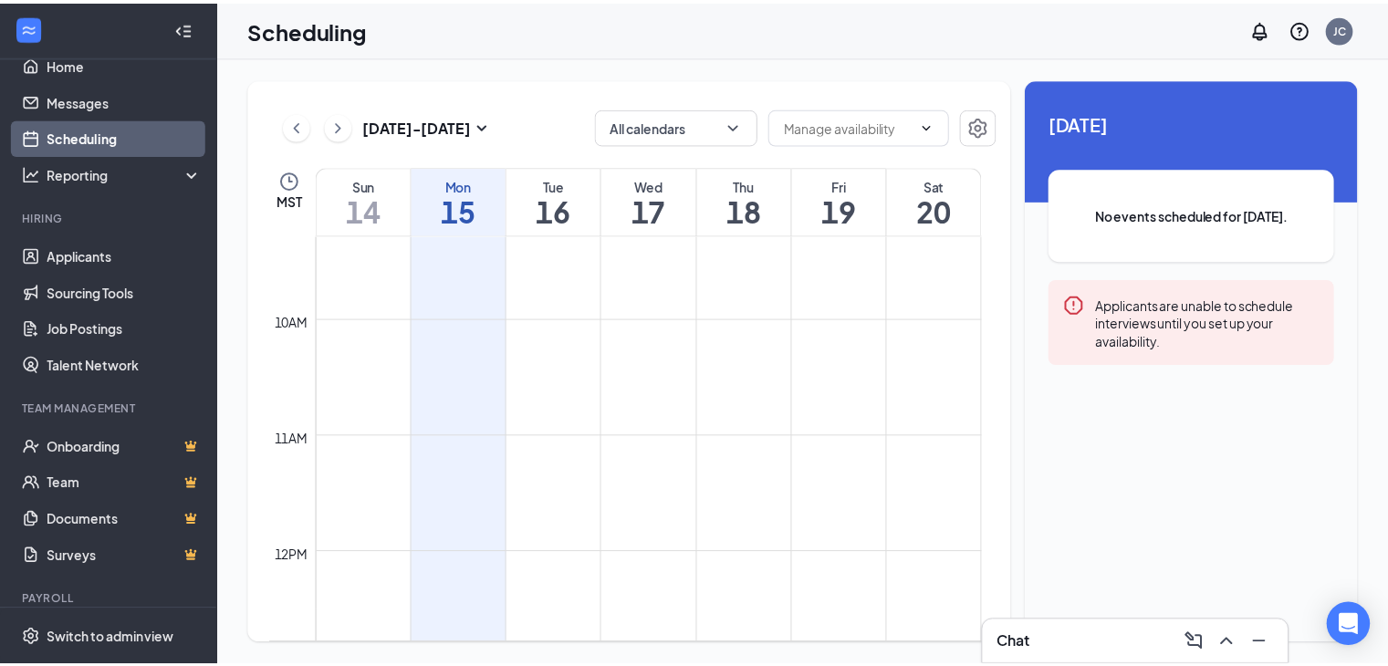
scroll to position [1091, 0]
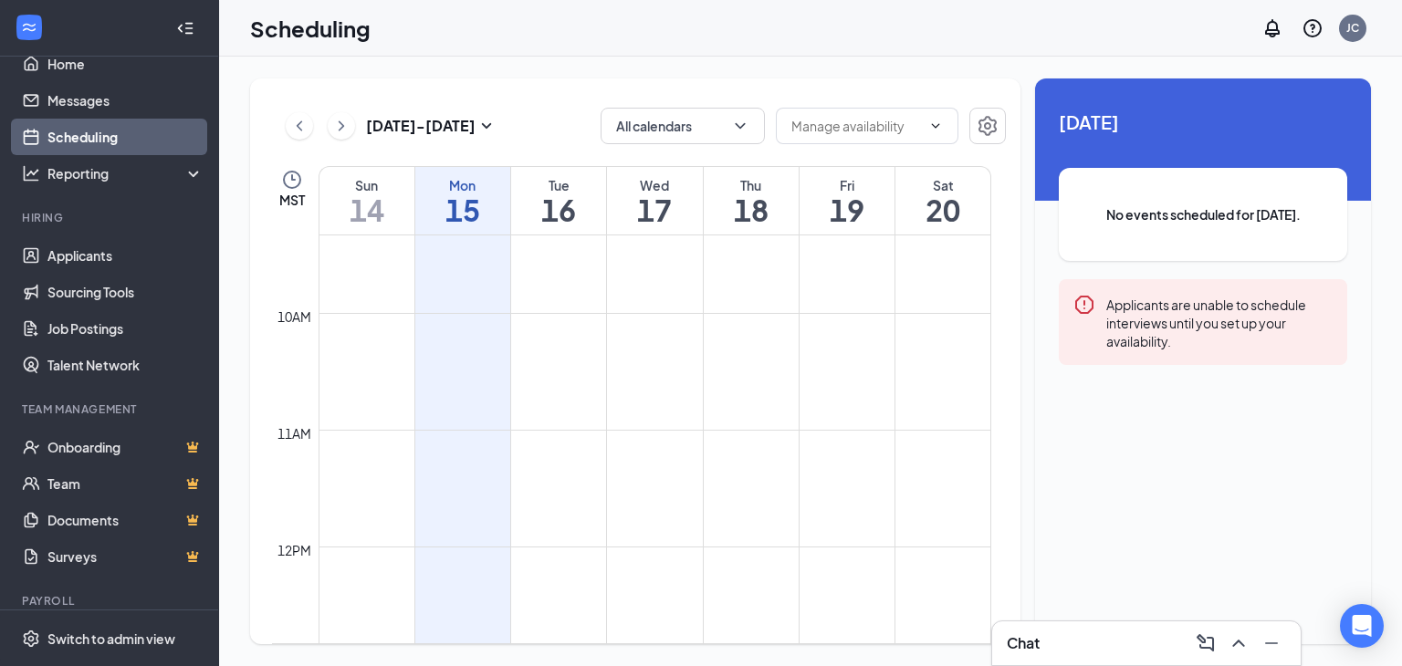
click at [299, 429] on div "11am" at bounding box center [294, 434] width 41 height 20
click at [558, 465] on td at bounding box center [655, 473] width 673 height 29
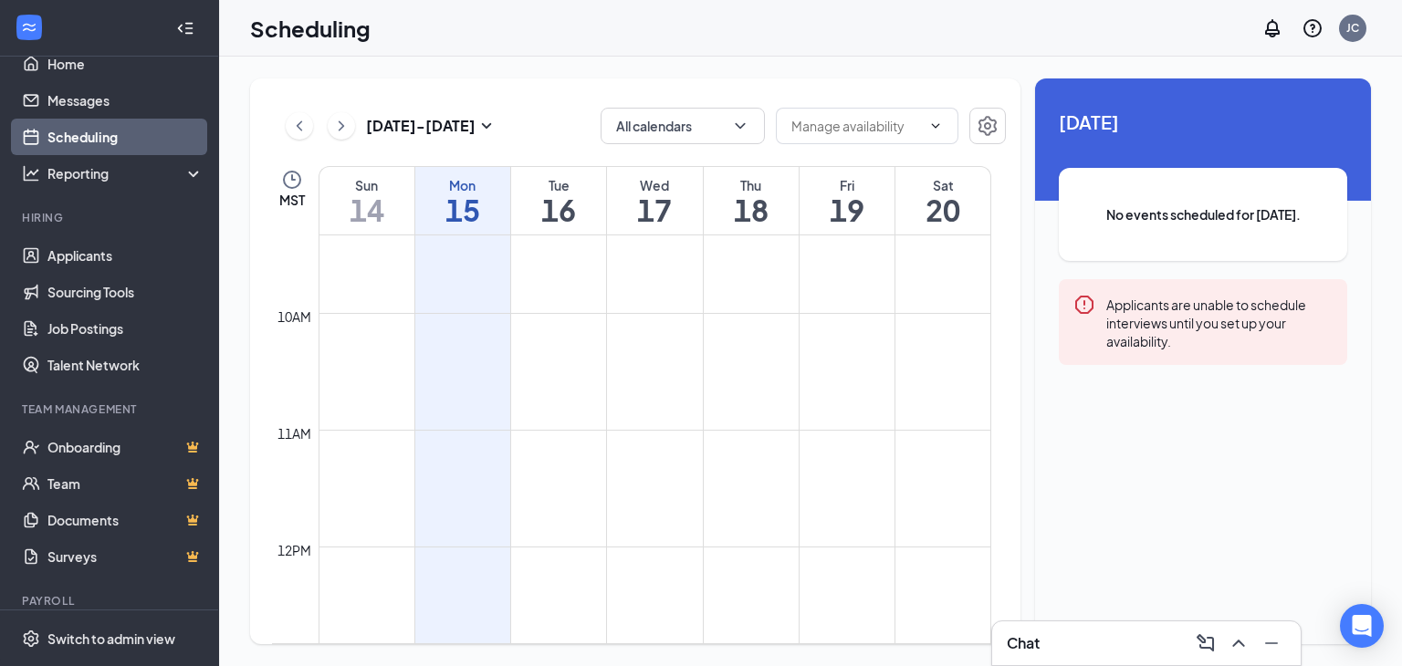
click at [558, 465] on td at bounding box center [655, 473] width 673 height 29
click at [556, 465] on td at bounding box center [655, 473] width 673 height 29
click at [26, 26] on icon "WorkstreamLogo" at bounding box center [29, 27] width 18 height 18
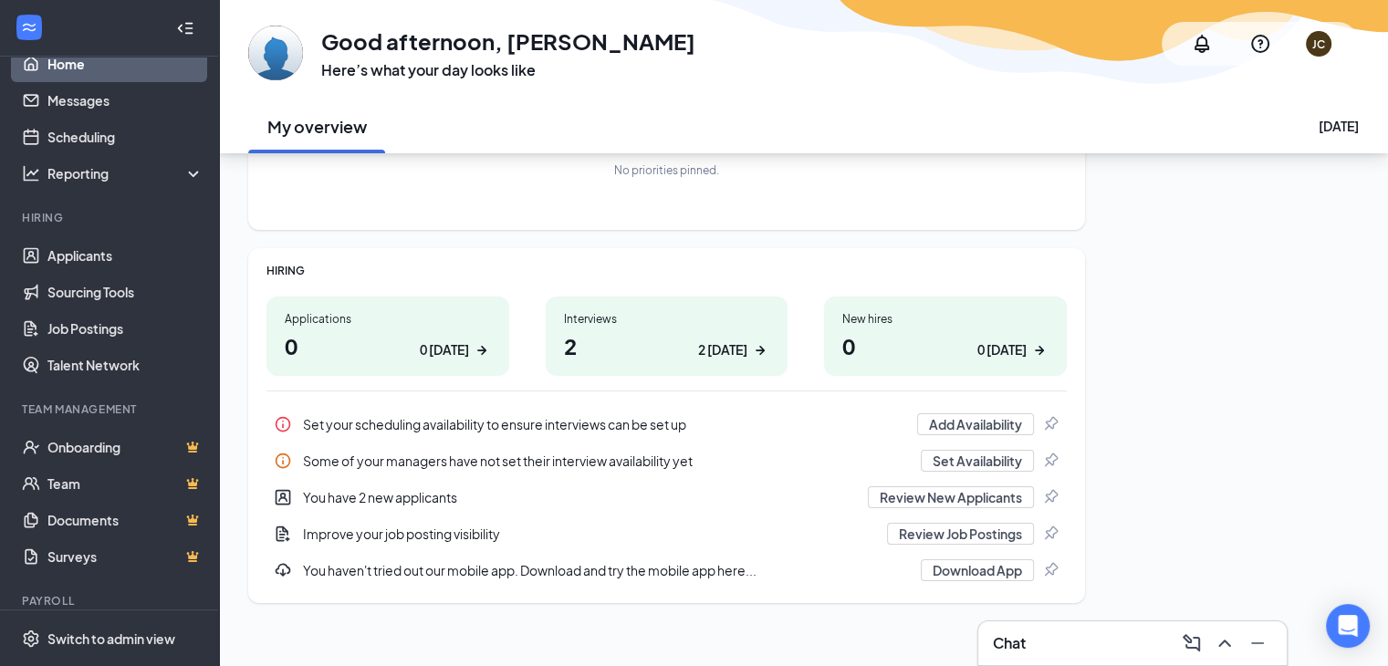
scroll to position [153, 0]
click at [941, 425] on button "Add Availability" at bounding box center [975, 424] width 117 height 22
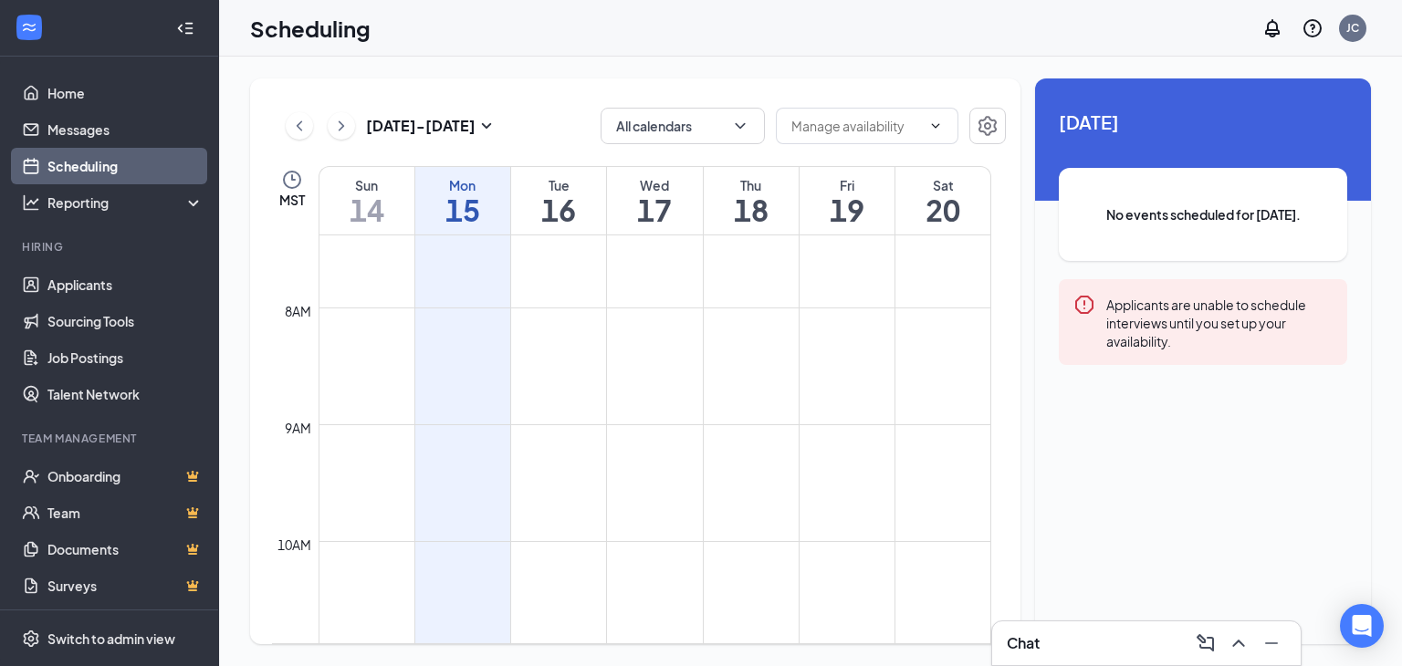
scroll to position [861, 0]
click at [622, 121] on button "All calendars" at bounding box center [683, 126] width 164 height 37
click at [648, 206] on input "My Calendar" at bounding box center [665, 208] width 101 height 18
checkbox input "true"
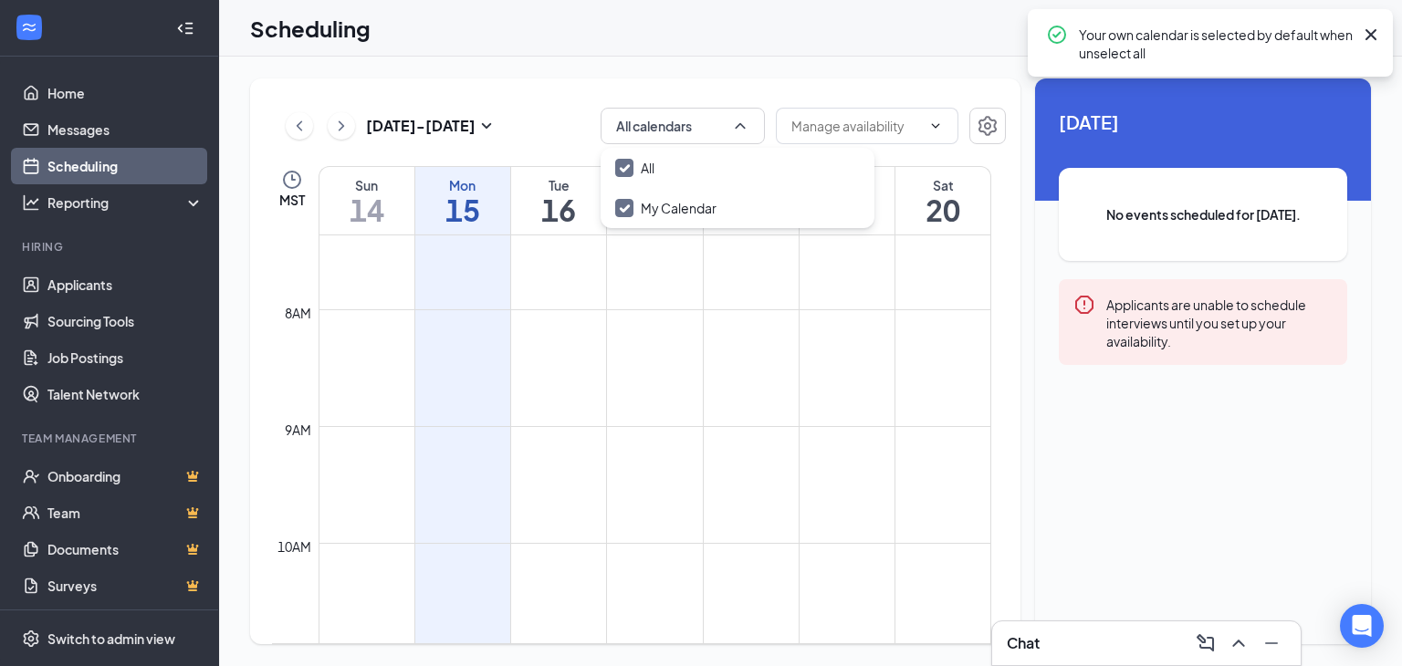
click at [560, 383] on td at bounding box center [655, 382] width 673 height 29
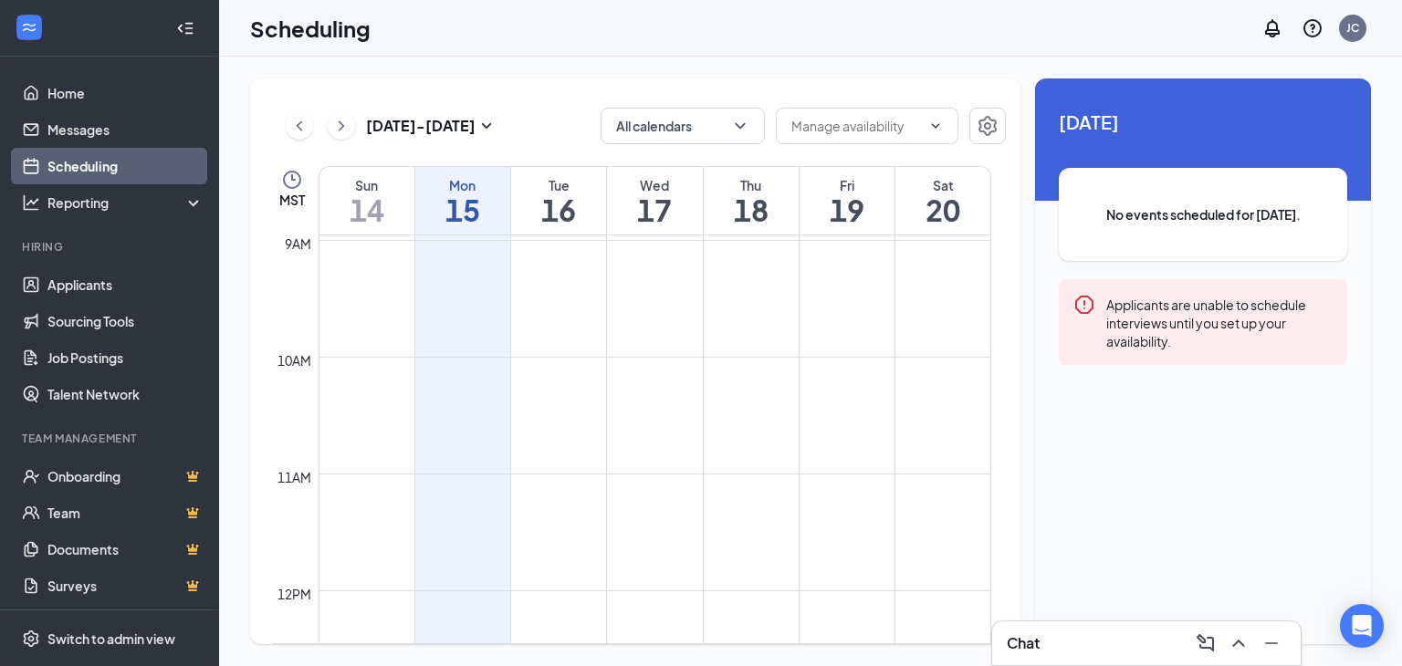
scroll to position [1047, 0]
click at [568, 425] on td at bounding box center [655, 429] width 673 height 29
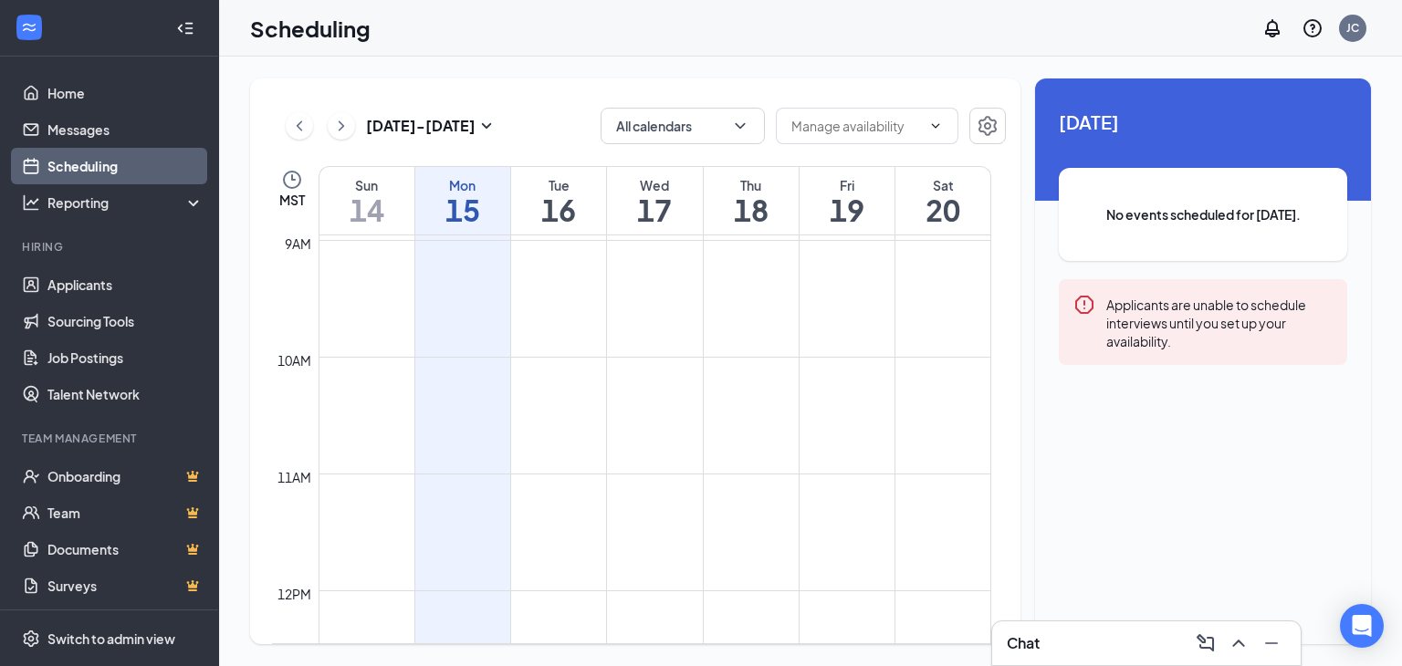
click at [568, 425] on td at bounding box center [655, 429] width 673 height 29
click at [464, 413] on td at bounding box center [655, 400] width 673 height 29
click at [559, 441] on td at bounding box center [655, 429] width 673 height 29
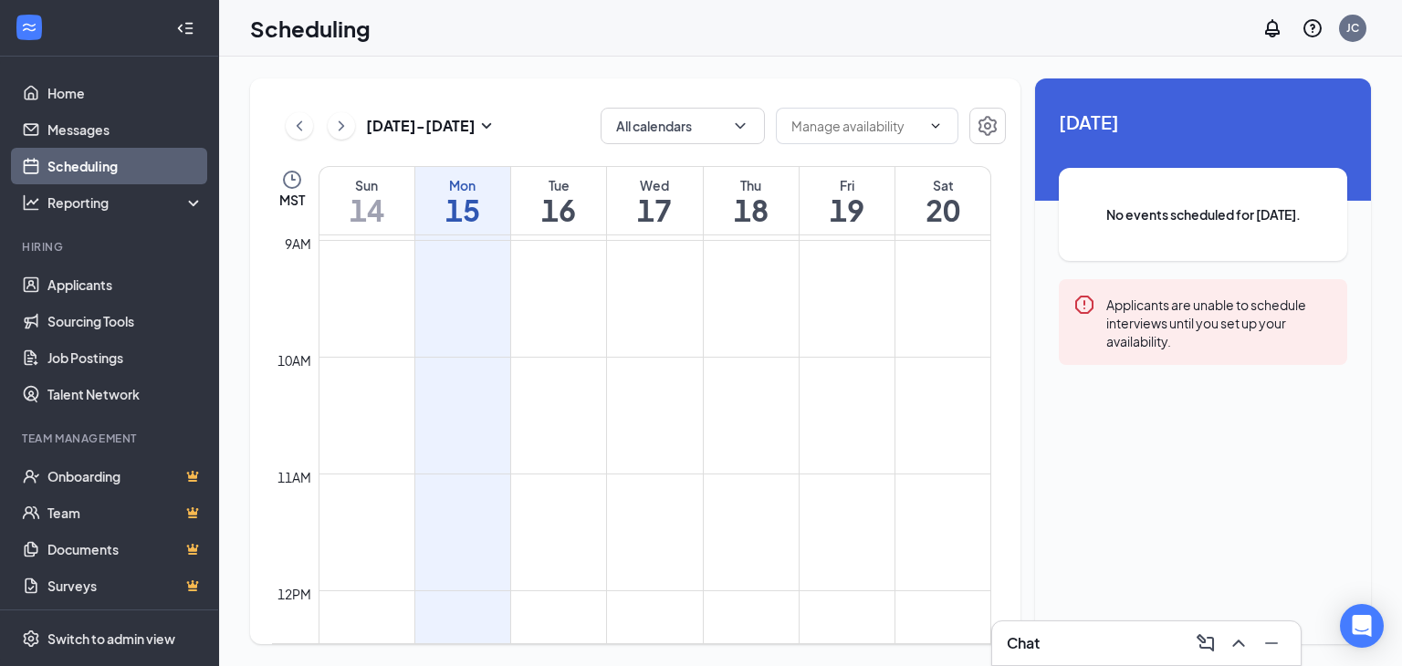
click at [566, 552] on td at bounding box center [655, 546] width 673 height 29
click at [57, 133] on link "Messages" at bounding box center [125, 129] width 156 height 37
